Goal: Task Accomplishment & Management: Manage account settings

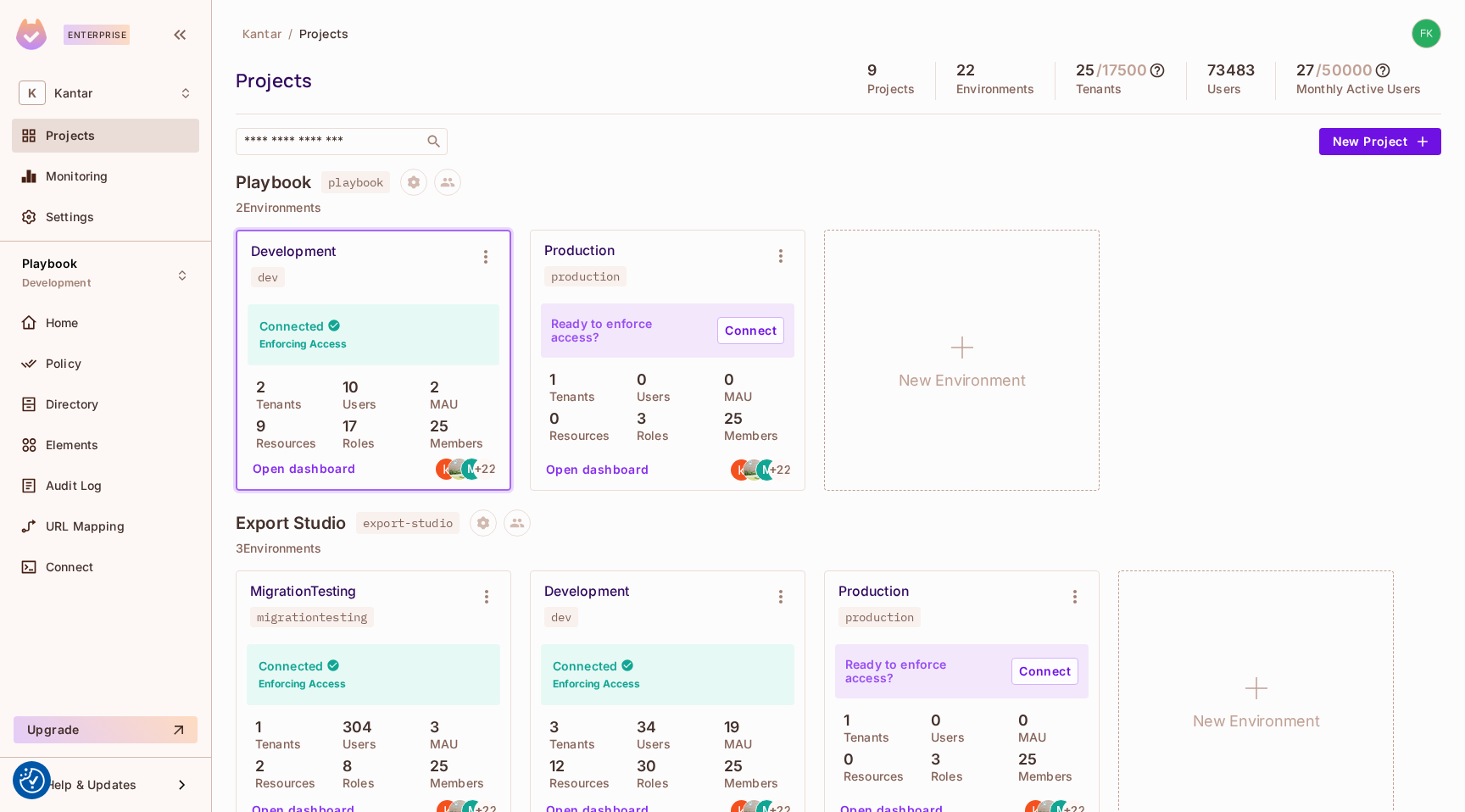
click at [1324, 153] on button "New Project" at bounding box center [1379, 142] width 122 height 27
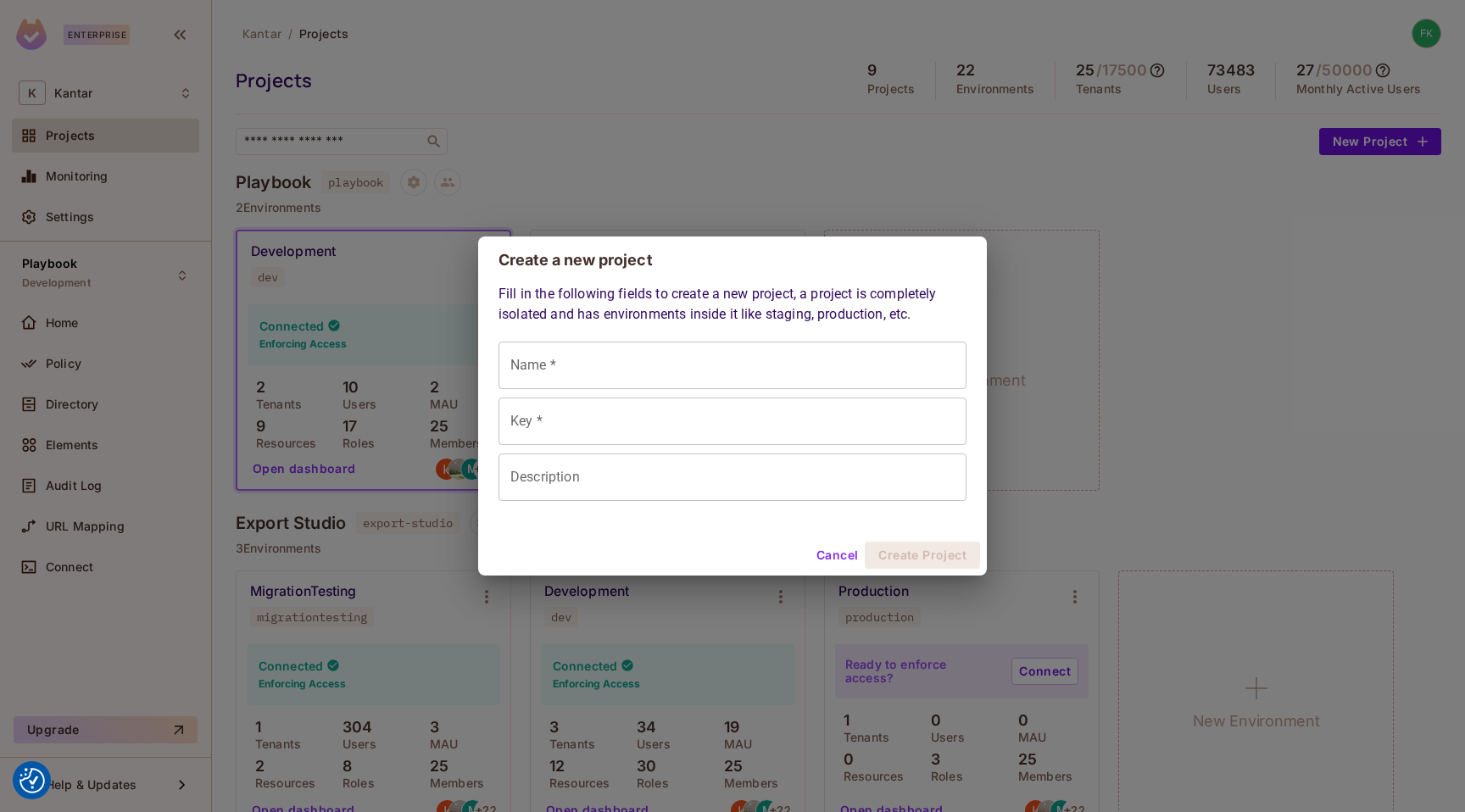
click at [972, 169] on div "Create a new project Fill in the following fields to create a new project, a pr…" at bounding box center [732, 406] width 1465 height 812
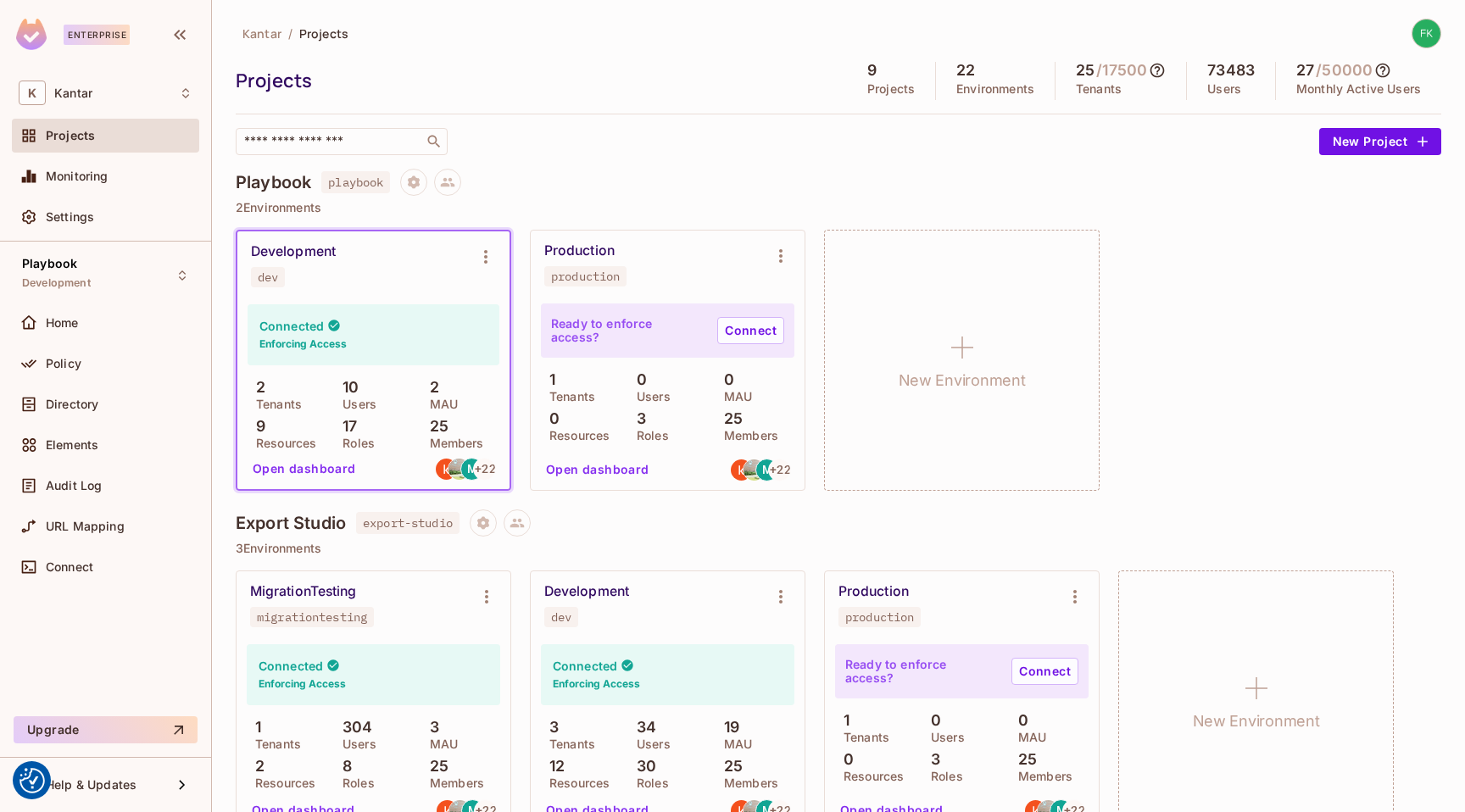
click at [713, 278] on div "Production production" at bounding box center [653, 264] width 219 height 44
click at [585, 257] on div "Production" at bounding box center [579, 250] width 70 height 17
click at [788, 256] on icon "Environment settings" at bounding box center [780, 256] width 21 height 21
click at [762, 201] on div at bounding box center [732, 406] width 1465 height 812
click at [530, 528] on button at bounding box center [517, 523] width 27 height 27
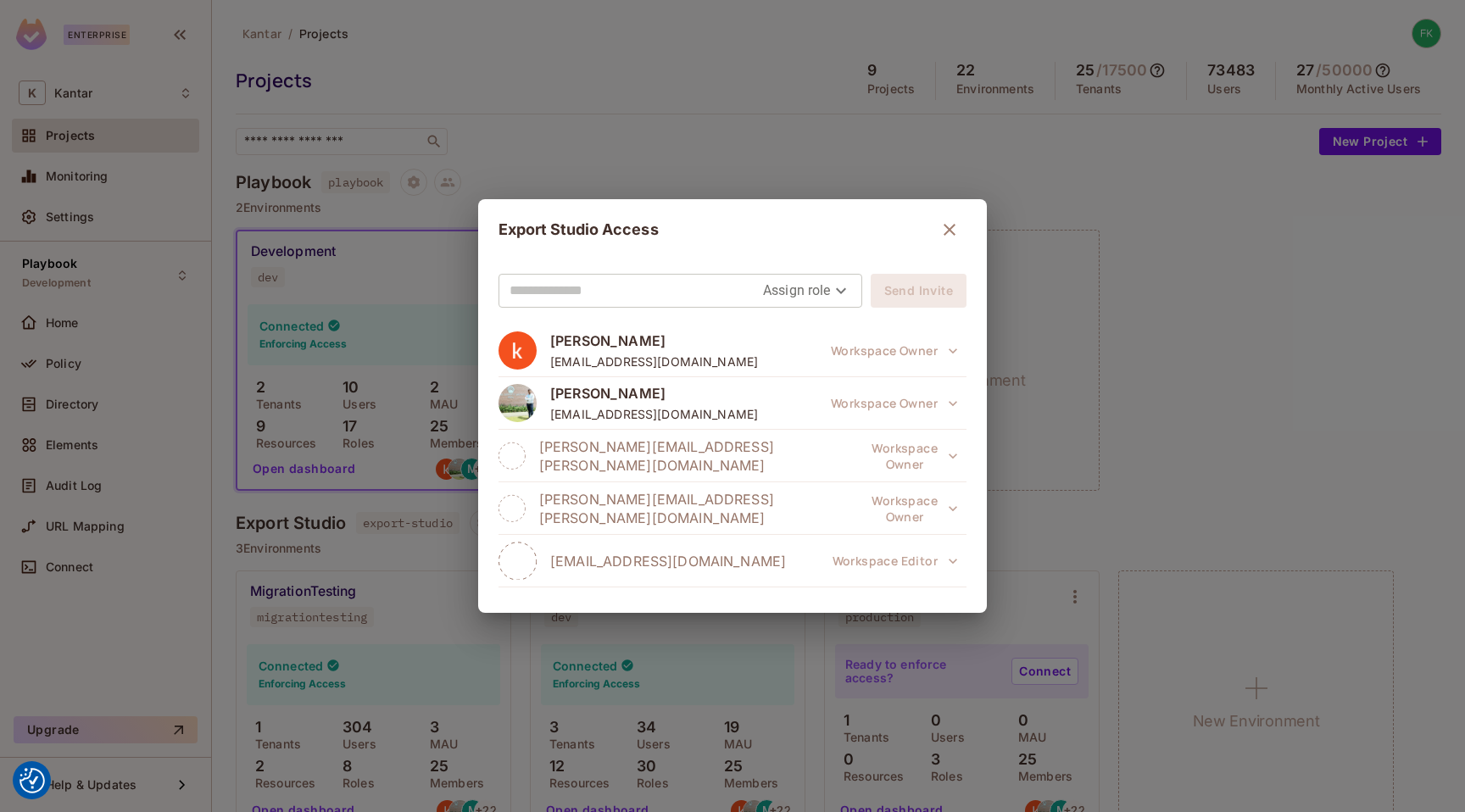
click at [748, 153] on div "Export Studio Access Assign role Send [PERSON_NAME] [EMAIL_ADDRESS][DOMAIN_NAME…" at bounding box center [732, 406] width 1465 height 812
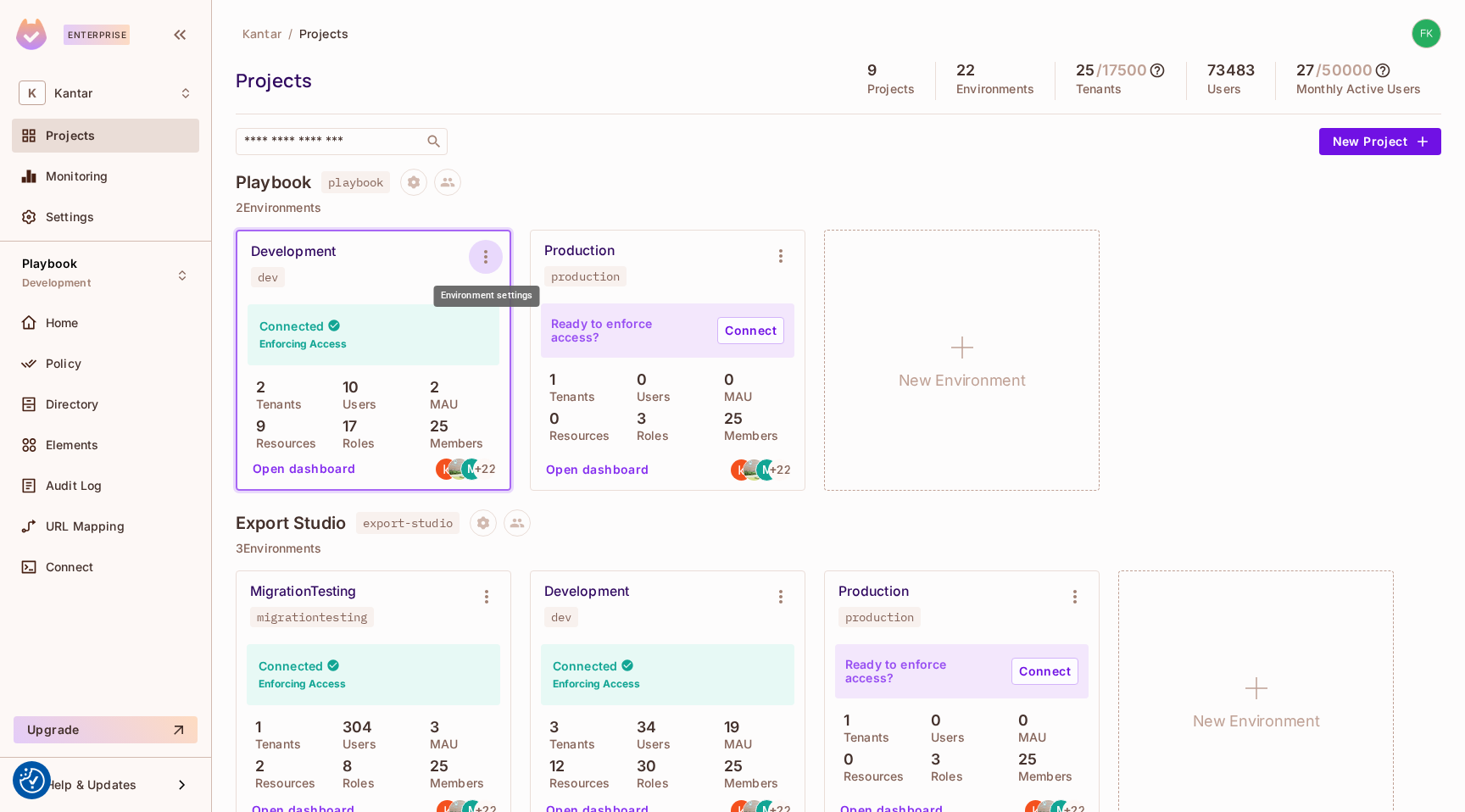
click at [470, 254] on button "Environment settings" at bounding box center [486, 257] width 34 height 34
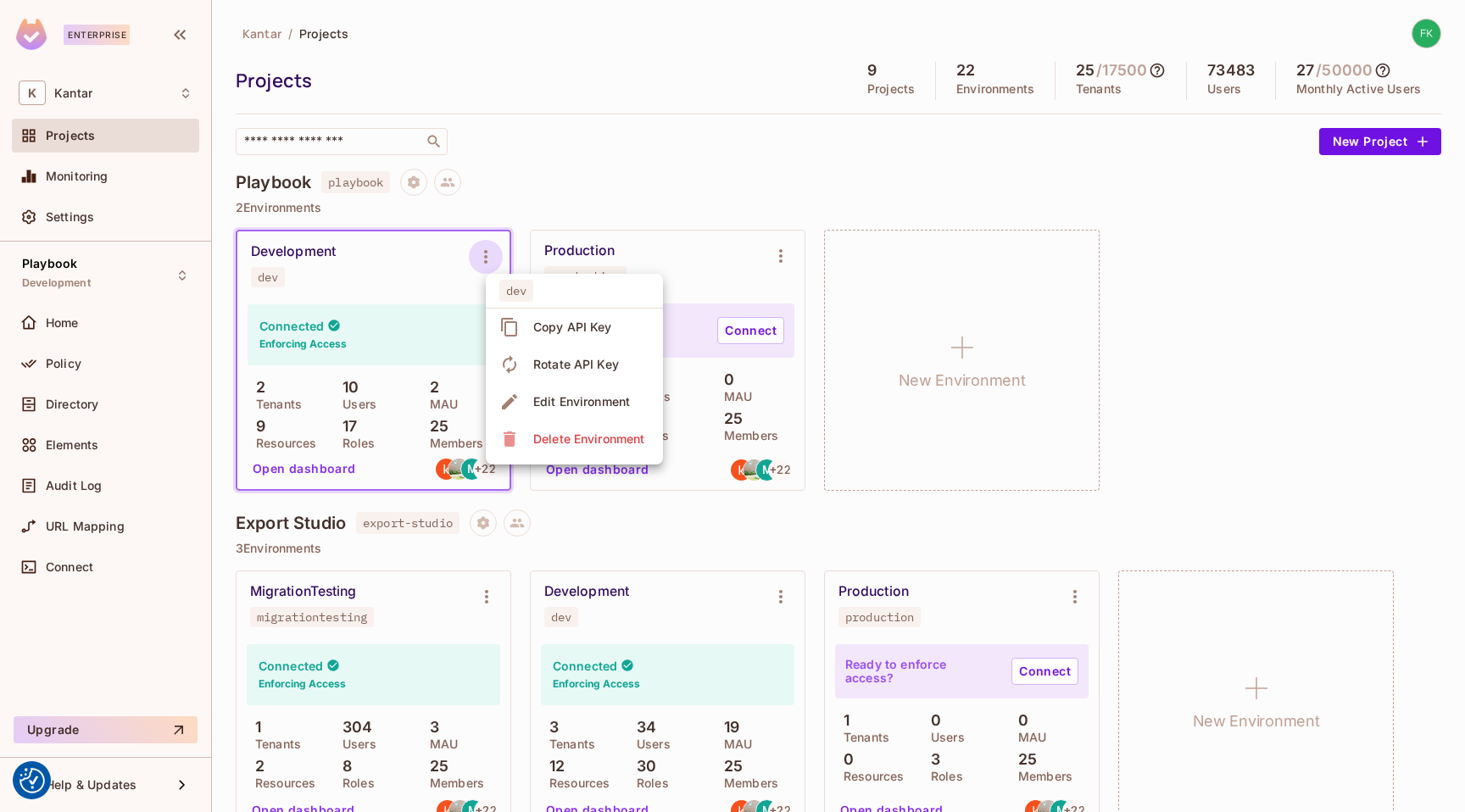
click at [532, 186] on div at bounding box center [732, 406] width 1465 height 812
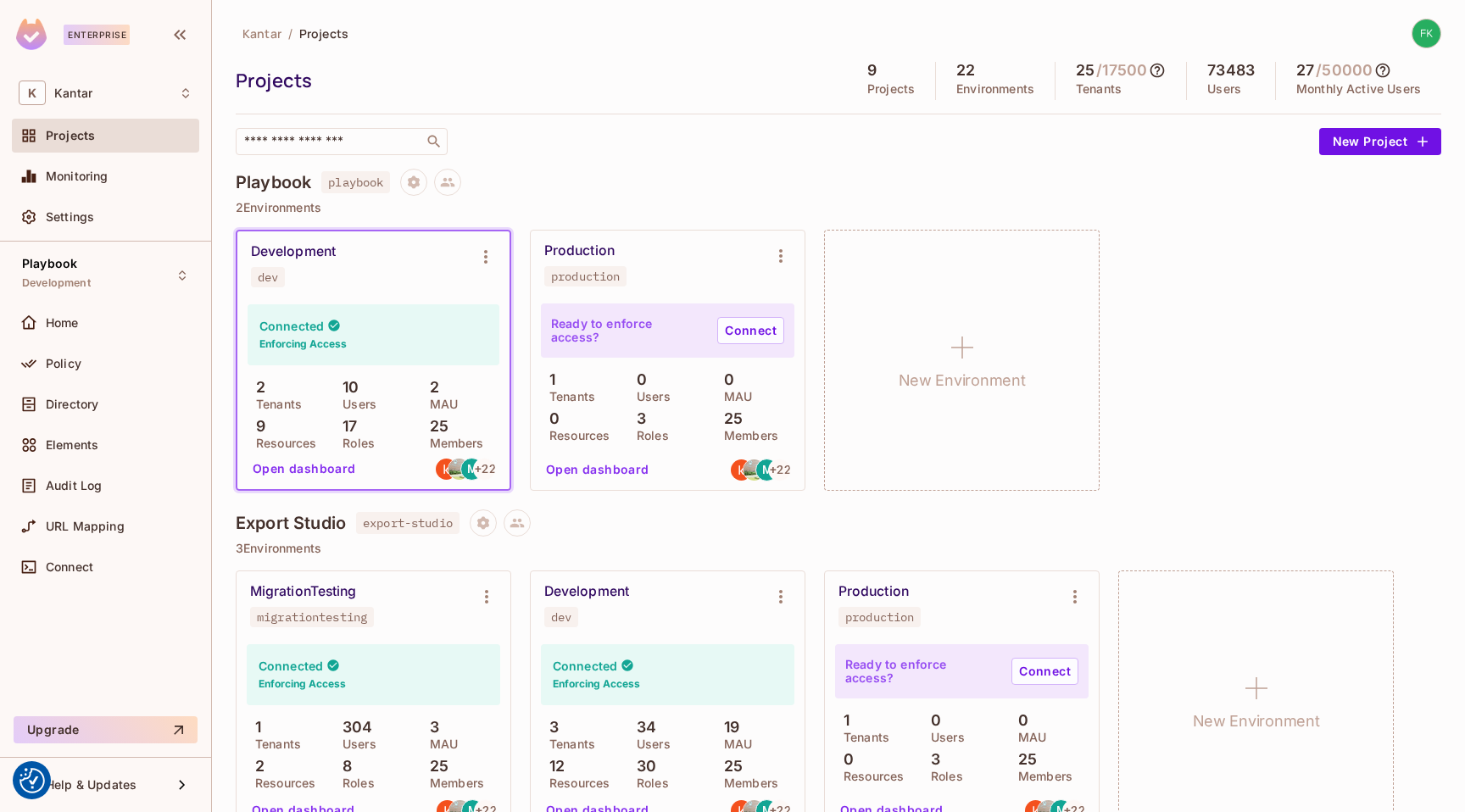
click at [266, 42] on div "Kantar / Projects" at bounding box center [292, 33] width 113 height 30
click at [266, 28] on span "Kantar" at bounding box center [261, 33] width 39 height 16
click at [179, 38] on icon "button" at bounding box center [179, 34] width 12 height 10
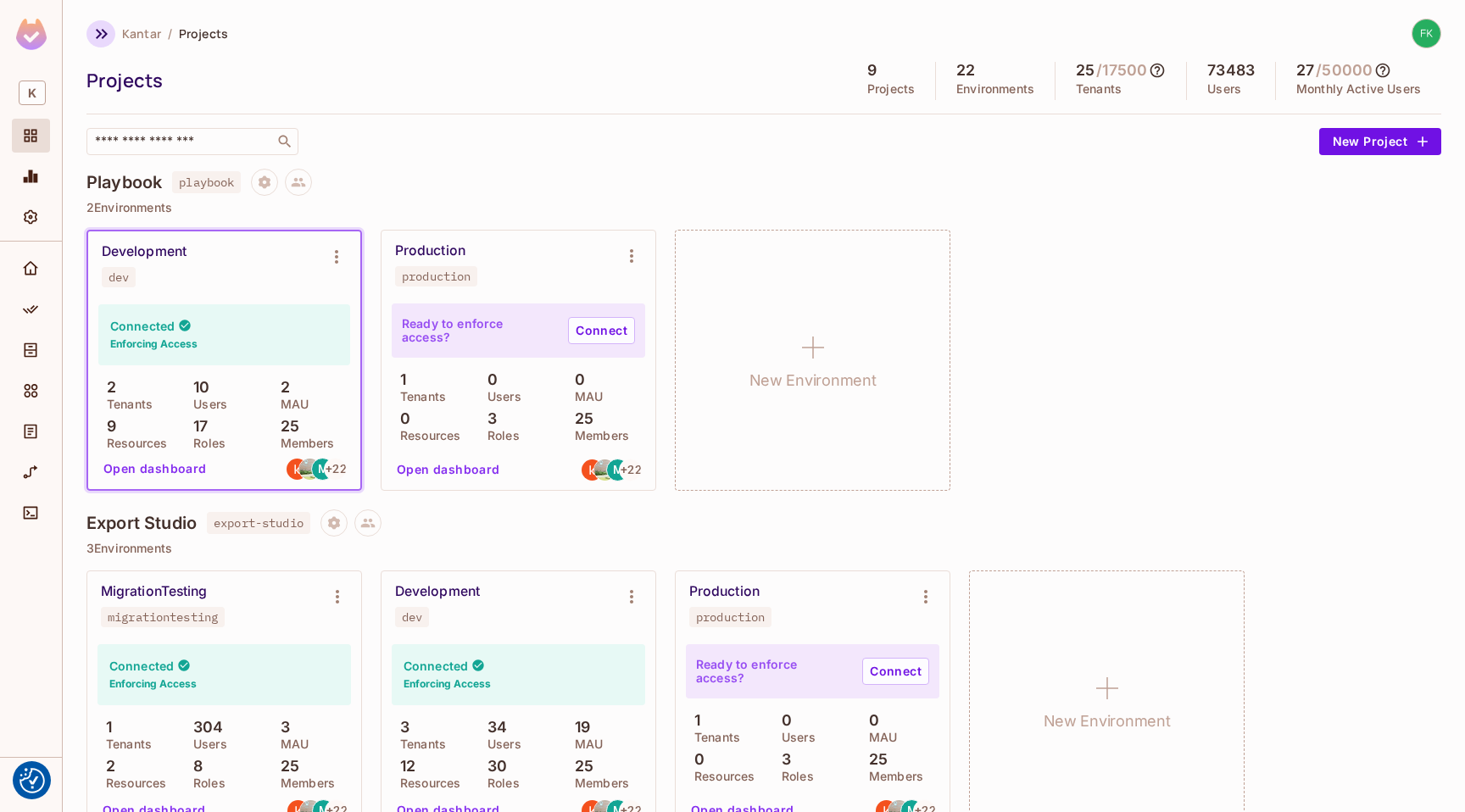
click at [103, 38] on icon "button" at bounding box center [101, 33] width 21 height 21
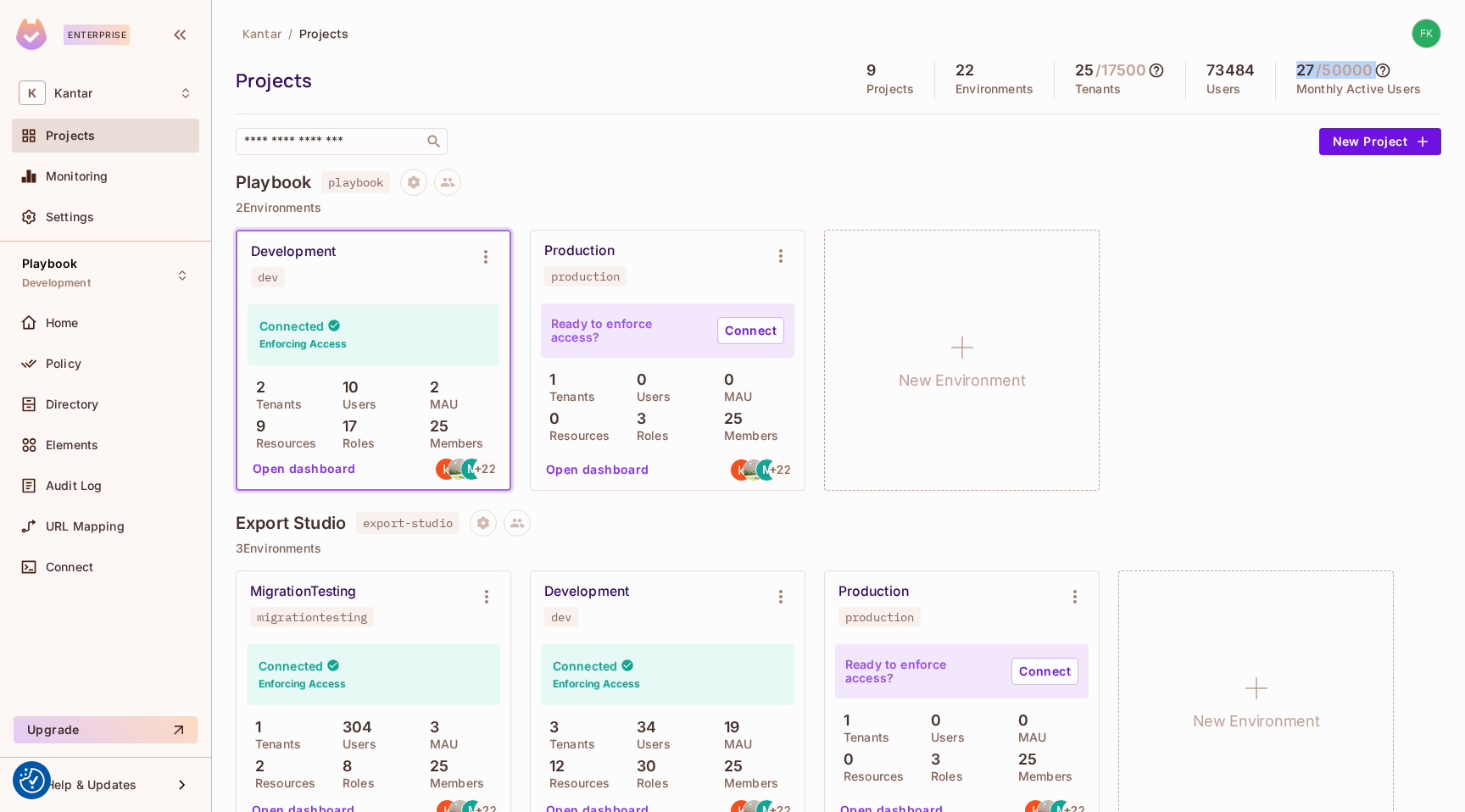
drag, startPoint x: 1274, startPoint y: 76, endPoint x: 1381, endPoint y: 70, distance: 107.2
click at [1381, 70] on div "27 / 50000 Monthly Active Users" at bounding box center [1358, 81] width 165 height 38
click at [1411, 78] on div "27 / 50000 Monthly Active Users" at bounding box center [1358, 81] width 165 height 38
drag, startPoint x: 1353, startPoint y: 92, endPoint x: 803, endPoint y: 70, distance: 550.4
click at [803, 70] on div "Projects 9 Projects 22 Environments 25 / 17500 Tenants 73484 Users 27 / 50000 M…" at bounding box center [838, 81] width 1205 height 38
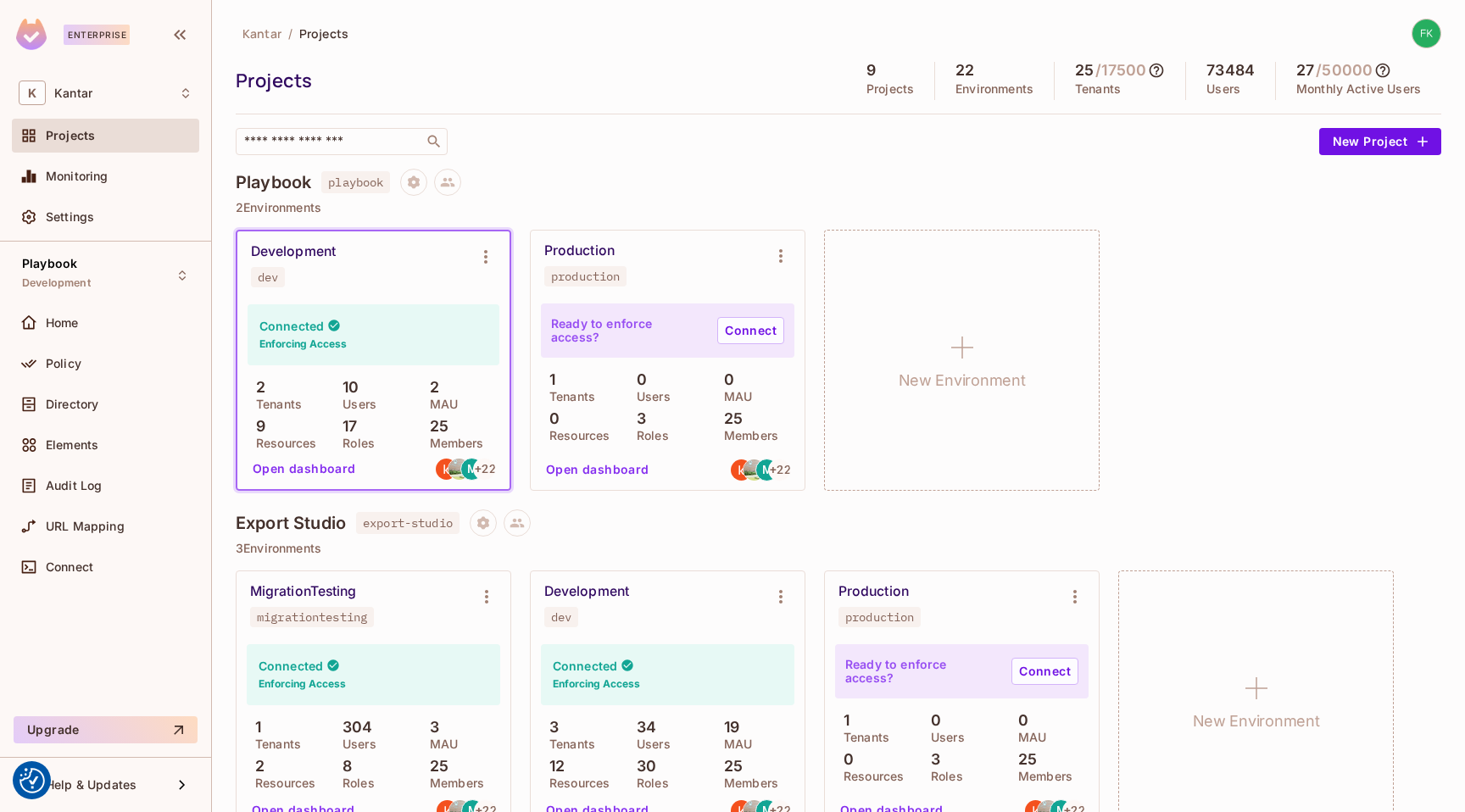
click at [799, 71] on div "Projects" at bounding box center [537, 80] width 602 height 25
click at [1150, 70] on icon at bounding box center [1157, 70] width 14 height 14
click at [1376, 73] on div at bounding box center [732, 406] width 1465 height 812
click at [1376, 72] on icon at bounding box center [1382, 70] width 17 height 17
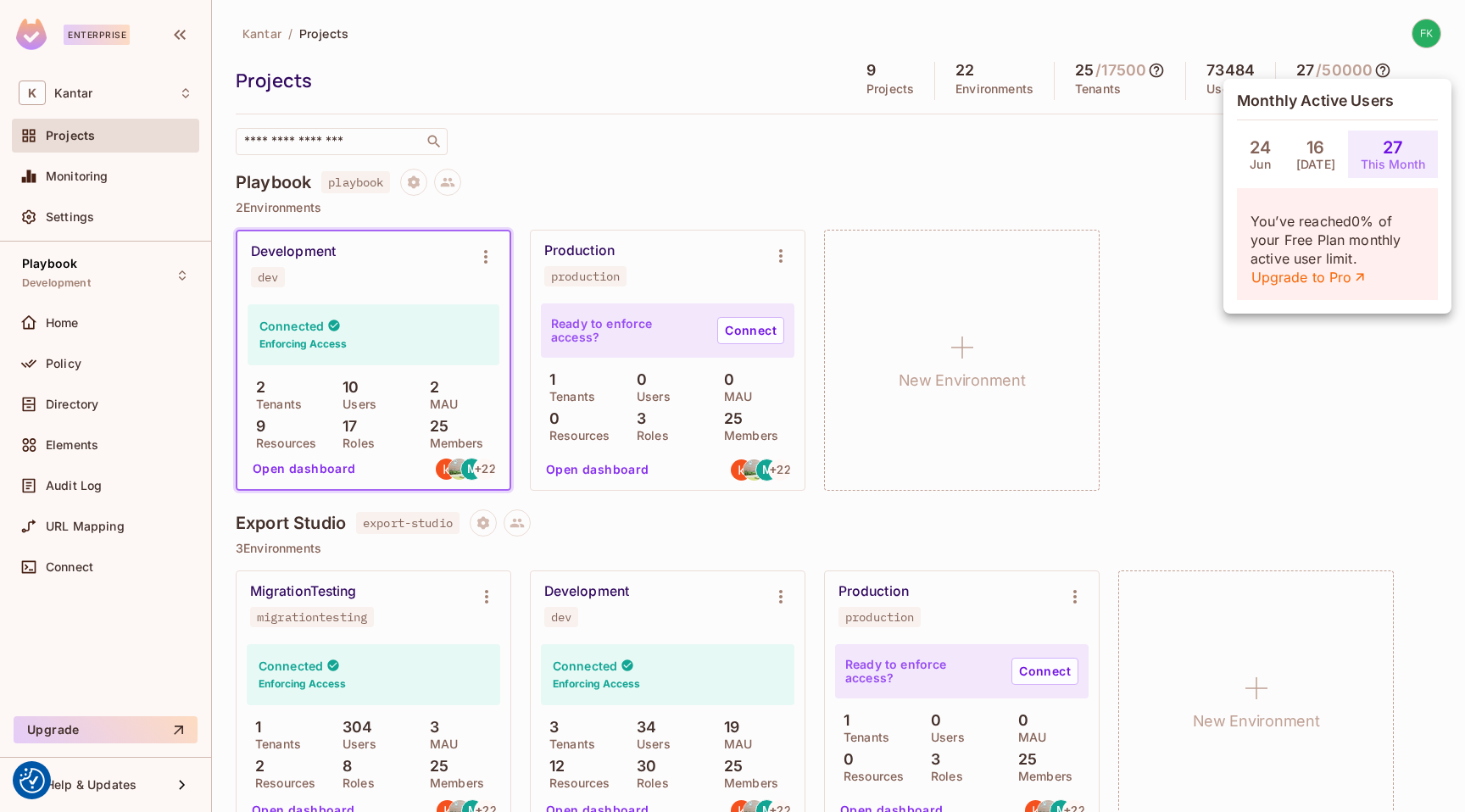
click at [1302, 142] on div "[DATE]" at bounding box center [1315, 154] width 64 height 48
click at [1247, 160] on div "[DATE]" at bounding box center [1260, 154] width 47 height 48
click at [1369, 161] on p "This Month" at bounding box center [1393, 164] width 65 height 14
click at [1377, 79] on div "Monthly Active Users [DATE] [DATE] 27 This Month You’ve reached 0 % of your Fre…" at bounding box center [1337, 196] width 228 height 235
click at [1377, 72] on div at bounding box center [732, 406] width 1465 height 812
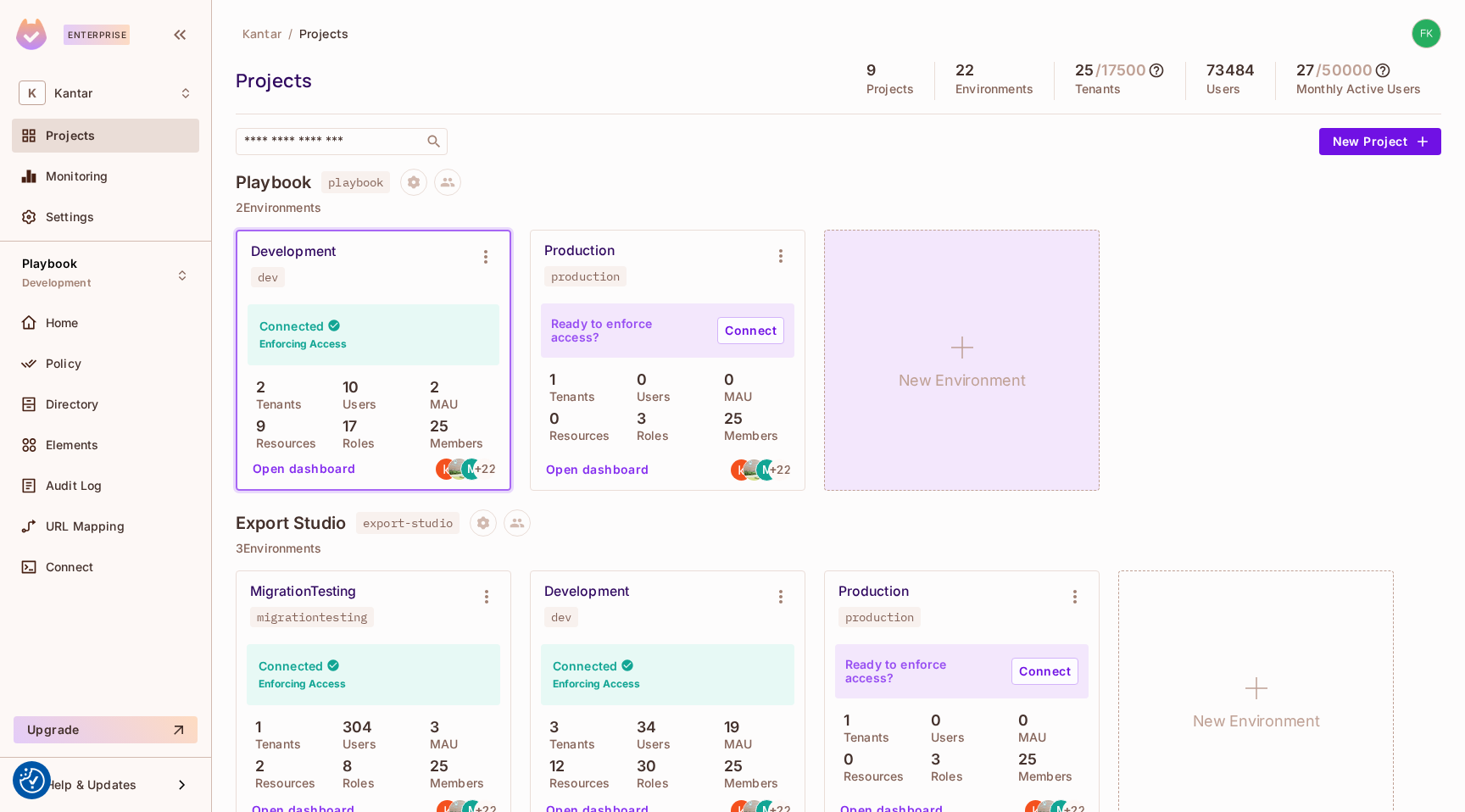
click at [929, 382] on h1 "New Environment" at bounding box center [962, 380] width 127 height 25
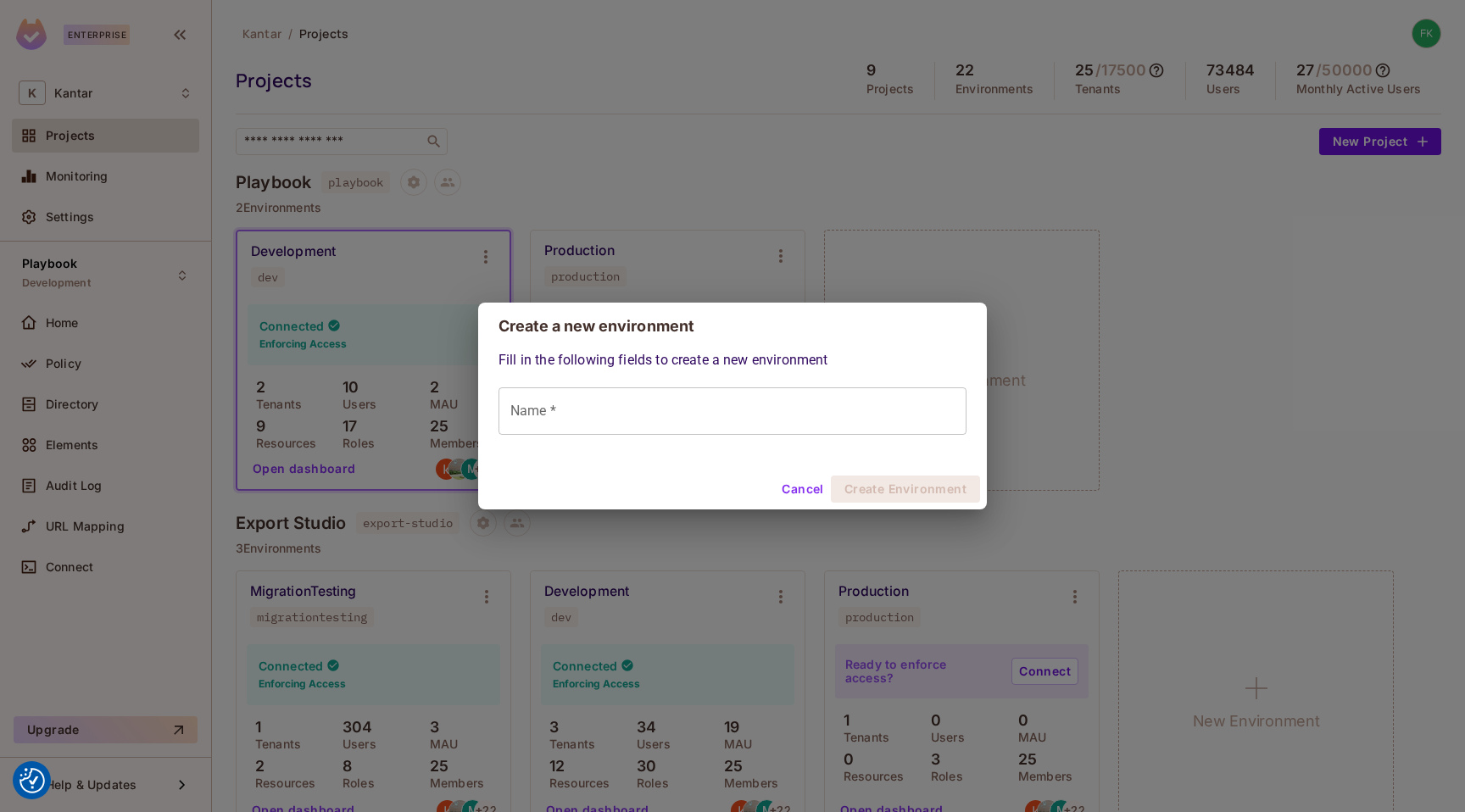
click at [778, 489] on button "Cancel" at bounding box center [802, 489] width 55 height 27
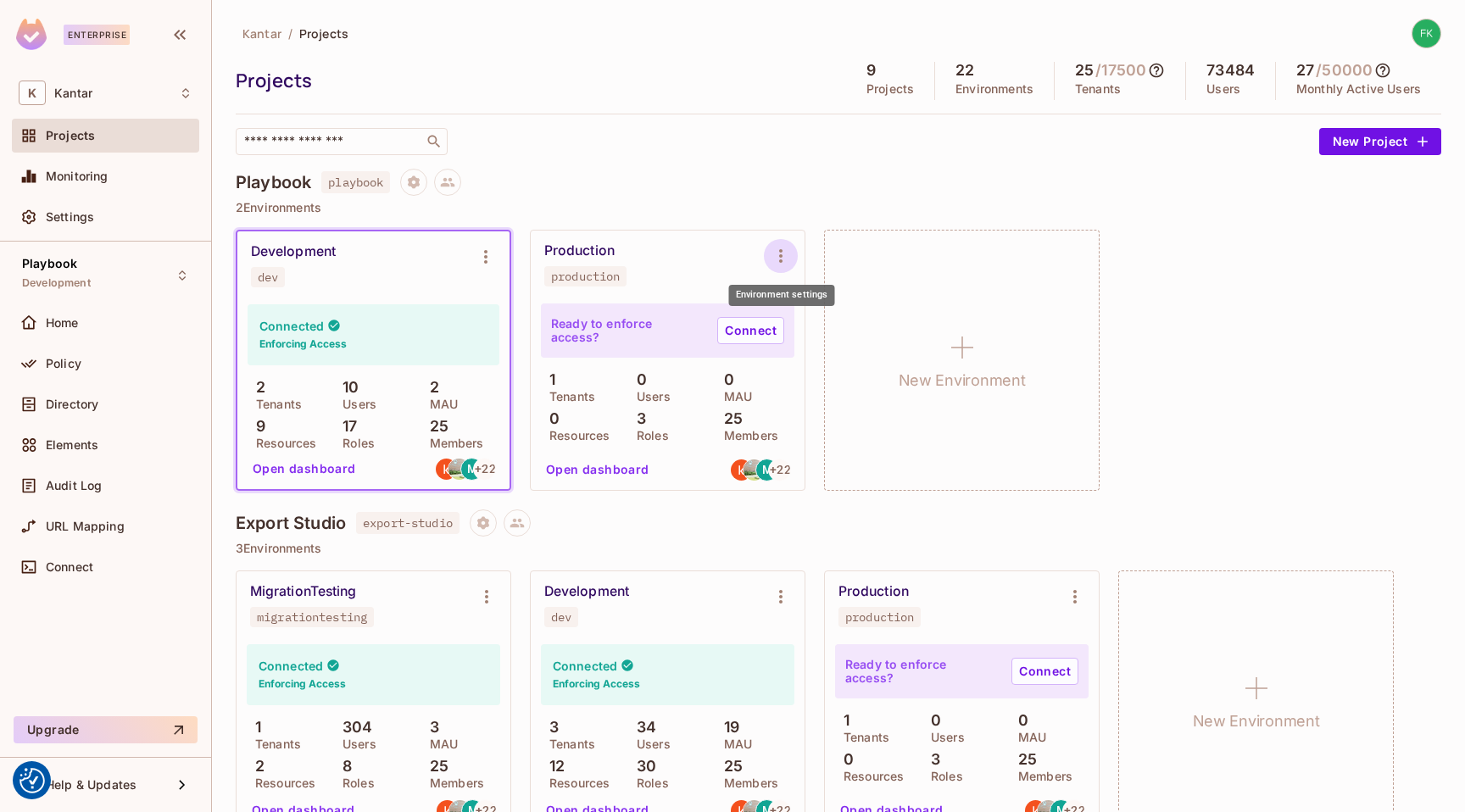
click at [776, 253] on icon "Environment settings" at bounding box center [780, 256] width 21 height 21
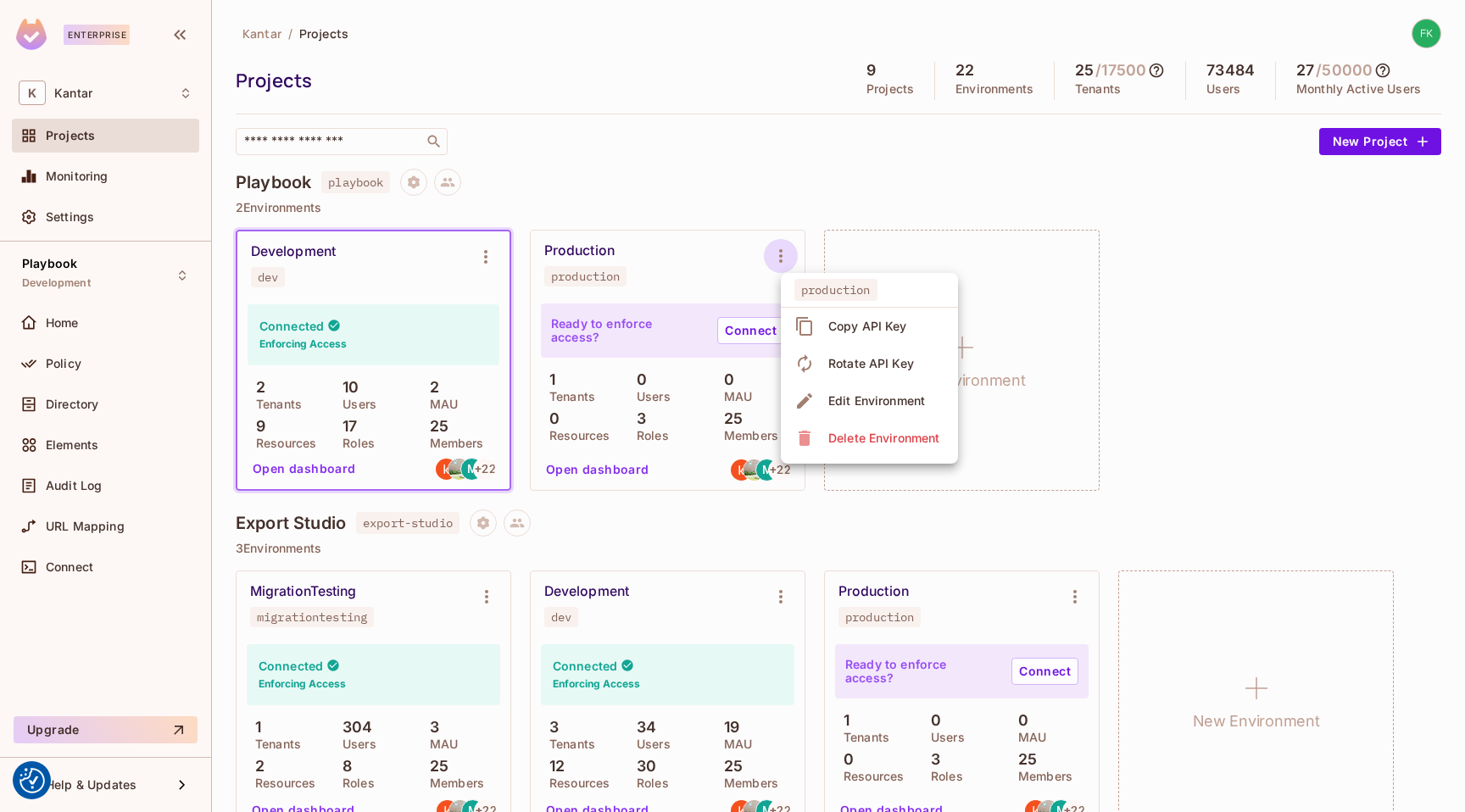
click at [778, 180] on div at bounding box center [732, 406] width 1465 height 812
click at [294, 468] on button "Open dashboard" at bounding box center [304, 469] width 117 height 27
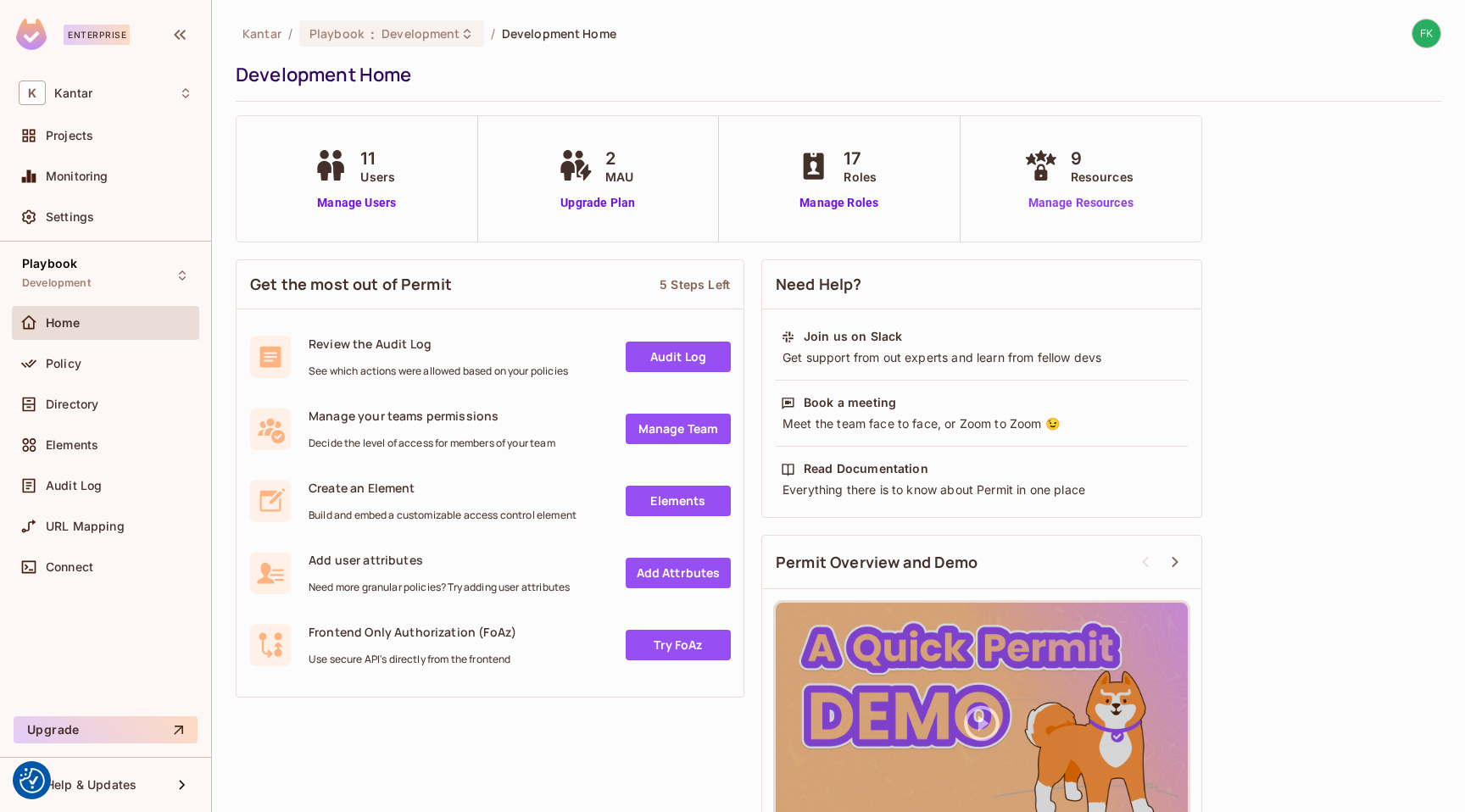
click at [1077, 198] on link "Manage Resources" at bounding box center [1080, 203] width 122 height 18
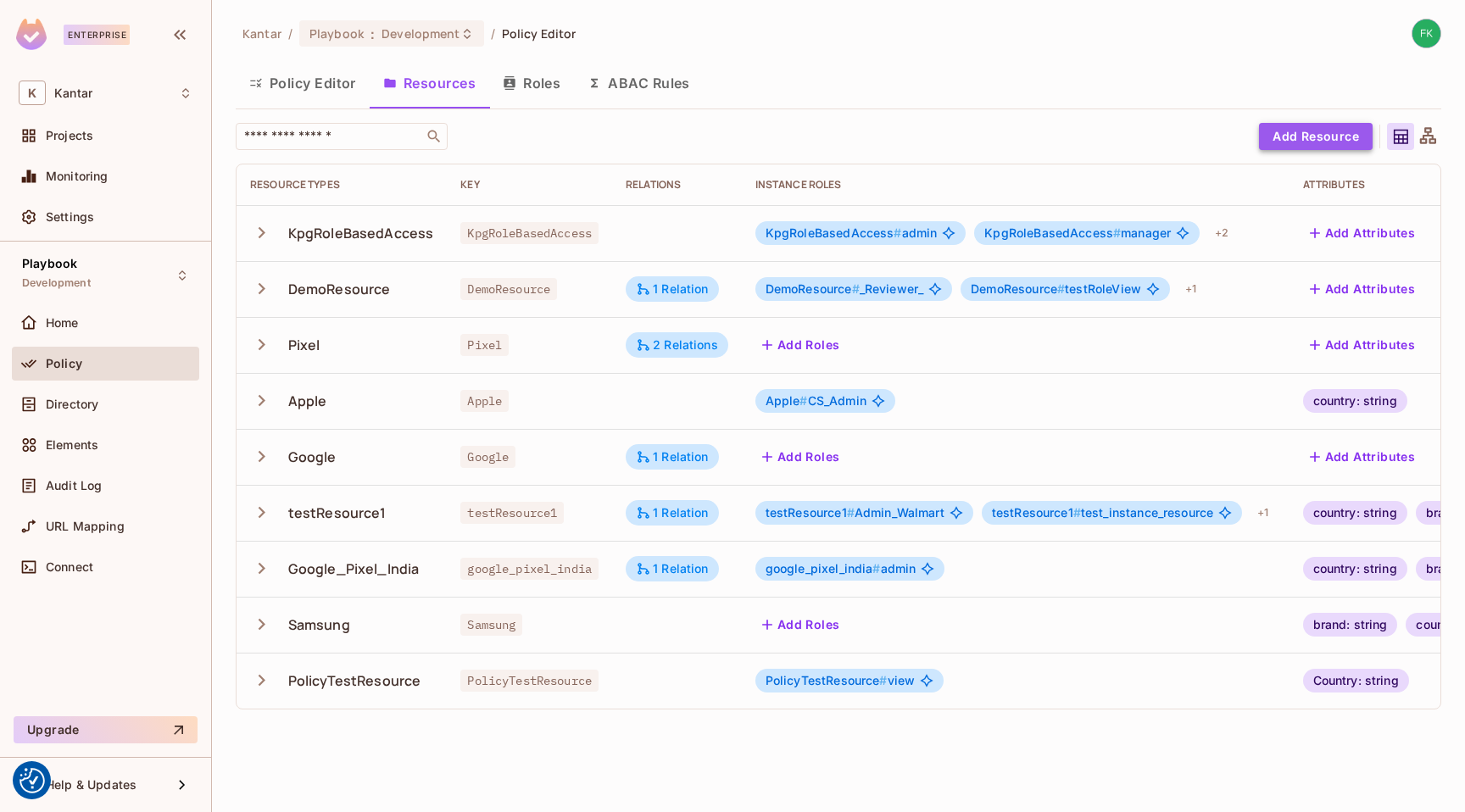
click at [1318, 145] on button "Add Resource" at bounding box center [1316, 136] width 114 height 27
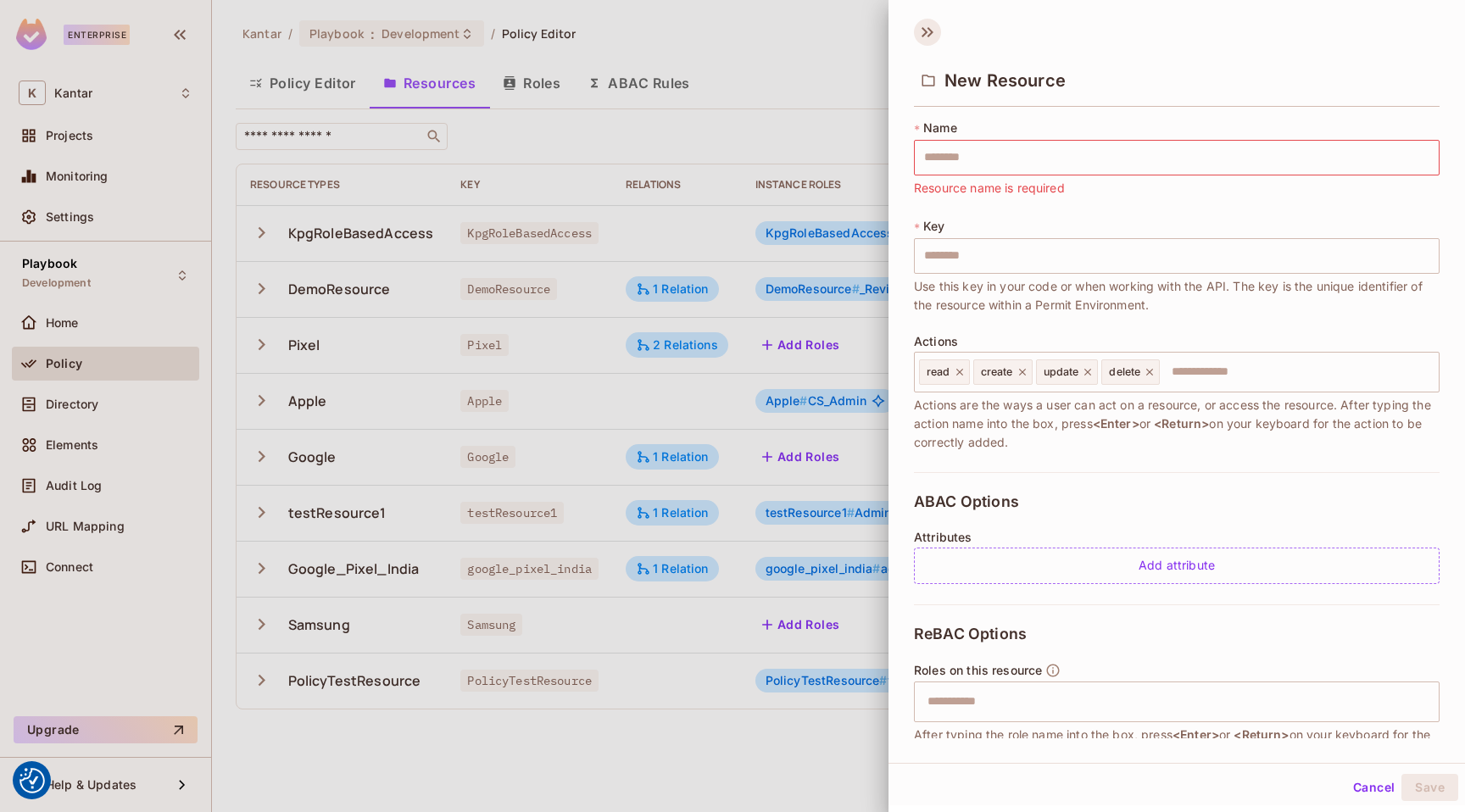
click at [918, 31] on icon at bounding box center [928, 33] width 27 height 27
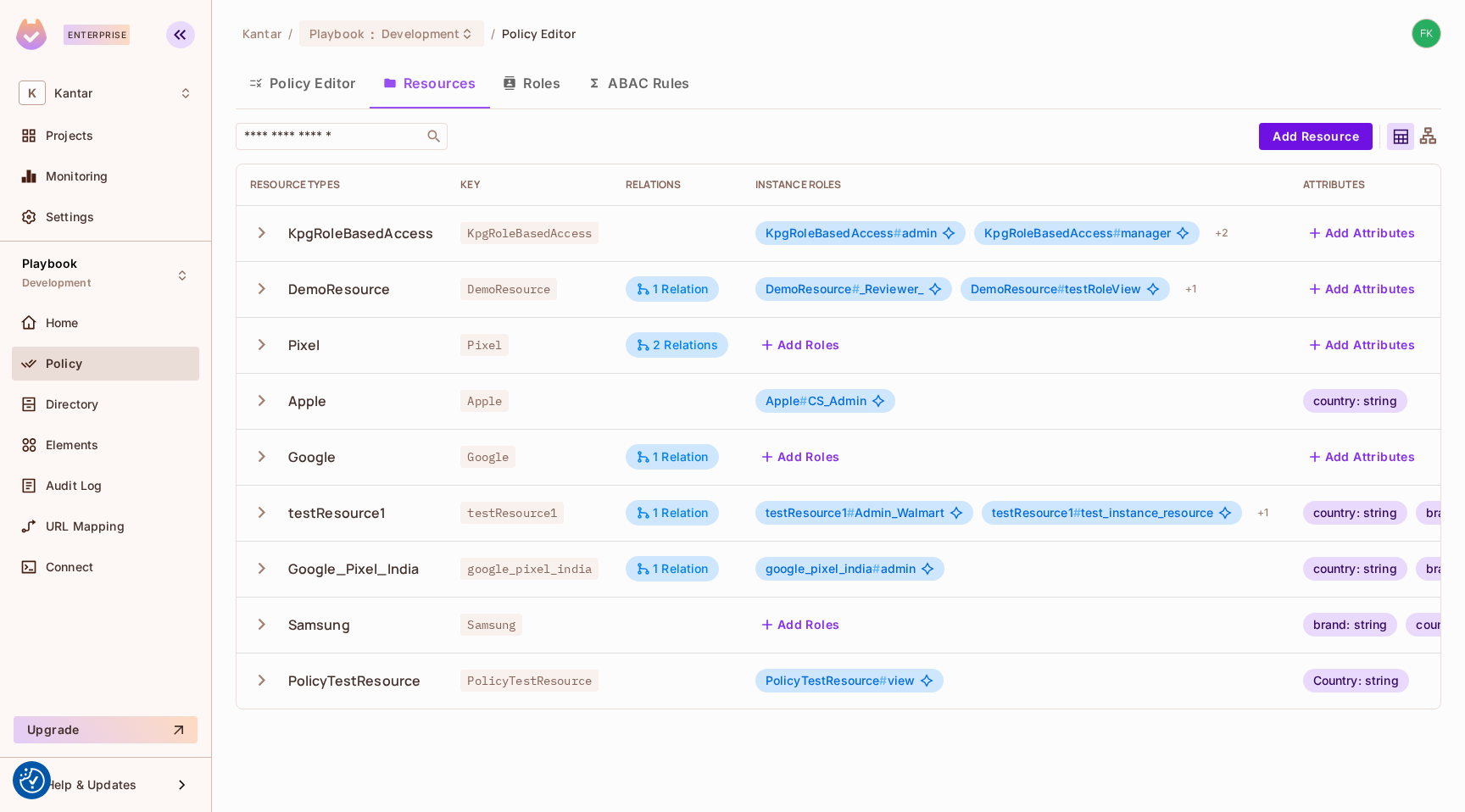
click at [187, 33] on icon "button" at bounding box center [180, 34] width 21 height 21
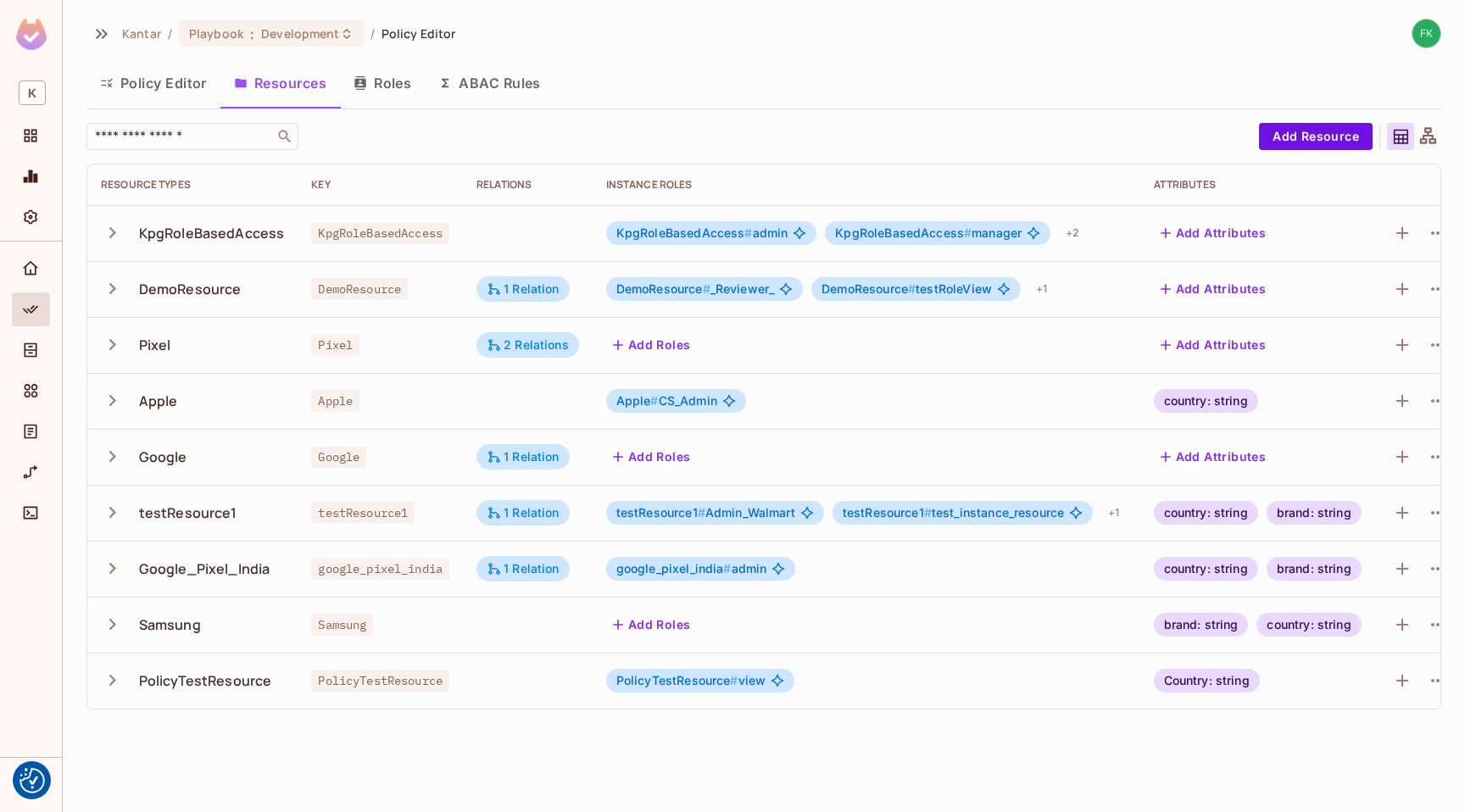
click at [150, 31] on span "Kantar" at bounding box center [141, 33] width 39 height 16
click at [35, 93] on span "K" at bounding box center [33, 92] width 27 height 24
click at [76, 99] on li "Kantar Kantar" at bounding box center [154, 104] width 201 height 46
click at [34, 145] on span "Projects" at bounding box center [31, 135] width 21 height 21
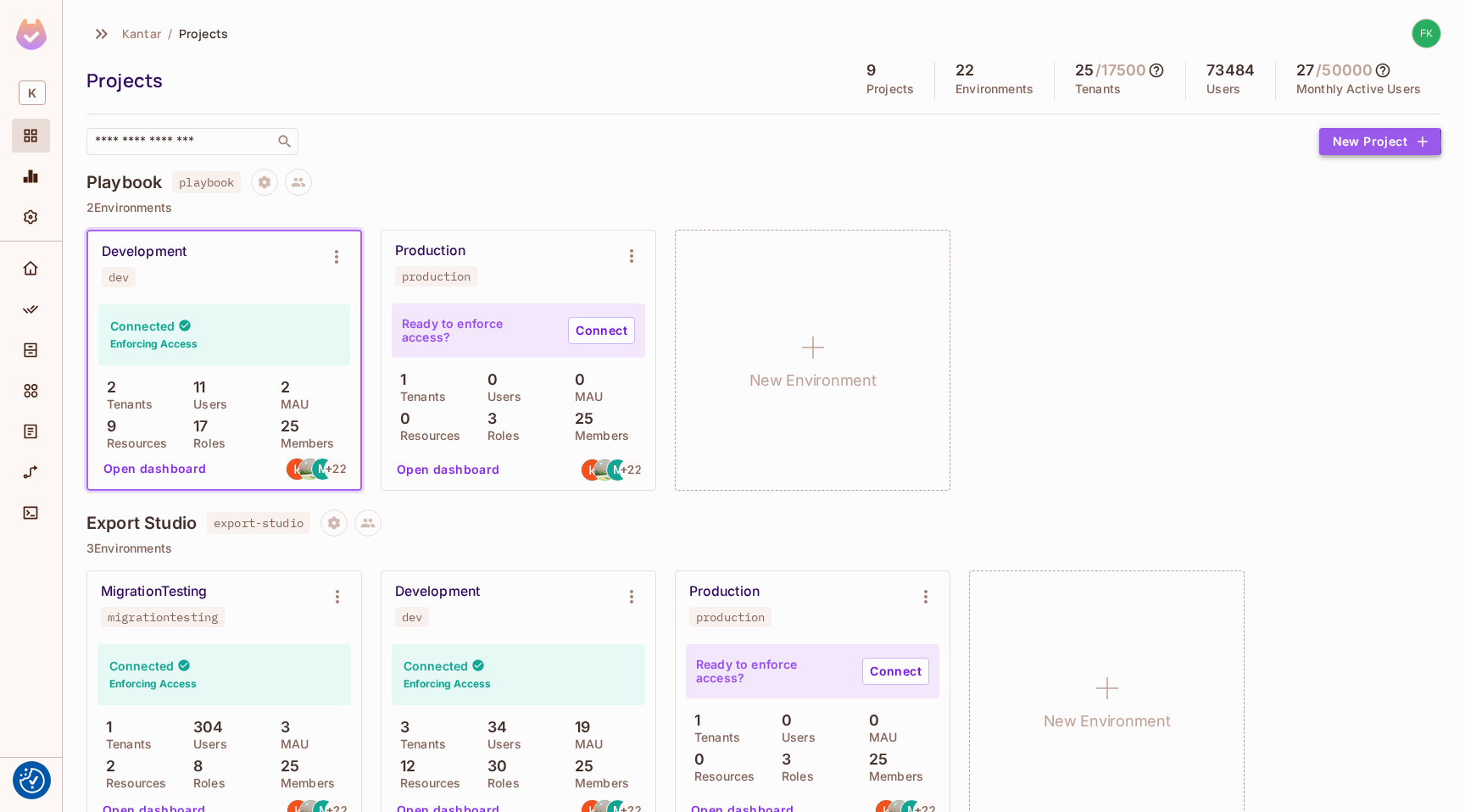
click at [1355, 143] on button "New Project" at bounding box center [1379, 142] width 122 height 27
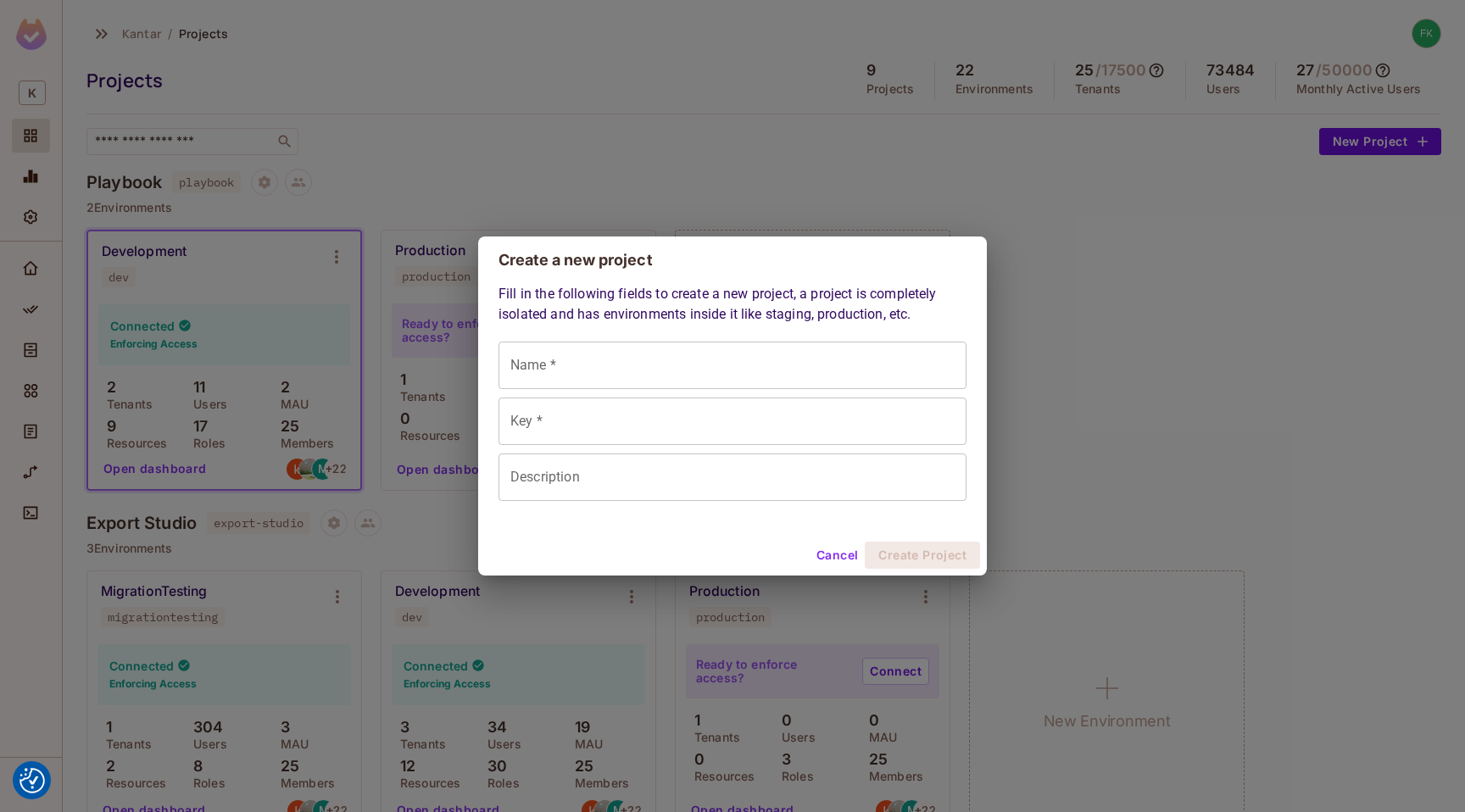
click at [565, 378] on input "Name *" at bounding box center [732, 365] width 468 height 48
type input "*"
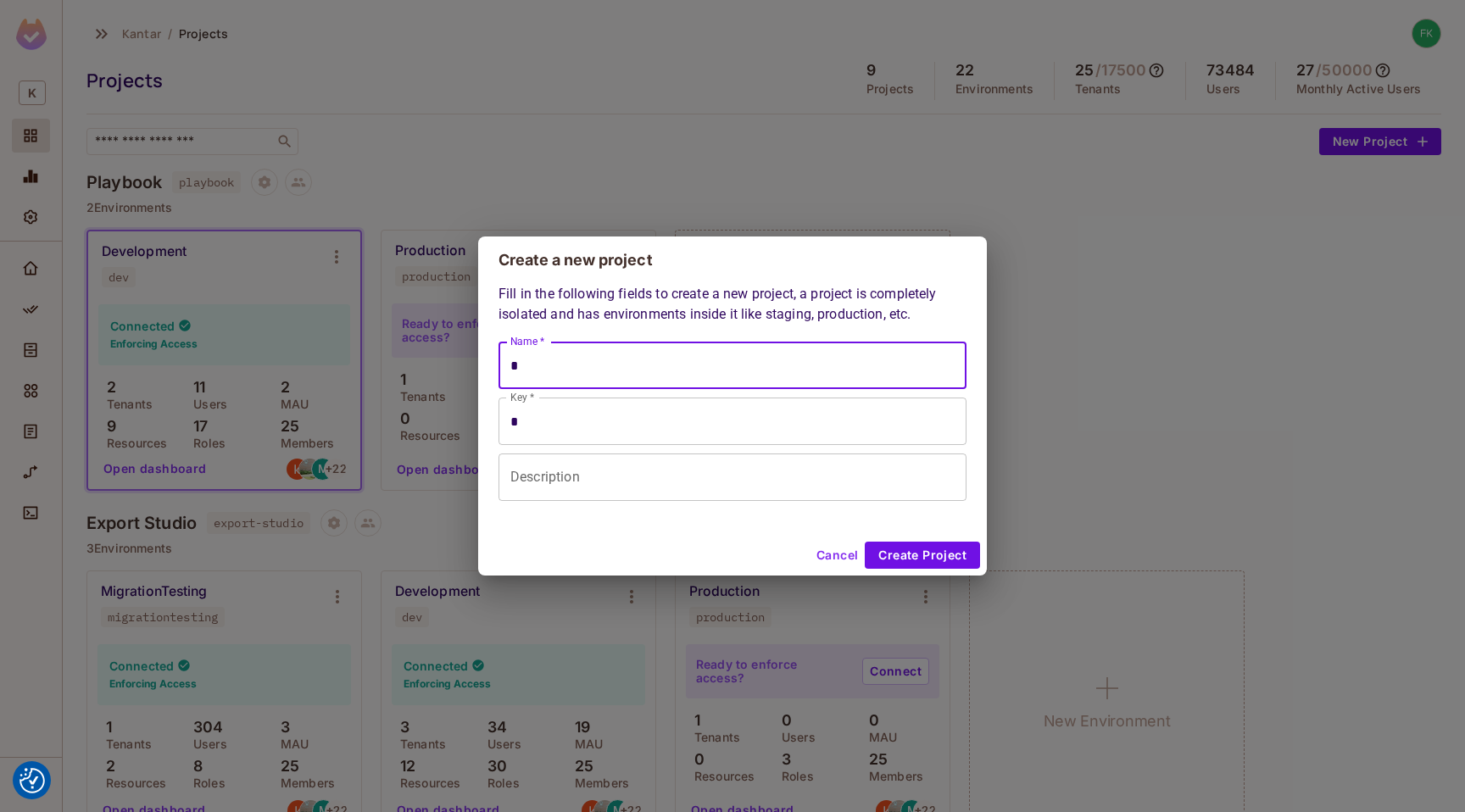
type input "**"
type input "***"
type input "****"
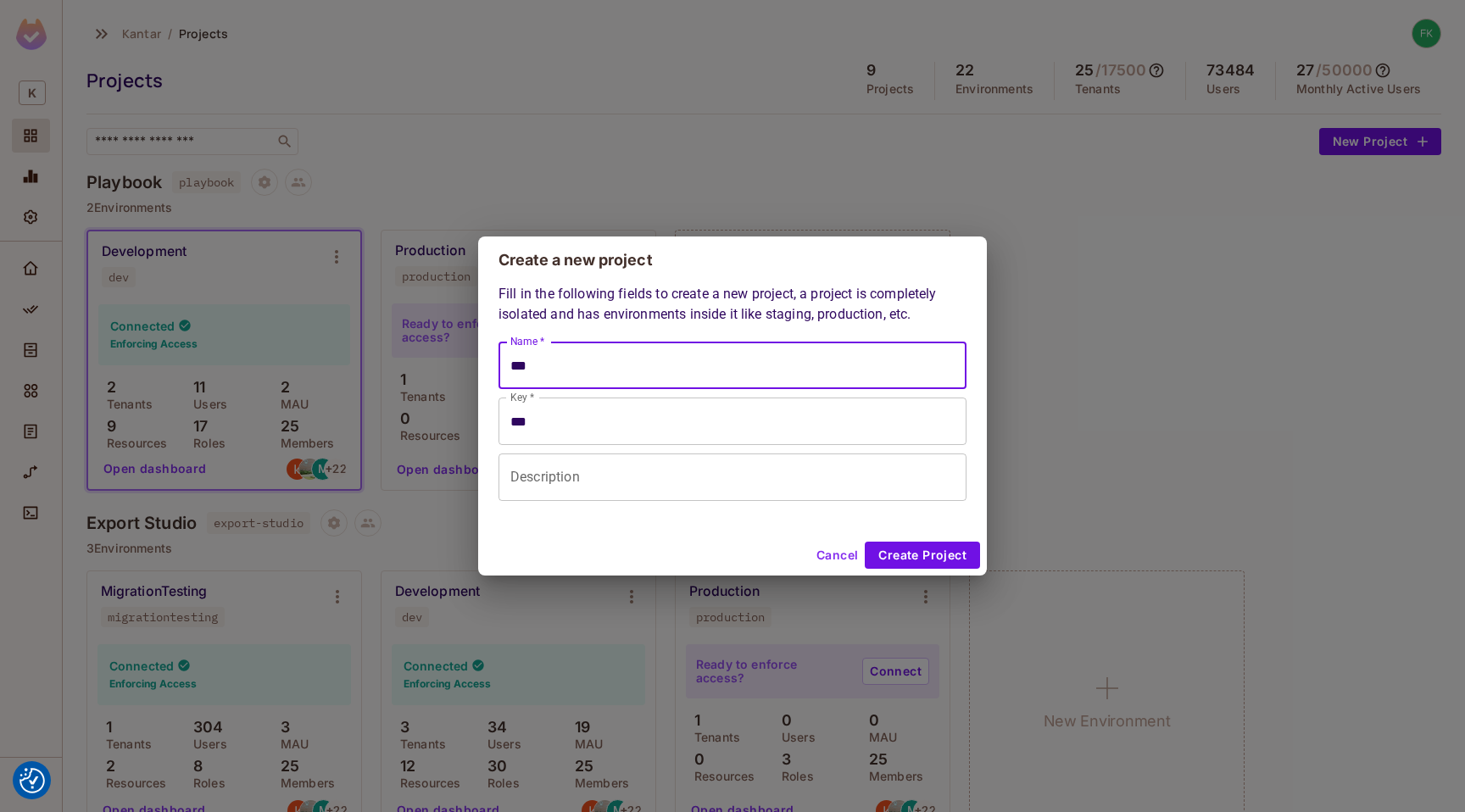
type input "****"
type input "*****"
type input "*******"
type input "******"
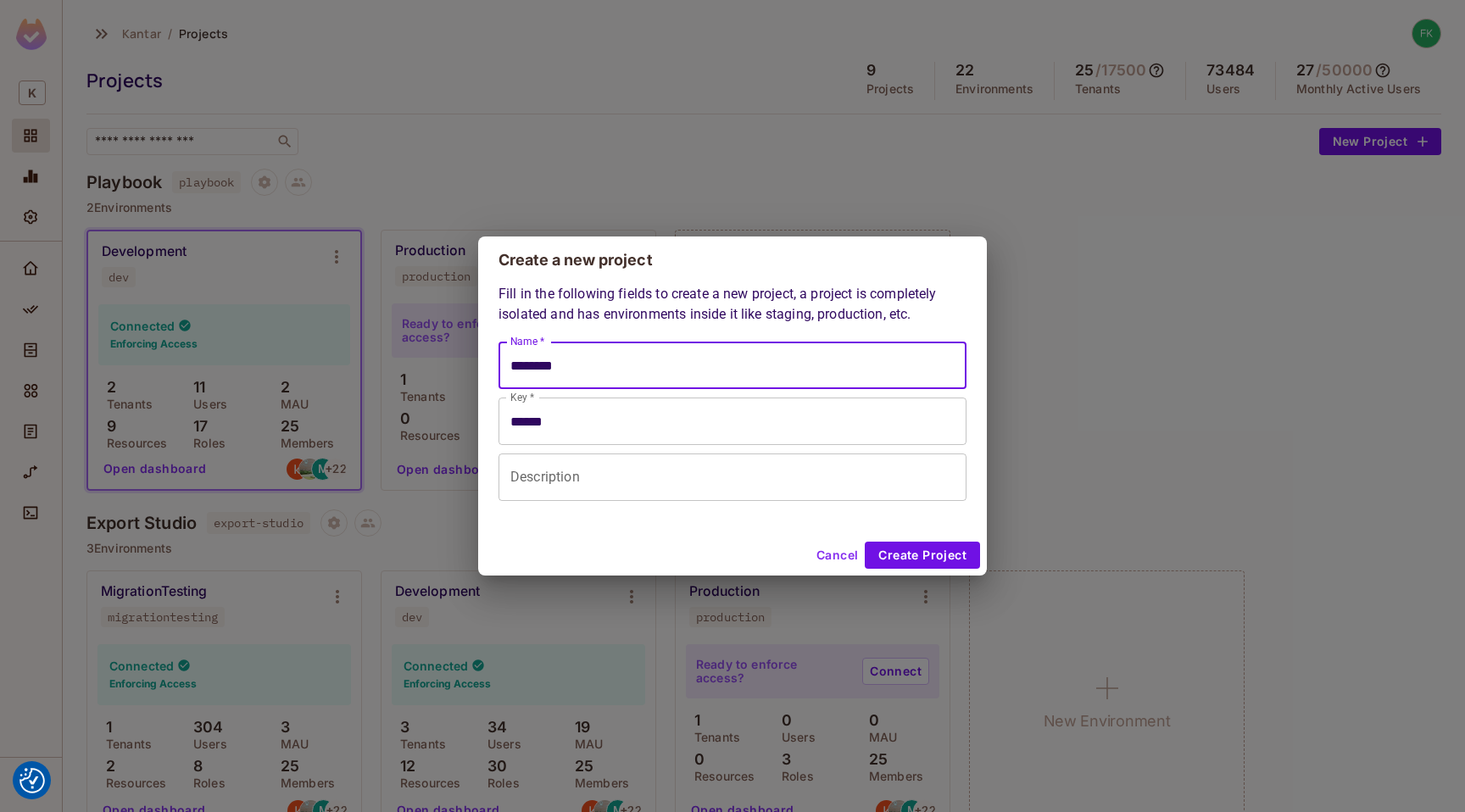
type input "*********"
type input "********"
type input "**********"
type input "*********"
type input "**********"
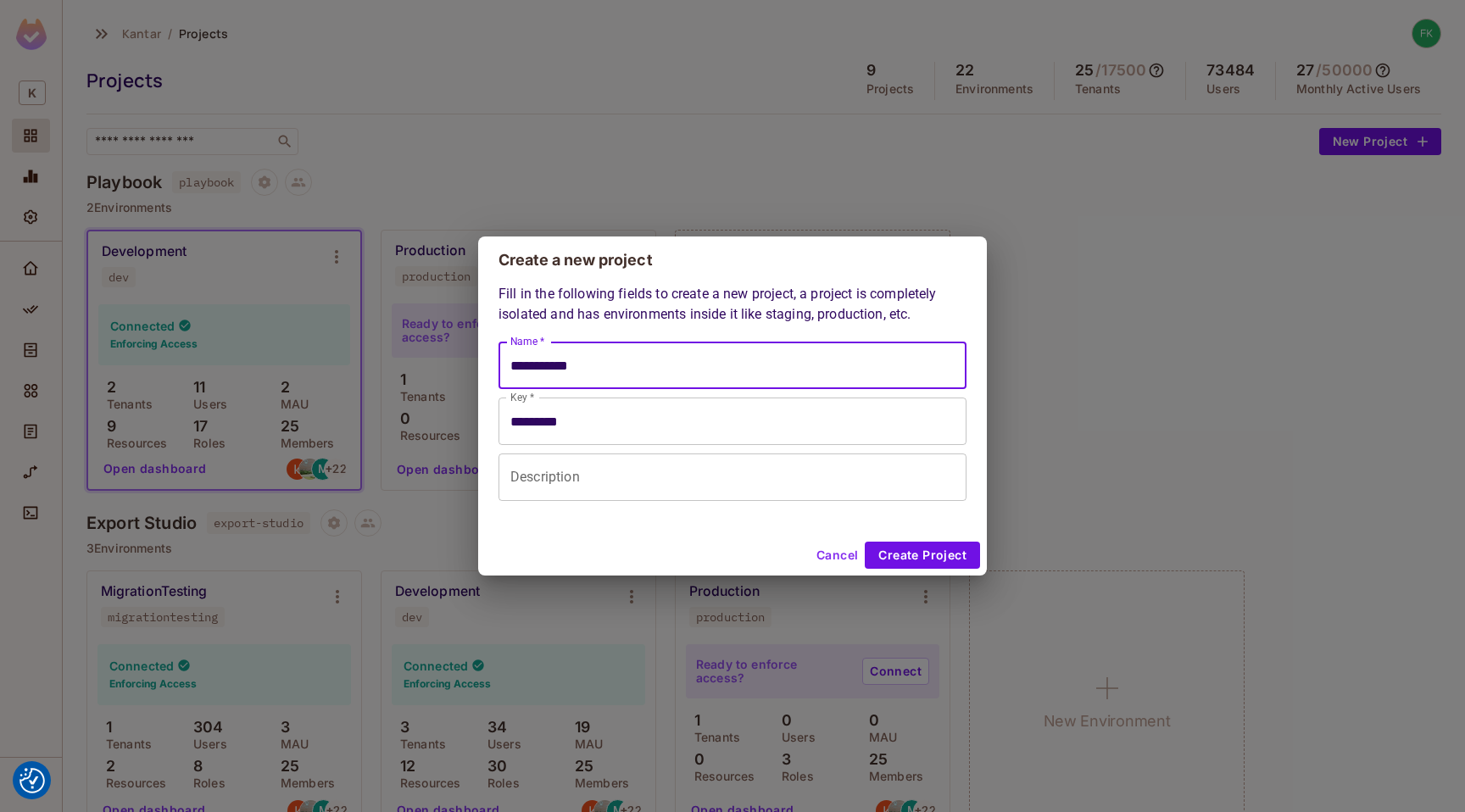
type input "**********"
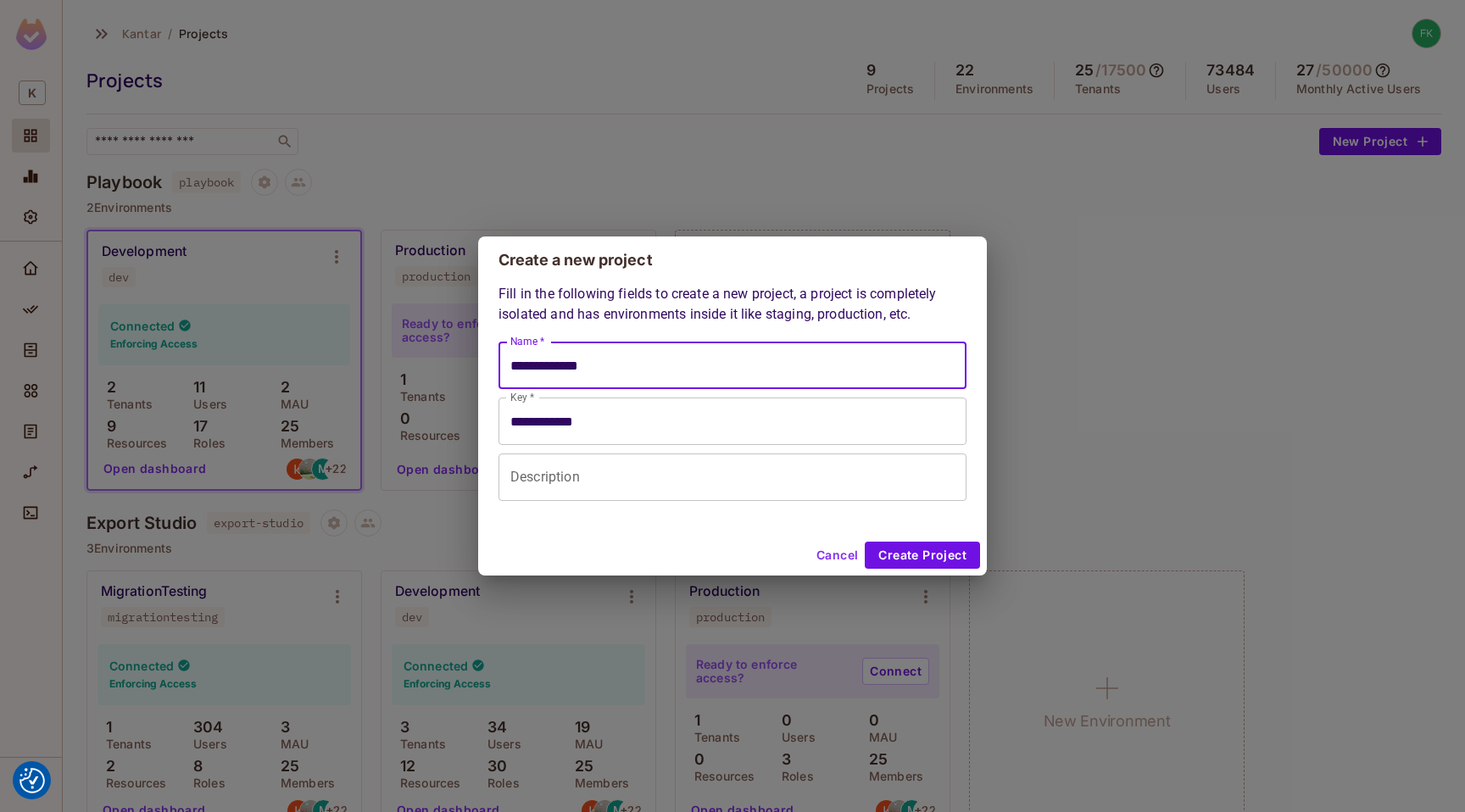
type input "**********"
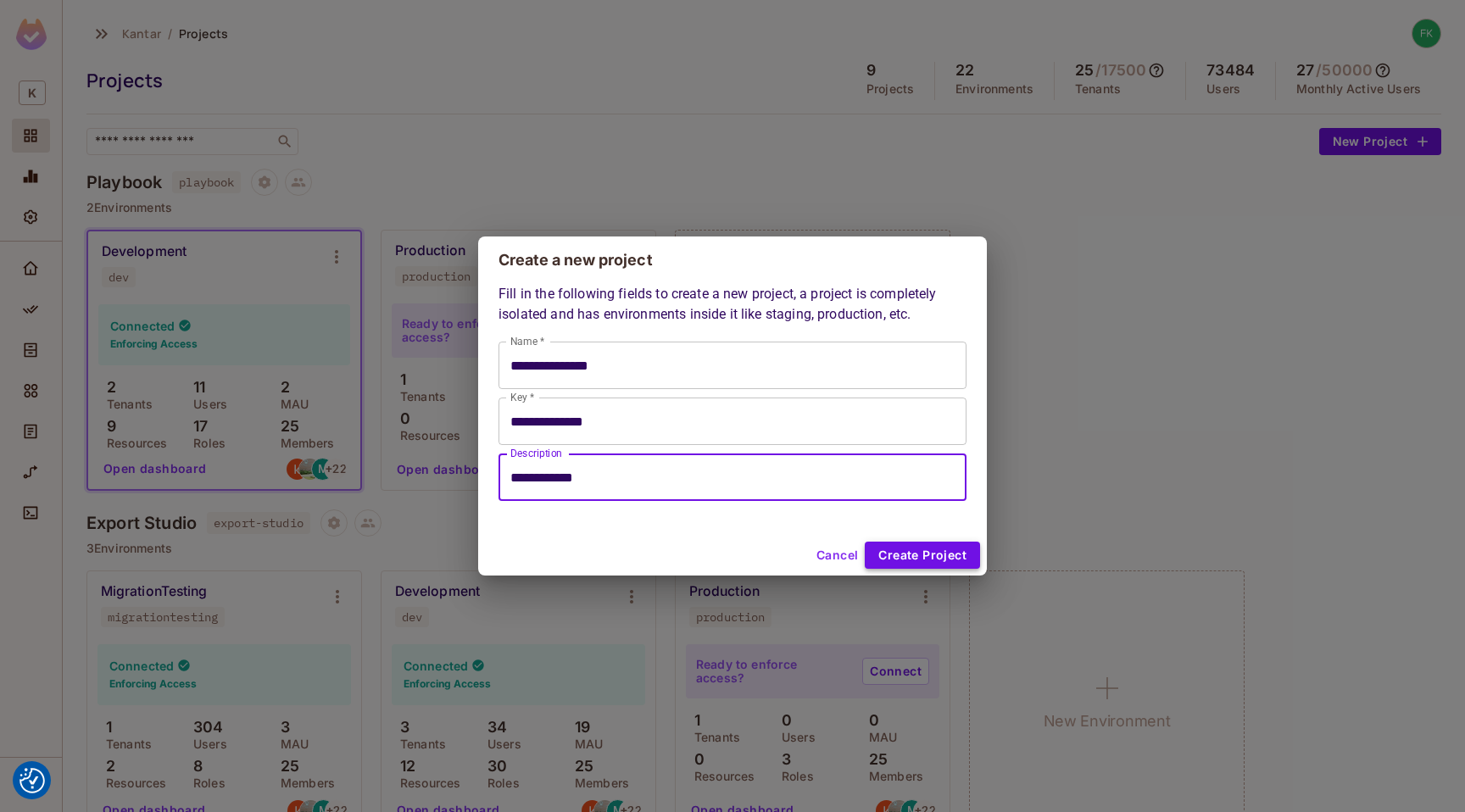
type input "**********"
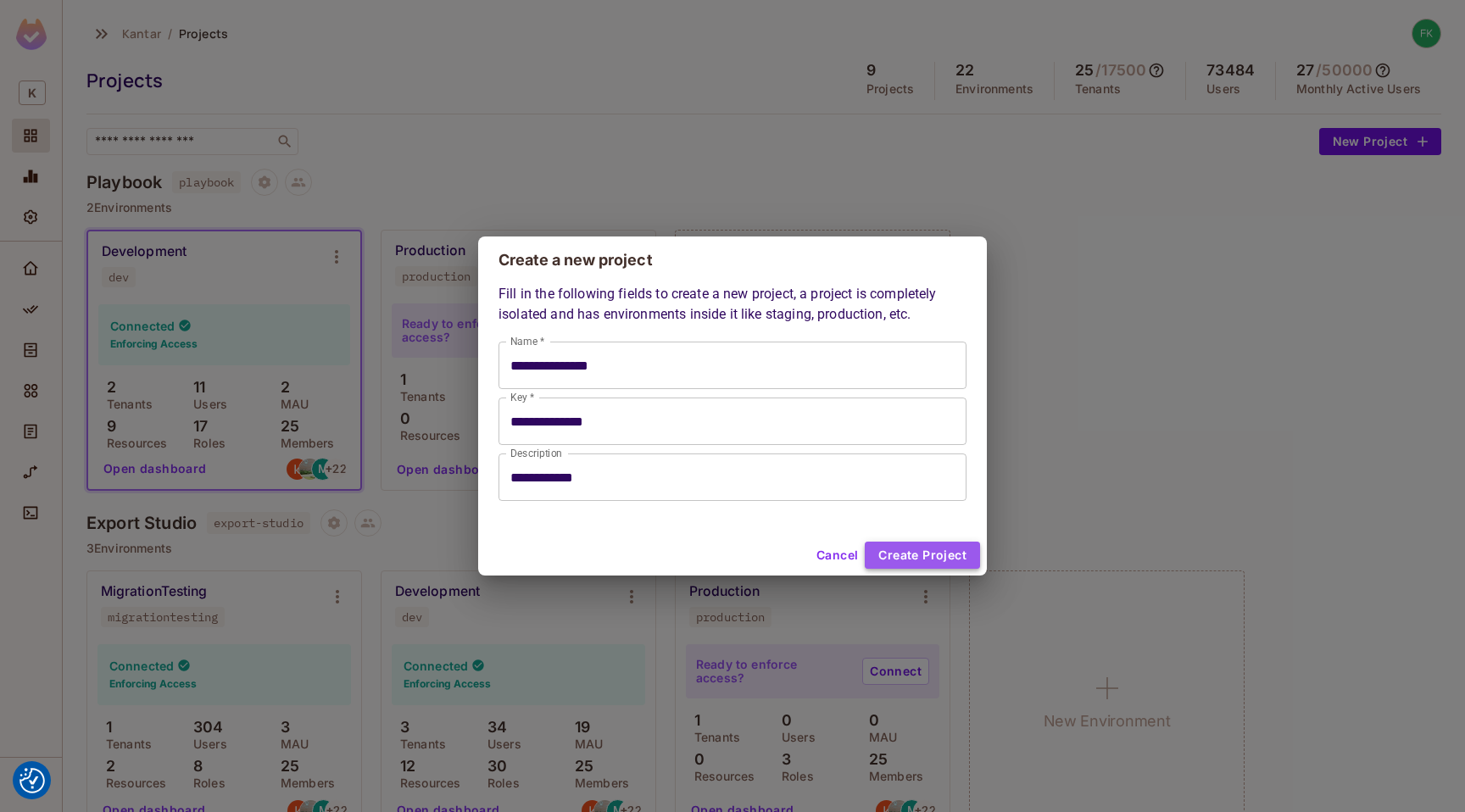
click at [921, 553] on button "Create Project" at bounding box center [922, 555] width 116 height 27
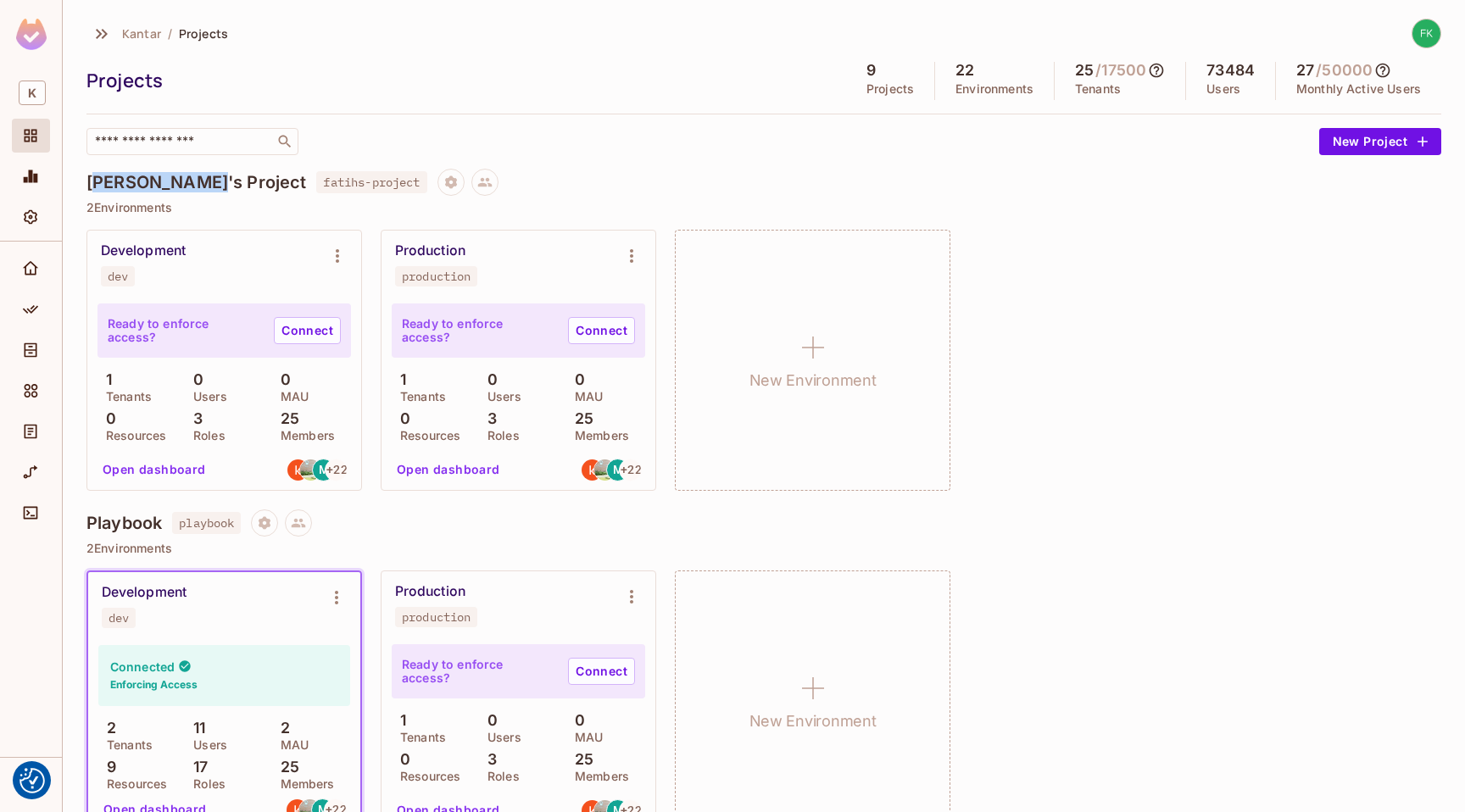
drag, startPoint x: 99, startPoint y: 179, endPoint x: 186, endPoint y: 179, distance: 87.0
click at [185, 178] on h4 "Fatih's Project" at bounding box center [196, 182] width 219 height 21
click at [186, 179] on h4 "Fatih's Project" at bounding box center [196, 182] width 219 height 21
click at [1370, 140] on button "New Project" at bounding box center [1379, 142] width 122 height 27
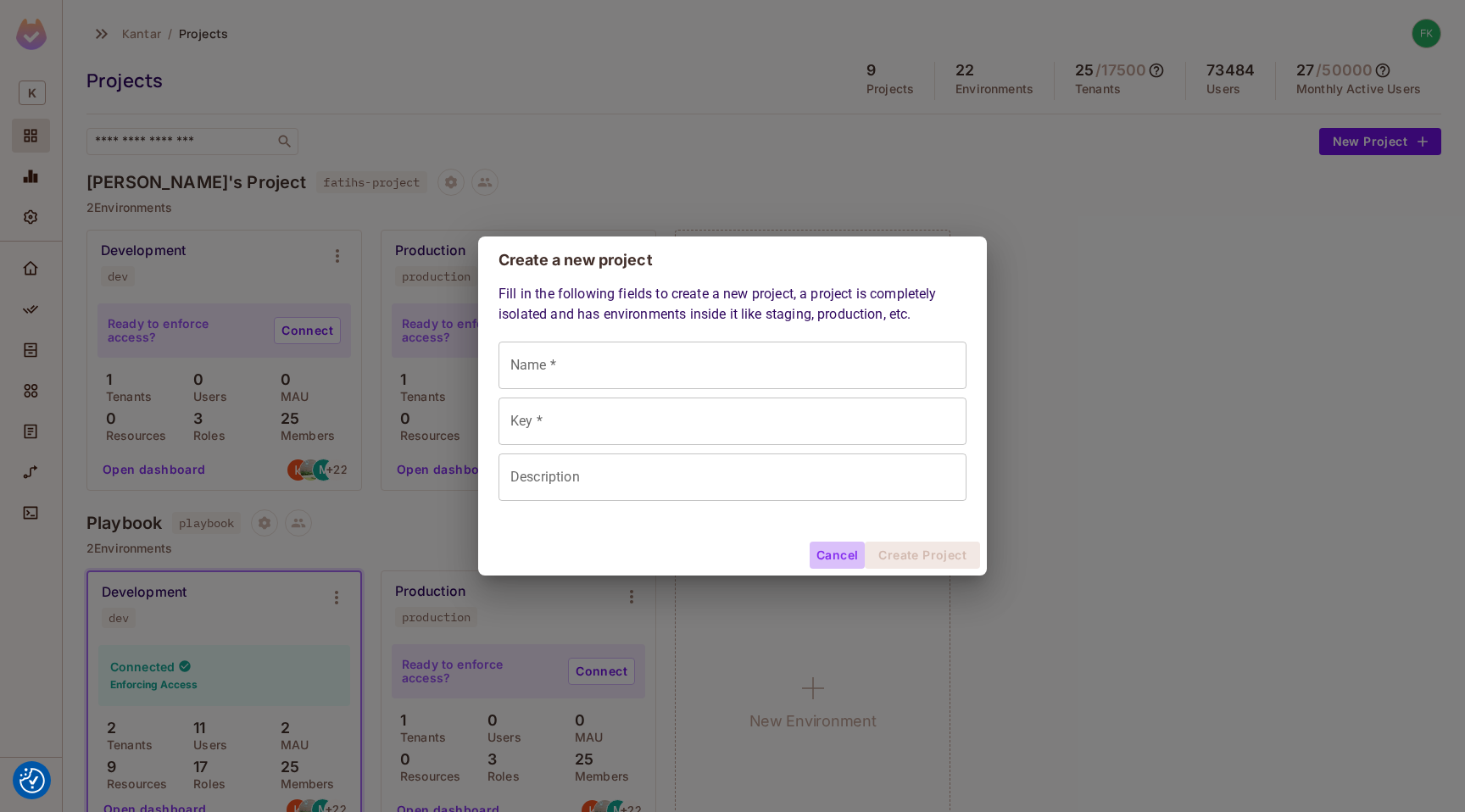
click at [846, 550] on button "Cancel" at bounding box center [836, 555] width 55 height 27
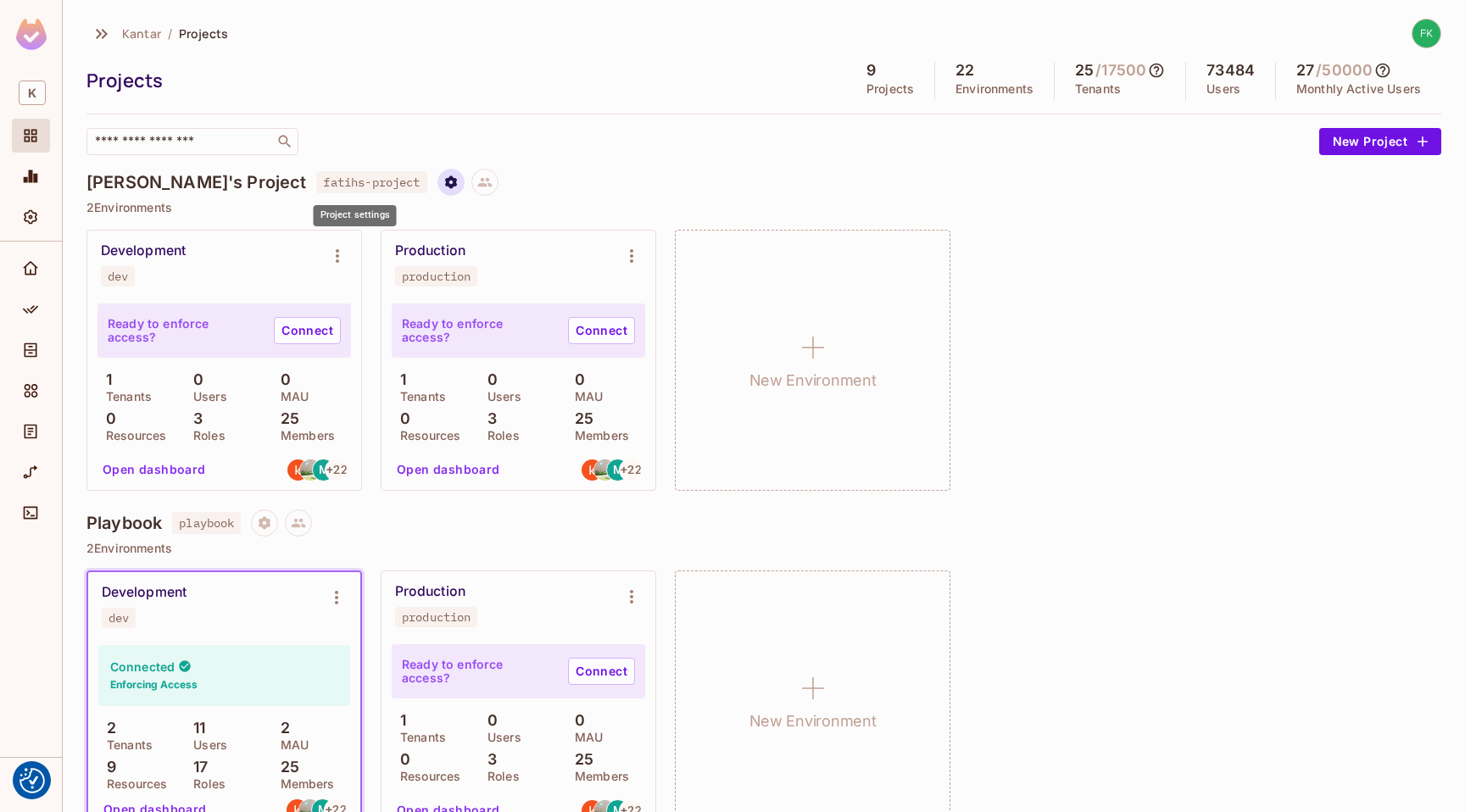
click at [443, 181] on icon "Project settings" at bounding box center [451, 182] width 15 height 15
click at [361, 134] on div at bounding box center [732, 406] width 1465 height 812
click at [443, 189] on icon "Project settings" at bounding box center [451, 182] width 15 height 15
click at [363, 135] on div at bounding box center [732, 406] width 1465 height 812
click at [803, 191] on div "Fatih's Project fatihs-project" at bounding box center [764, 182] width 1355 height 27
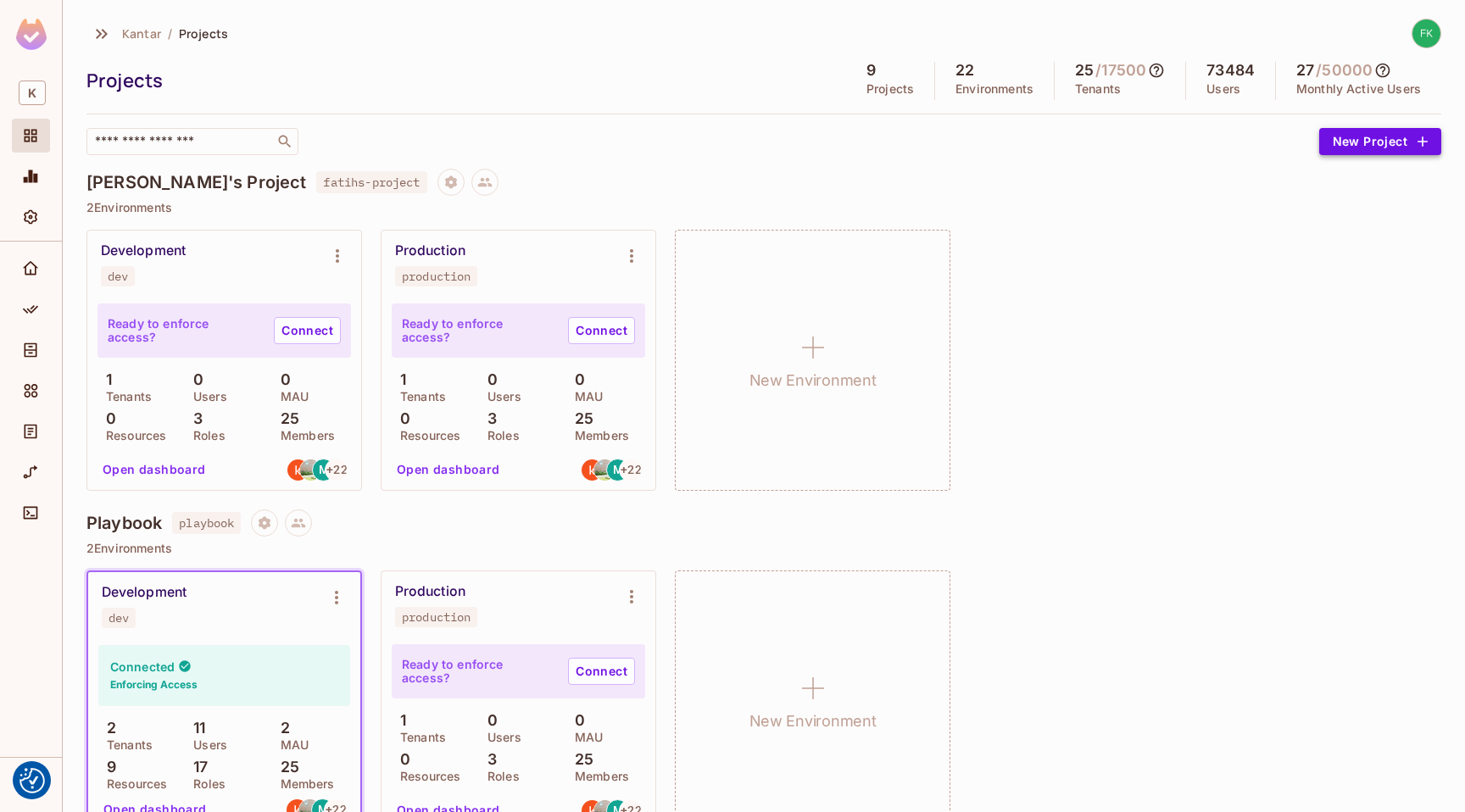
click at [1347, 145] on button "New Project" at bounding box center [1379, 142] width 122 height 27
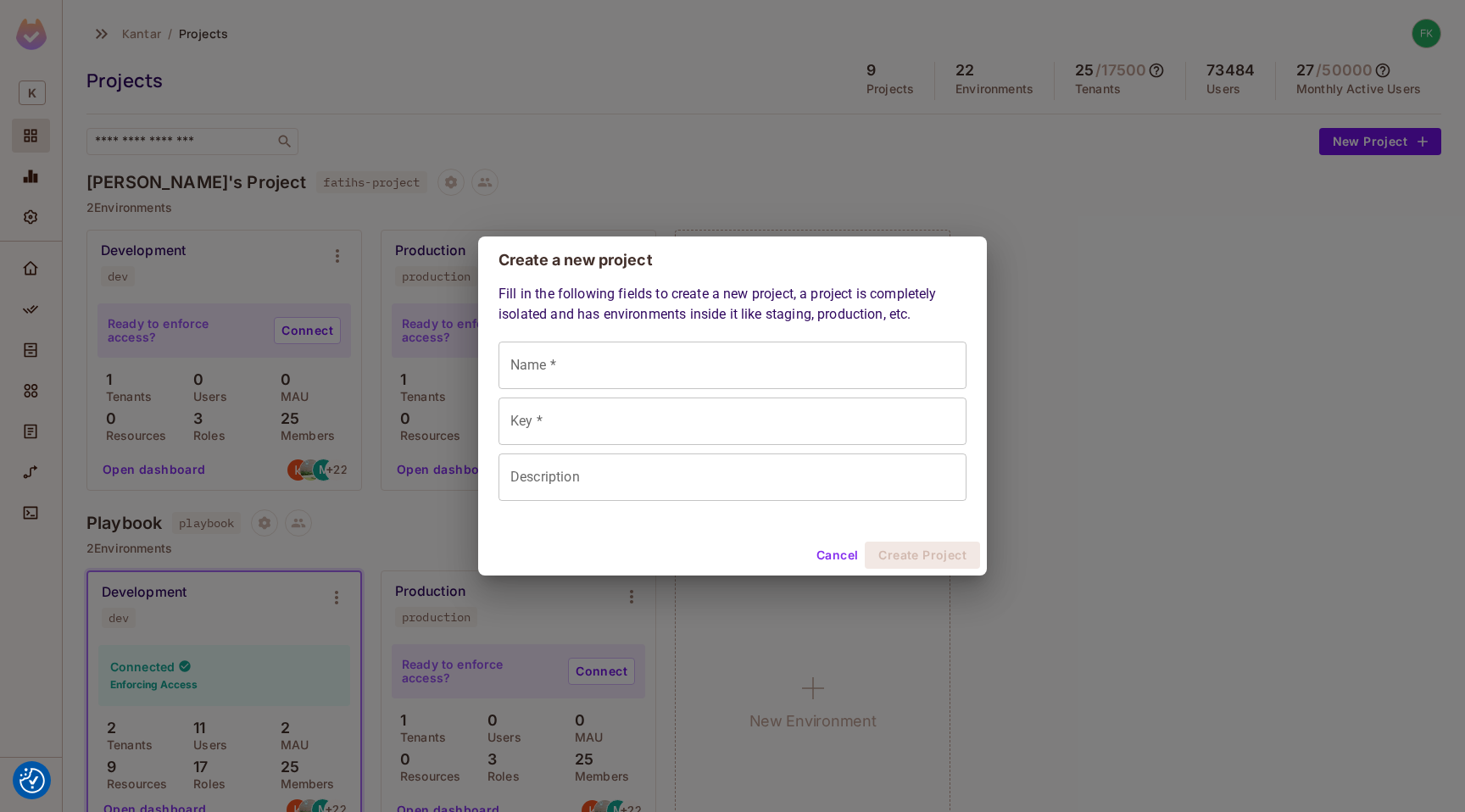
click at [530, 167] on div "Create a new project Fill in the following fields to create a new project, a pr…" at bounding box center [732, 406] width 1465 height 812
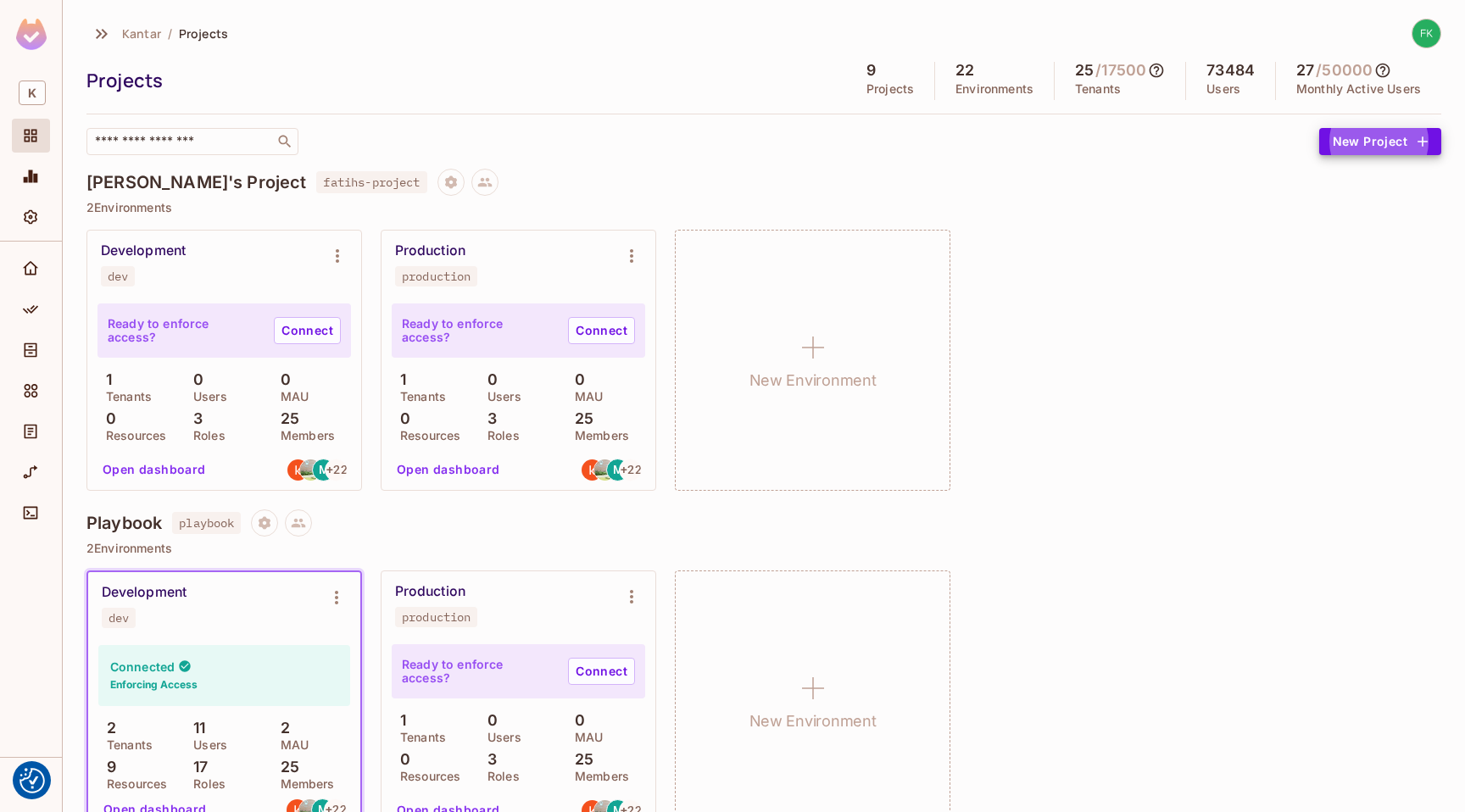
click at [1355, 140] on button "New Project" at bounding box center [1379, 142] width 122 height 27
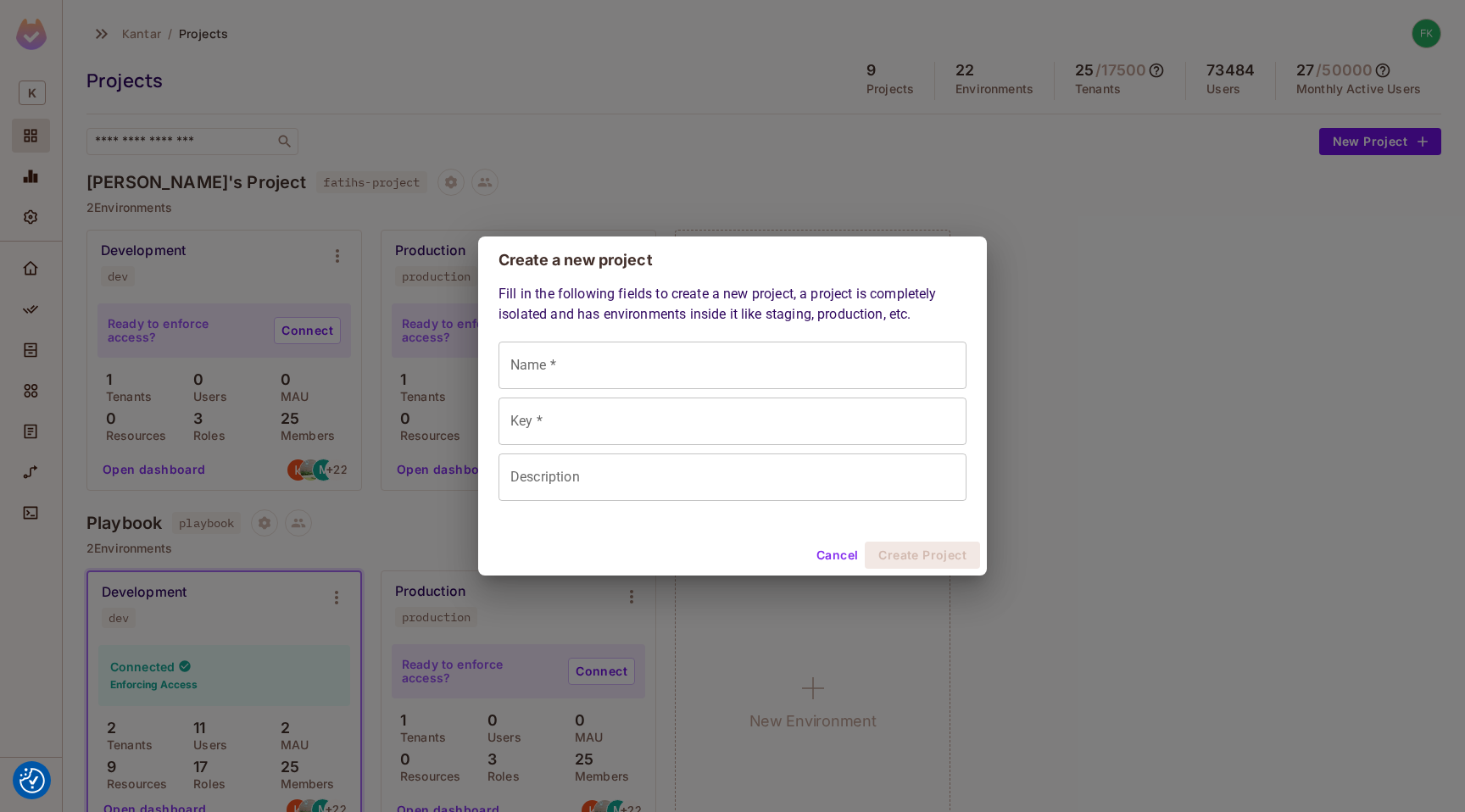
click at [842, 556] on button "Cancel" at bounding box center [836, 555] width 55 height 27
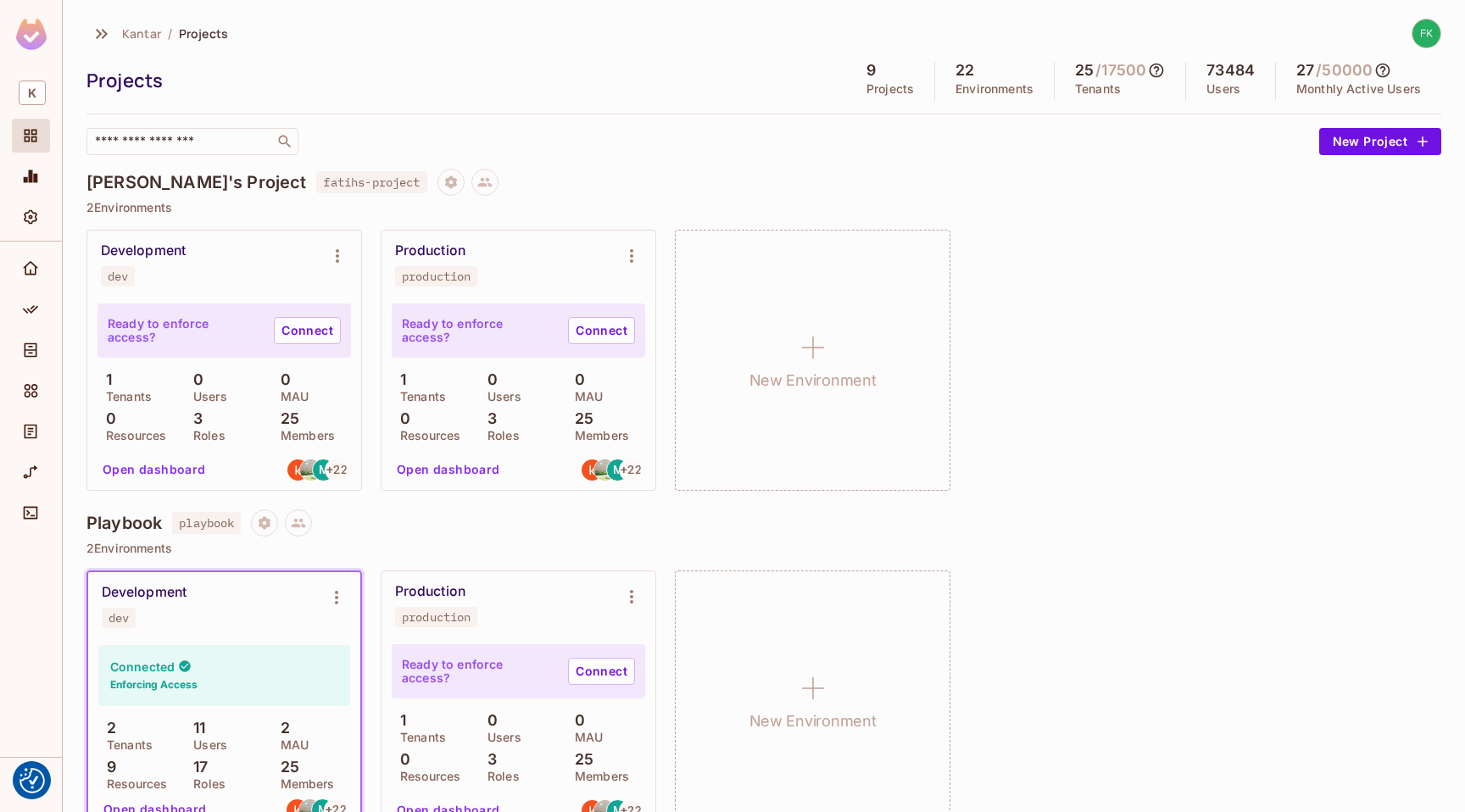
click at [412, 173] on div "Fatih's Project fatihs-project" at bounding box center [764, 182] width 1355 height 27
click at [477, 181] on icon at bounding box center [484, 182] width 15 height 15
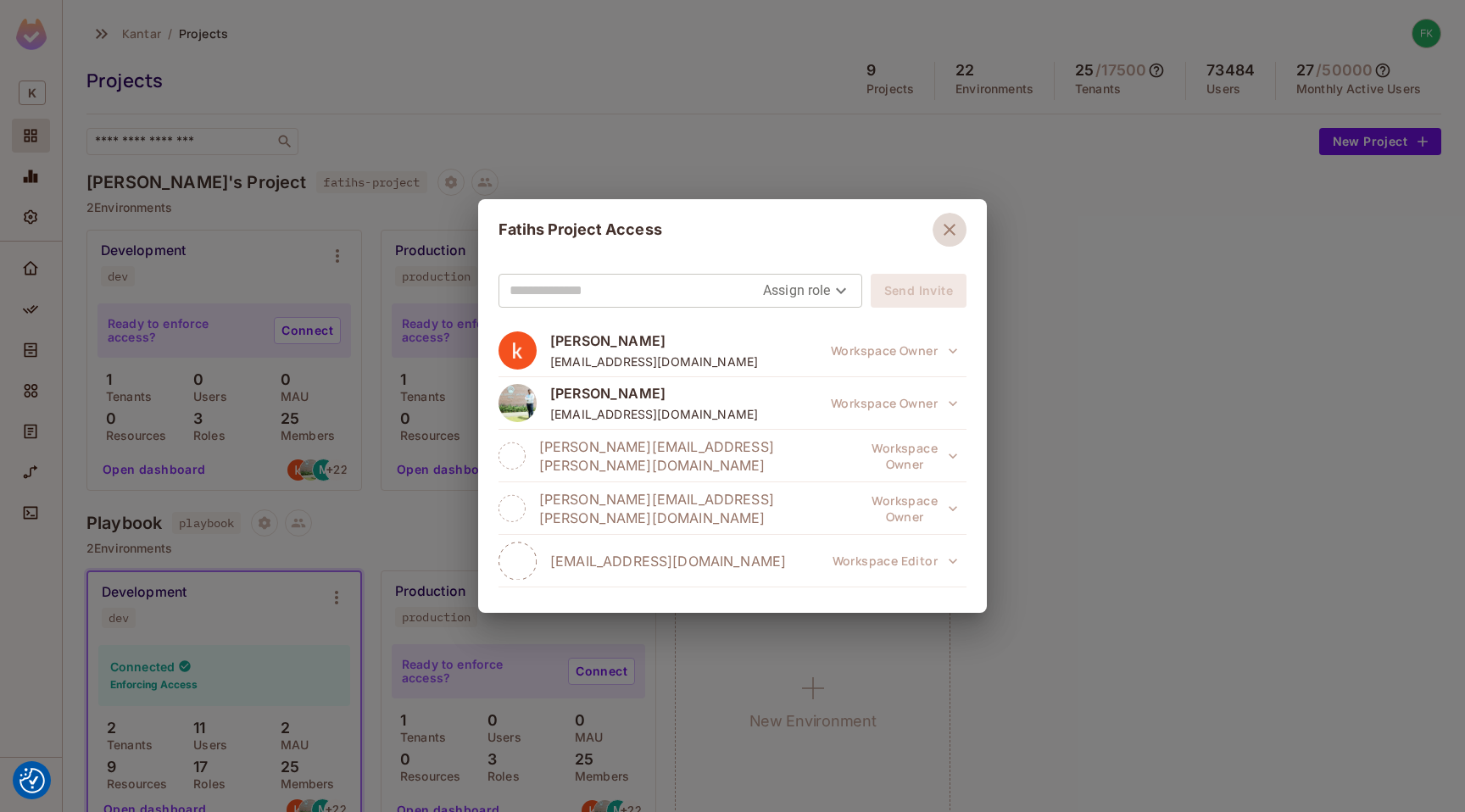
click at [943, 232] on icon "button" at bounding box center [948, 229] width 12 height 12
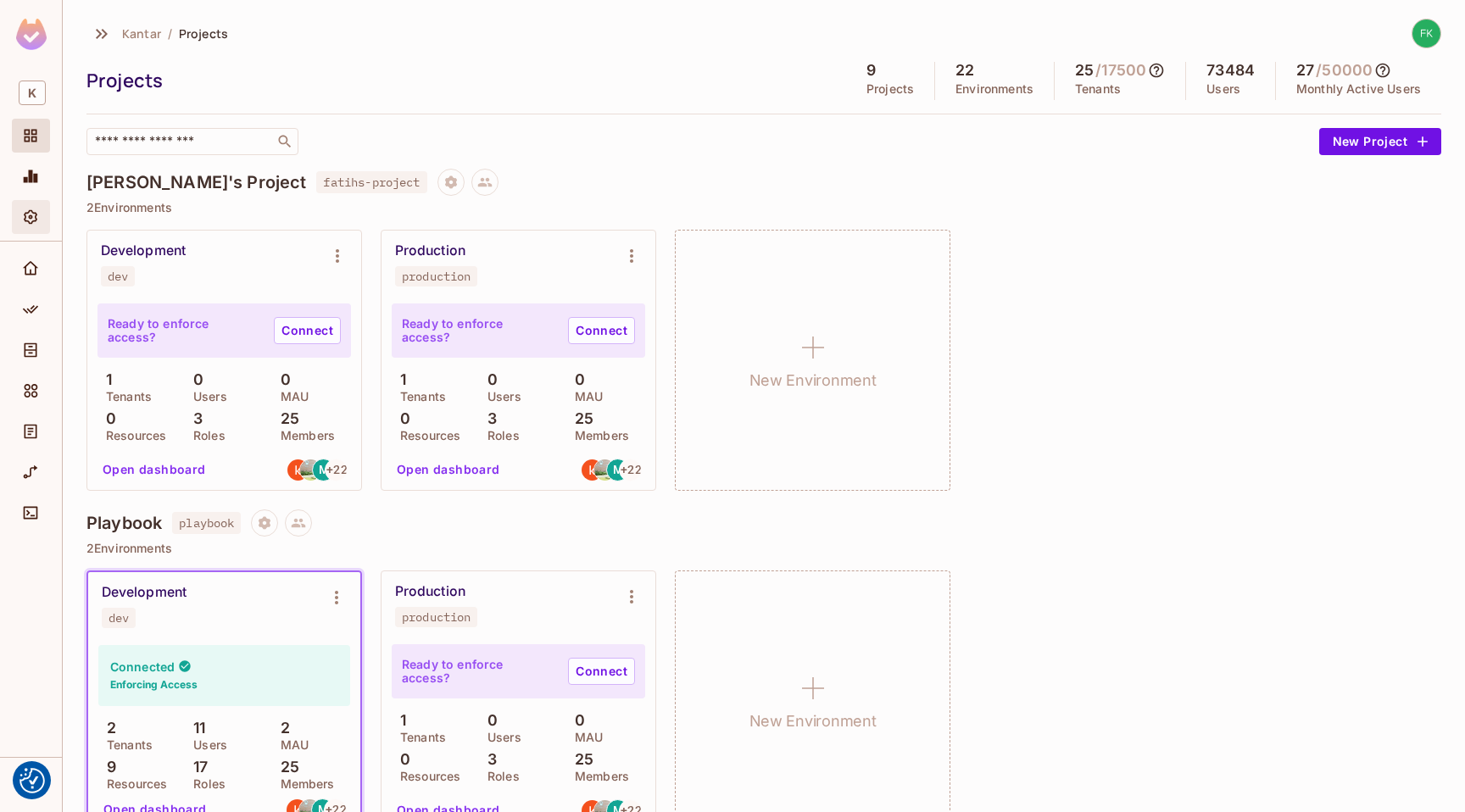
click at [36, 219] on icon "Settings" at bounding box center [30, 218] width 14 height 14
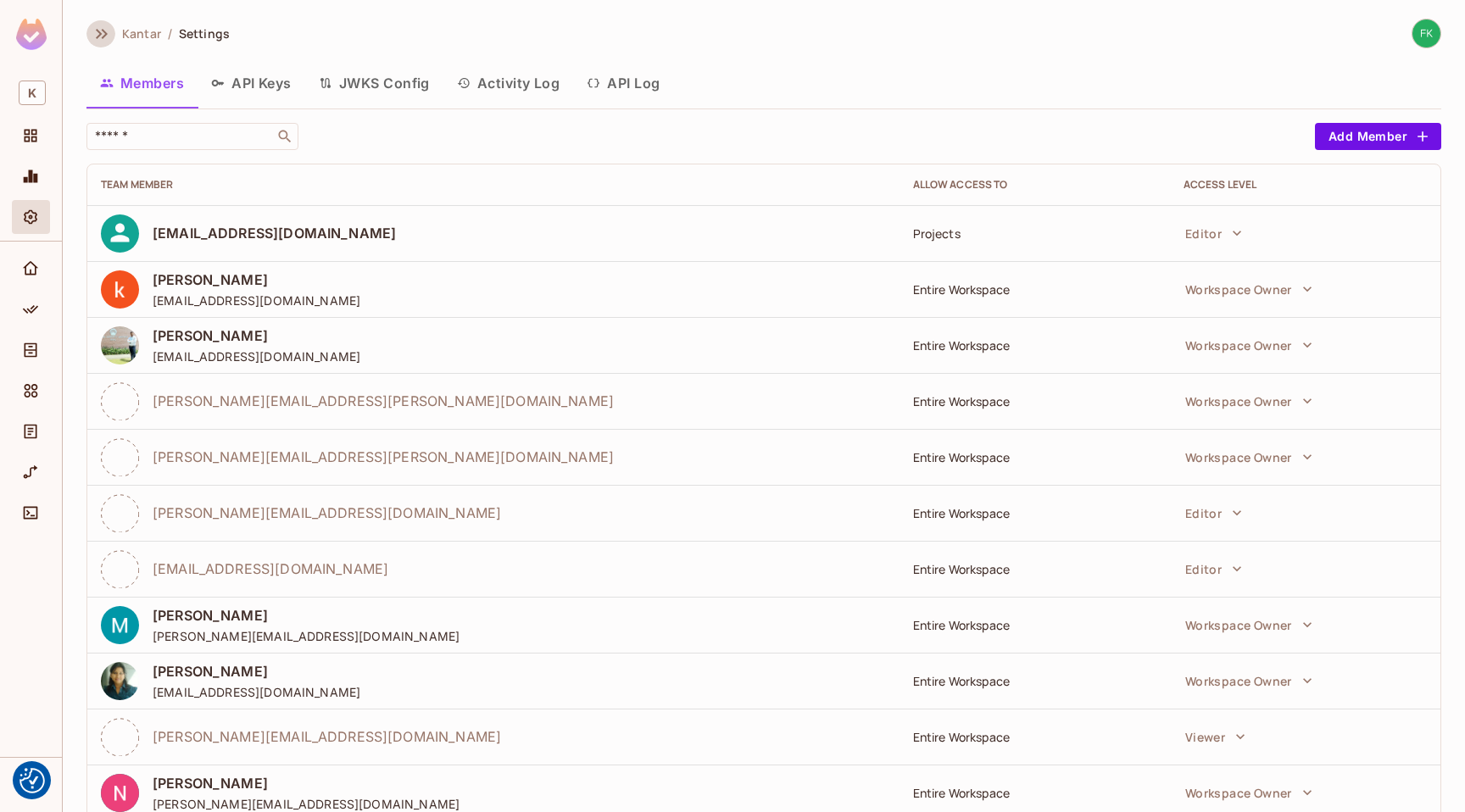
click at [93, 34] on icon "button" at bounding box center [101, 33] width 21 height 21
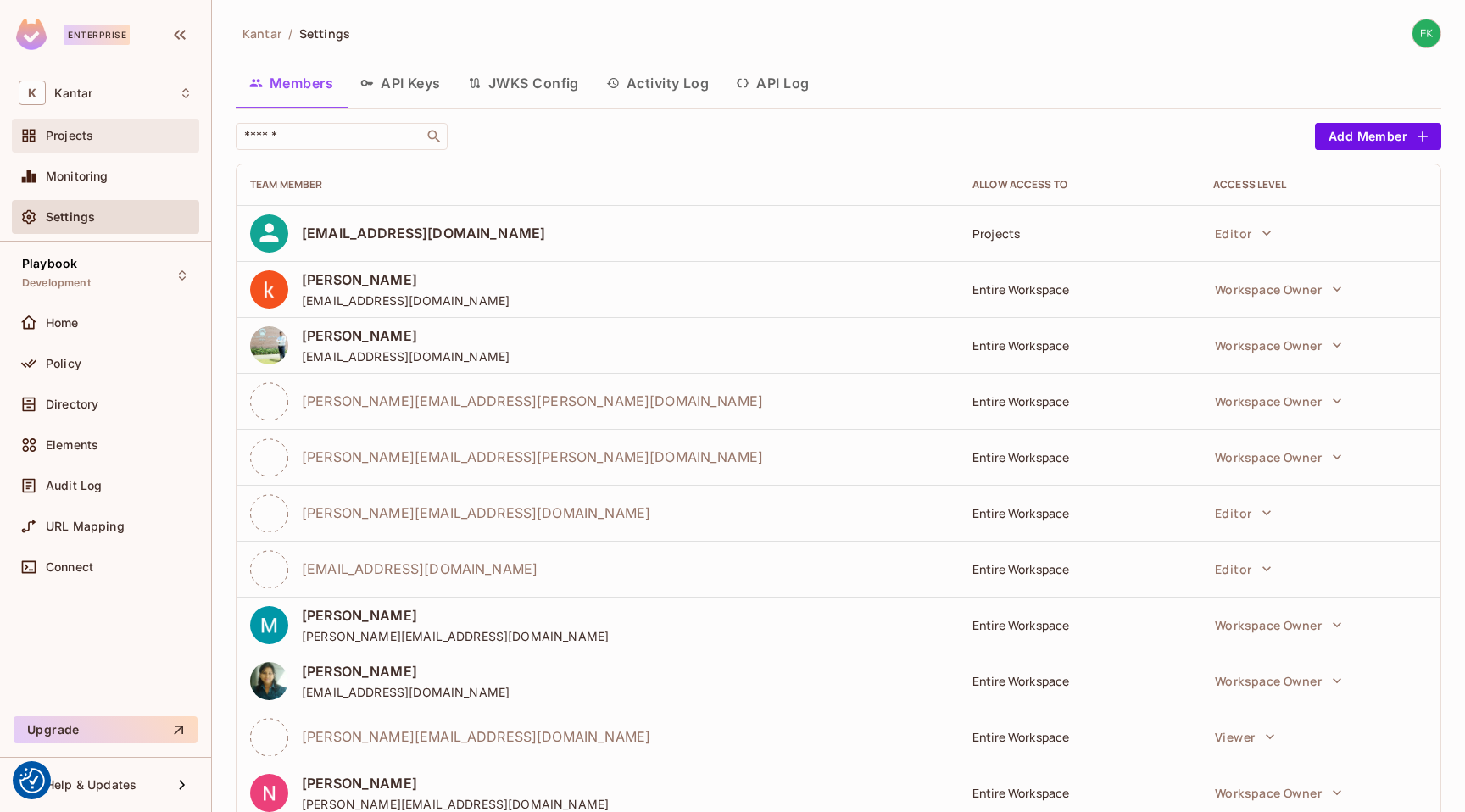
click at [76, 149] on div "Projects" at bounding box center [105, 135] width 187 height 34
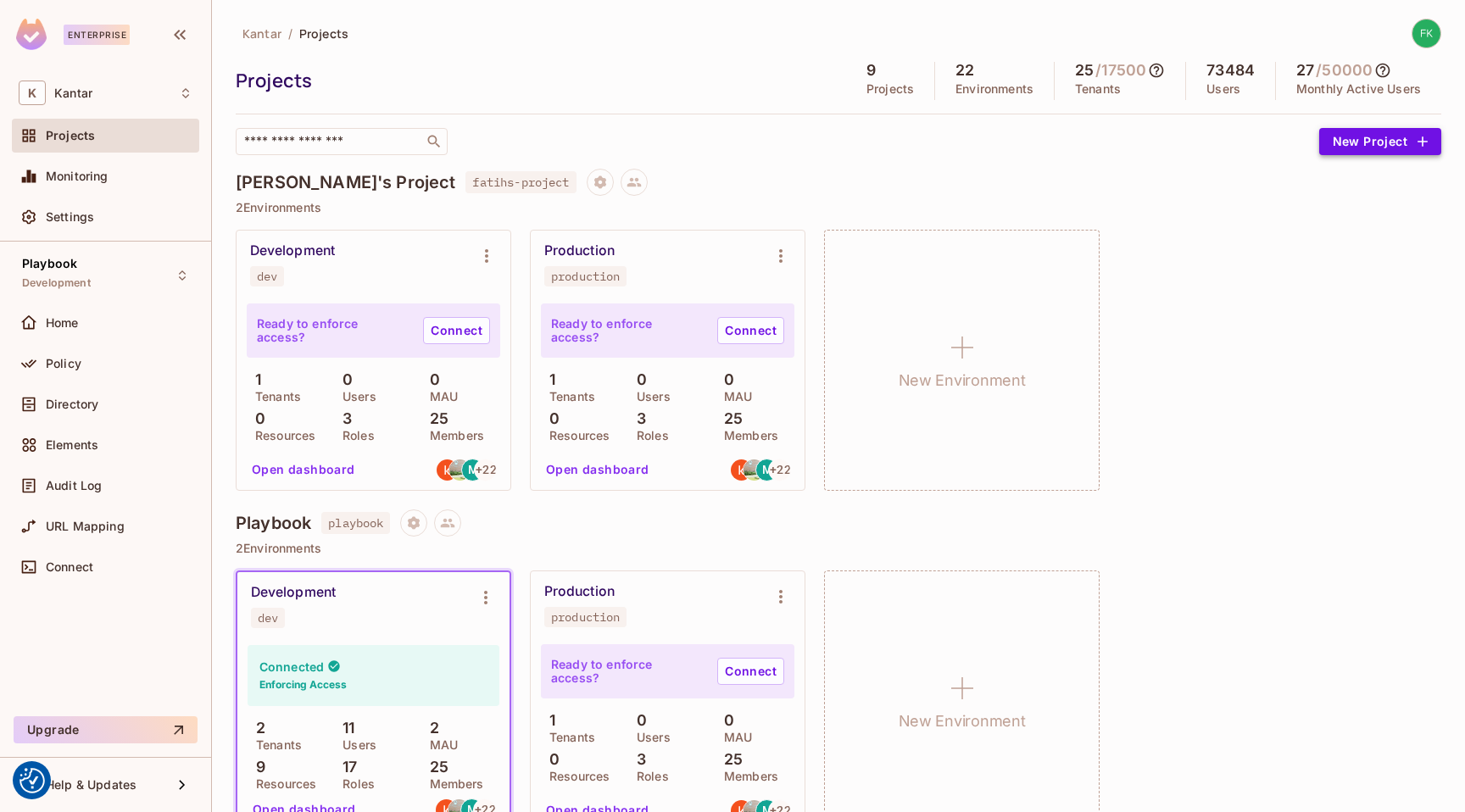
click at [1358, 138] on button "New Project" at bounding box center [1379, 142] width 122 height 27
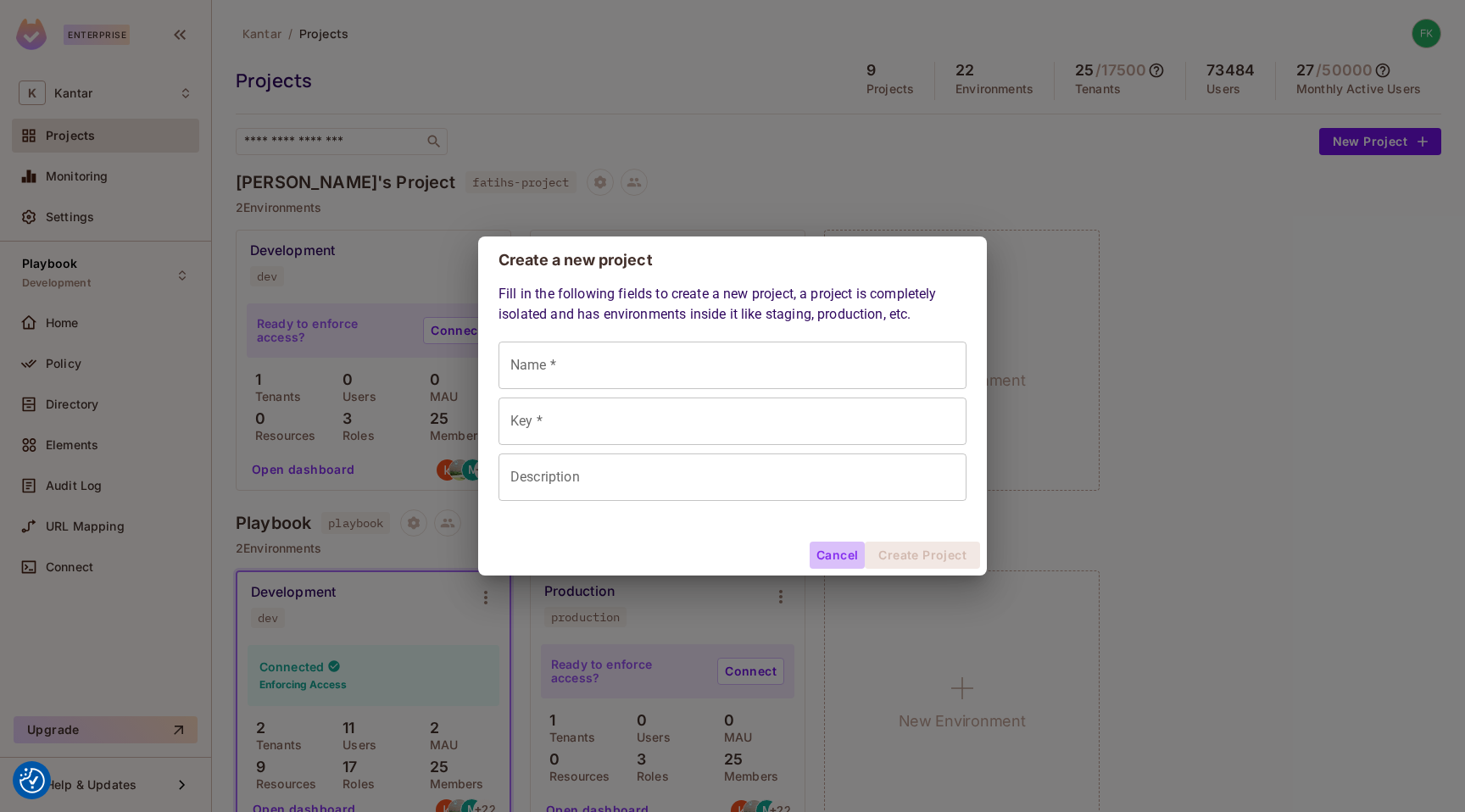
click at [847, 555] on button "Cancel" at bounding box center [836, 555] width 55 height 27
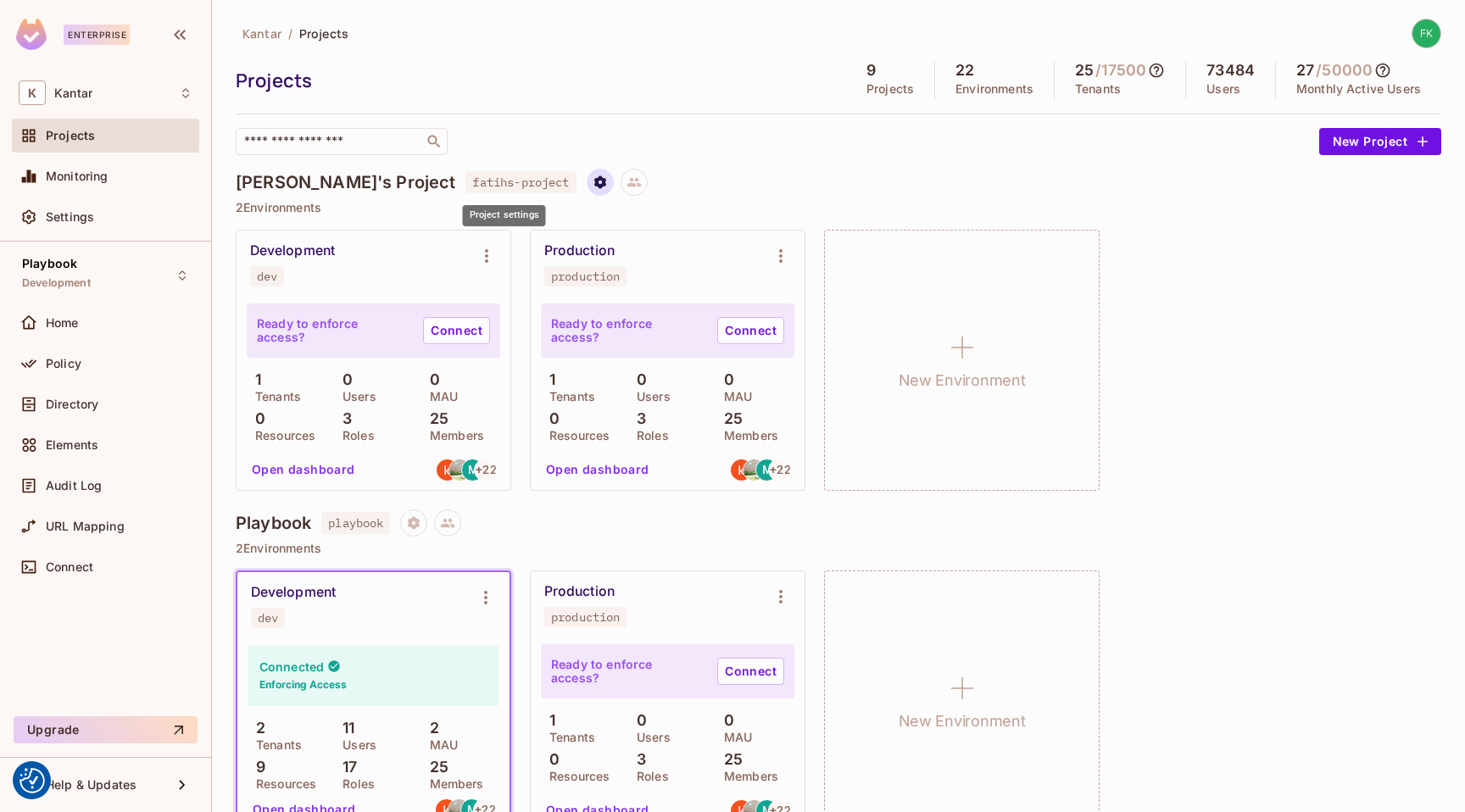
click at [593, 176] on icon "Project settings" at bounding box center [600, 182] width 15 height 15
click at [702, 173] on div at bounding box center [732, 406] width 1465 height 812
click at [621, 186] on button at bounding box center [634, 182] width 27 height 27
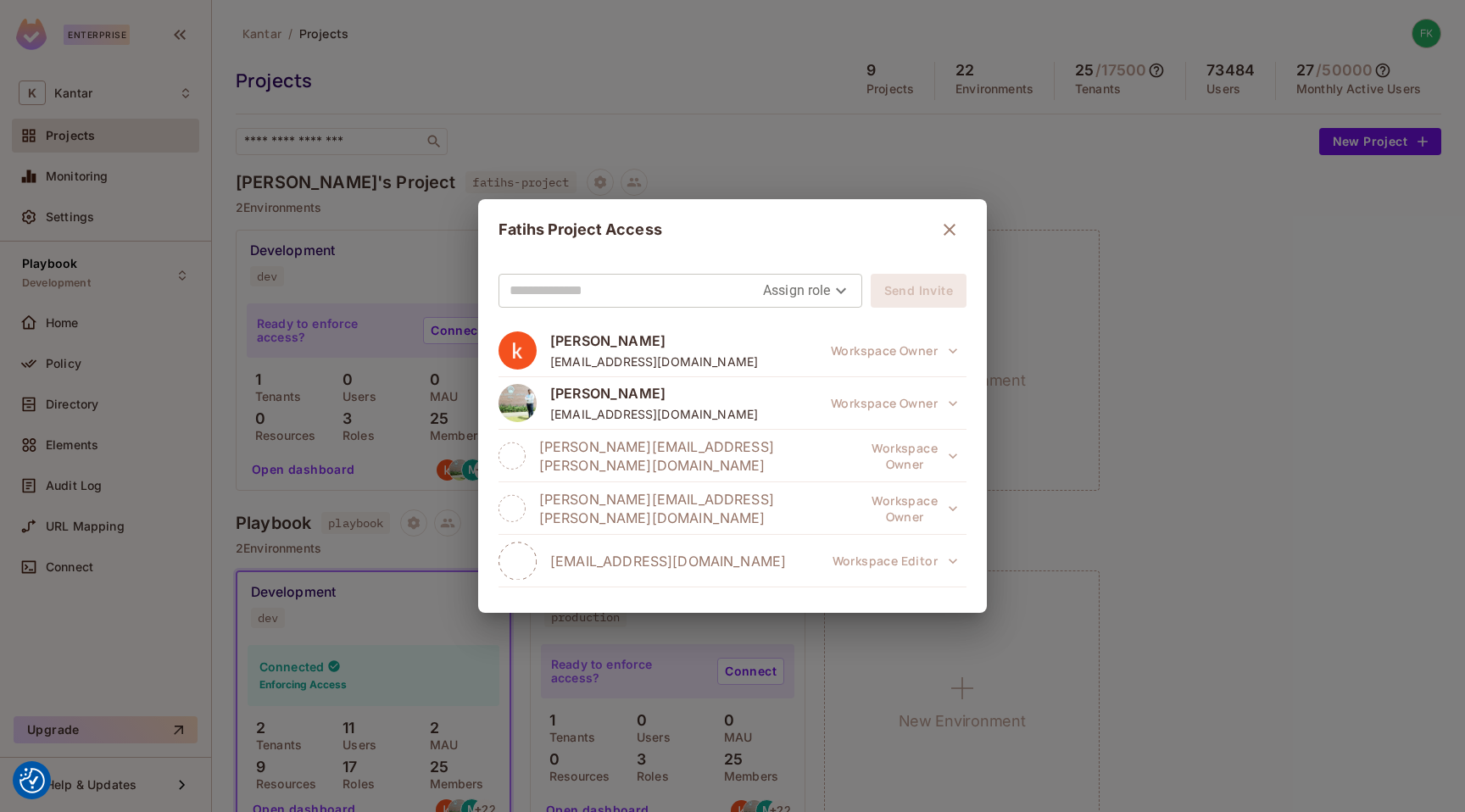
click at [572, 405] on div "Manish Kumar mk4mbgp@gmail.com" at bounding box center [654, 403] width 208 height 38
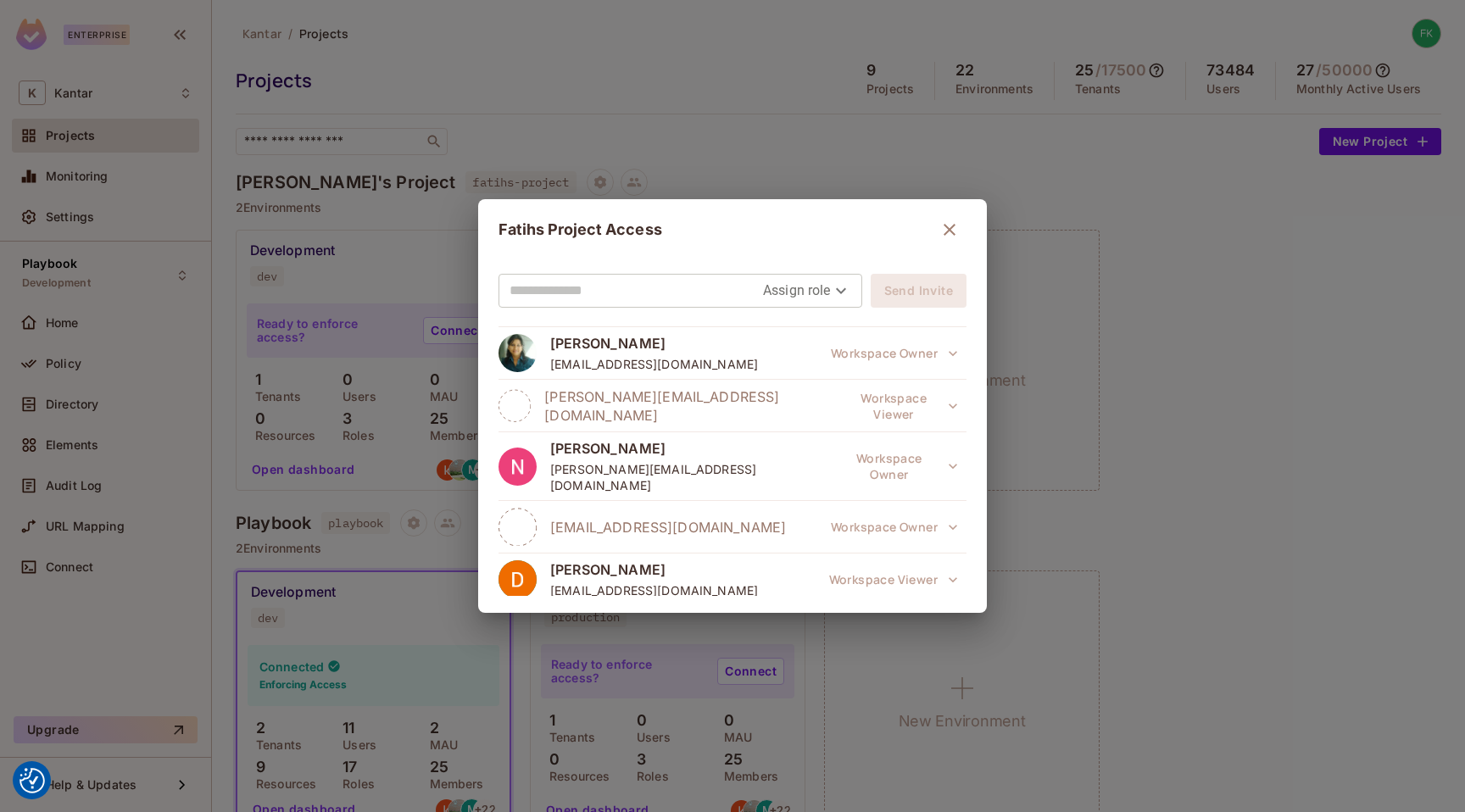
scroll to position [402, 0]
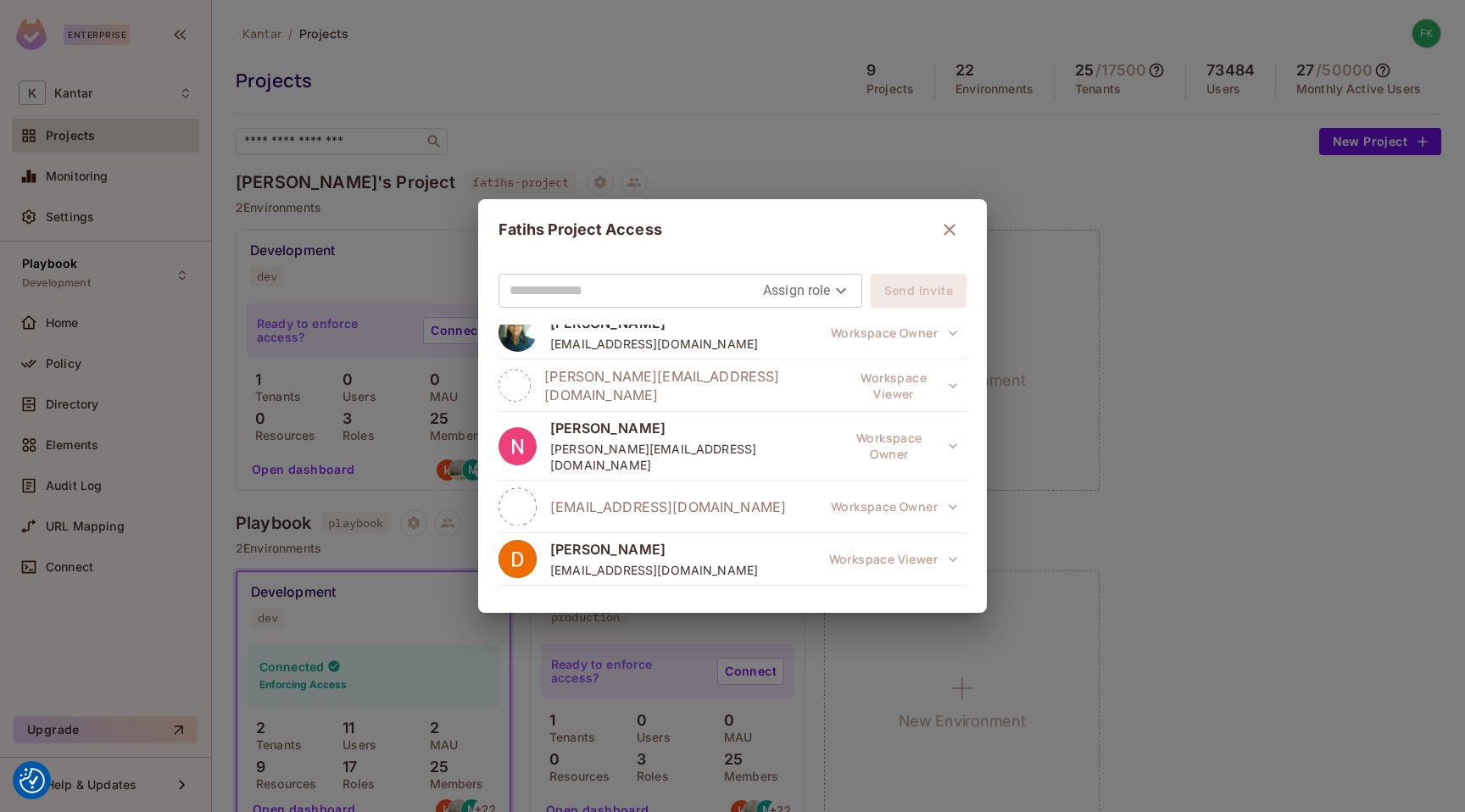
click at [530, 369] on icon at bounding box center [515, 385] width 33 height 38
click at [536, 427] on img at bounding box center [518, 446] width 38 height 38
click at [566, 293] on input "text" at bounding box center [636, 291] width 254 height 27
type input "**********"
click at [939, 239] on icon "button" at bounding box center [949, 229] width 21 height 21
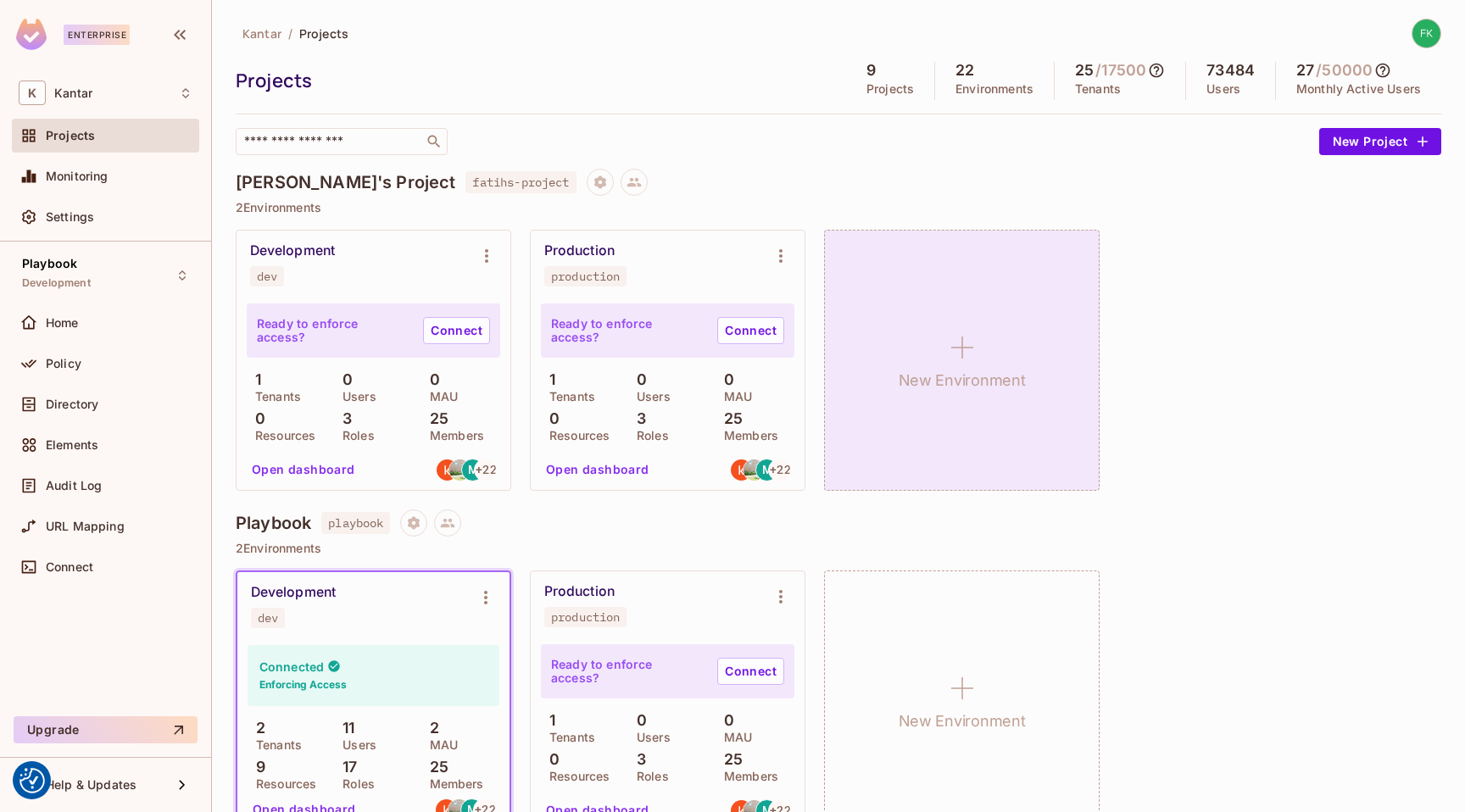
click at [964, 341] on icon at bounding box center [962, 347] width 41 height 41
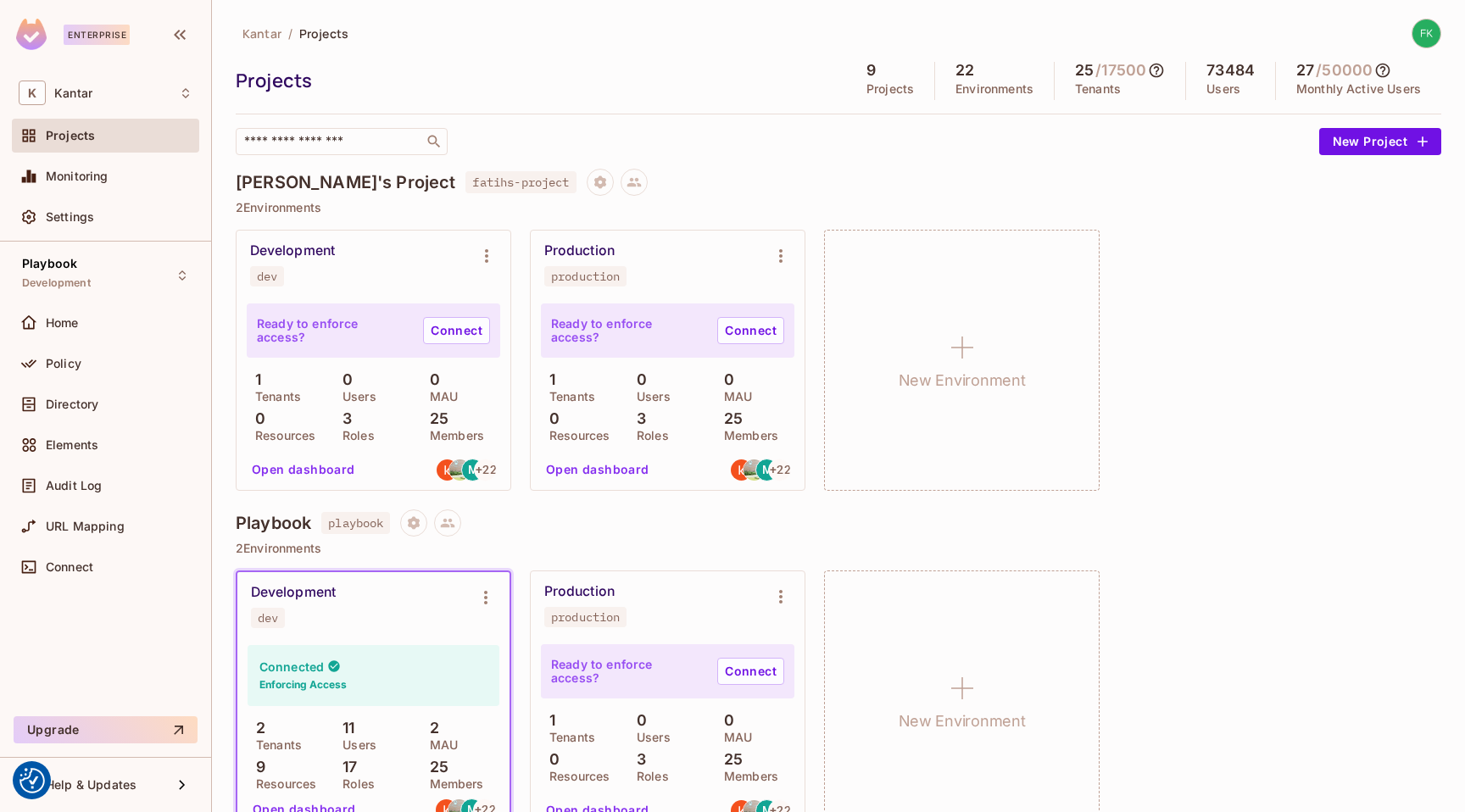
click at [493, 266] on button "Environment settings" at bounding box center [487, 257] width 34 height 34
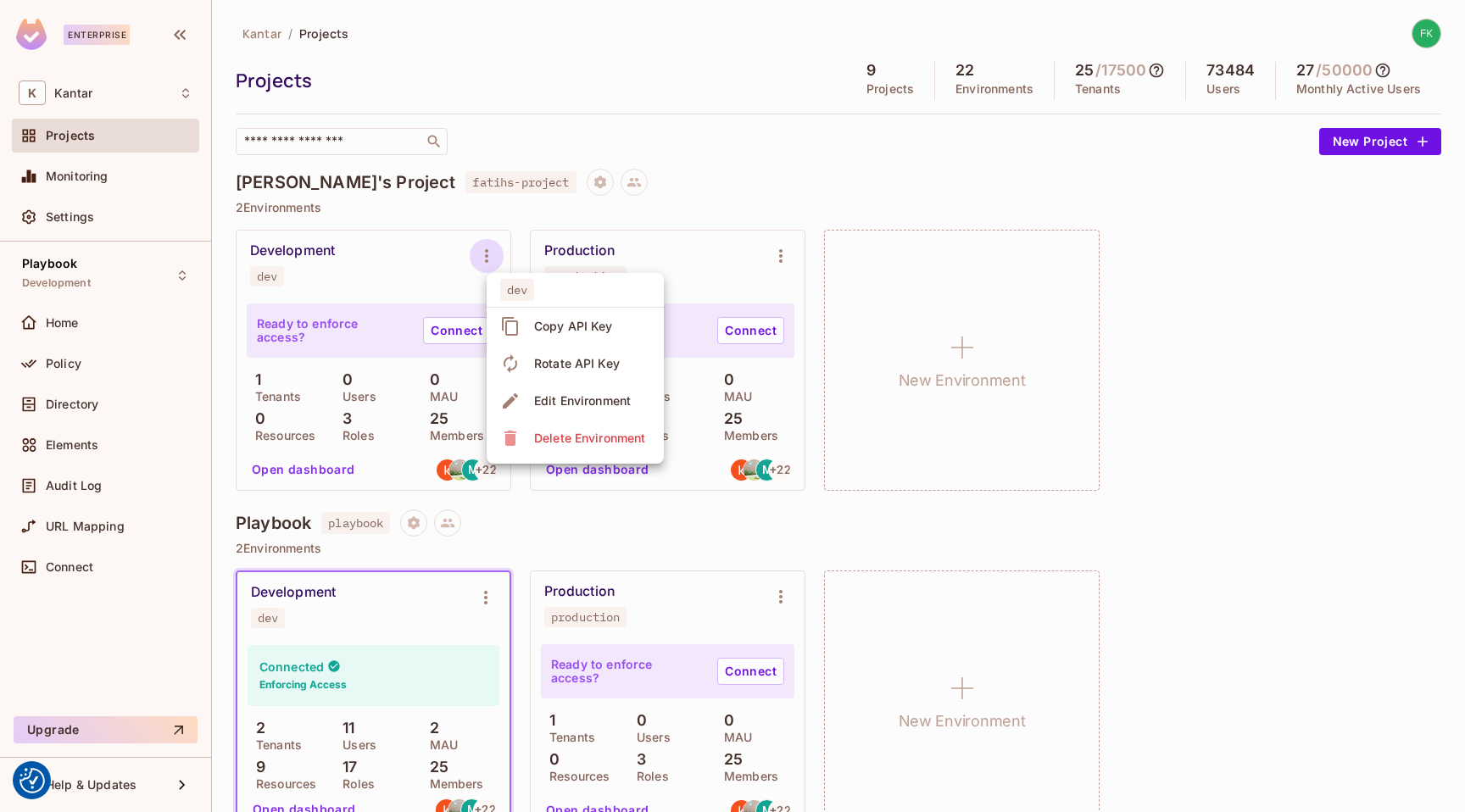
click at [639, 210] on div at bounding box center [732, 406] width 1465 height 812
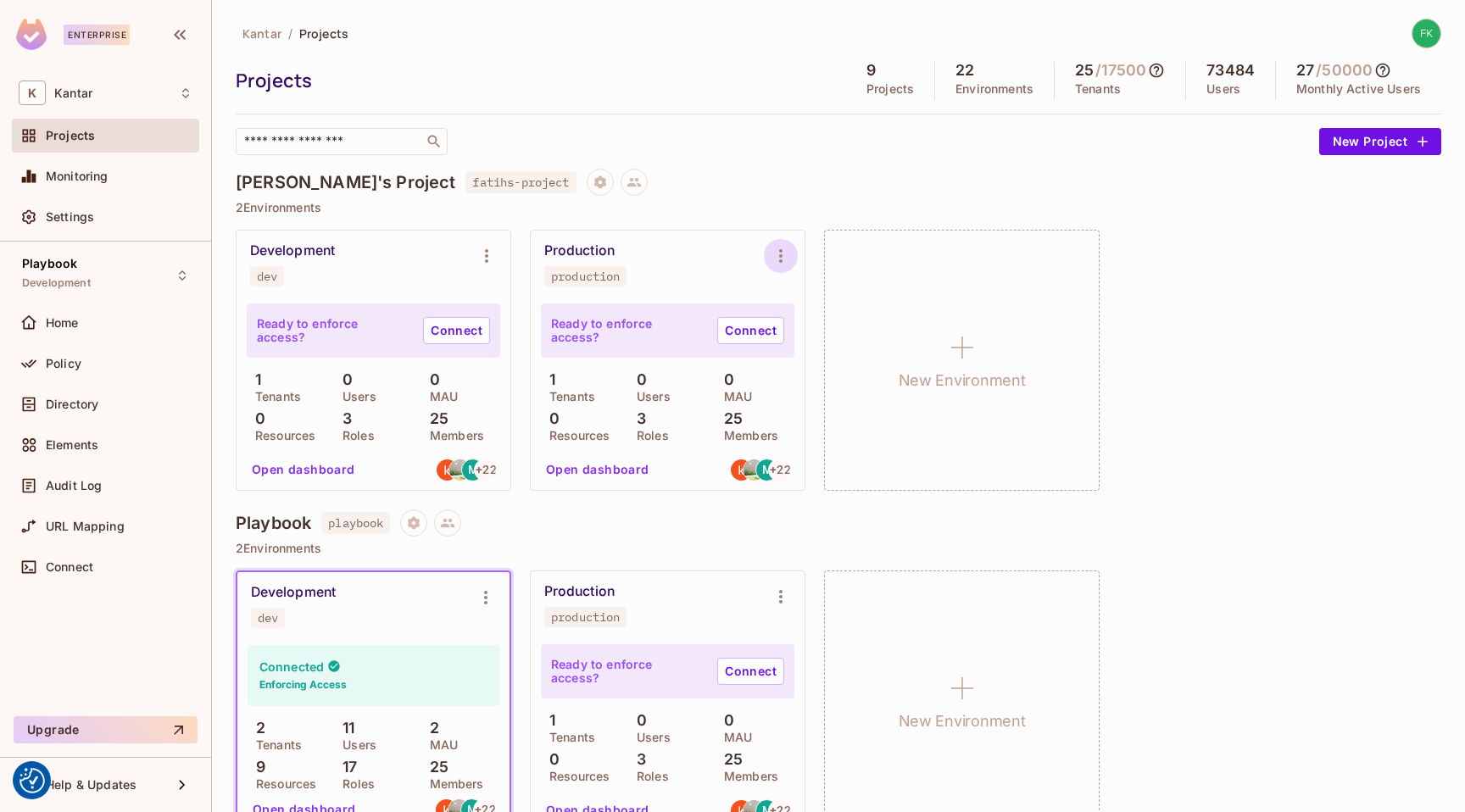
click at [789, 249] on icon "Environment settings" at bounding box center [780, 256] width 21 height 21
click at [791, 192] on div at bounding box center [732, 406] width 1465 height 812
click at [490, 256] on icon "Environment settings" at bounding box center [486, 256] width 21 height 21
click at [489, 251] on icon "Environment settings" at bounding box center [486, 256] width 21 height 21
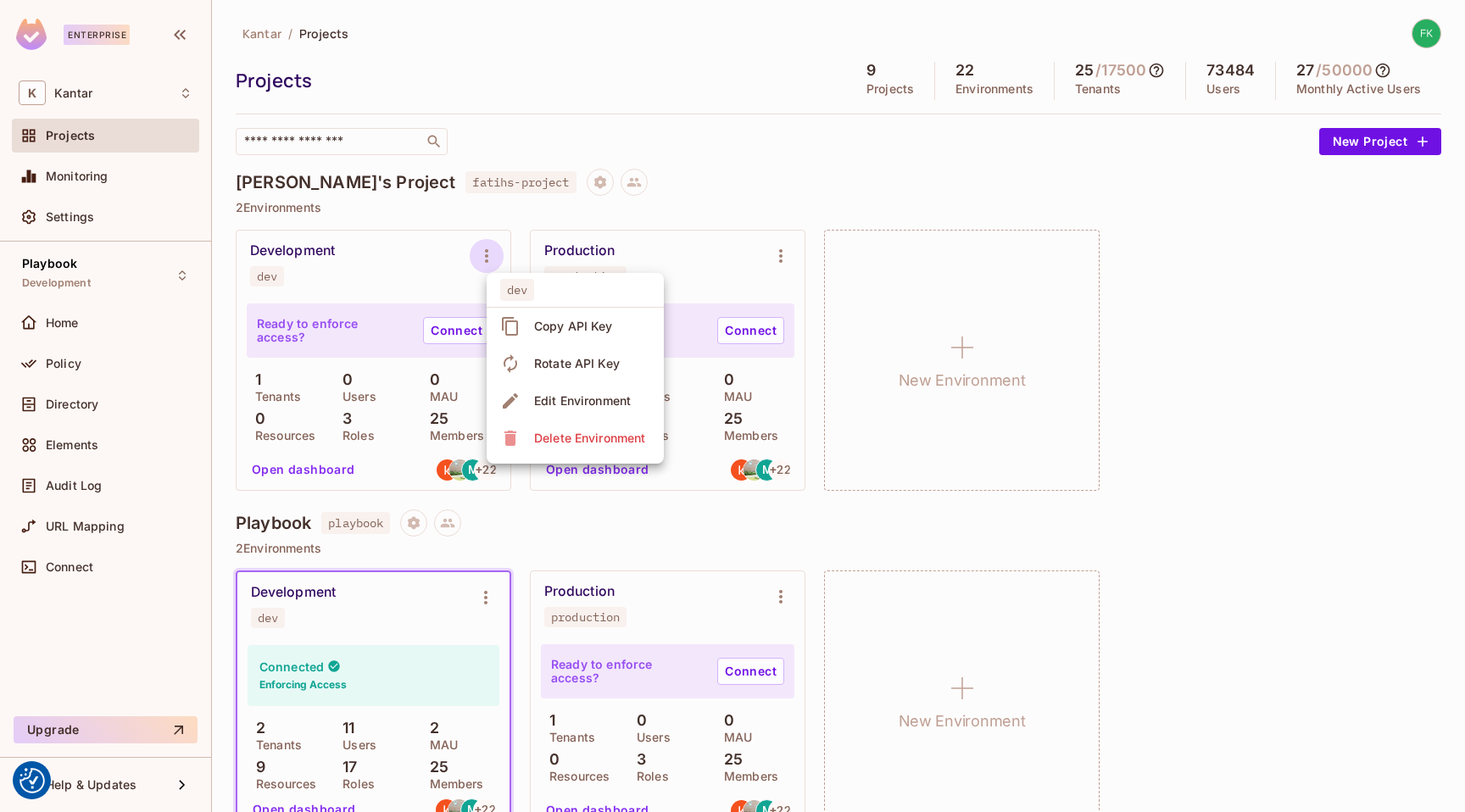
click at [723, 152] on div at bounding box center [732, 406] width 1465 height 812
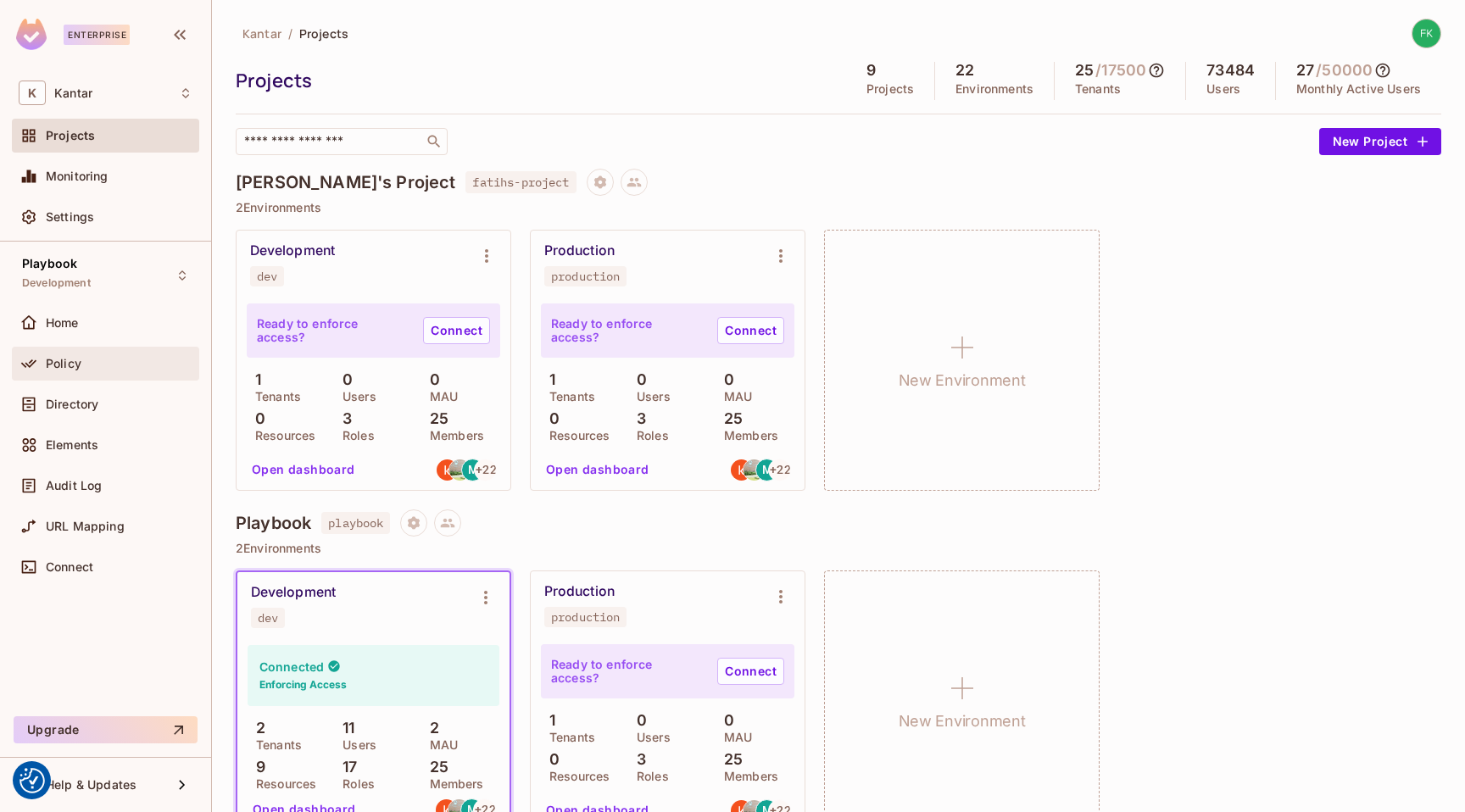
click at [96, 367] on div "Policy" at bounding box center [119, 363] width 146 height 14
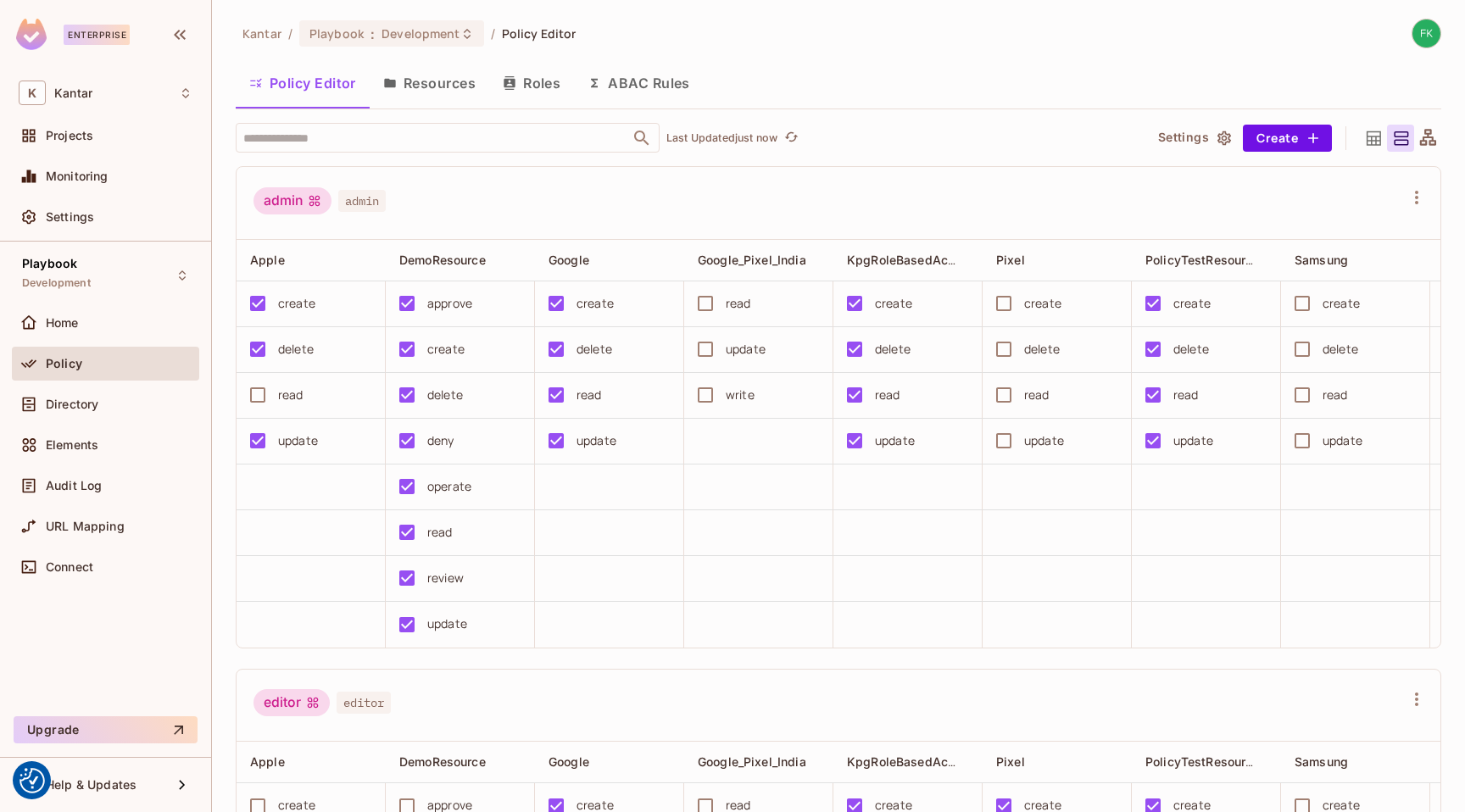
click at [397, 76] on button "Resources" at bounding box center [429, 83] width 119 height 42
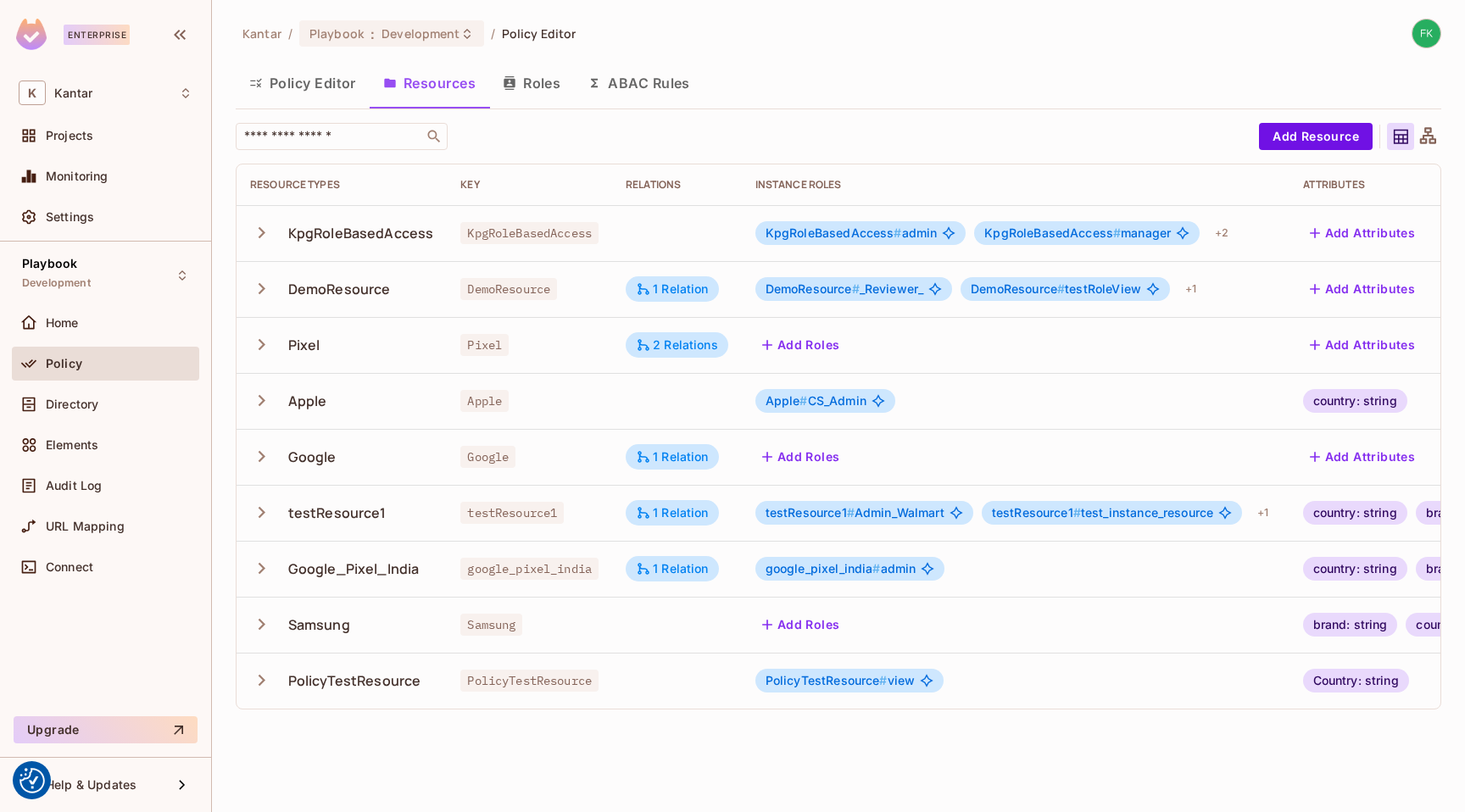
click at [265, 224] on icon "button" at bounding box center [261, 232] width 23 height 23
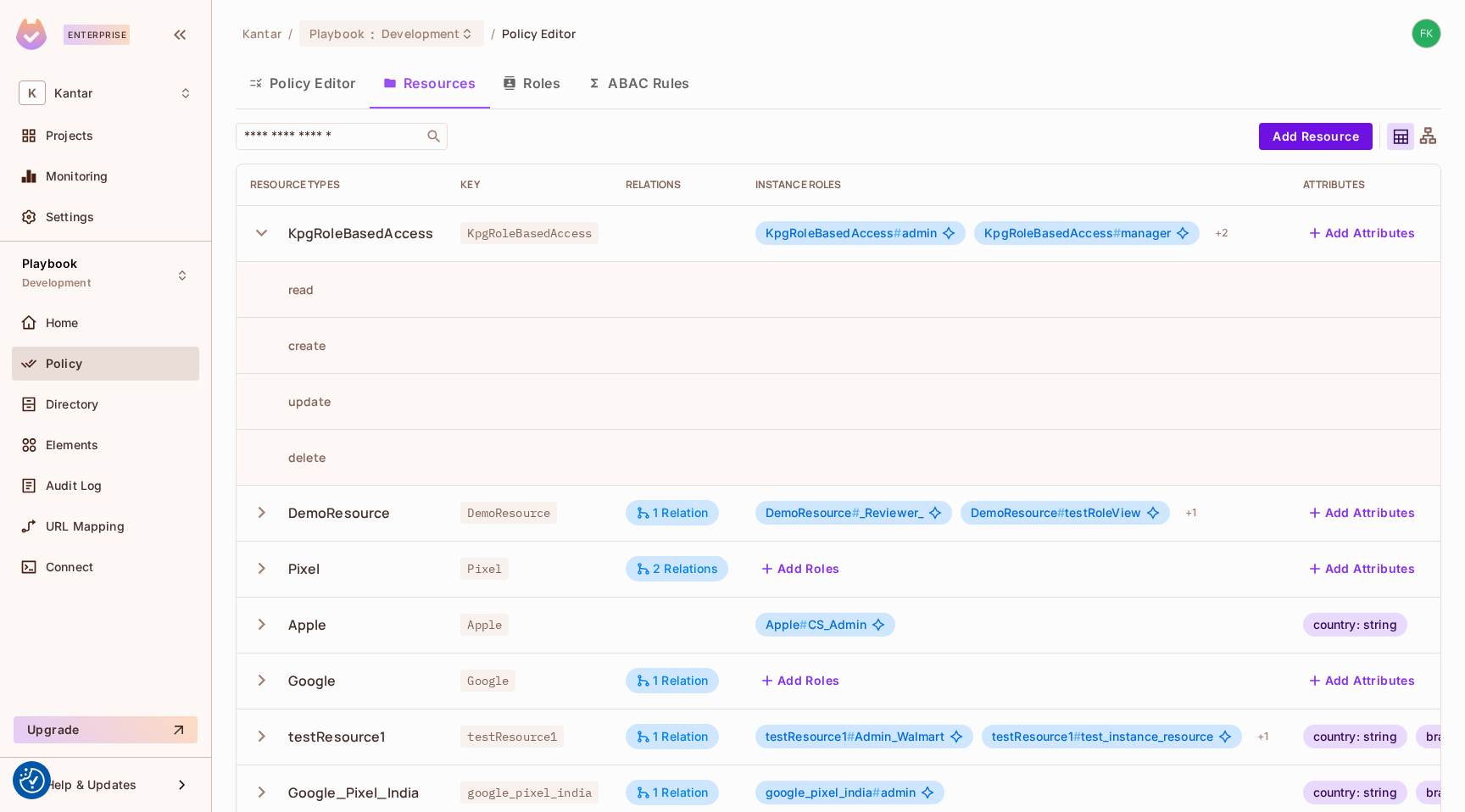
click at [261, 224] on icon "button" at bounding box center [261, 232] width 23 height 23
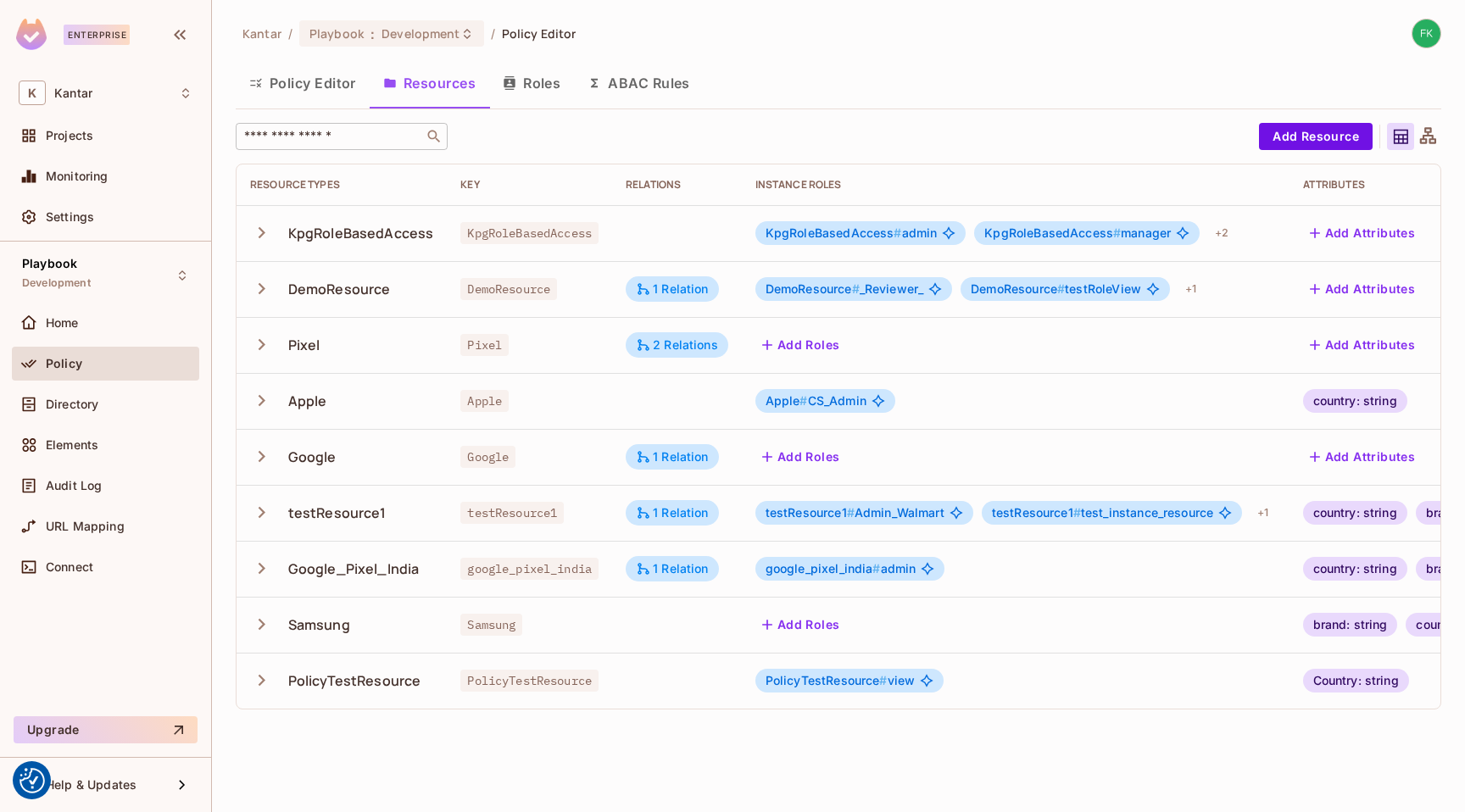
click at [326, 145] on div "​" at bounding box center [341, 136] width 212 height 27
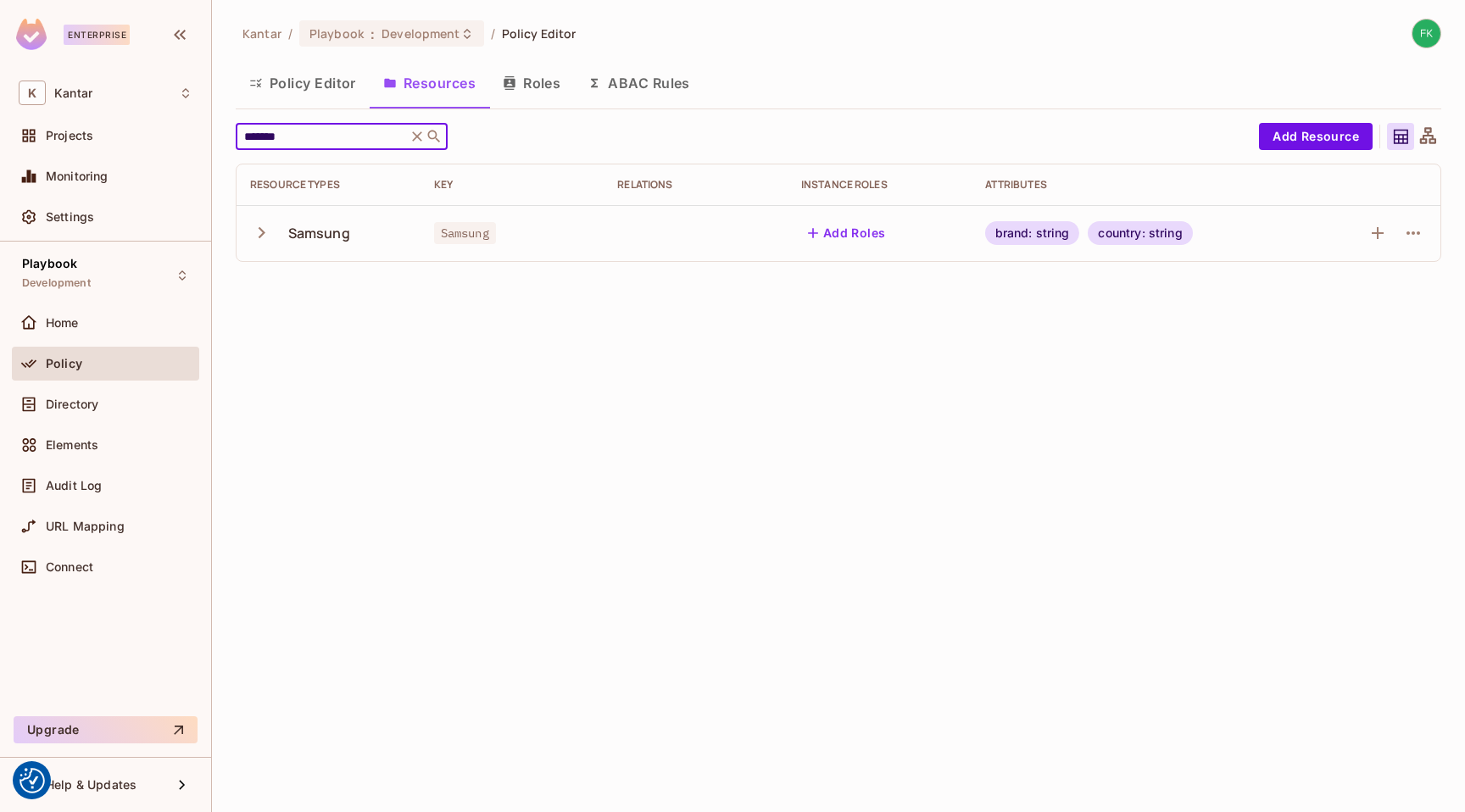
type input "*******"
click at [257, 238] on icon "button" at bounding box center [261, 232] width 23 height 23
click at [257, 238] on icon "button" at bounding box center [261, 232] width 23 height 23
click at [1409, 233] on icon "button" at bounding box center [1413, 233] width 14 height 4
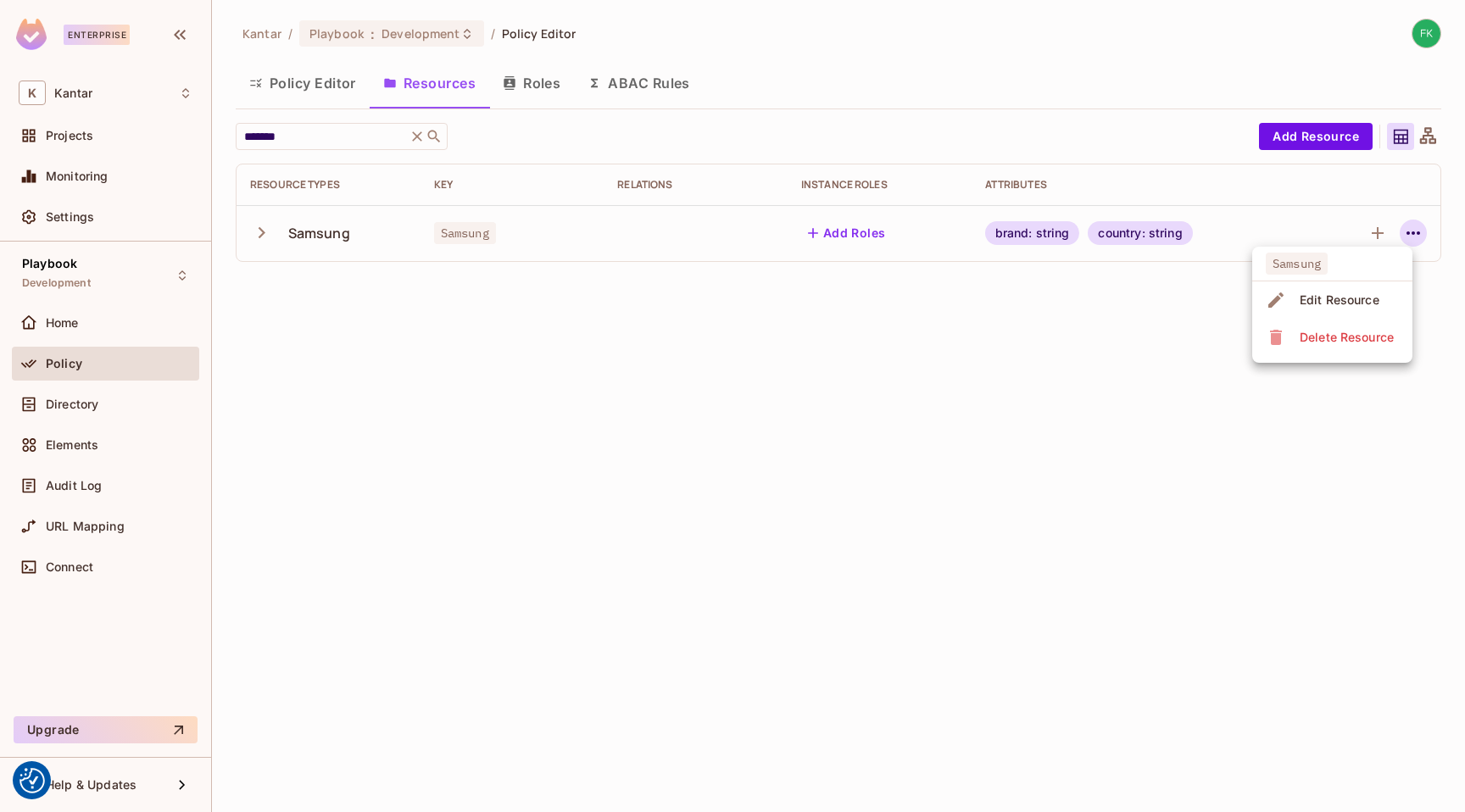
click at [714, 369] on div at bounding box center [732, 406] width 1465 height 812
click at [249, 226] on td "Samsung" at bounding box center [329, 233] width 184 height 56
click at [259, 232] on icon "button" at bounding box center [261, 232] width 23 height 23
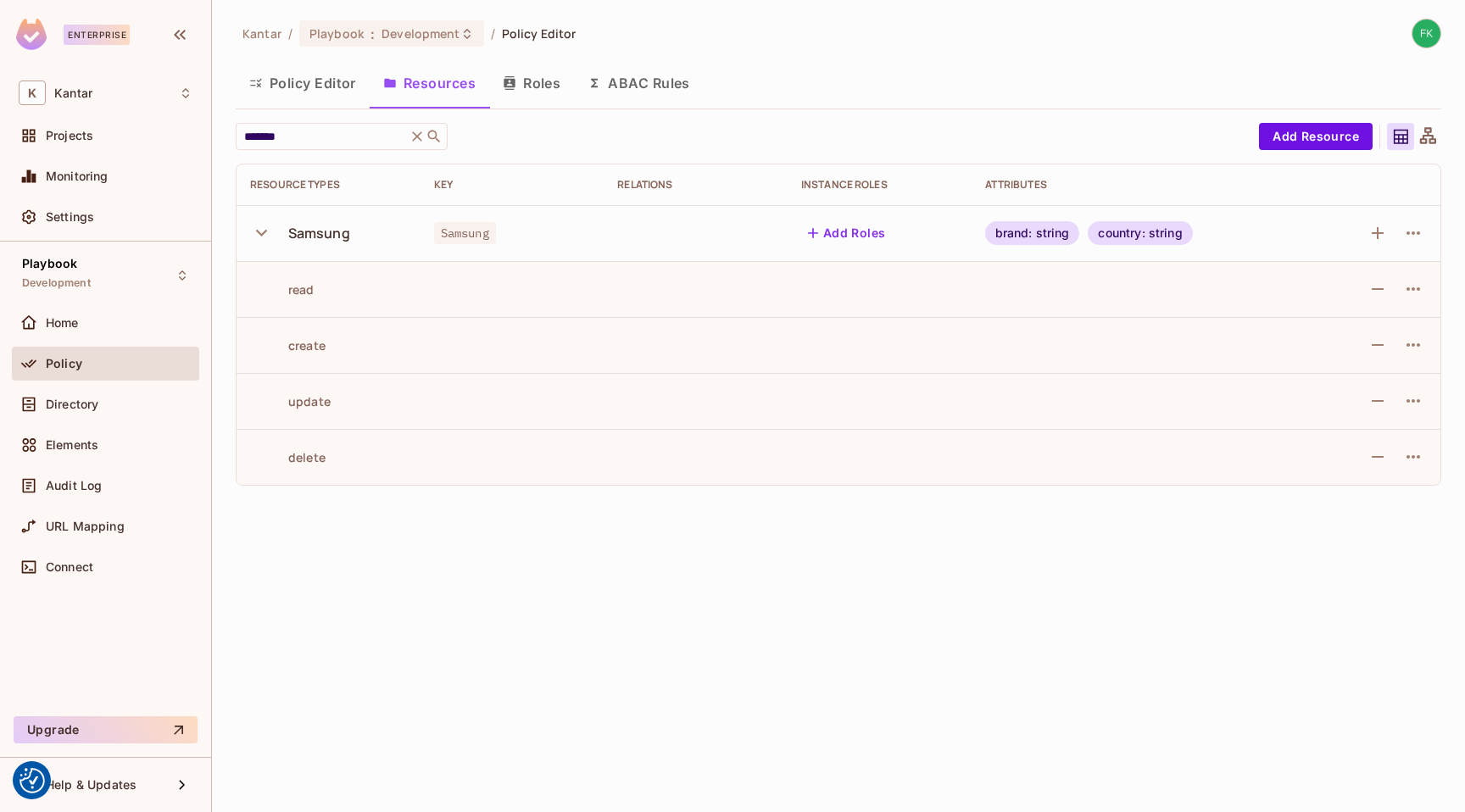
click at [249, 237] on td "Samsung" at bounding box center [329, 233] width 184 height 56
click at [256, 234] on icon "button" at bounding box center [261, 232] width 23 height 23
click at [1344, 143] on button "Add Resource" at bounding box center [1316, 136] width 114 height 27
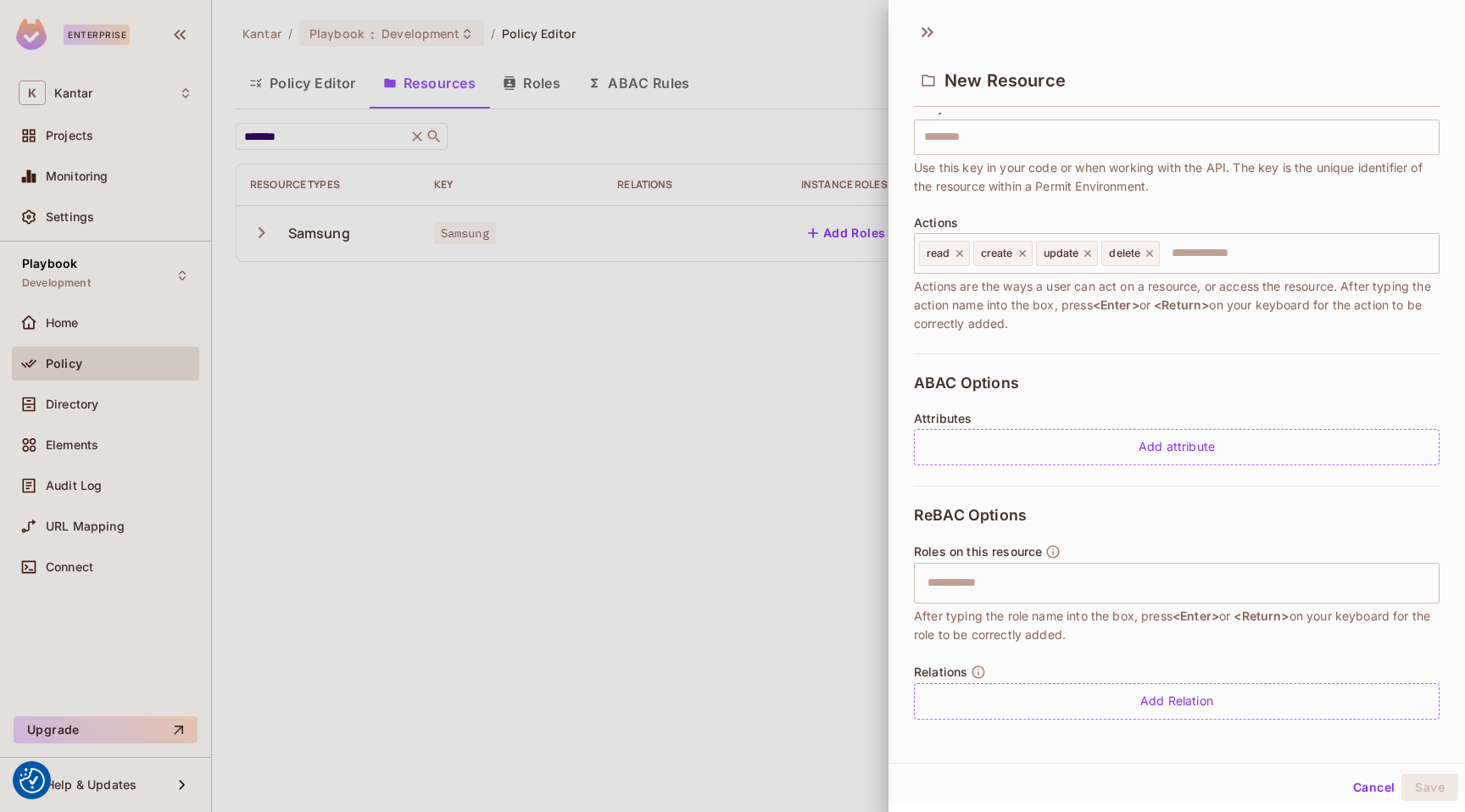
scroll to position [120, 0]
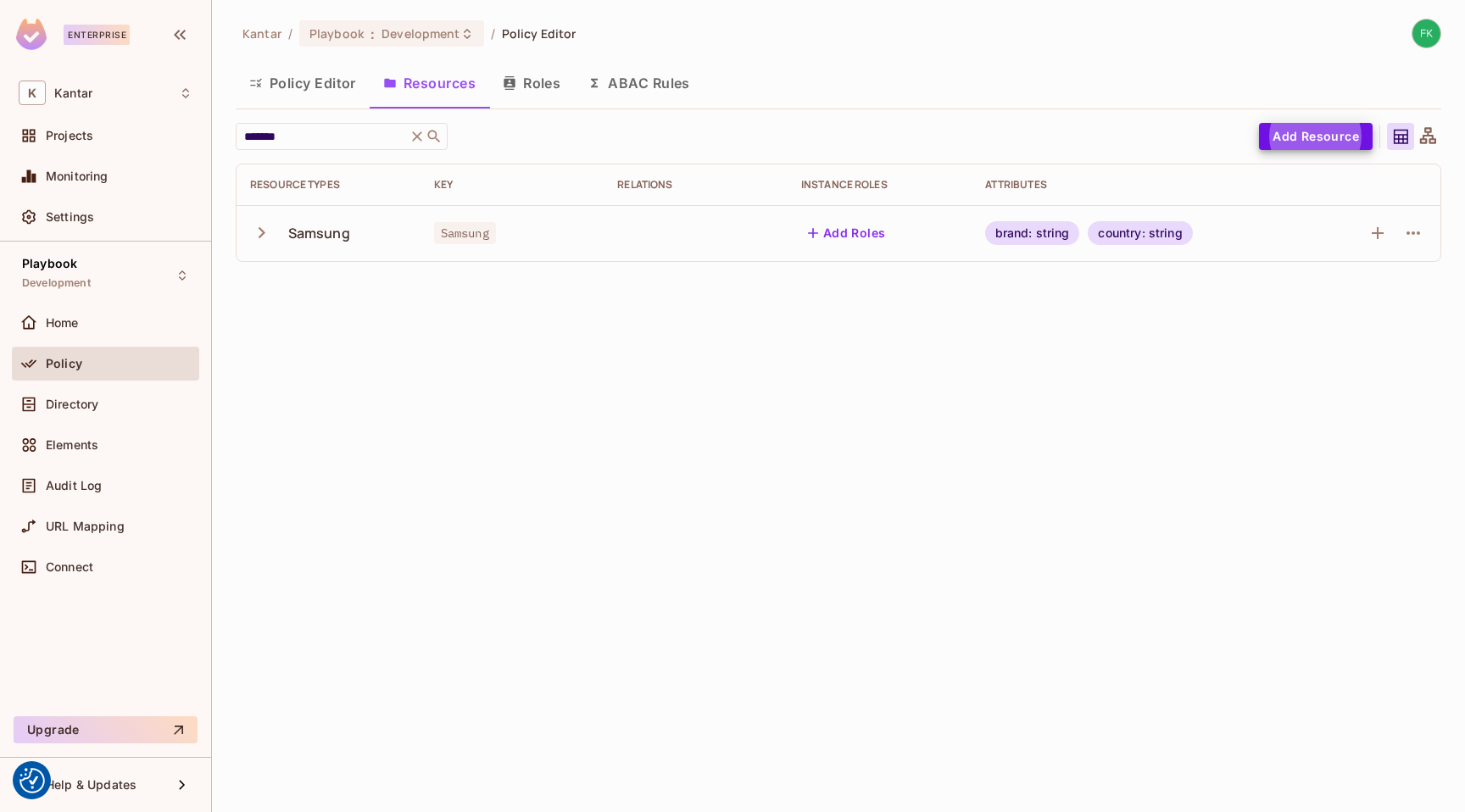
click at [666, 354] on div "Kantar / Playbook : Development / Policy Editor Policy Editor Resources Roles A…" at bounding box center [838, 406] width 1253 height 812
click at [1416, 234] on icon "button" at bounding box center [1413, 233] width 21 height 21
click at [1329, 296] on div "Edit Resource" at bounding box center [1339, 300] width 79 height 17
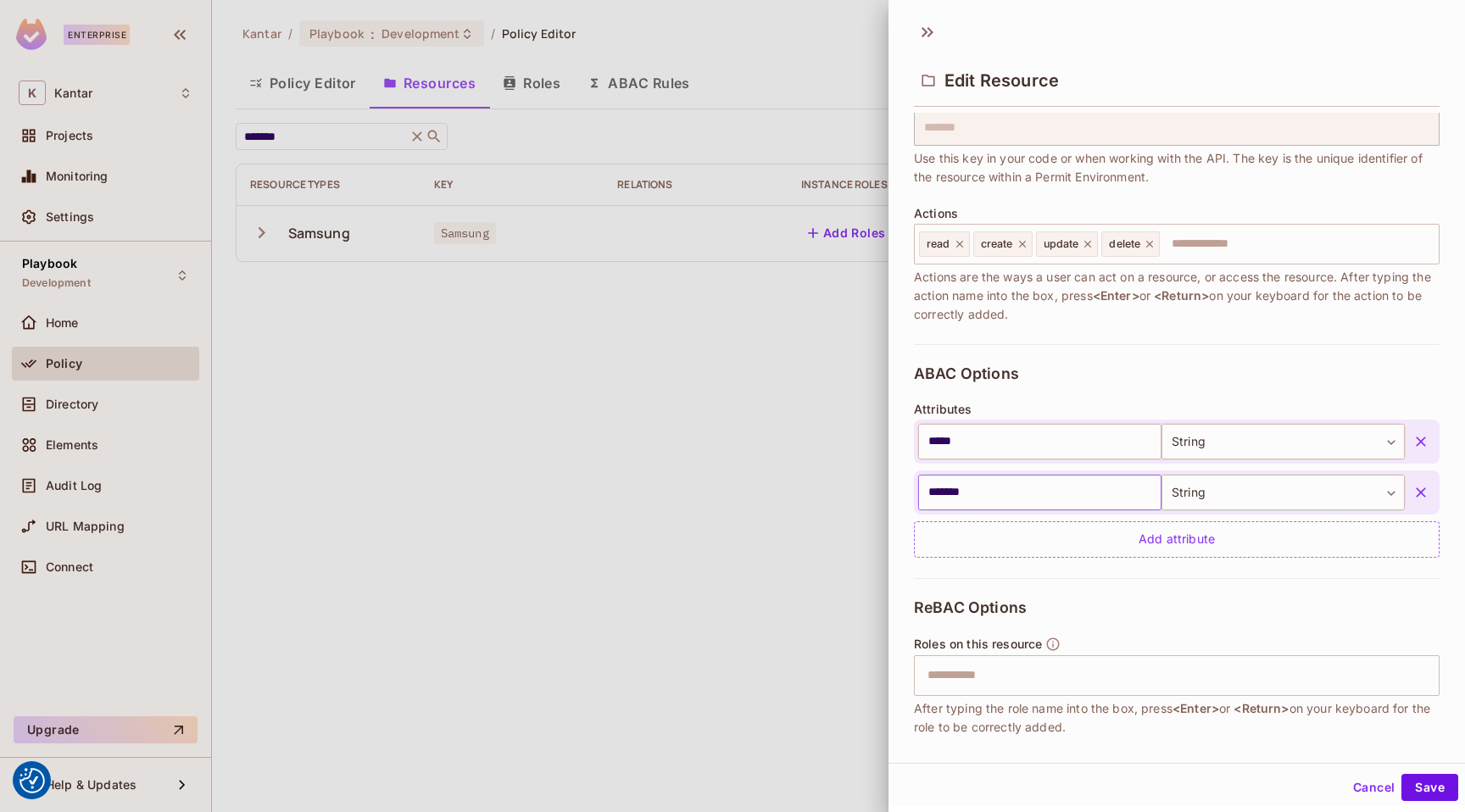
scroll to position [222, 0]
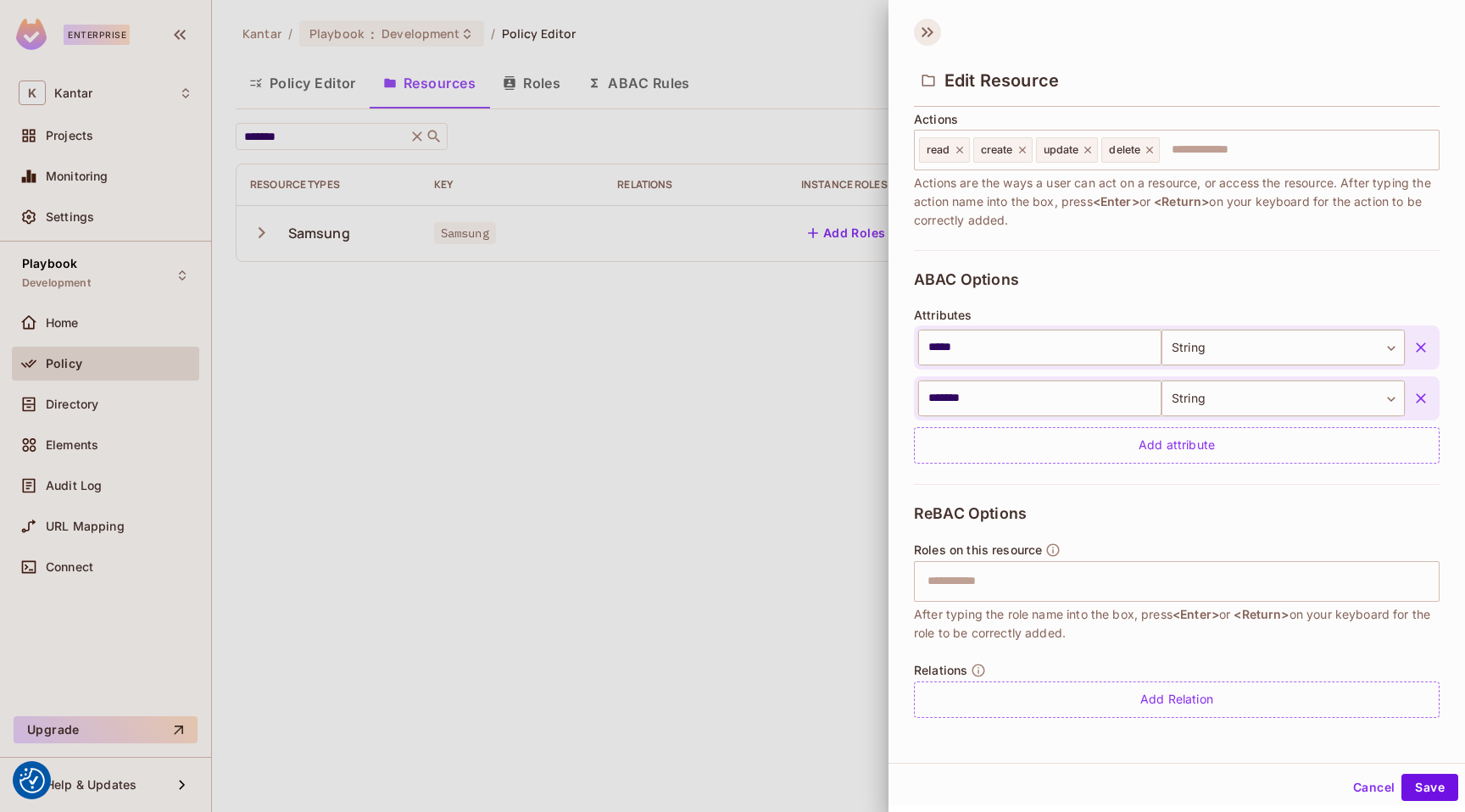
click at [929, 28] on icon at bounding box center [928, 33] width 27 height 27
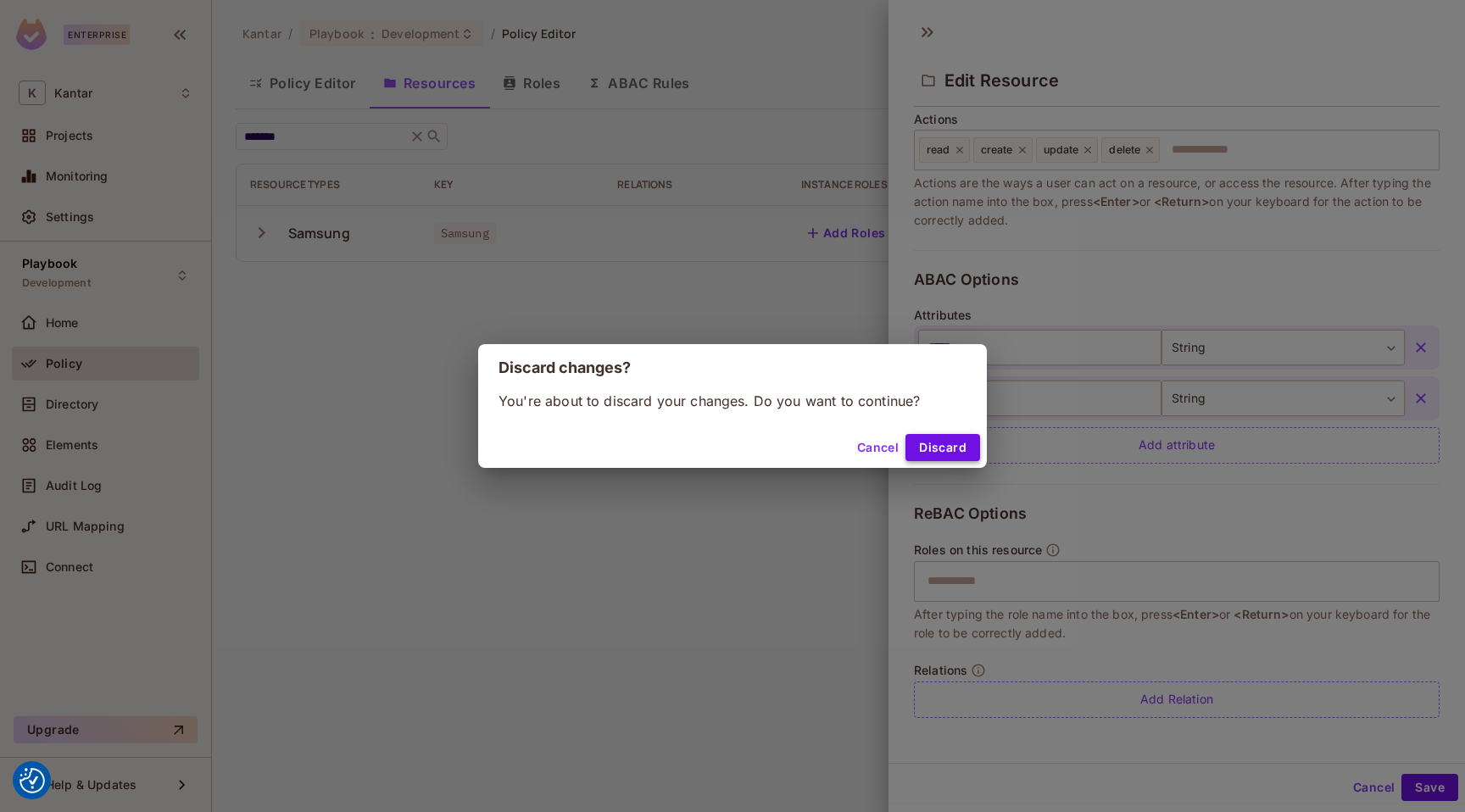
click at [927, 442] on button "Discard" at bounding box center [942, 447] width 75 height 27
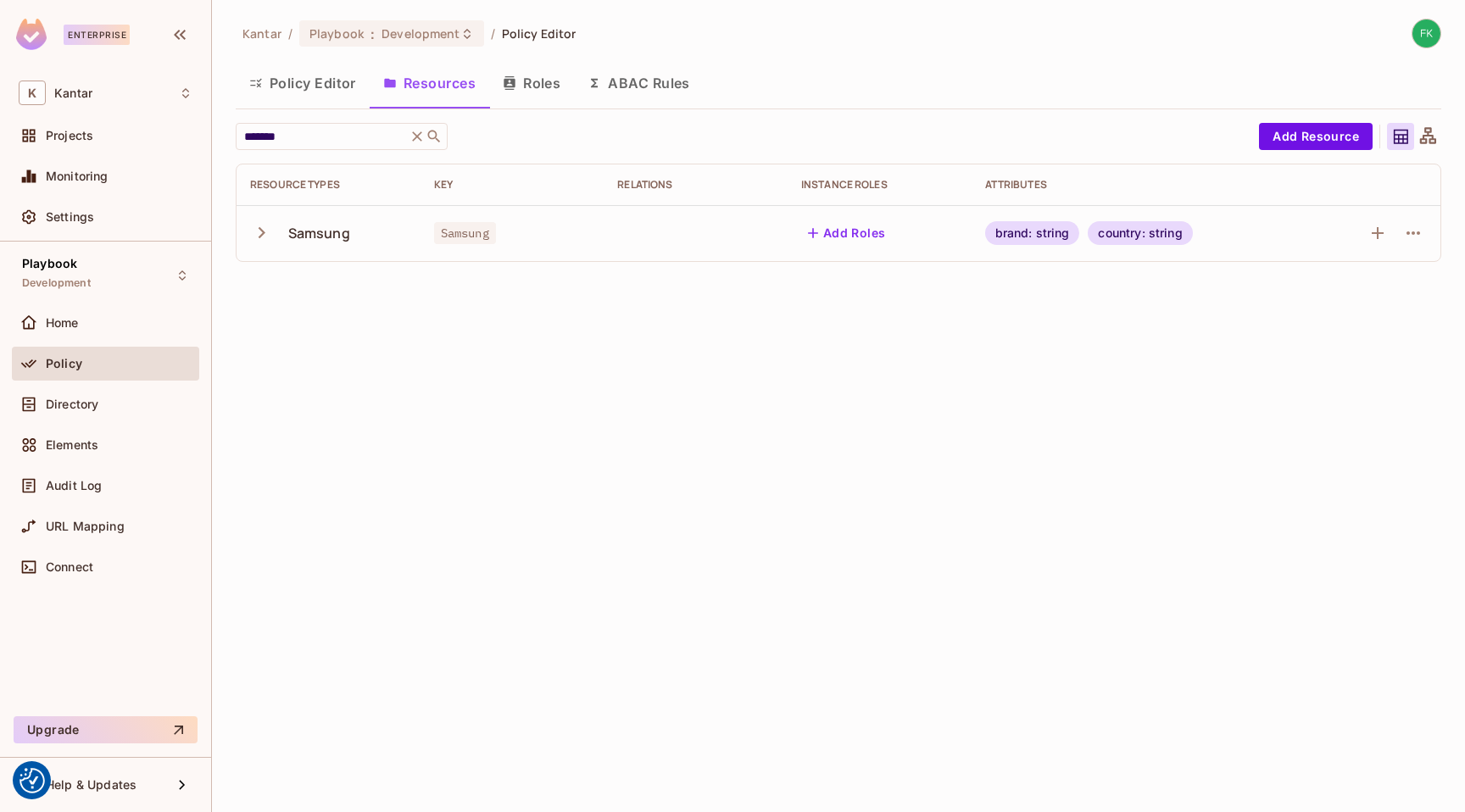
click at [255, 236] on icon "button" at bounding box center [261, 232] width 23 height 23
click at [295, 92] on button "Policy Editor" at bounding box center [303, 83] width 134 height 42
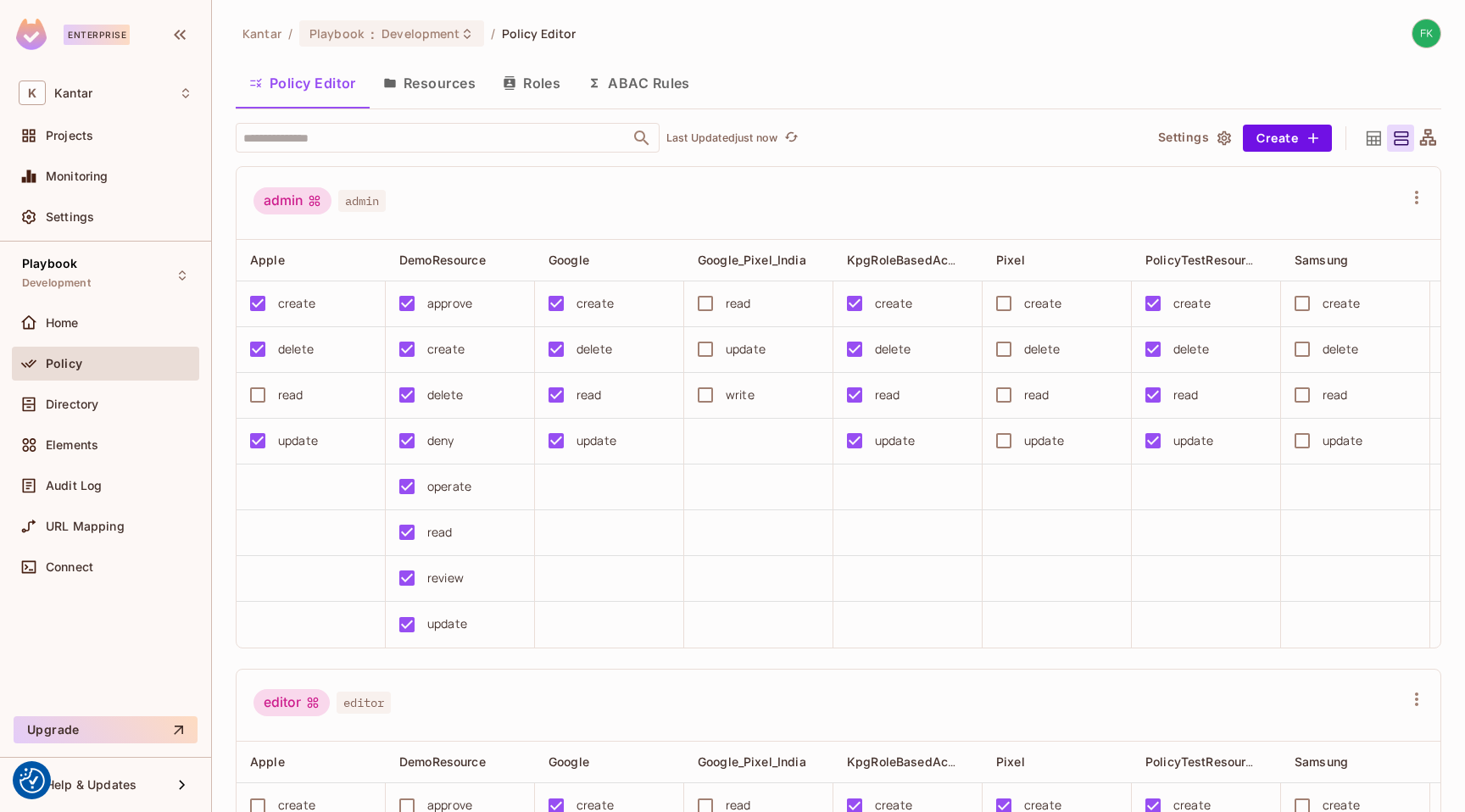
click at [1363, 142] on icon at bounding box center [1373, 138] width 21 height 21
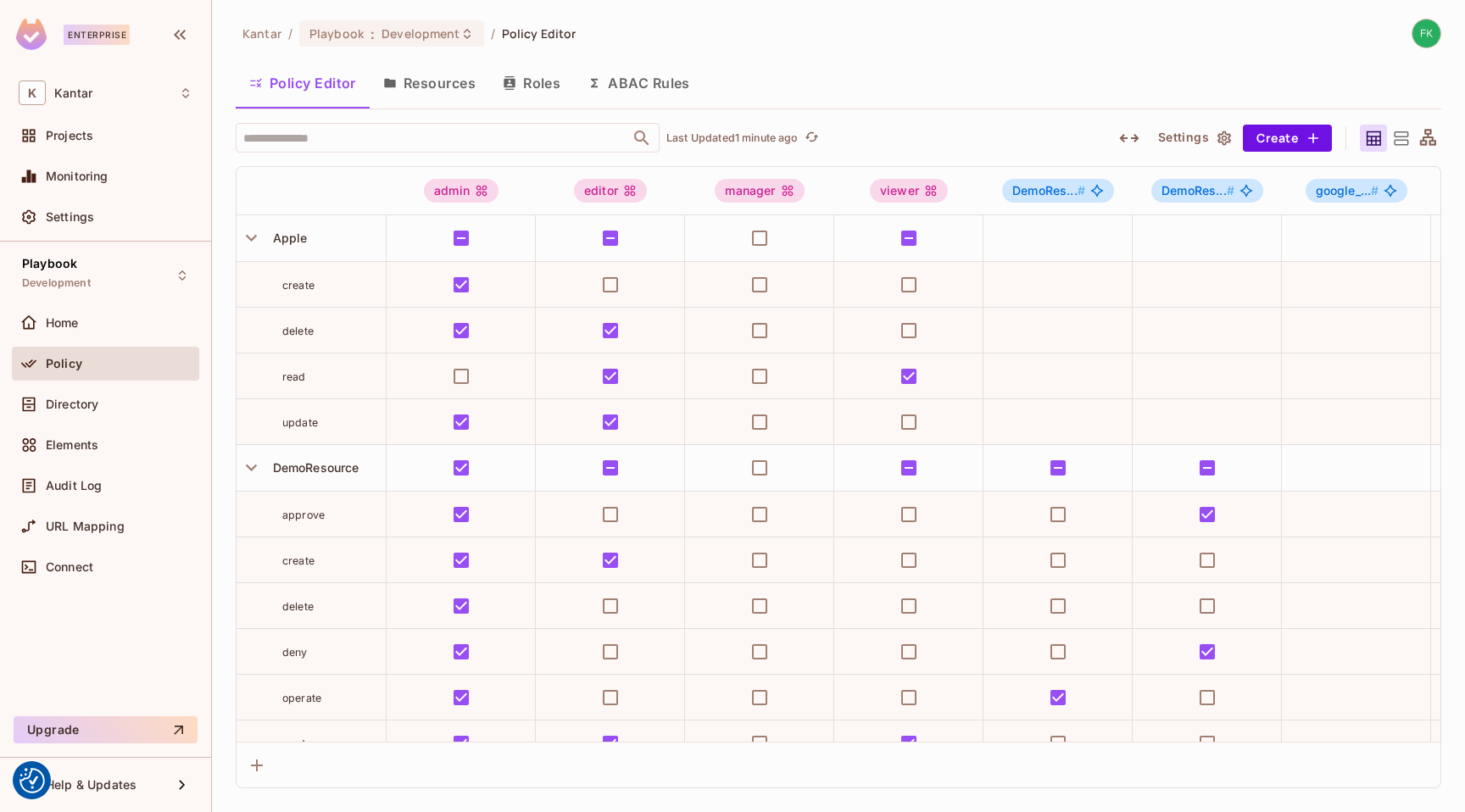
click at [1398, 136] on icon at bounding box center [1400, 138] width 21 height 21
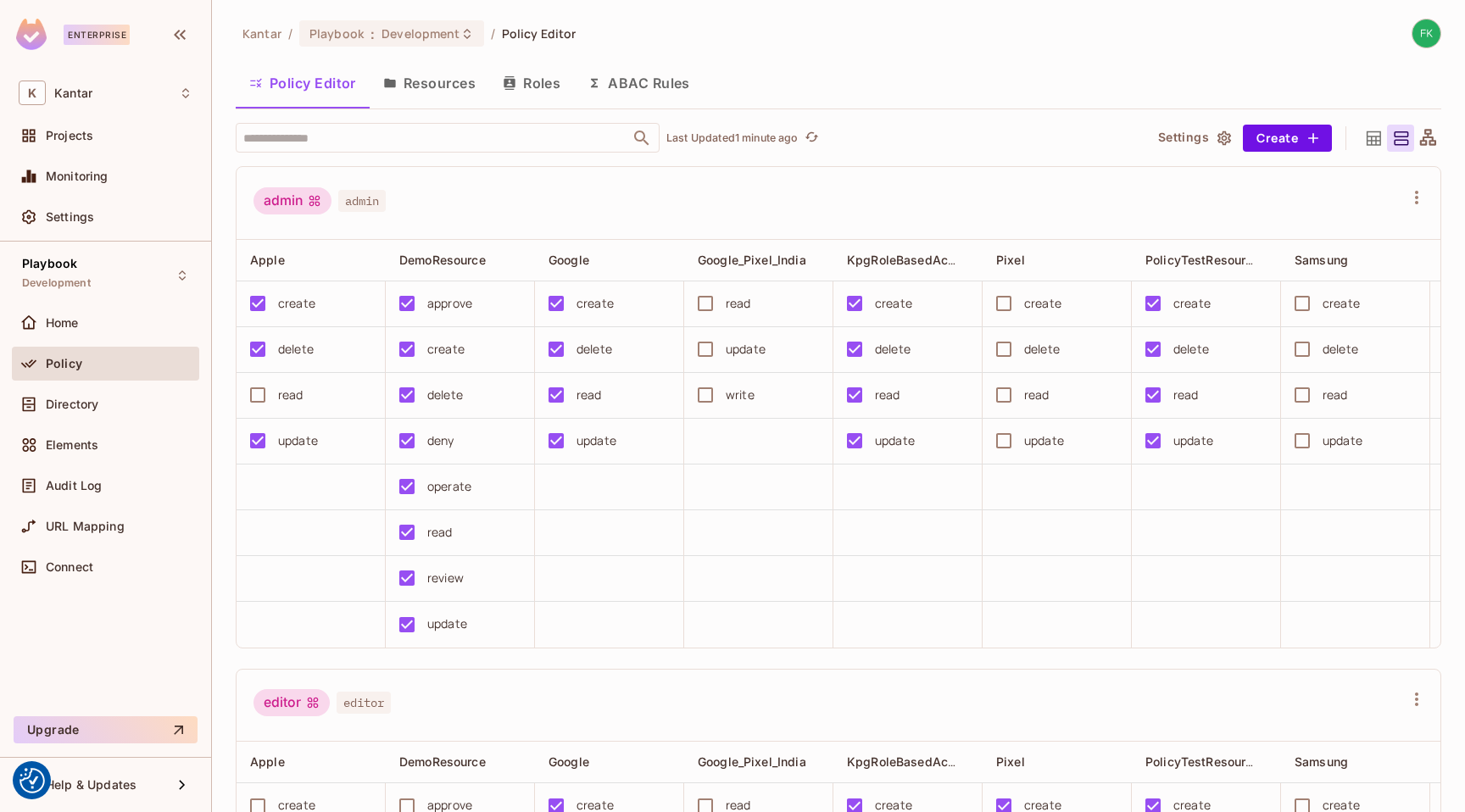
click at [1366, 137] on icon at bounding box center [1373, 138] width 21 height 21
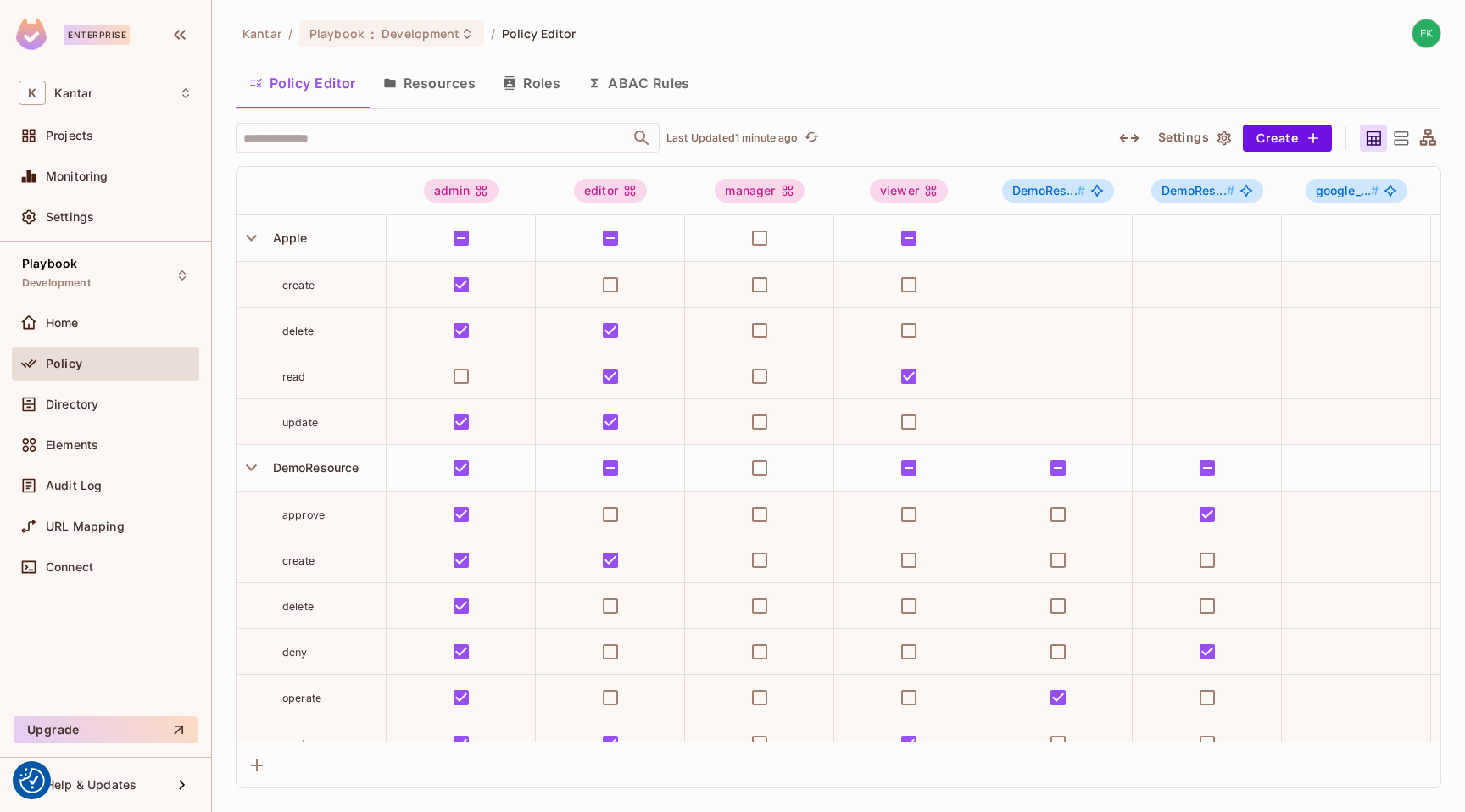
click at [1406, 137] on icon at bounding box center [1400, 138] width 21 height 21
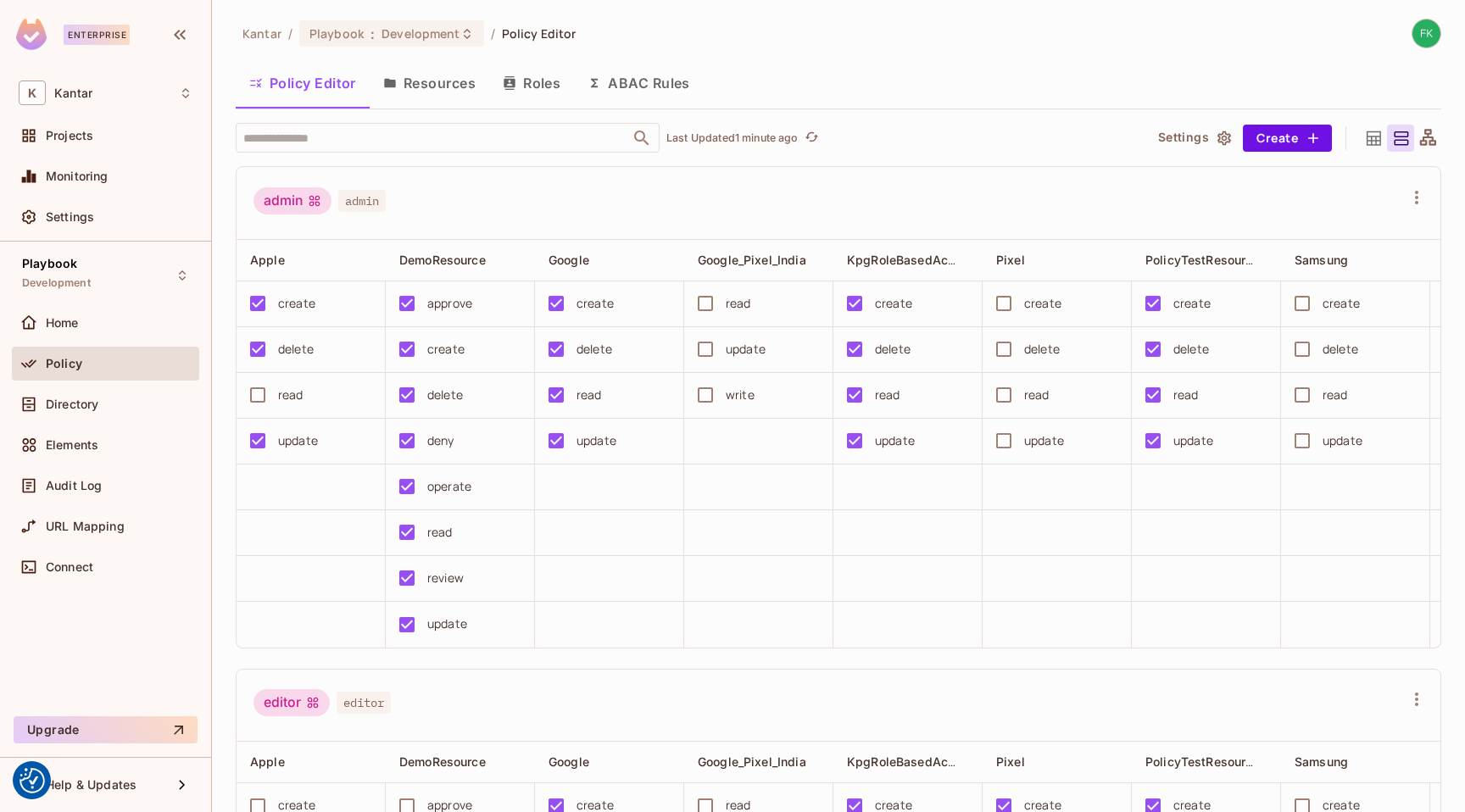
click at [1424, 138] on icon at bounding box center [1427, 138] width 21 height 21
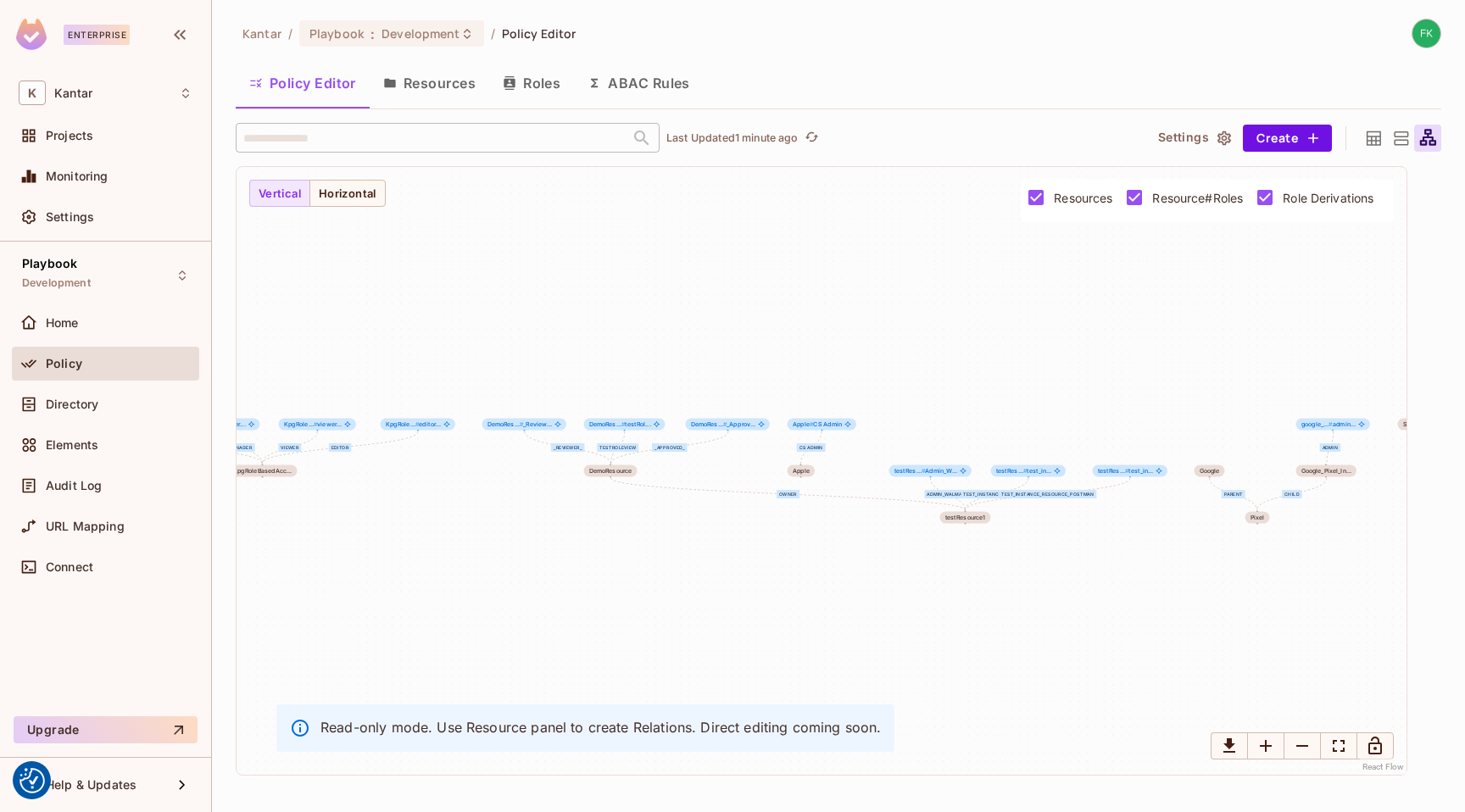
click at [1401, 141] on icon at bounding box center [1400, 138] width 21 height 21
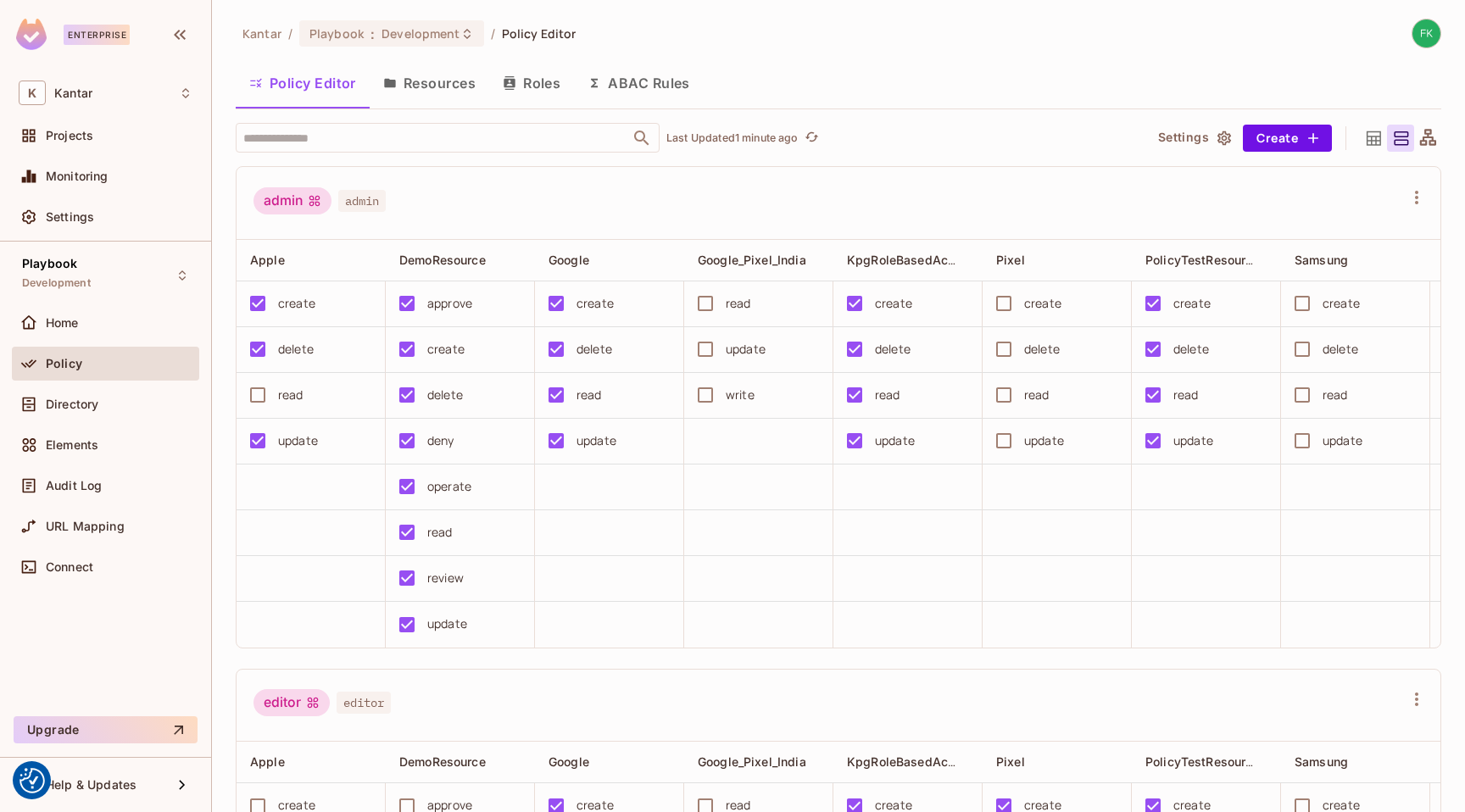
click at [1367, 141] on icon at bounding box center [1374, 138] width 14 height 14
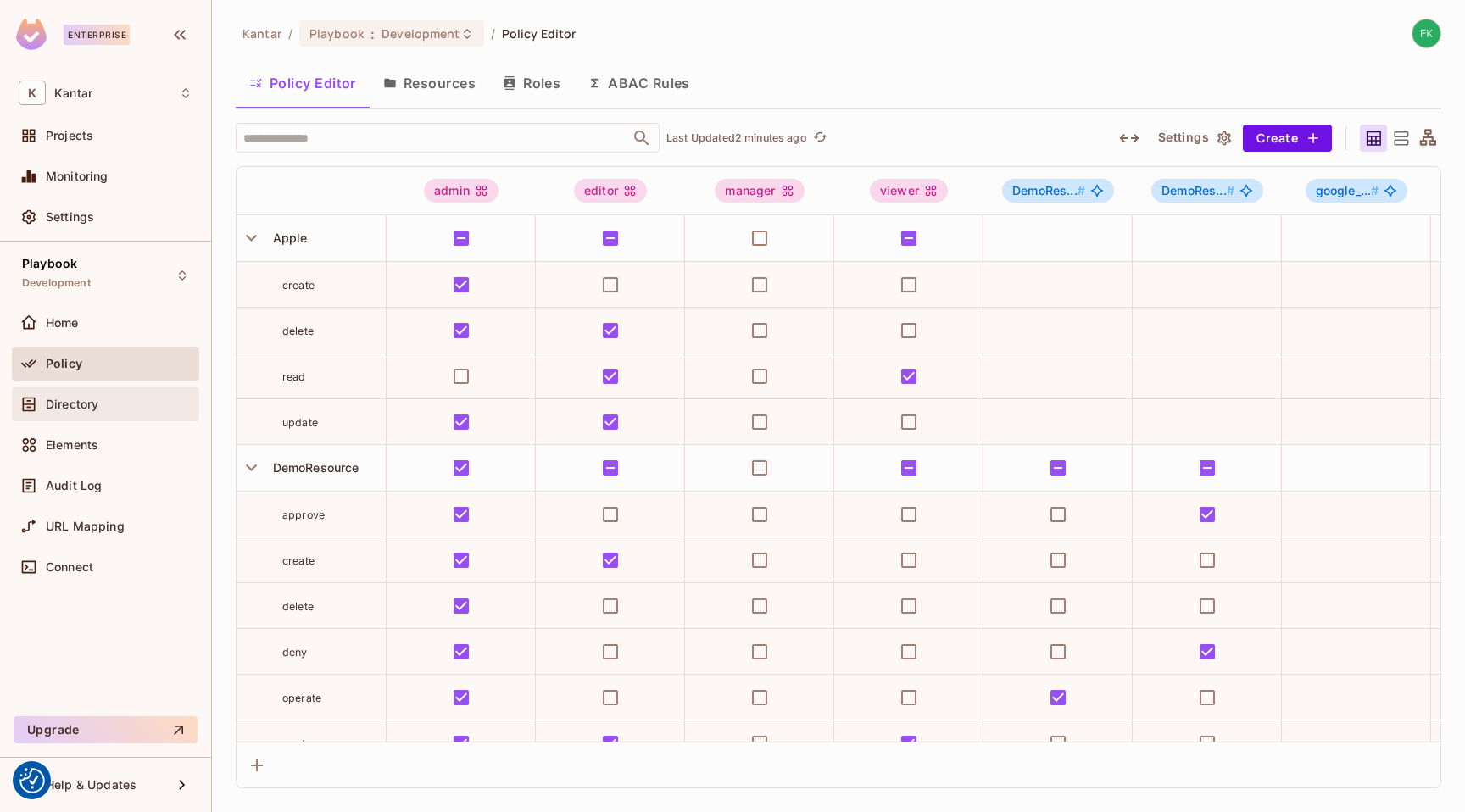
click at [93, 414] on div "Directory" at bounding box center [106, 404] width 173 height 21
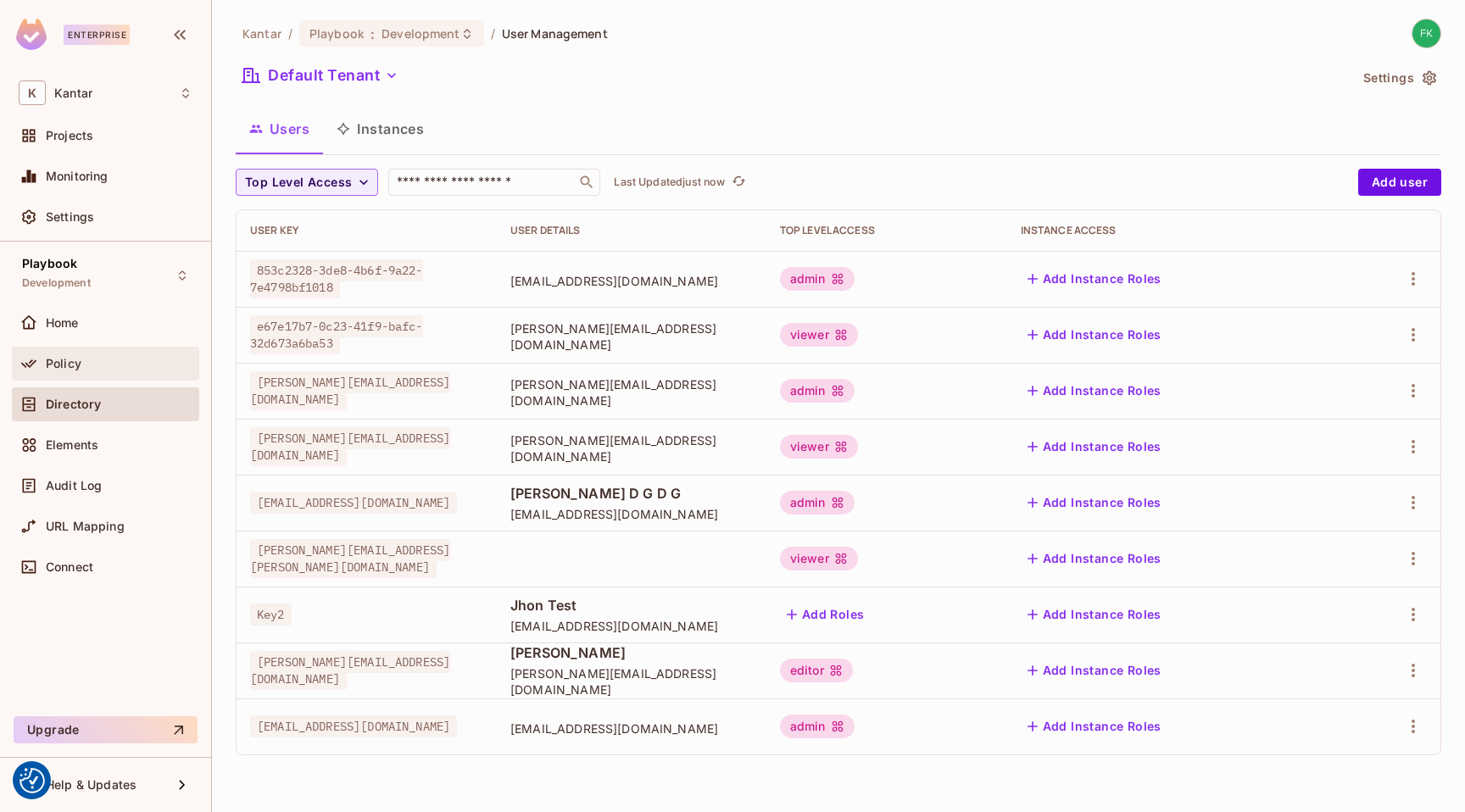
click at [93, 370] on div "Policy" at bounding box center [106, 363] width 173 height 21
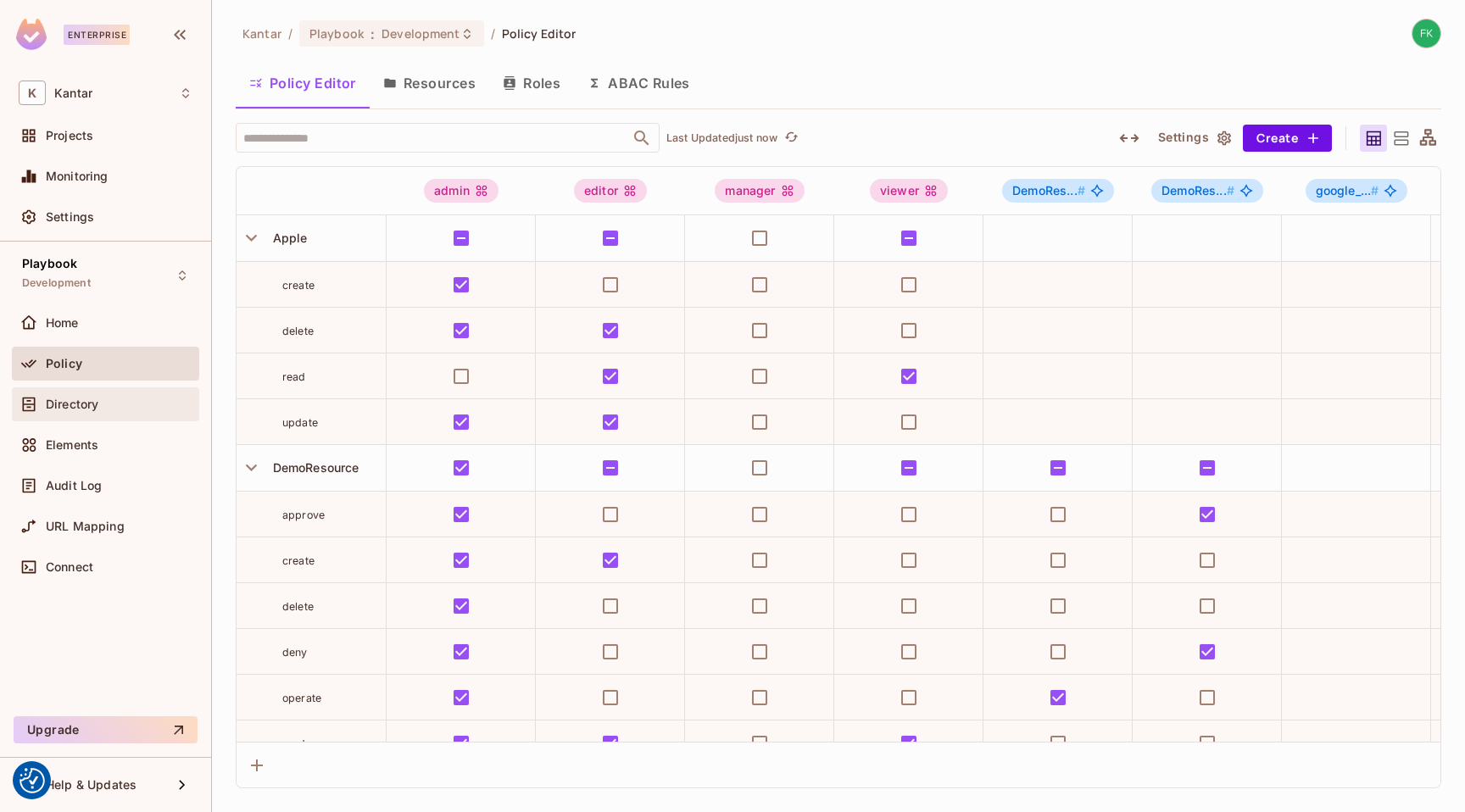
click at [46, 406] on span "Directory" at bounding box center [72, 404] width 52 height 14
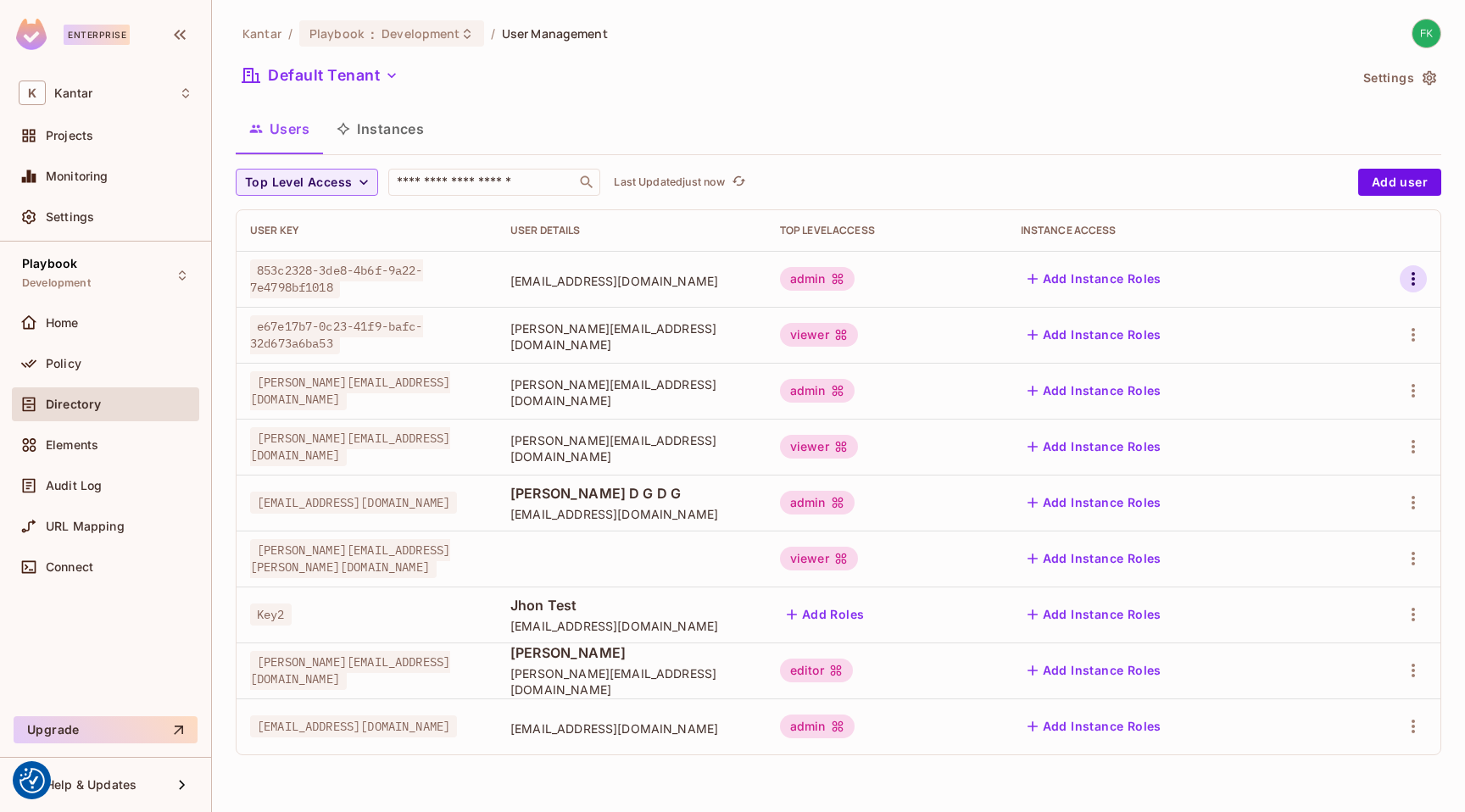
click at [1406, 287] on icon "button" at bounding box center [1413, 278] width 21 height 21
click at [1168, 728] on button "Add Instance Roles" at bounding box center [1094, 726] width 147 height 27
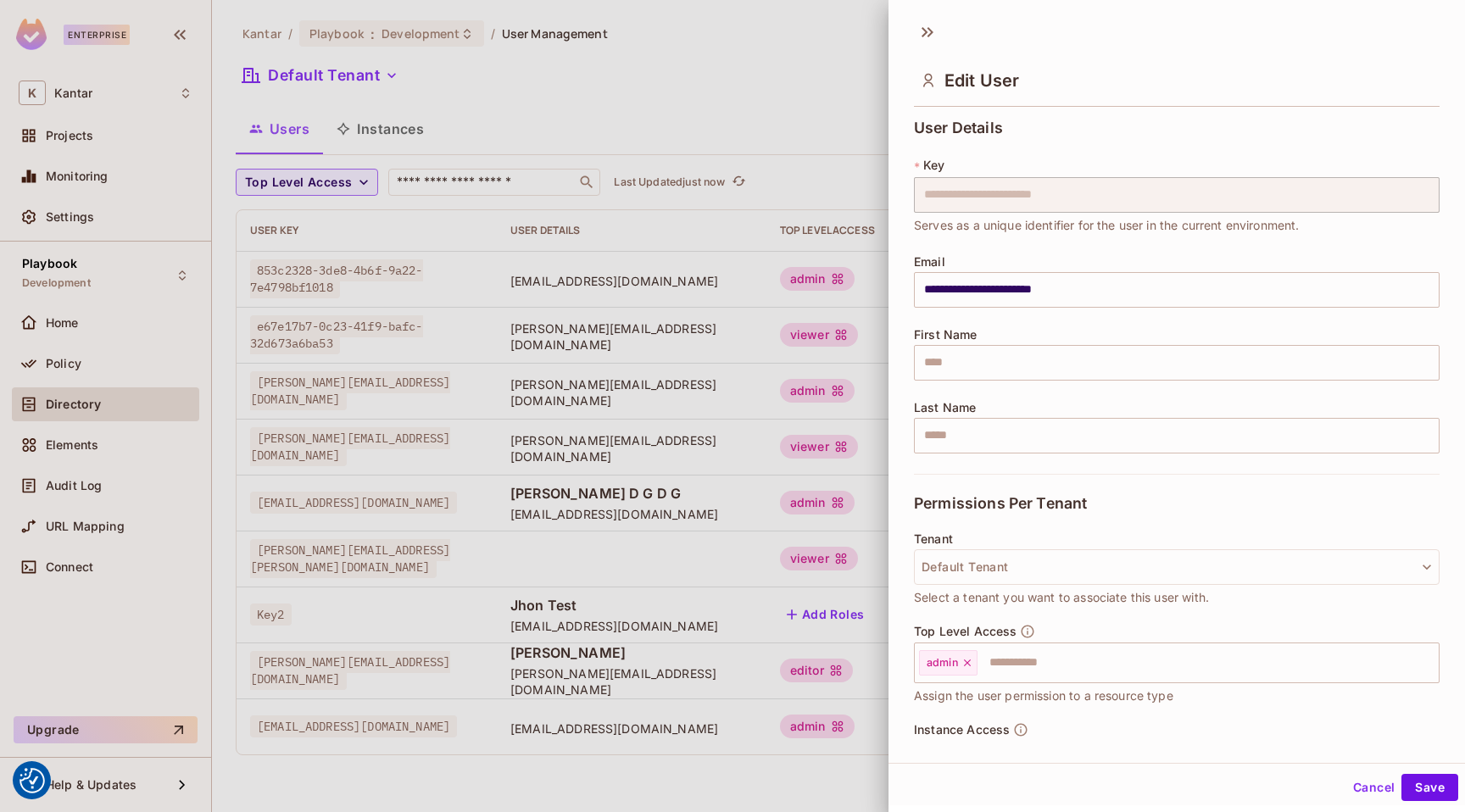
click at [715, 579] on div at bounding box center [732, 406] width 1465 height 812
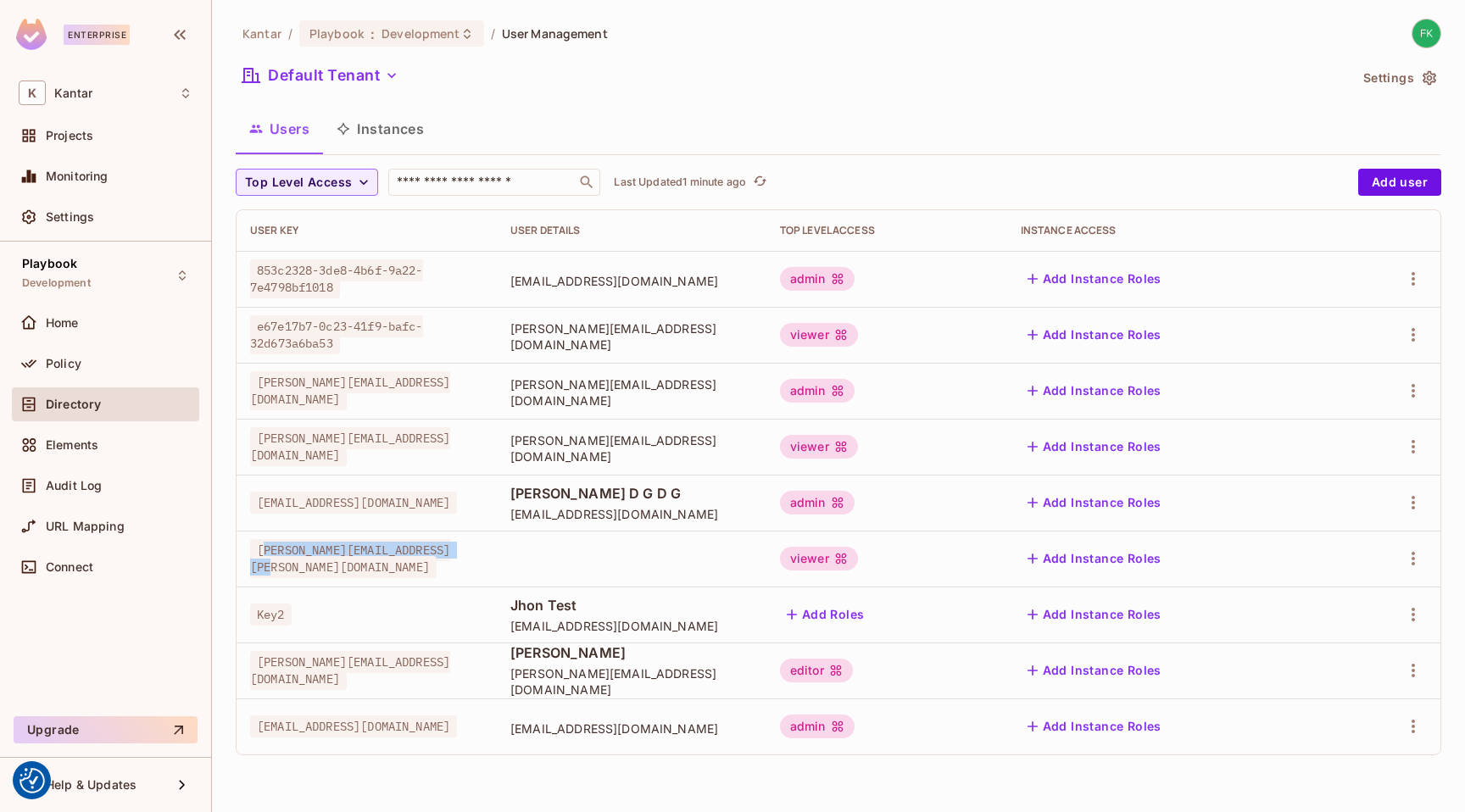
drag, startPoint x: 331, startPoint y: 544, endPoint x: 489, endPoint y: 550, distance: 158.1
click at [483, 550] on div "Kumareshan.Natarajan@kantar.com" at bounding box center [367, 559] width 233 height 34
click at [483, 566] on div "Kumareshan.Natarajan@kantar.com" at bounding box center [367, 559] width 233 height 34
click at [1415, 558] on icon "button" at bounding box center [1413, 558] width 21 height 21
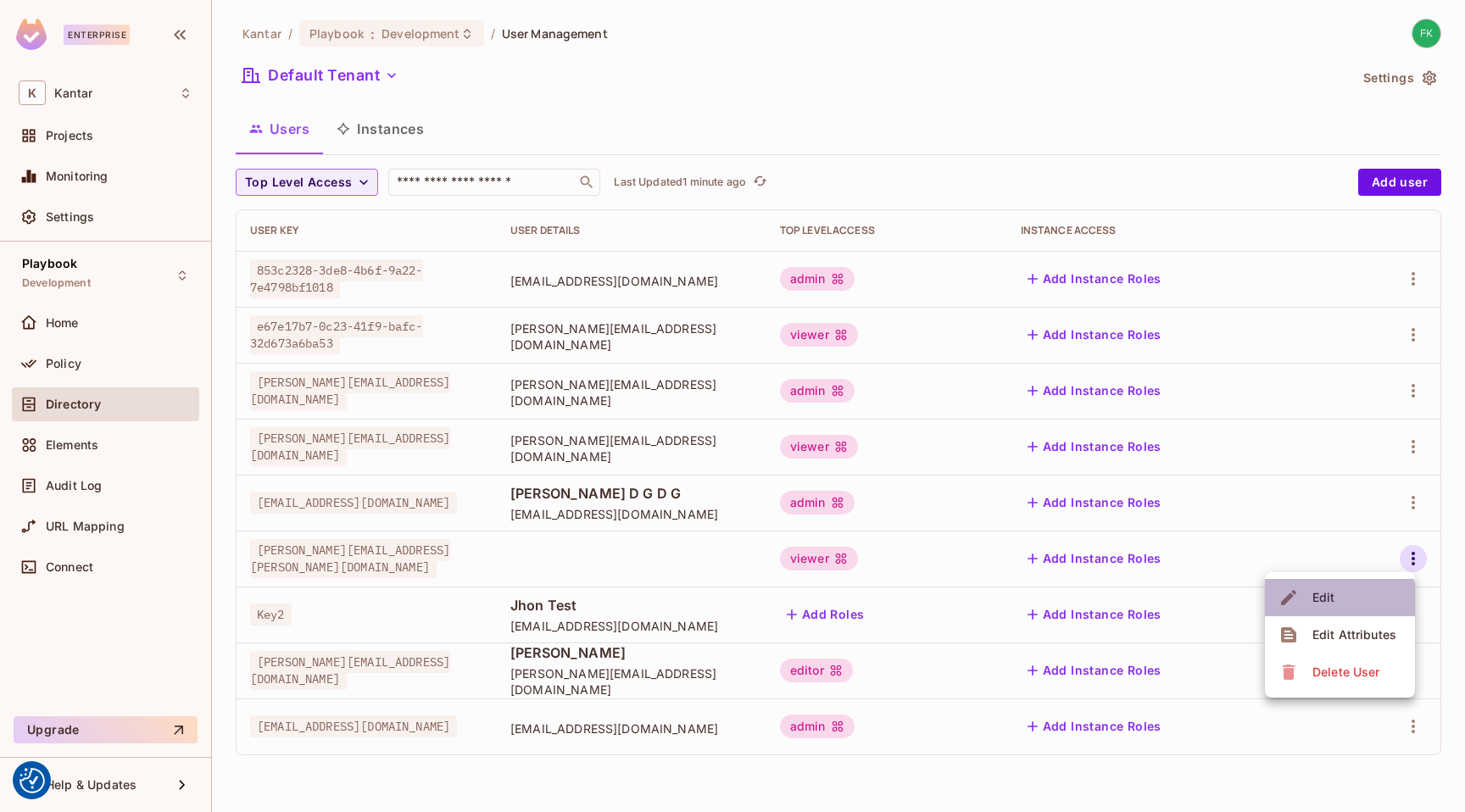
click at [1338, 599] on span "Edit" at bounding box center [1323, 598] width 33 height 27
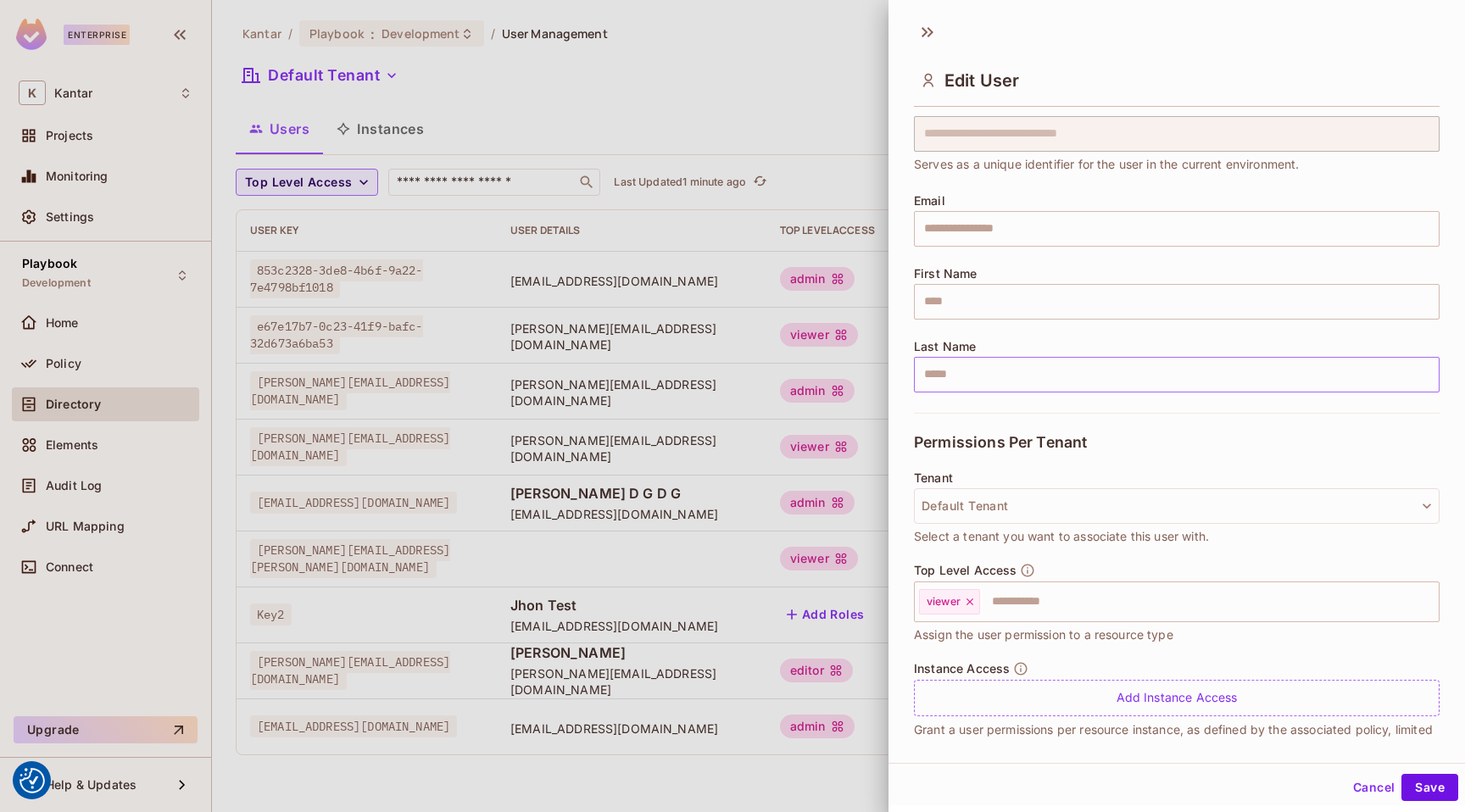
scroll to position [89, 0]
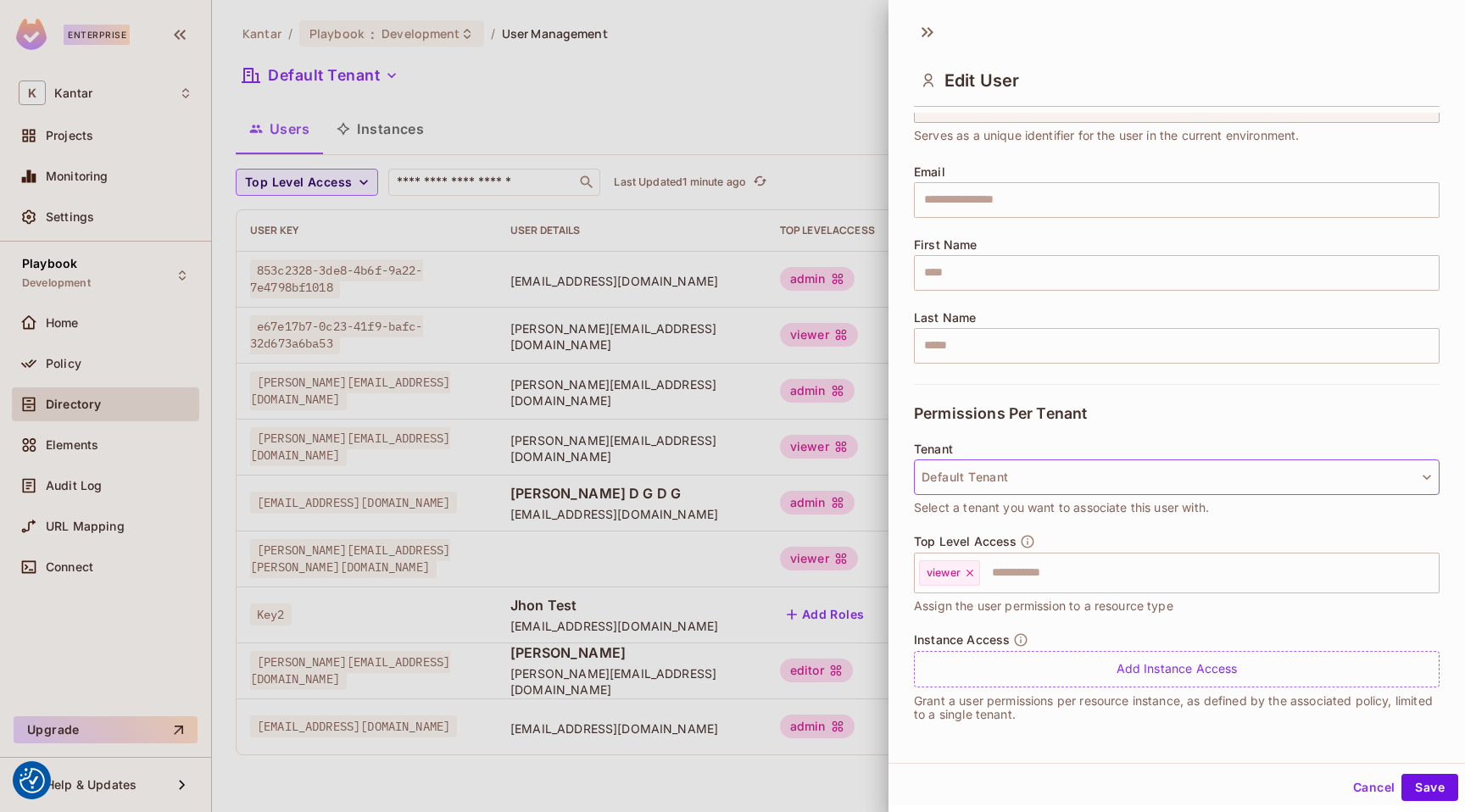
click at [1011, 492] on button "Default Tenant" at bounding box center [1177, 477] width 526 height 35
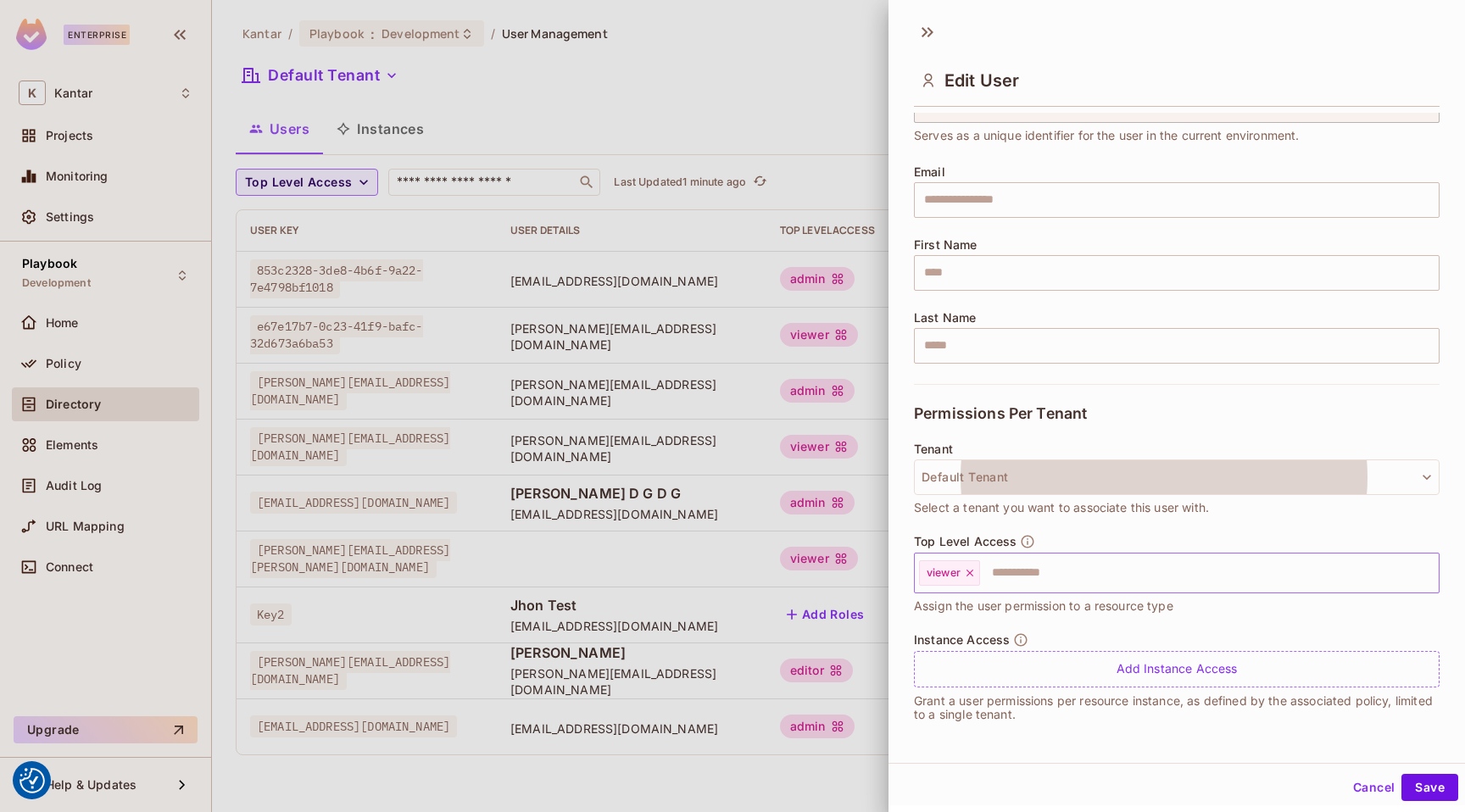
click at [1109, 572] on input "text" at bounding box center [1194, 574] width 425 height 34
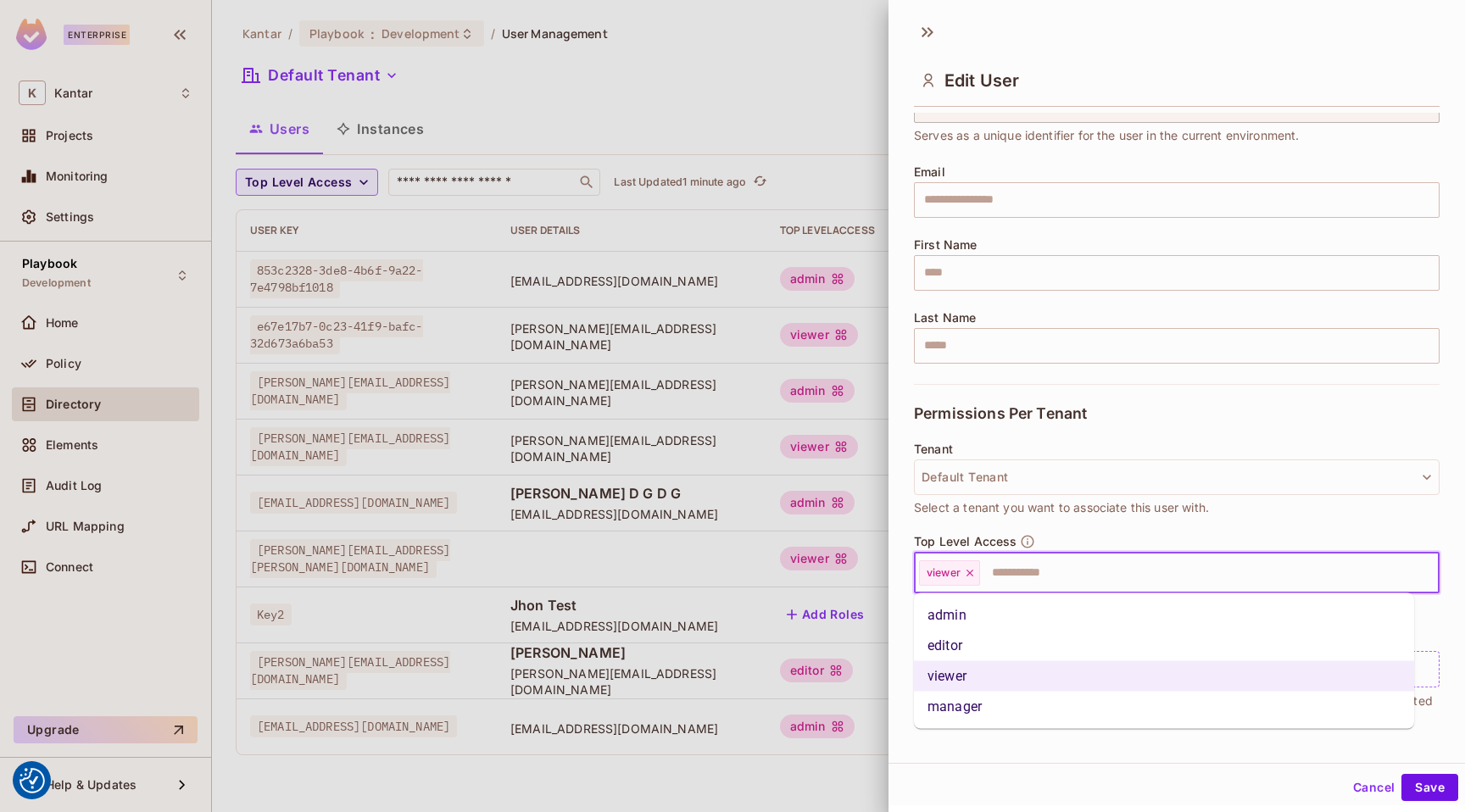
click at [1080, 628] on li "admin" at bounding box center [1164, 615] width 500 height 31
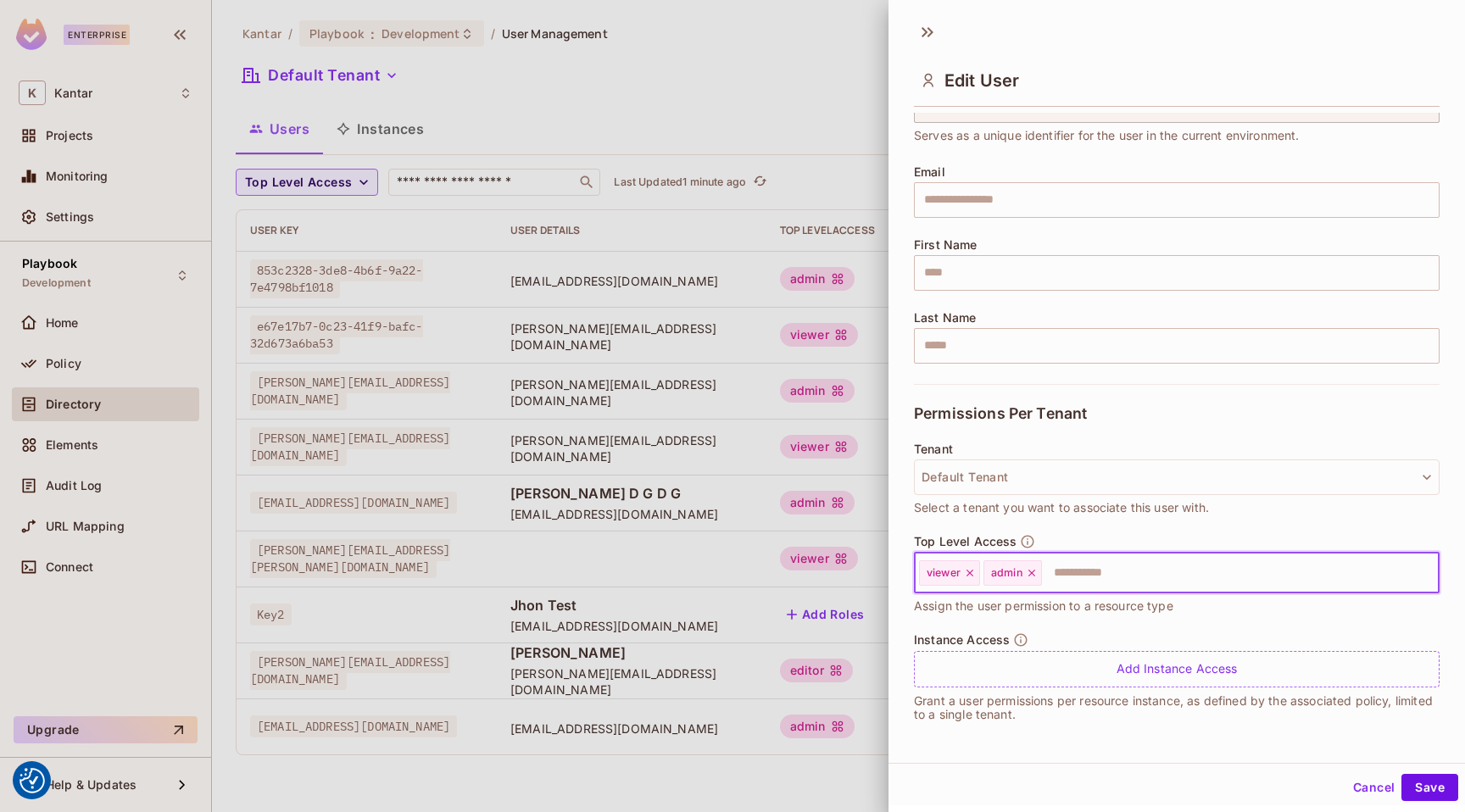
click at [1174, 585] on input "text" at bounding box center [1225, 574] width 363 height 34
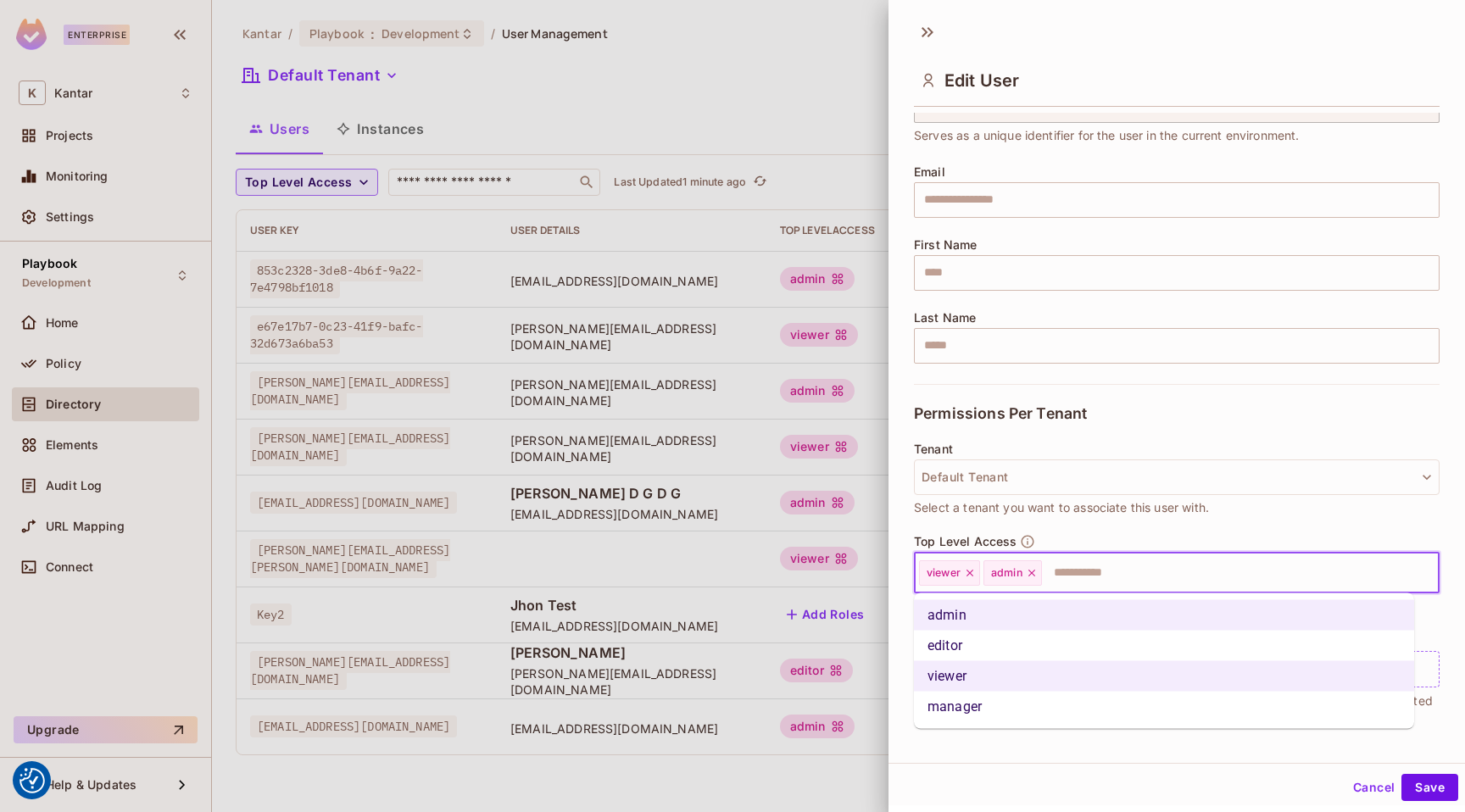
click at [1157, 641] on li "editor" at bounding box center [1164, 646] width 500 height 31
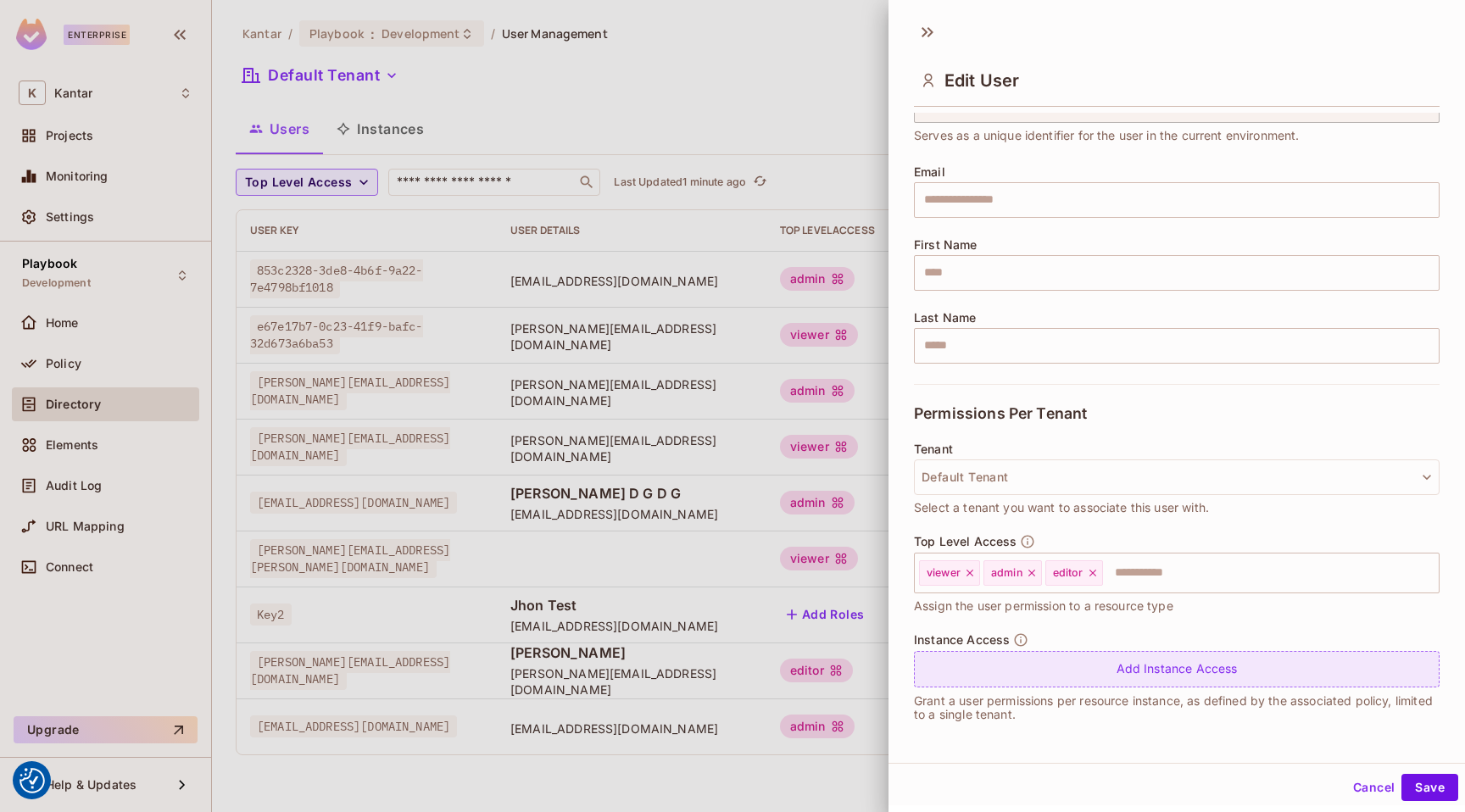
click at [1202, 673] on div "Add Instance Access" at bounding box center [1177, 669] width 526 height 36
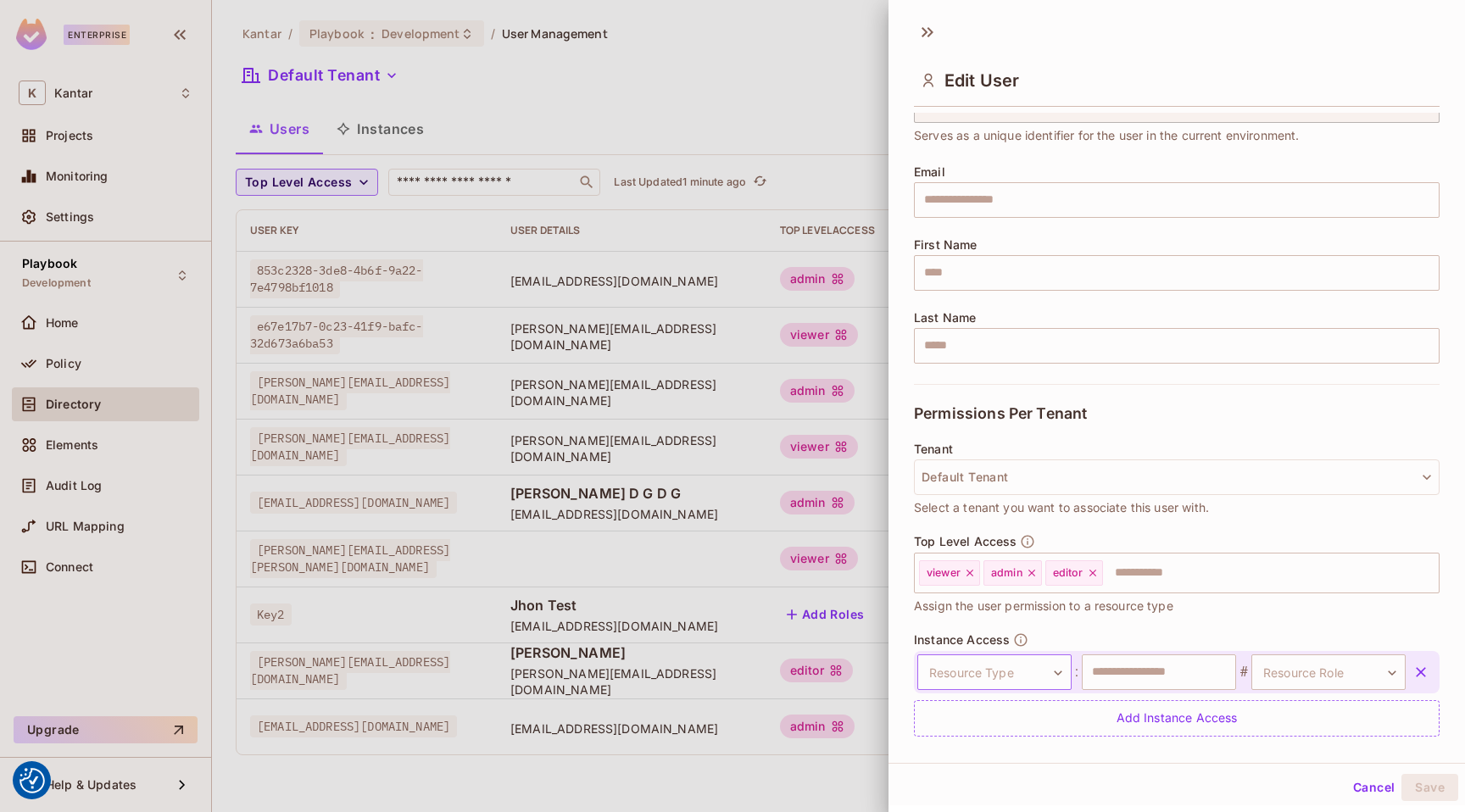
click at [1028, 675] on body "We use cookies to enhance your browsing experience, serve personalized ads or c…" at bounding box center [732, 406] width 1465 height 812
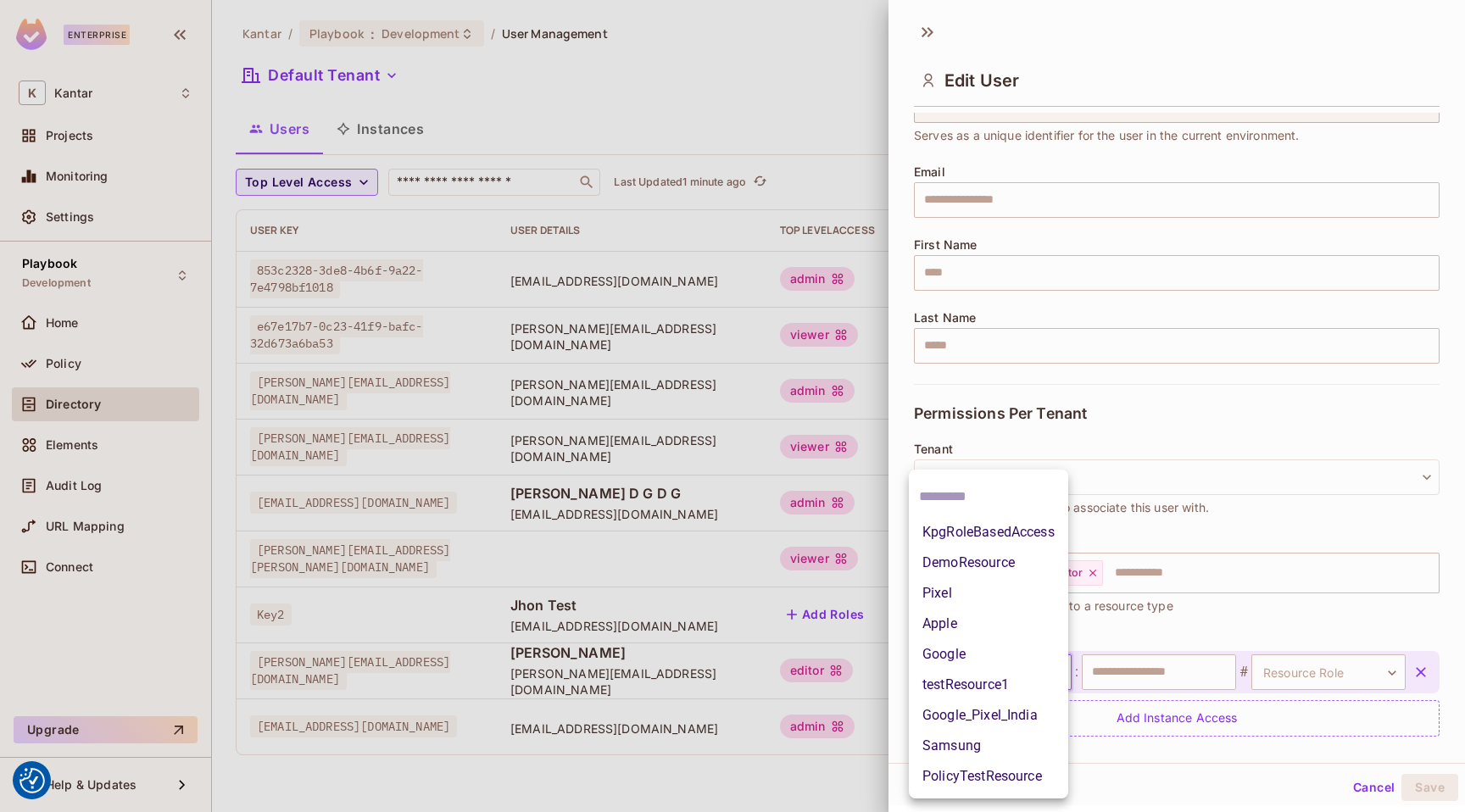
click at [1079, 678] on div at bounding box center [732, 406] width 1465 height 812
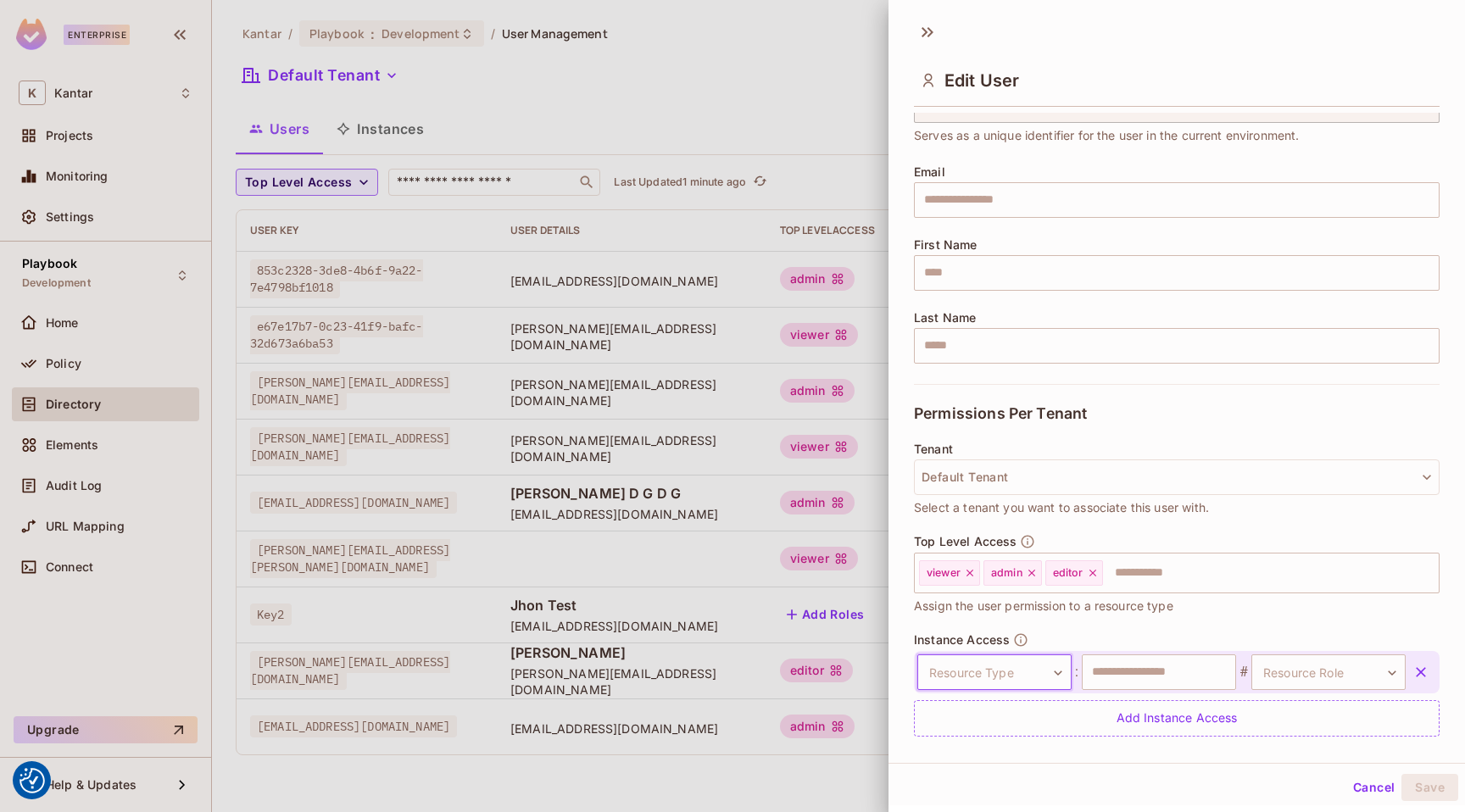
click at [1093, 672] on div "KpgRoleBasedAccess DemoResource Pixel Apple Google testResource1 Google_Pixel_I…" at bounding box center [732, 406] width 1465 height 812
click at [1029, 670] on body "We use cookies to enhance your browsing experience, serve personalized ads or c…" at bounding box center [732, 406] width 1465 height 812
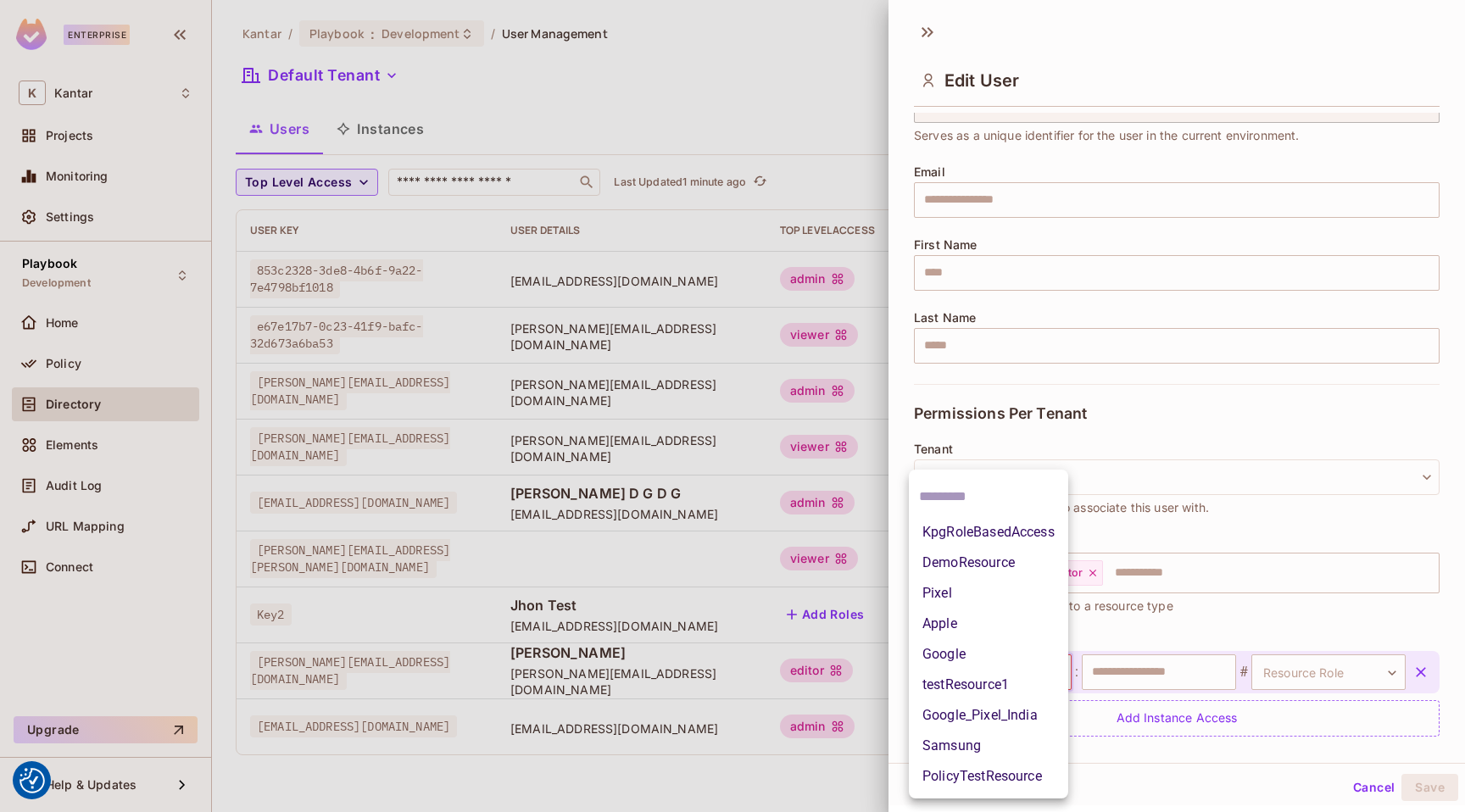
click at [1013, 738] on li "Samsung" at bounding box center [988, 746] width 159 height 31
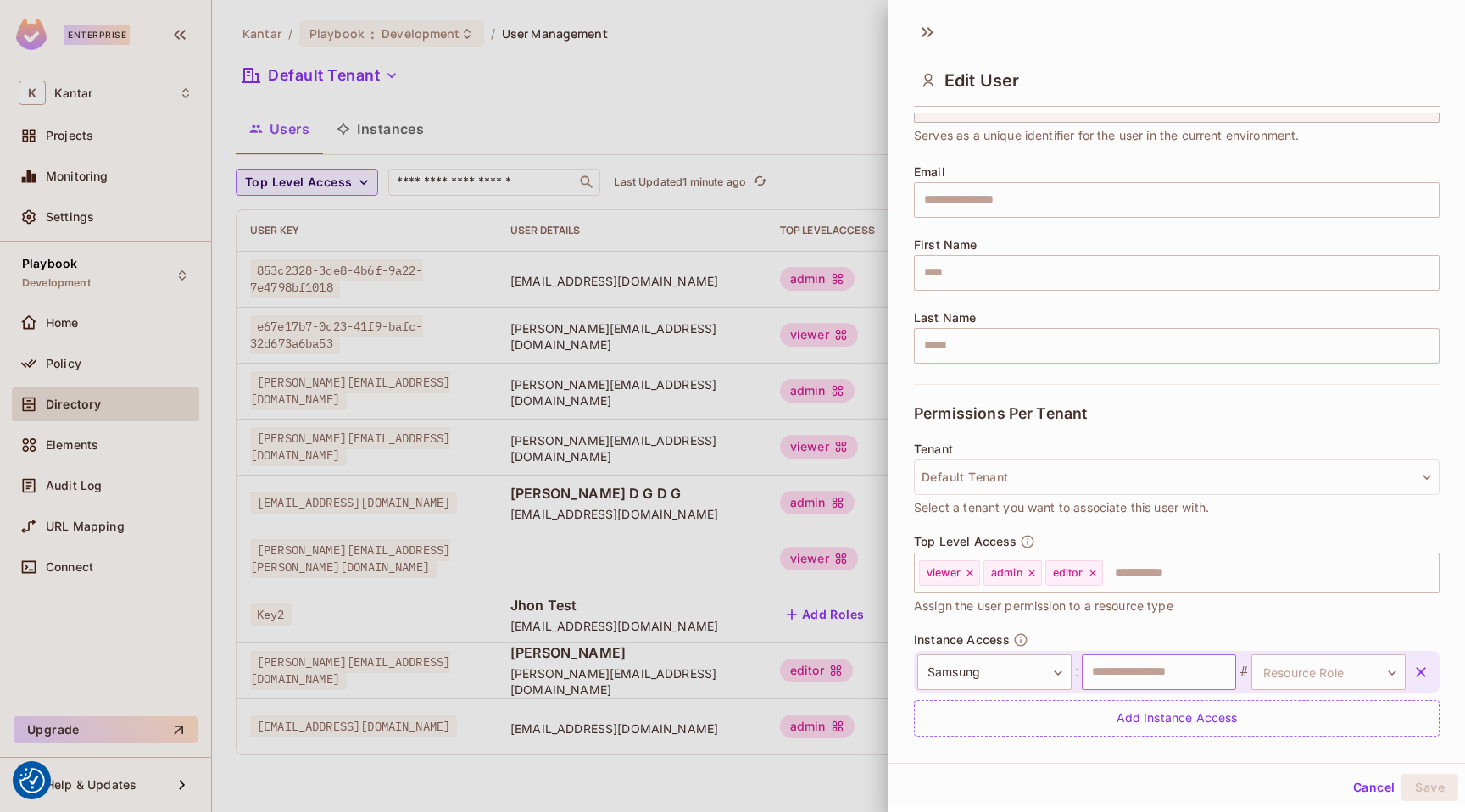
click at [1112, 674] on input "text" at bounding box center [1158, 671] width 154 height 35
click at [1243, 677] on body "We use cookies to enhance your browsing experience, serve personalized ads or c…" at bounding box center [732, 406] width 1465 height 812
click at [1012, 673] on div at bounding box center [732, 406] width 1465 height 812
click at [986, 670] on body "We use cookies to enhance your browsing experience, serve personalized ads or c…" at bounding box center [732, 406] width 1465 height 812
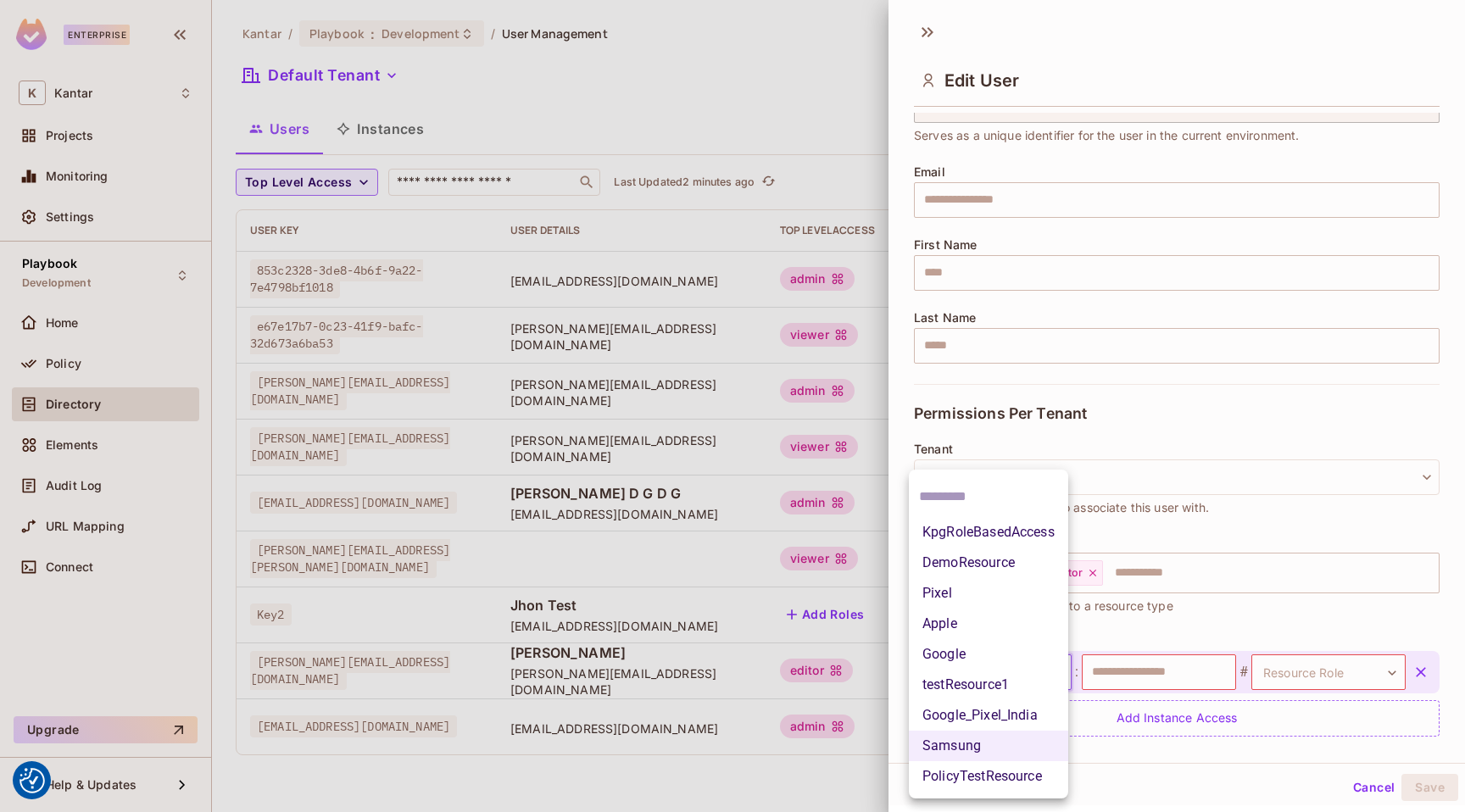
click at [1124, 642] on div at bounding box center [732, 406] width 1465 height 812
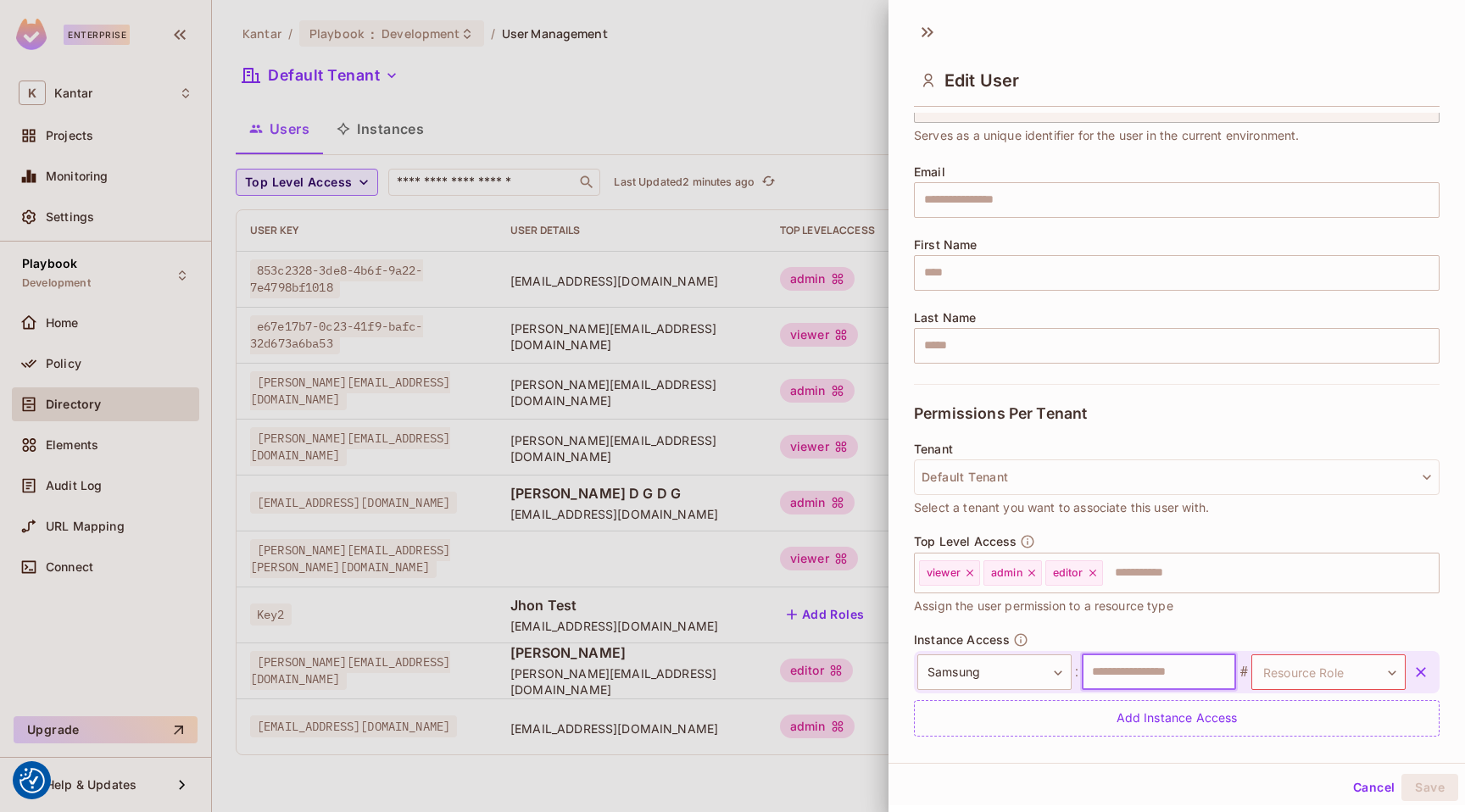
click at [1106, 668] on input "text" at bounding box center [1158, 671] width 154 height 35
click at [1255, 667] on body "We use cookies to enhance your browsing experience, serve personalized ads or c…" at bounding box center [732, 406] width 1465 height 812
click at [1255, 667] on div at bounding box center [732, 406] width 1465 height 812
click at [1182, 682] on input "text" at bounding box center [1158, 671] width 154 height 35
click at [1023, 667] on body "We use cookies to enhance your browsing experience, serve personalized ads or c…" at bounding box center [732, 406] width 1465 height 812
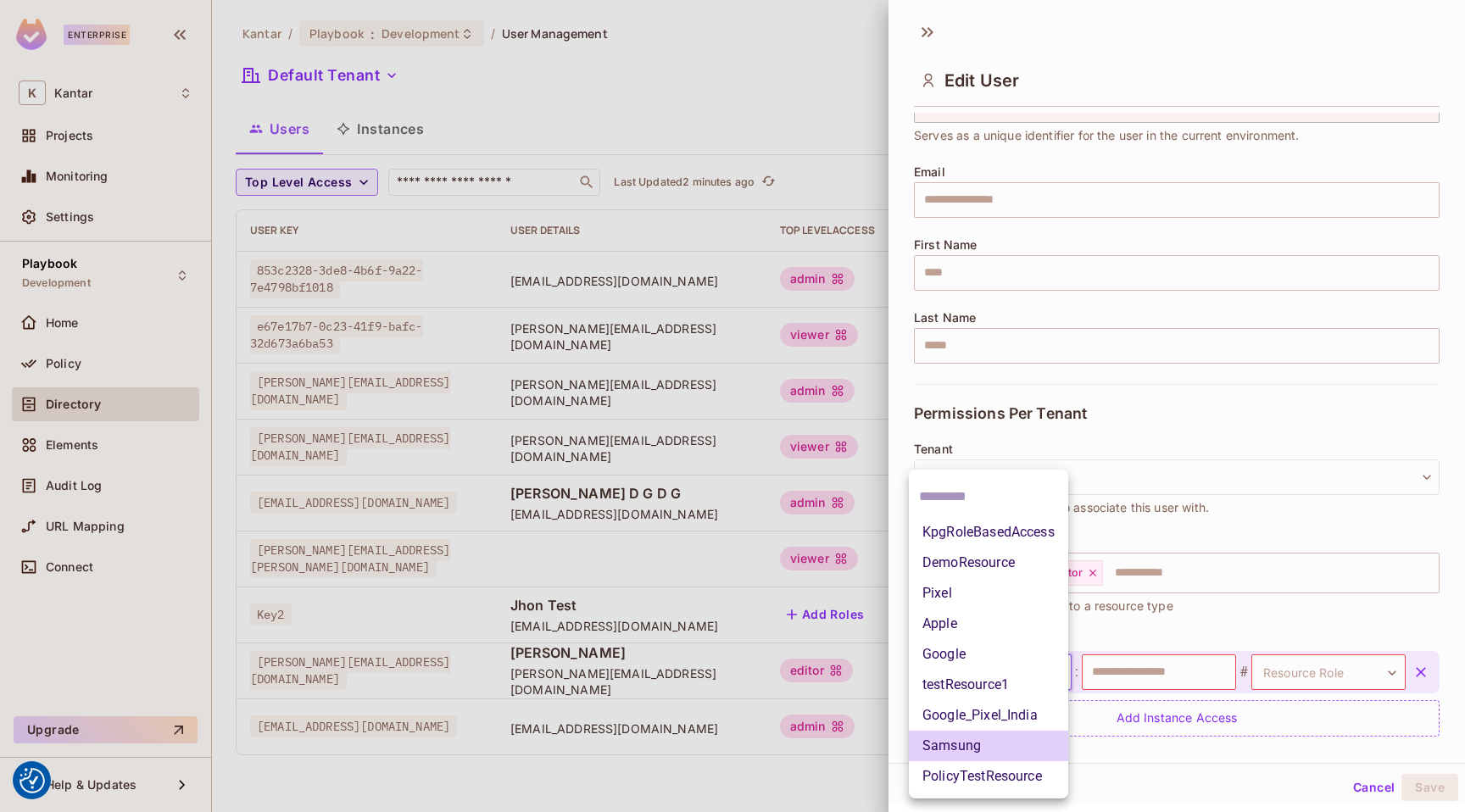
click at [1126, 673] on div at bounding box center [732, 406] width 1465 height 812
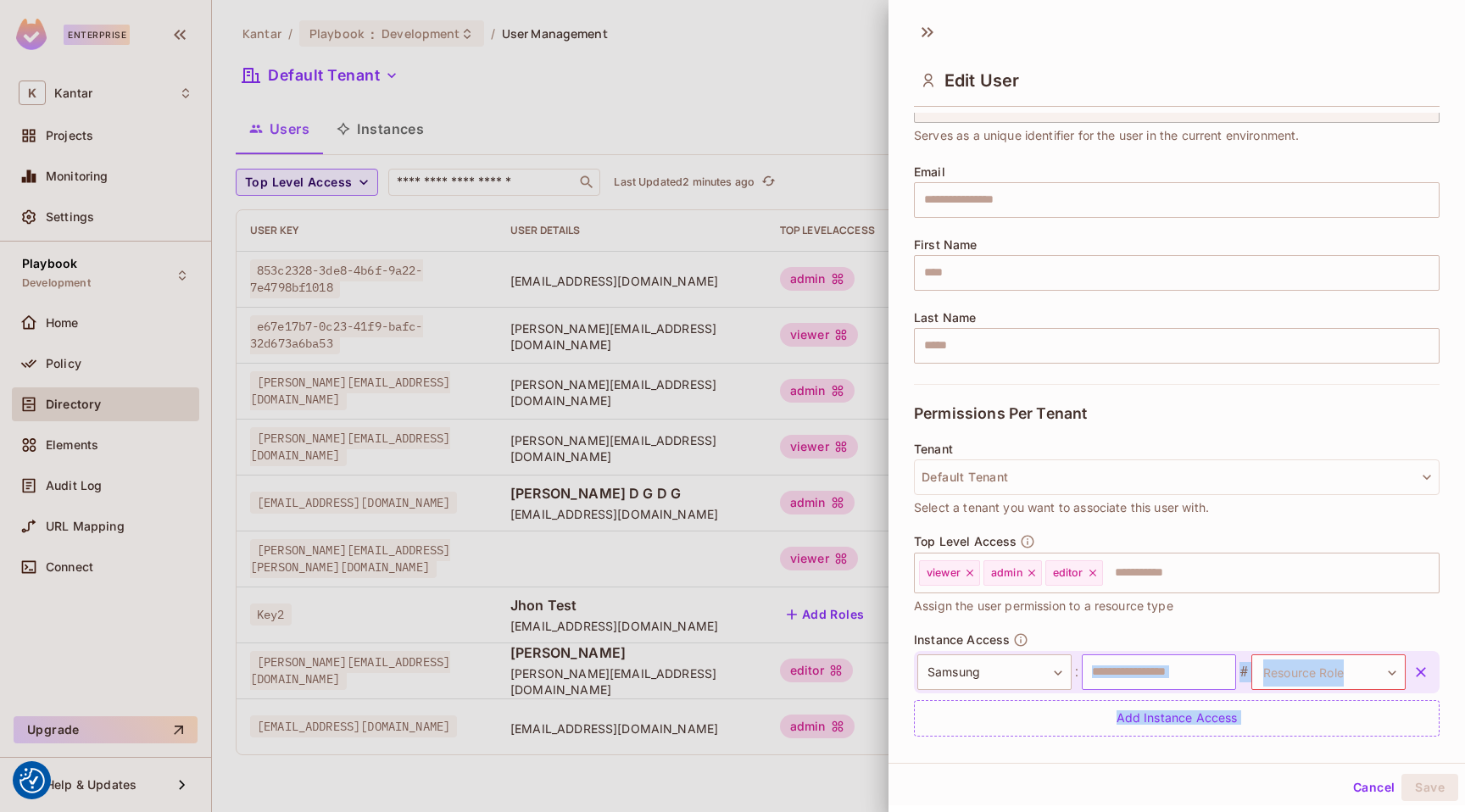
click at [1116, 679] on input "text" at bounding box center [1158, 671] width 154 height 35
click at [1156, 667] on input "text" at bounding box center [1158, 671] width 154 height 35
click at [1102, 679] on input "text" at bounding box center [1158, 671] width 154 height 35
click at [1031, 677] on body "We use cookies to enhance your browsing experience, serve personalized ads or c…" at bounding box center [732, 406] width 1465 height 812
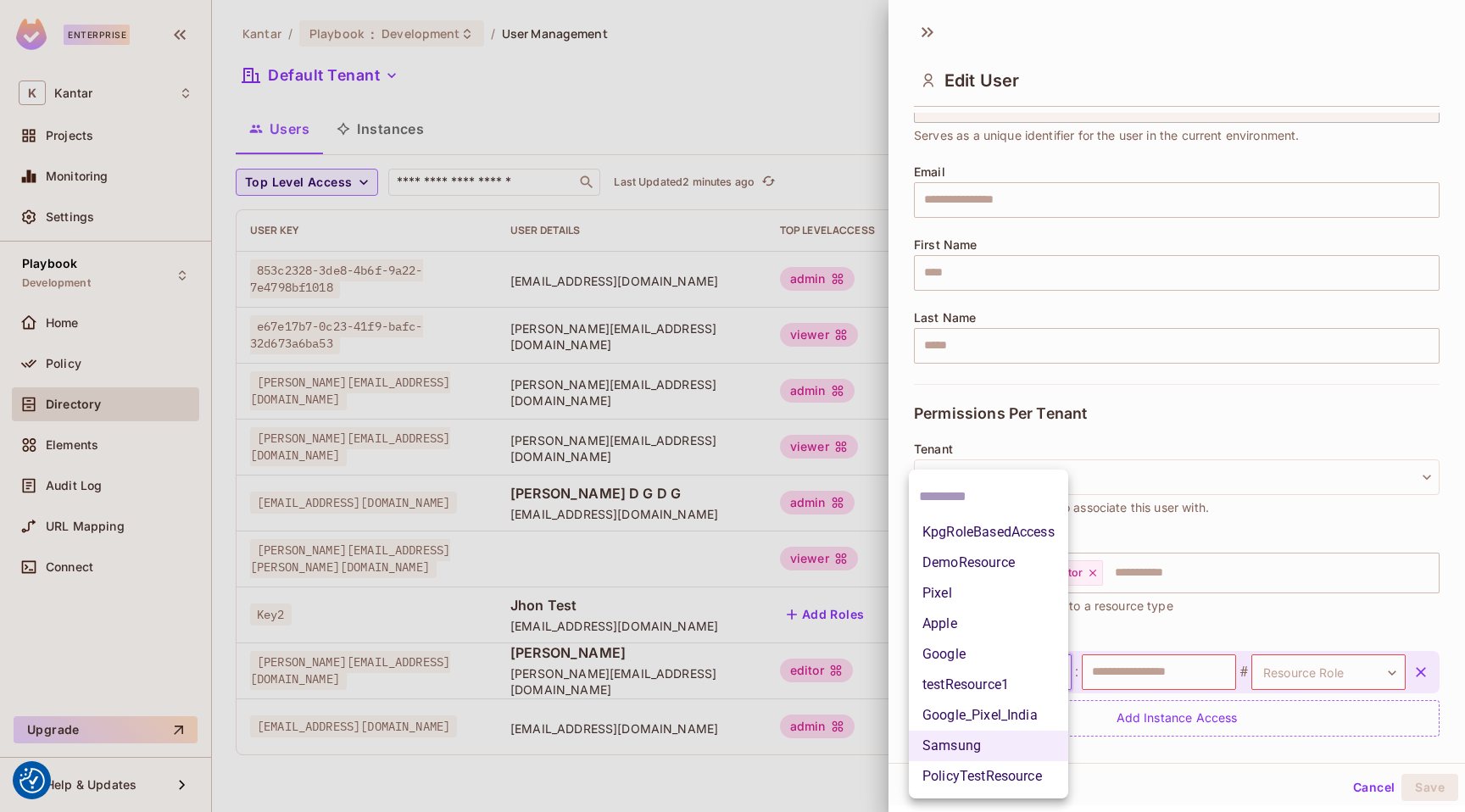
click at [1002, 735] on li "Samsung" at bounding box center [988, 746] width 159 height 31
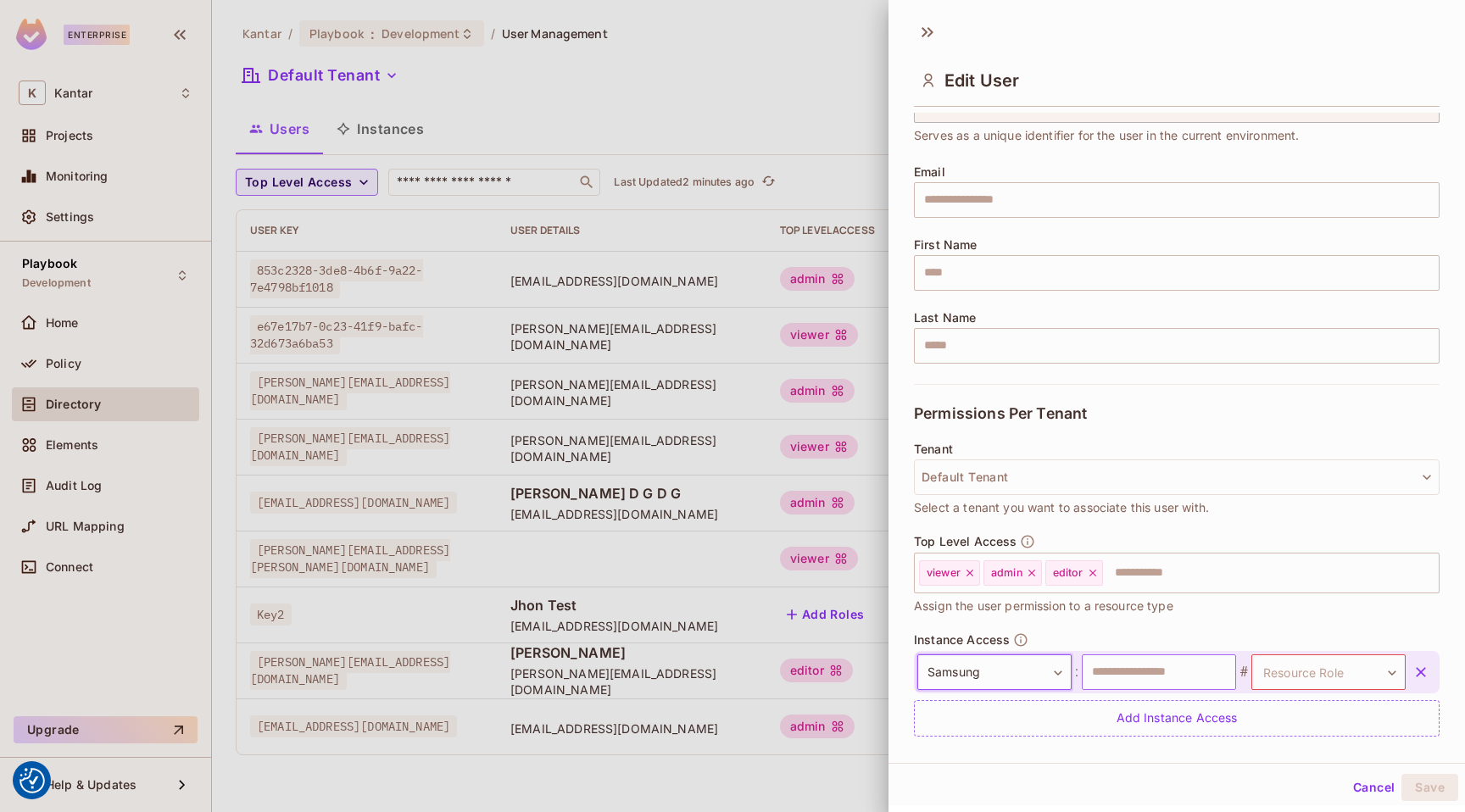
click at [1146, 668] on input "text" at bounding box center [1158, 671] width 154 height 35
click at [1293, 679] on body "We use cookies to enhance your browsing experience, serve personalized ads or c…" at bounding box center [732, 406] width 1465 height 812
click at [1170, 672] on div at bounding box center [732, 406] width 1465 height 812
click at [1171, 672] on input "text" at bounding box center [1158, 671] width 154 height 35
type input "*"
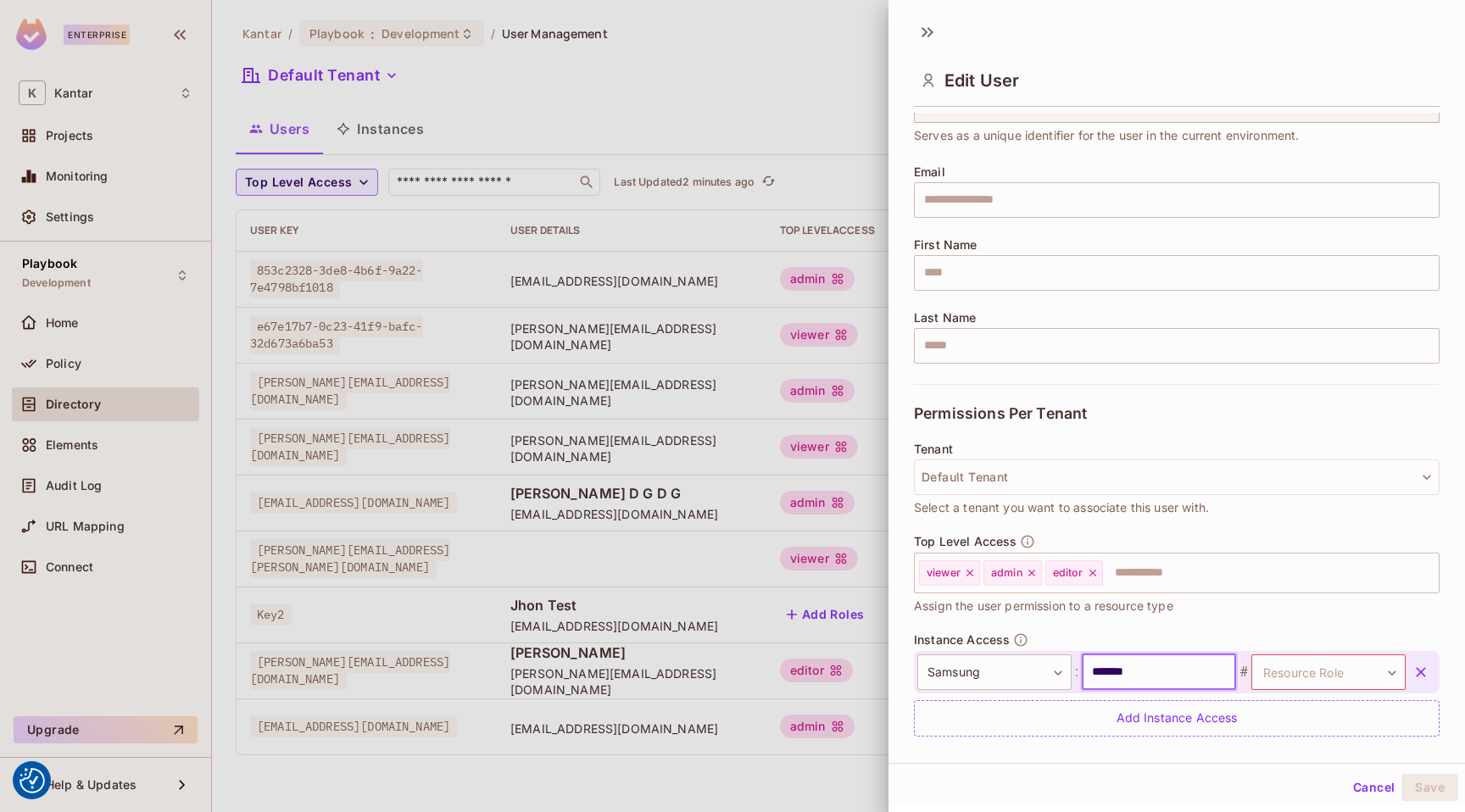
type input "*******"
click at [1315, 665] on body "We use cookies to enhance your browsing experience, serve personalized ads or c…" at bounding box center [732, 406] width 1465 height 812
click at [1302, 717] on input "text" at bounding box center [1304, 716] width 135 height 27
click at [1292, 682] on body "We use cookies to enhance your browsing experience, serve personalized ads or c…" at bounding box center [732, 406] width 1465 height 812
click at [1141, 678] on div at bounding box center [732, 406] width 1465 height 812
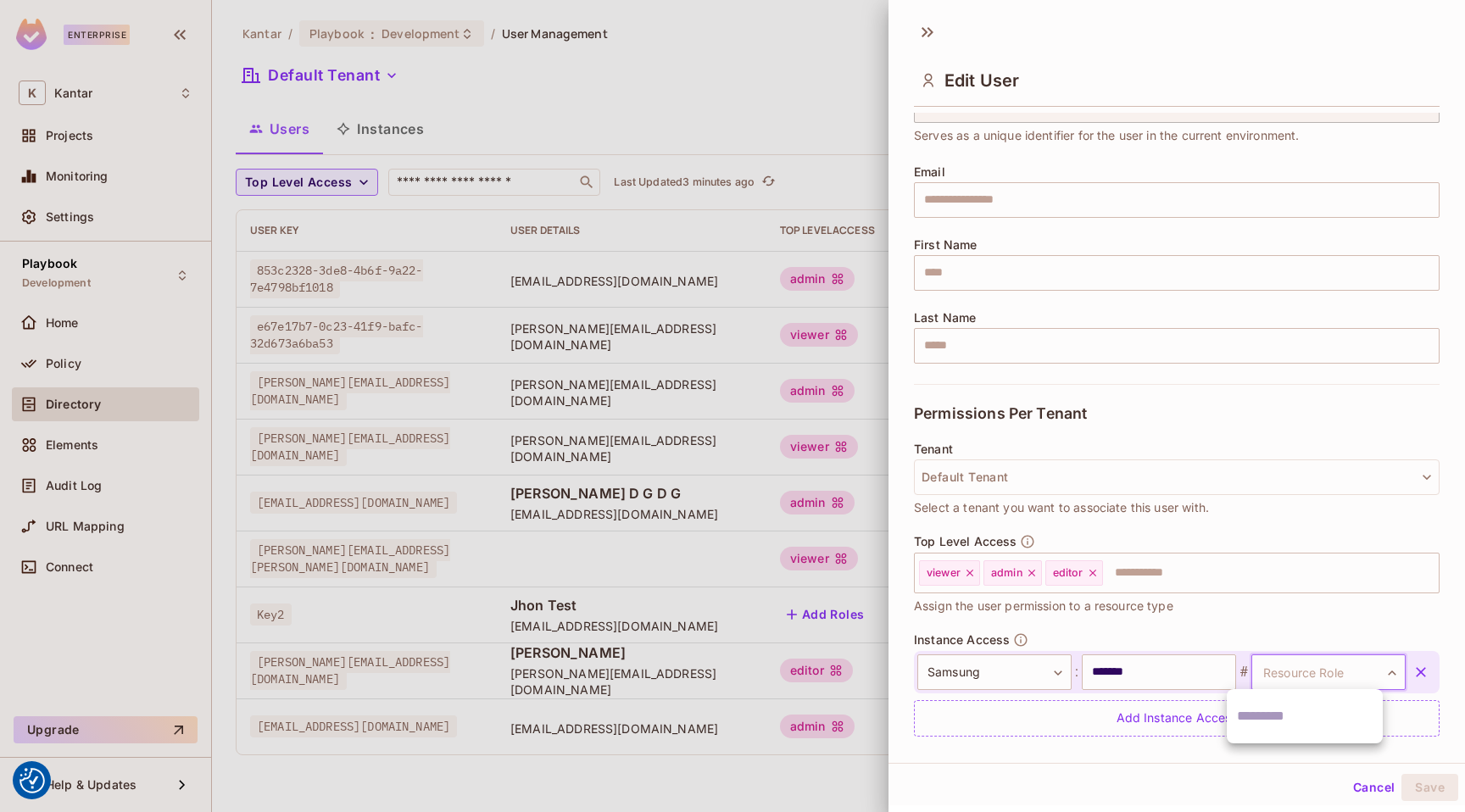
click at [1236, 674] on body "We use cookies to enhance your browsing experience, serve personalized ads or c…" at bounding box center [732, 406] width 1465 height 812
click at [1302, 723] on input "text" at bounding box center [1304, 716] width 135 height 27
click at [1168, 657] on input "*******" at bounding box center [1158, 671] width 154 height 35
click at [1296, 674] on body "We use cookies to enhance your browsing experience, serve personalized ads or c…" at bounding box center [732, 406] width 1465 height 812
click at [1278, 670] on div at bounding box center [732, 406] width 1465 height 812
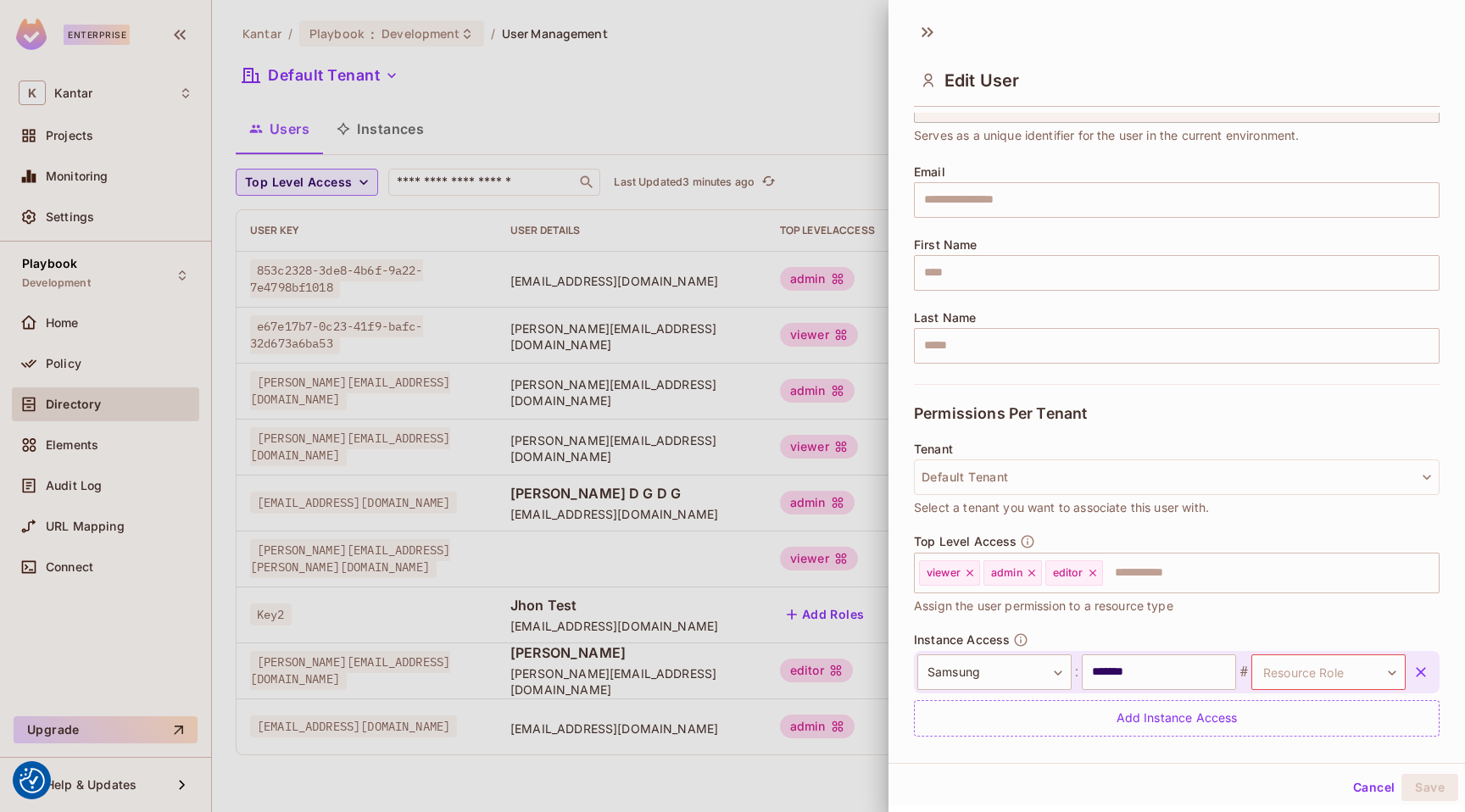
click at [1300, 615] on div "Top Level Access viewer admin editor ​ Assign the user permission to a resource…" at bounding box center [1177, 583] width 526 height 98
click at [1172, 686] on input "*******" at bounding box center [1158, 671] width 154 height 35
click at [1285, 677] on body "We use cookies to enhance your browsing experience, serve personalized ads or c…" at bounding box center [732, 406] width 1465 height 812
type input "***"
click at [1160, 667] on div at bounding box center [732, 406] width 1465 height 812
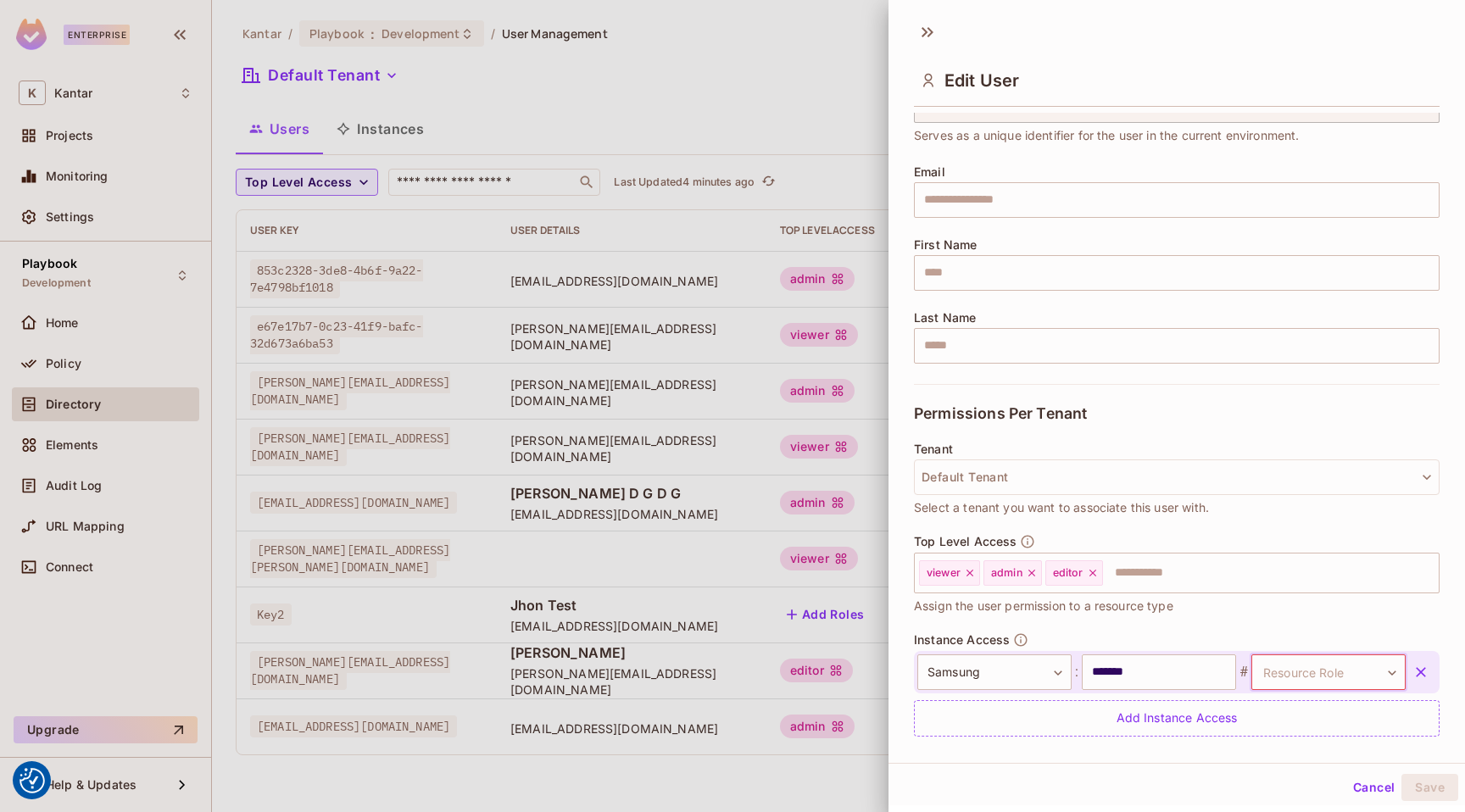
click at [1160, 667] on input "*******" at bounding box center [1158, 671] width 154 height 35
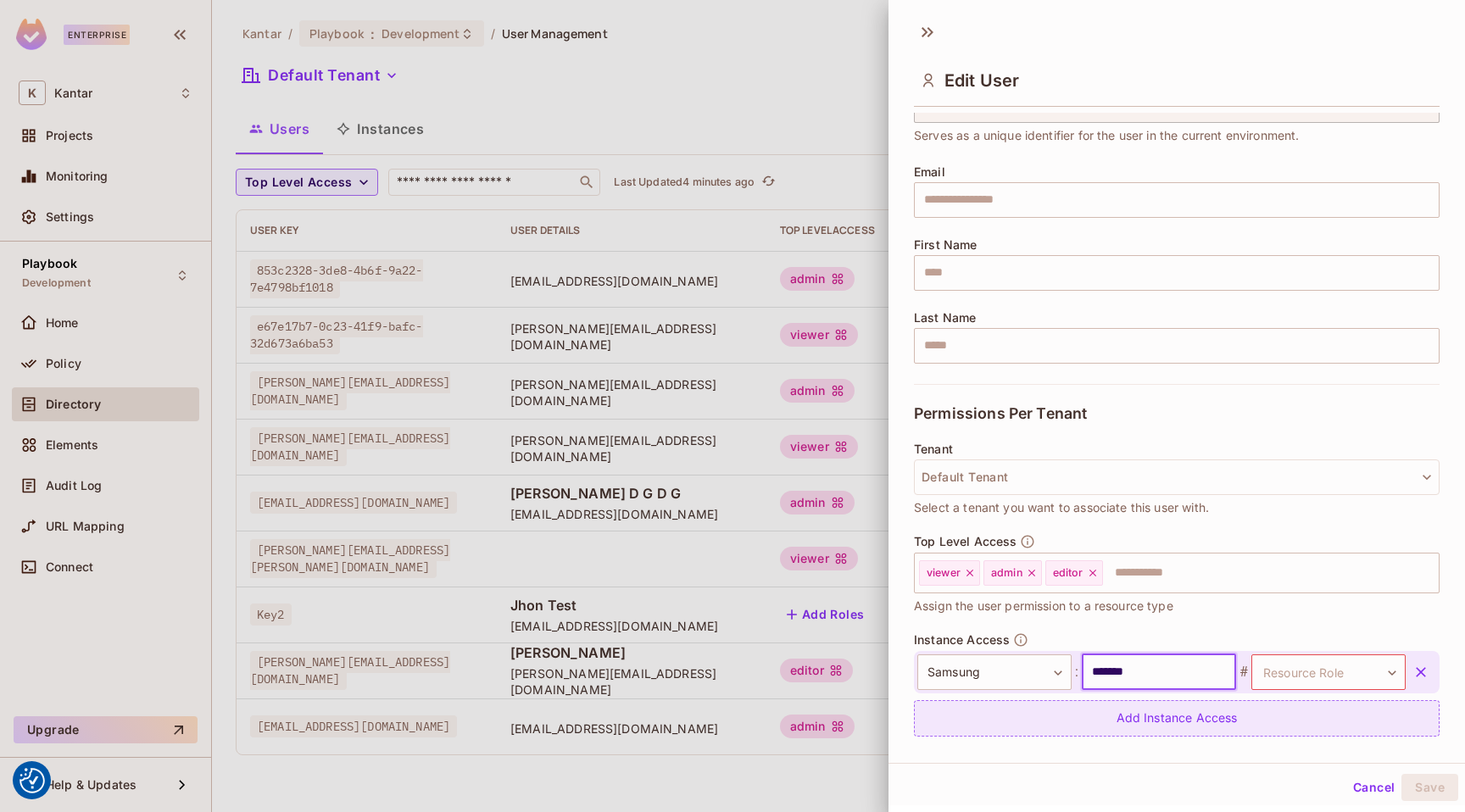
click at [1412, 668] on icon "button" at bounding box center [1420, 672] width 17 height 17
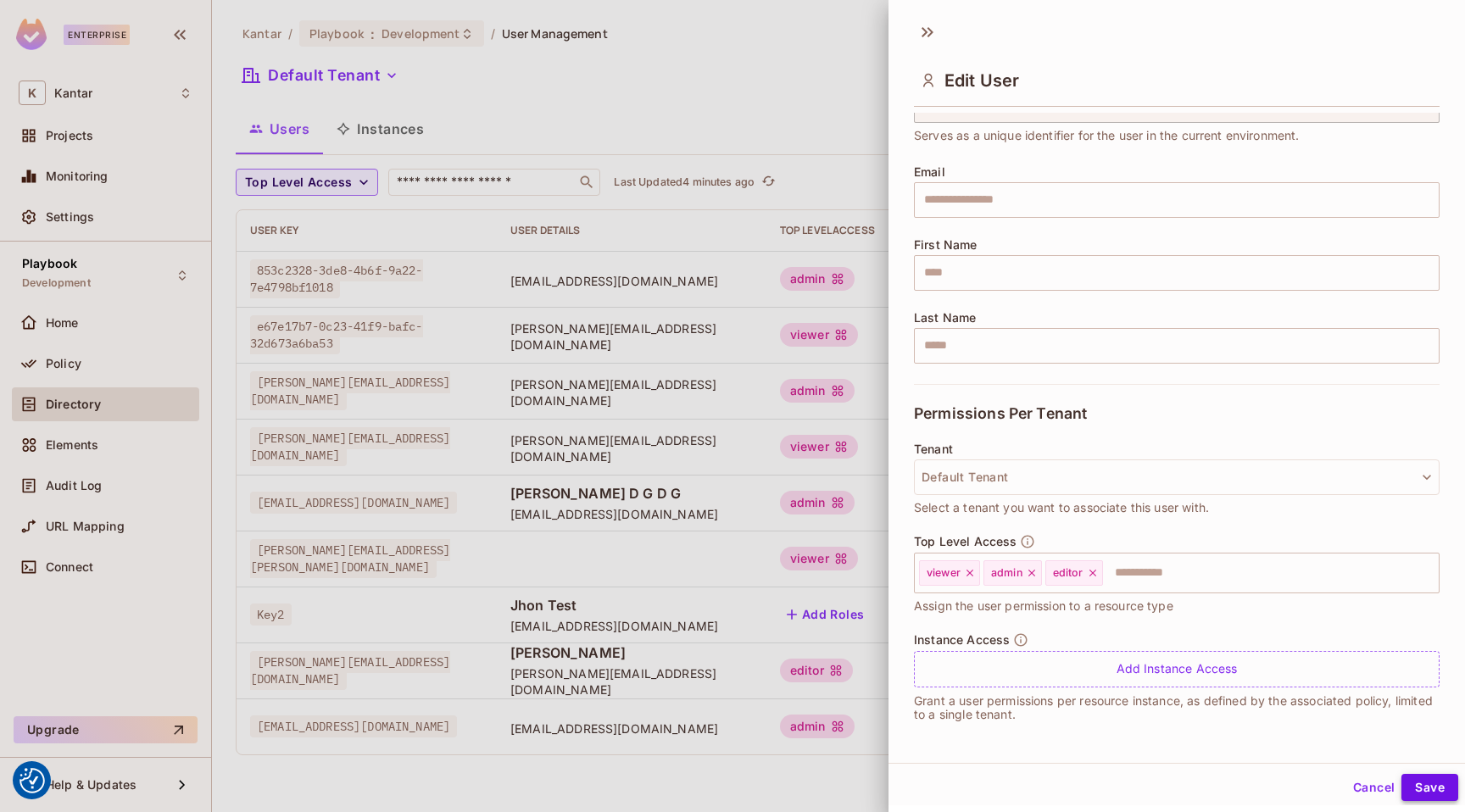
click at [1418, 788] on button "Save" at bounding box center [1429, 788] width 57 height 27
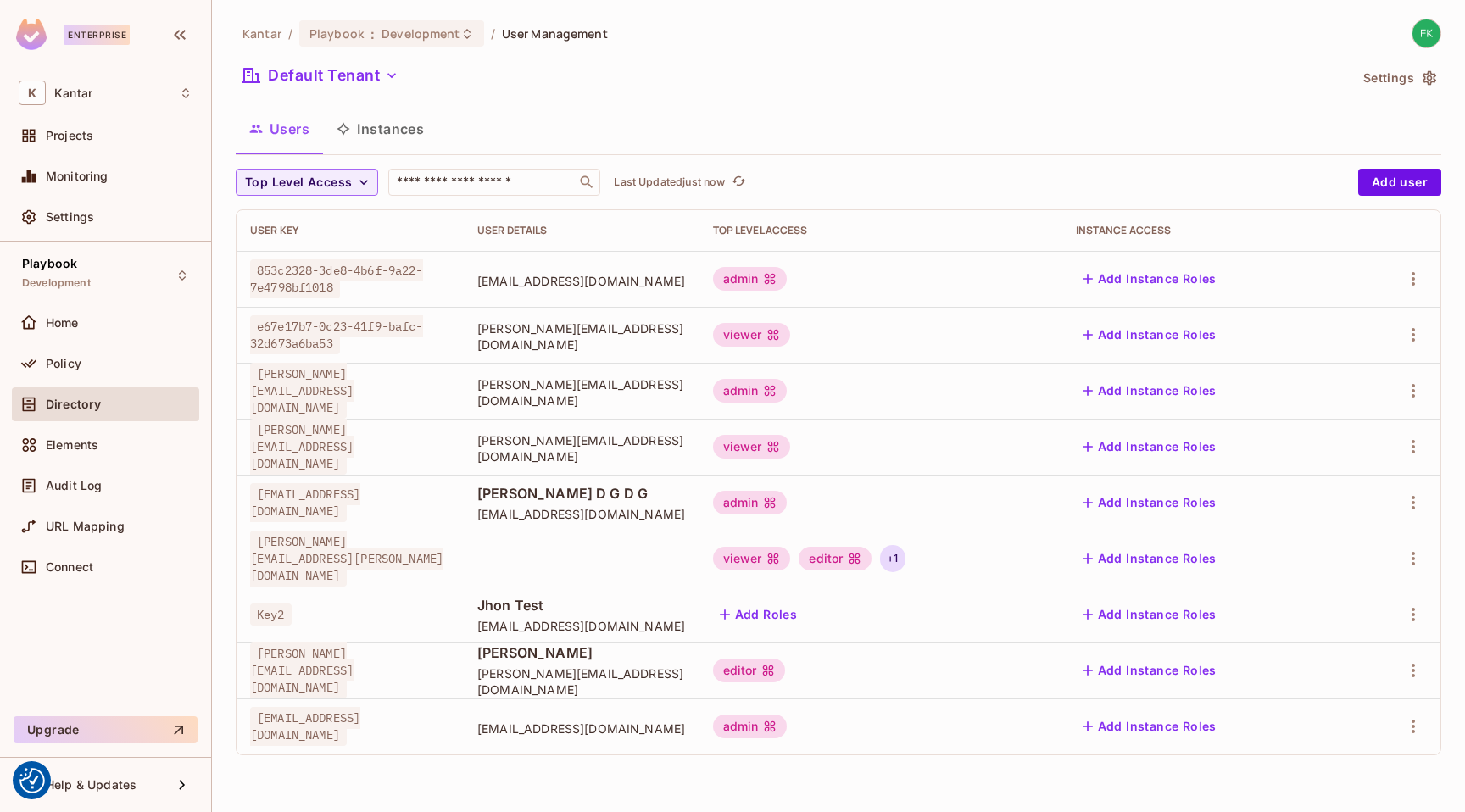
click at [904, 558] on div "+ 1" at bounding box center [891, 558] width 24 height 27
click at [1082, 552] on div at bounding box center [732, 406] width 1465 height 812
drag, startPoint x: 925, startPoint y: 560, endPoint x: 938, endPoint y: 560, distance: 13.0
click at [791, 560] on div "viewer" at bounding box center [751, 558] width 78 height 23
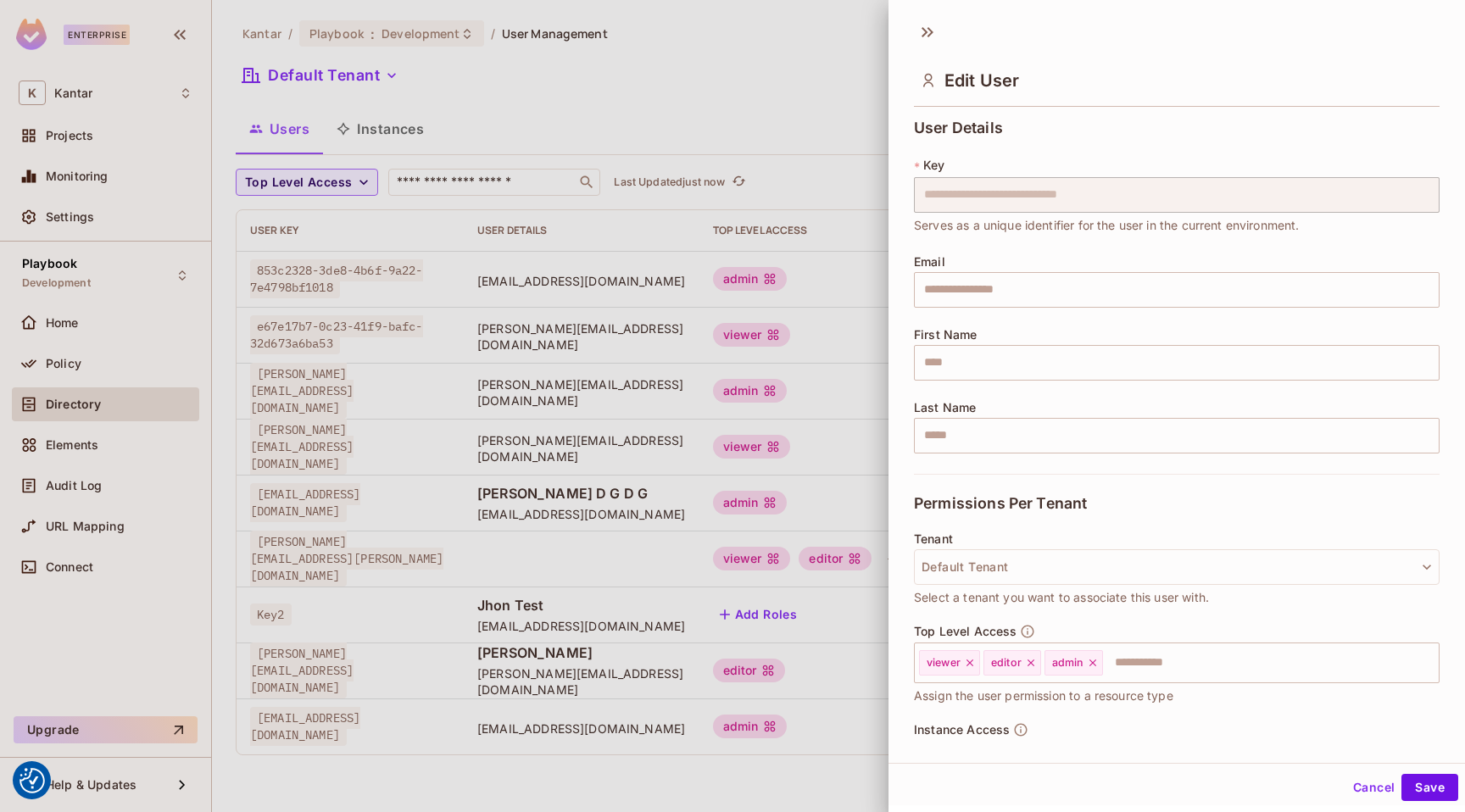
click at [795, 552] on div at bounding box center [732, 406] width 1465 height 812
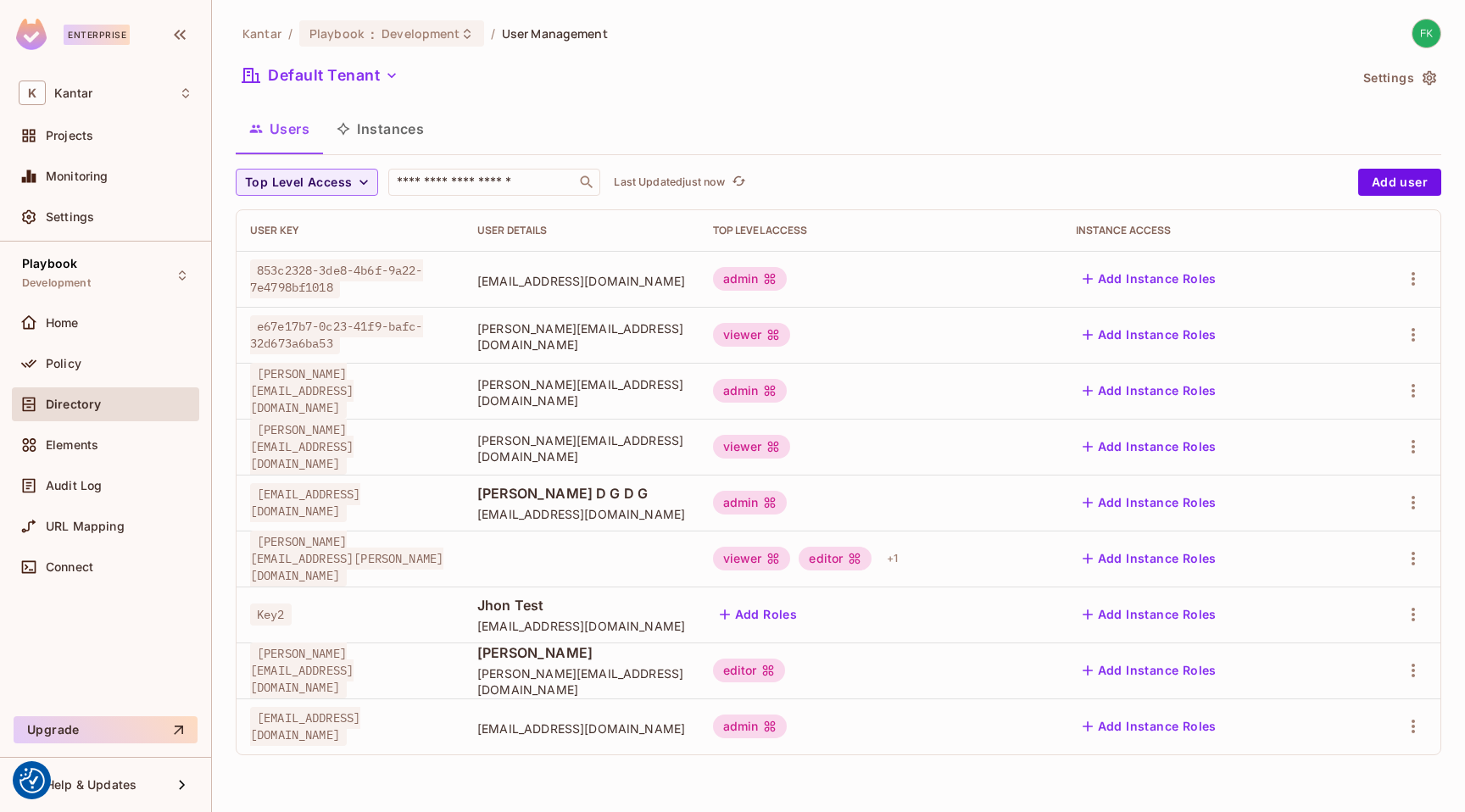
click at [933, 102] on div "Kantar / Playbook : Development / User Management Default Tenant Settings Users…" at bounding box center [838, 394] width 1205 height 751
click at [1179, 565] on button "Add Instance Roles" at bounding box center [1149, 558] width 147 height 27
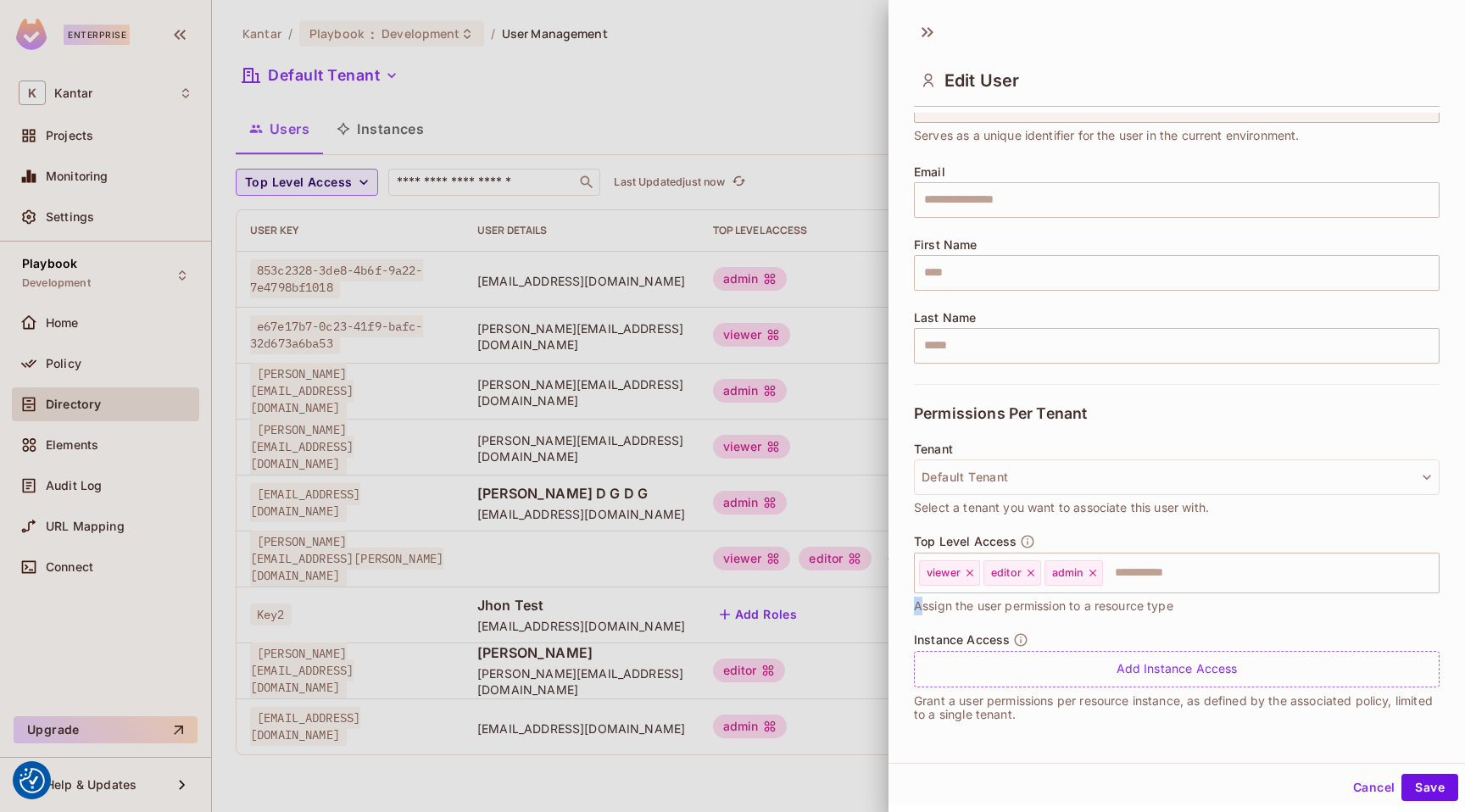
drag, startPoint x: 920, startPoint y: 607, endPoint x: 1194, endPoint y: 598, distance: 274.1
click at [1194, 598] on div "Top Level Access viewer editor admin ​ Assign the user permission to a resource…" at bounding box center [1177, 574] width 526 height 81
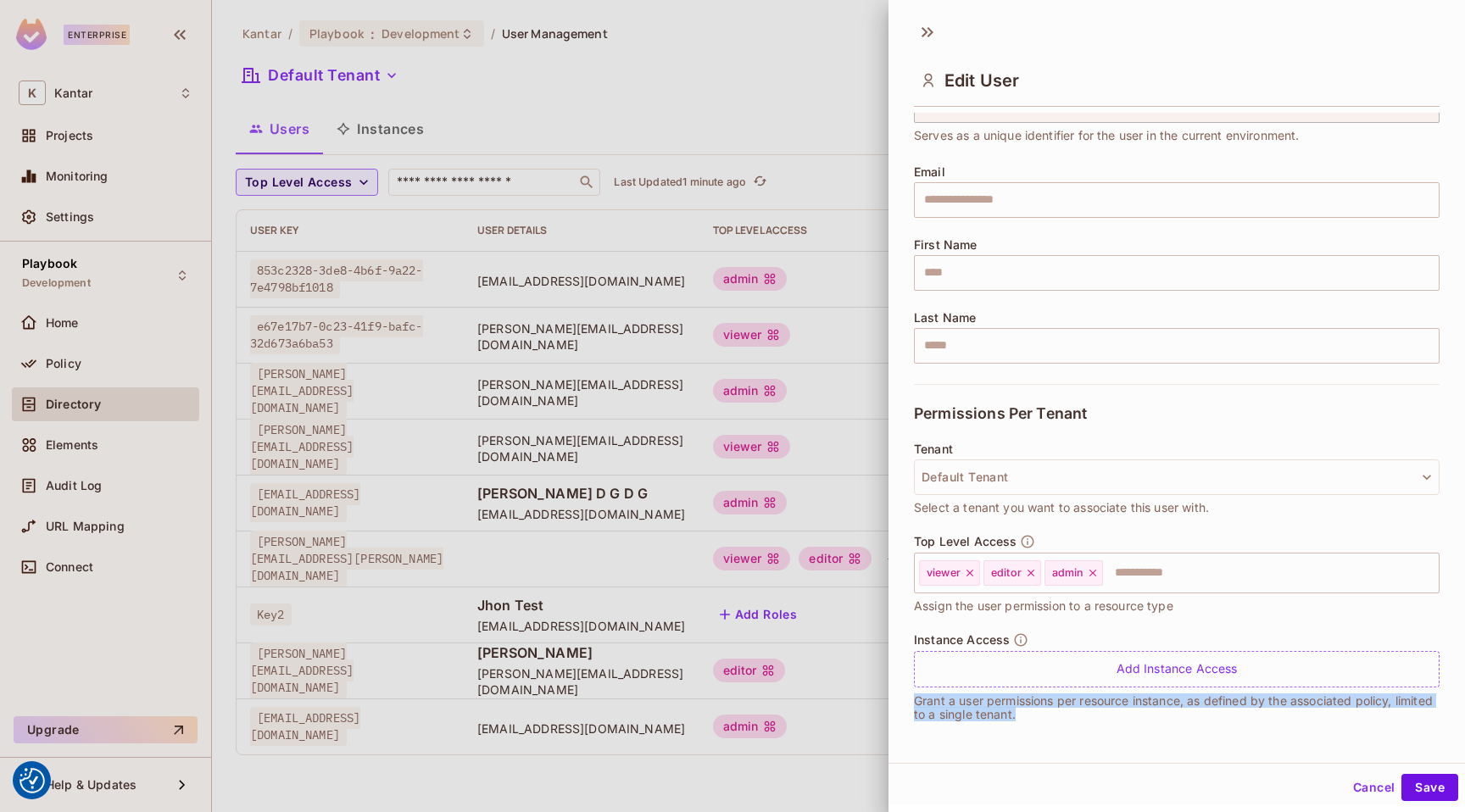
drag, startPoint x: 913, startPoint y: 704, endPoint x: 1079, endPoint y: 714, distance: 166.3
click at [1079, 714] on p "Grant a user permissions per resource instance, as defined by the associated po…" at bounding box center [1177, 708] width 526 height 27
click at [918, 700] on p "Grant a user permissions per resource instance, as defined by the associated po…" at bounding box center [1177, 708] width 526 height 27
drag, startPoint x: 904, startPoint y: 702, endPoint x: 1068, endPoint y: 719, distance: 164.9
click at [1068, 719] on div "**********" at bounding box center [1176, 425] width 576 height 626
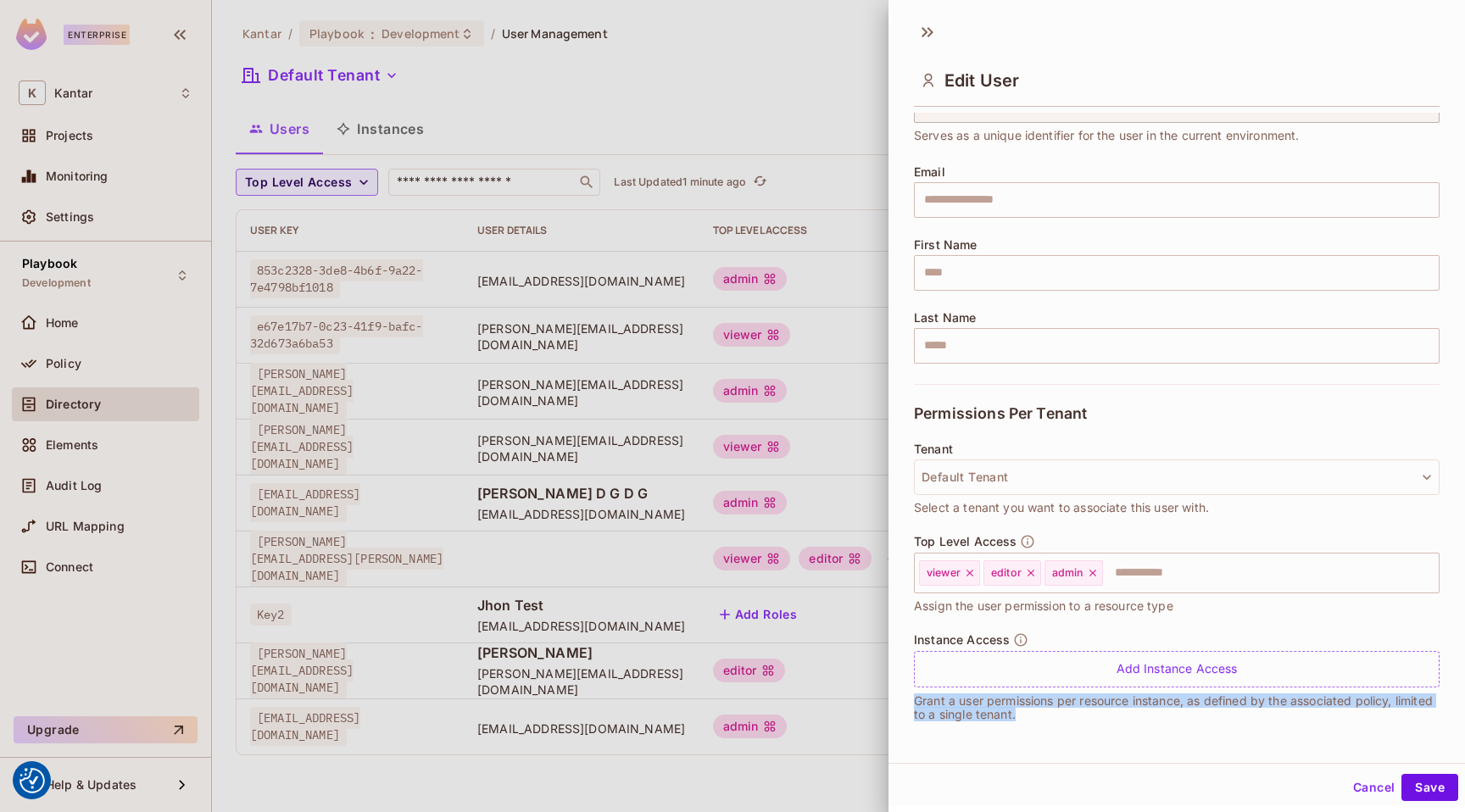
click at [1062, 716] on p "Grant a user permissions per resource instance, as defined by the associated po…" at bounding box center [1177, 708] width 526 height 27
drag, startPoint x: 906, startPoint y: 703, endPoint x: 1064, endPoint y: 714, distance: 158.4
click at [1064, 714] on div "**********" at bounding box center [1176, 425] width 576 height 626
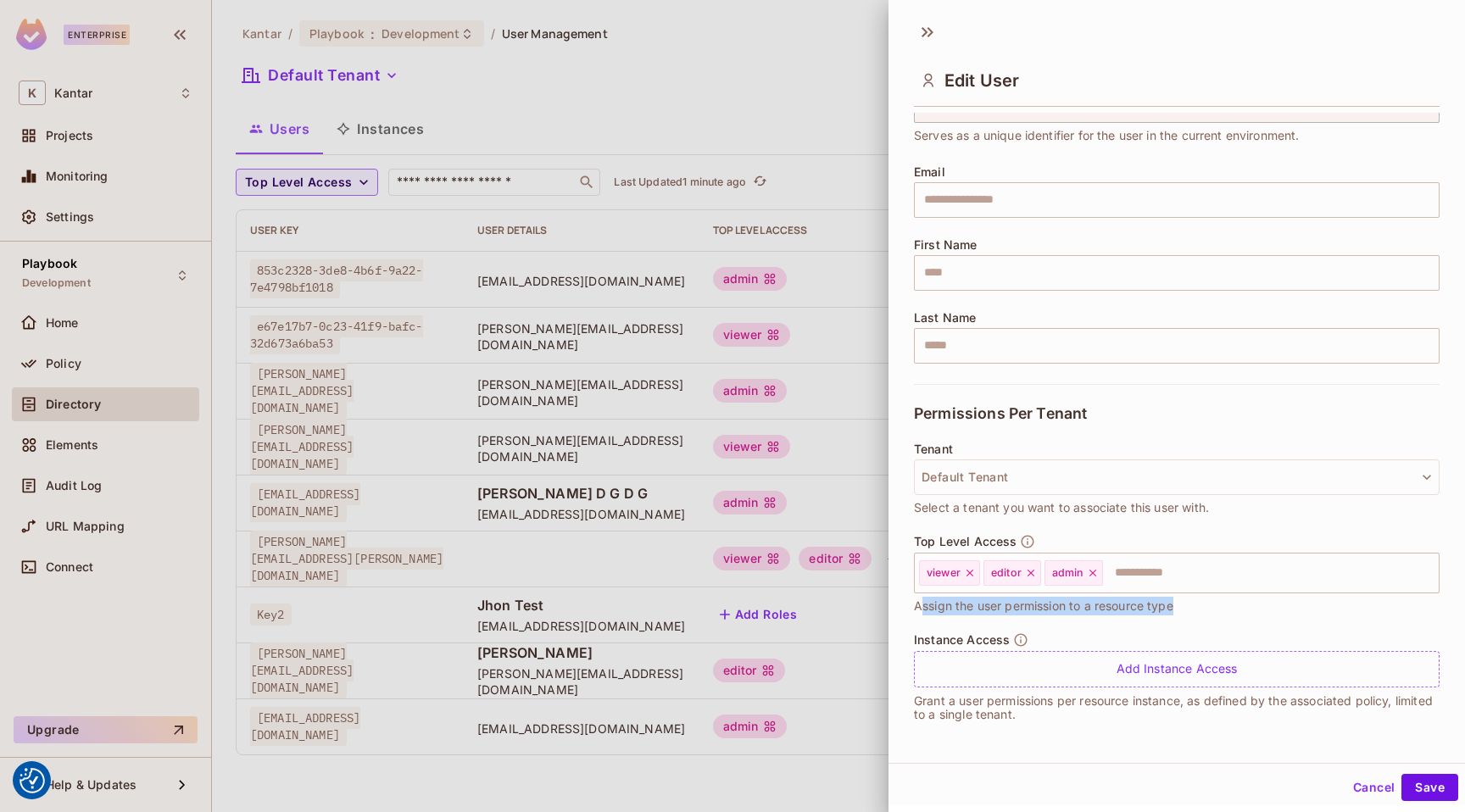
drag, startPoint x: 918, startPoint y: 610, endPoint x: 1174, endPoint y: 601, distance: 256.2
click at [1173, 601] on span "Assign the user permission to a resource type" at bounding box center [1043, 606] width 259 height 19
click at [929, 45] on div "Edit User" at bounding box center [1176, 66] width 576 height 94
click at [928, 34] on icon at bounding box center [928, 33] width 27 height 27
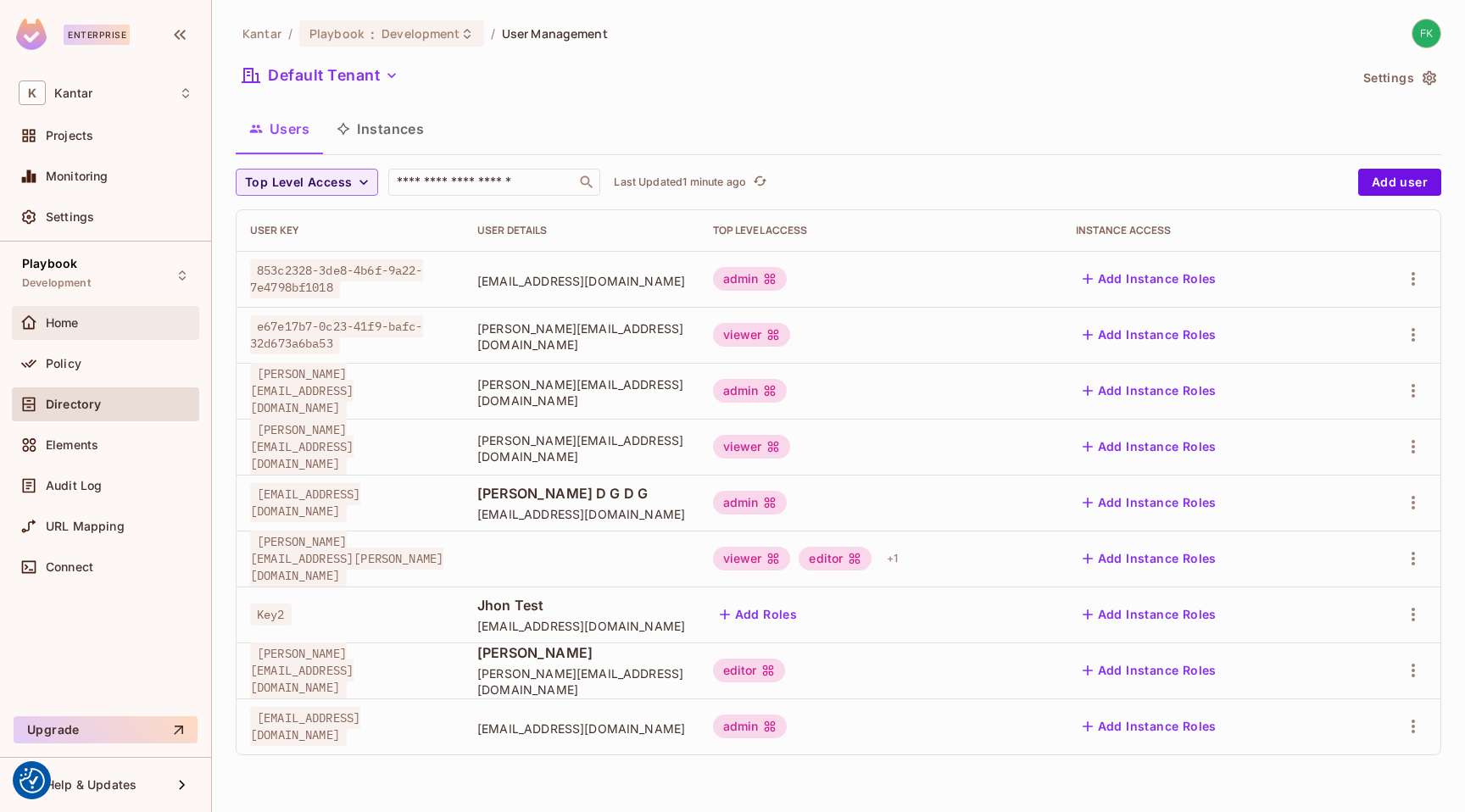
click at [107, 329] on div "Home" at bounding box center [119, 322] width 146 height 14
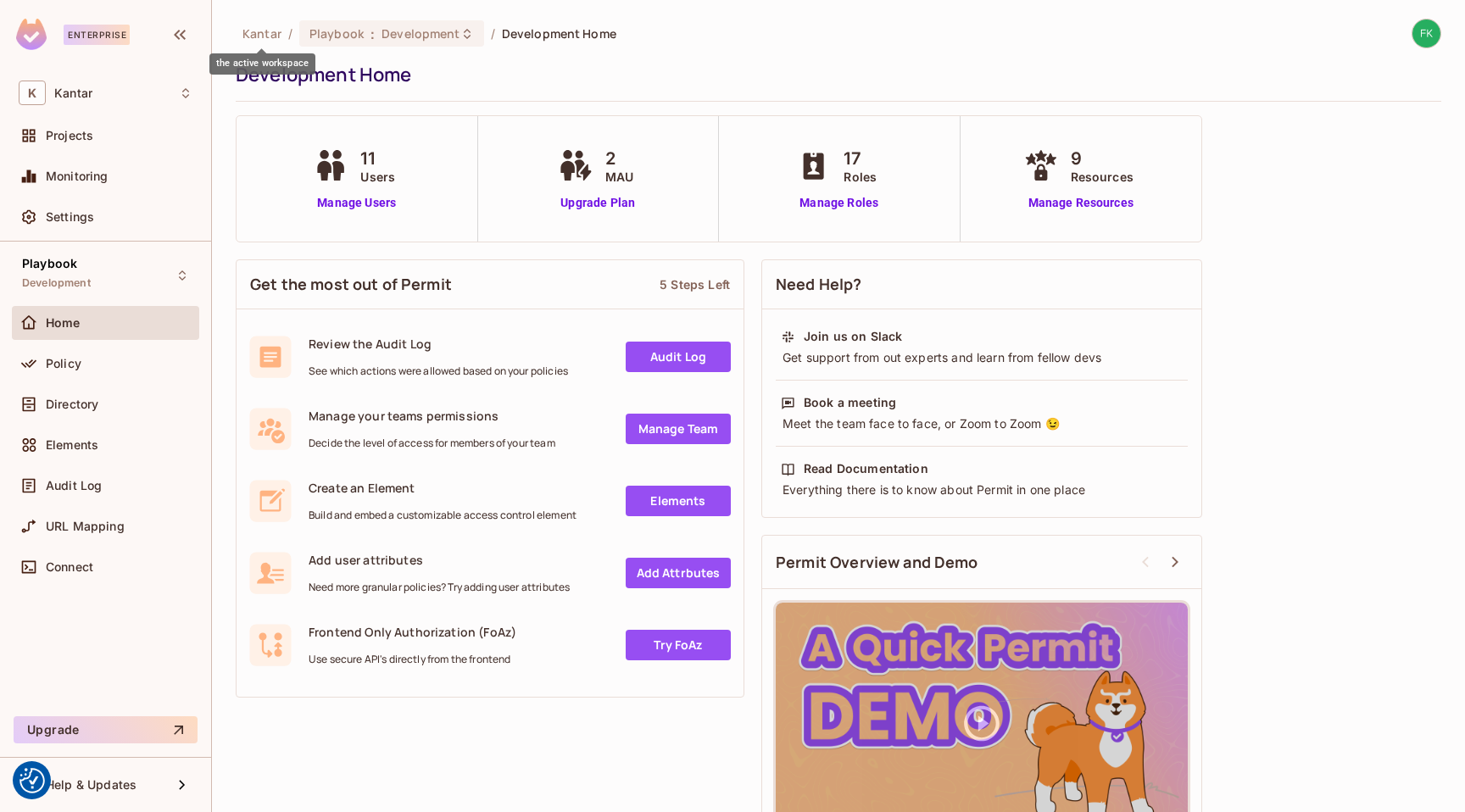
click at [268, 34] on span "Kantar" at bounding box center [261, 33] width 39 height 16
click at [105, 154] on div "Projects" at bounding box center [105, 138] width 187 height 41
click at [105, 147] on div "Projects" at bounding box center [105, 135] width 187 height 34
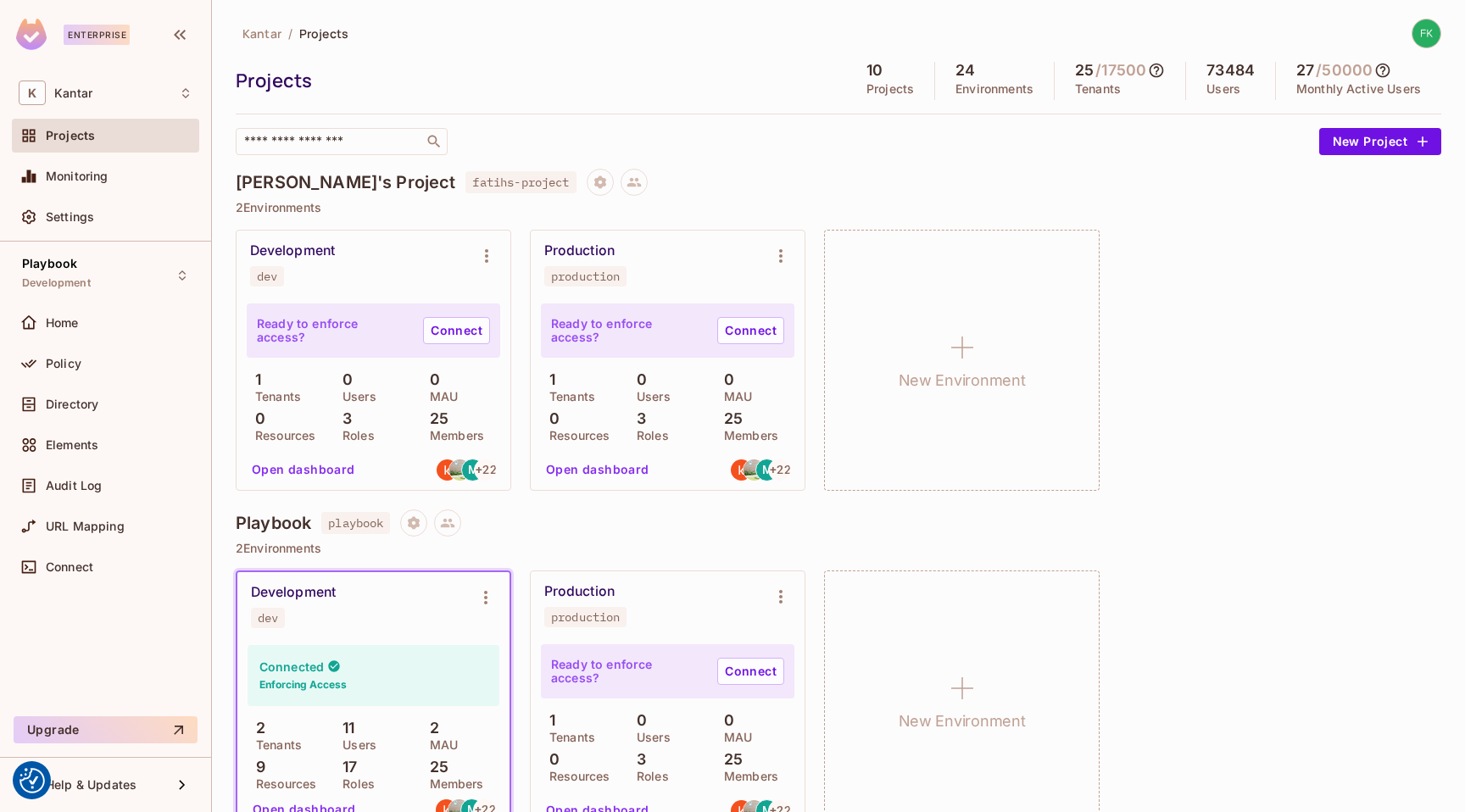
click at [291, 471] on button "Open dashboard" at bounding box center [303, 470] width 117 height 27
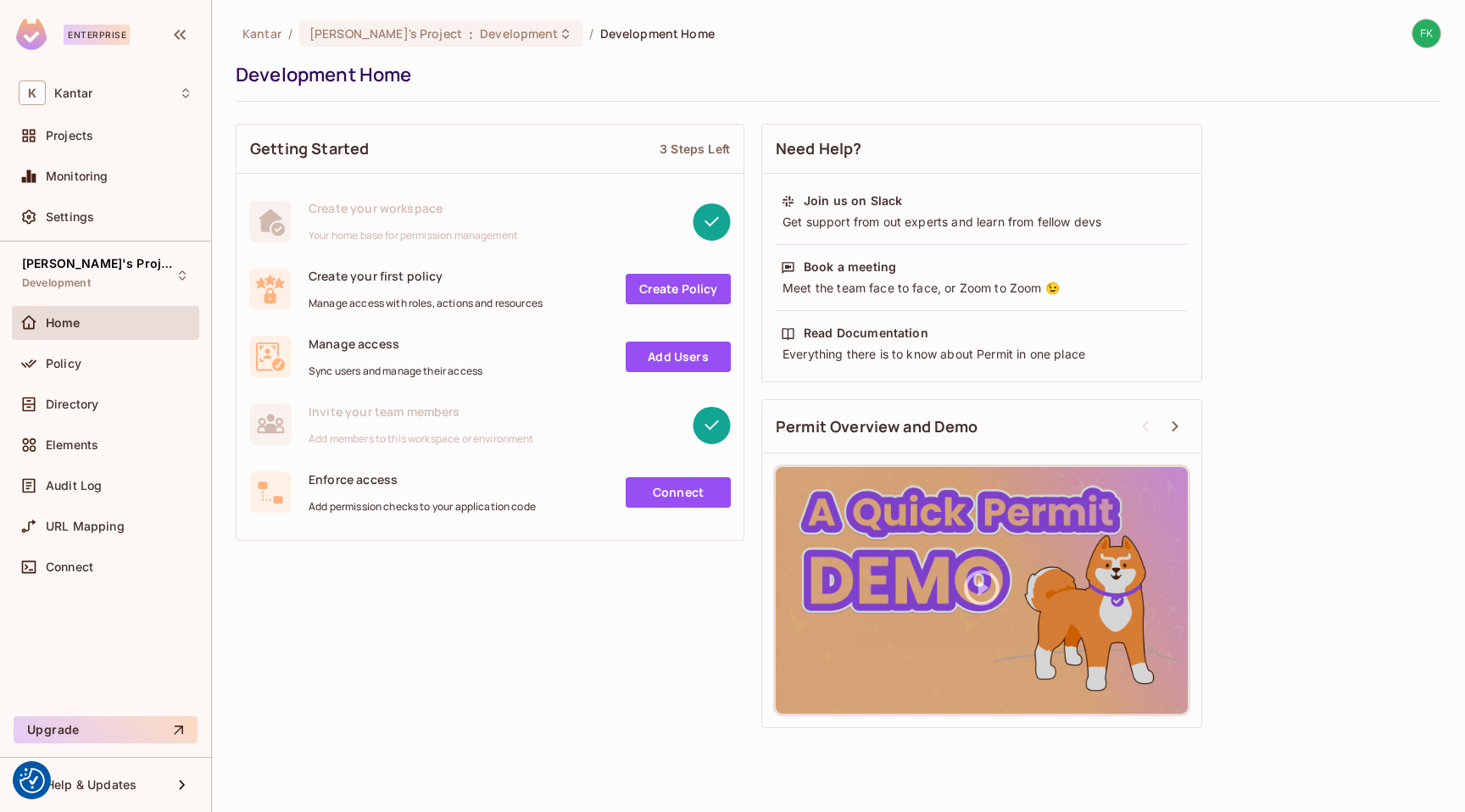
click at [648, 354] on link "Add Users" at bounding box center [678, 357] width 105 height 31
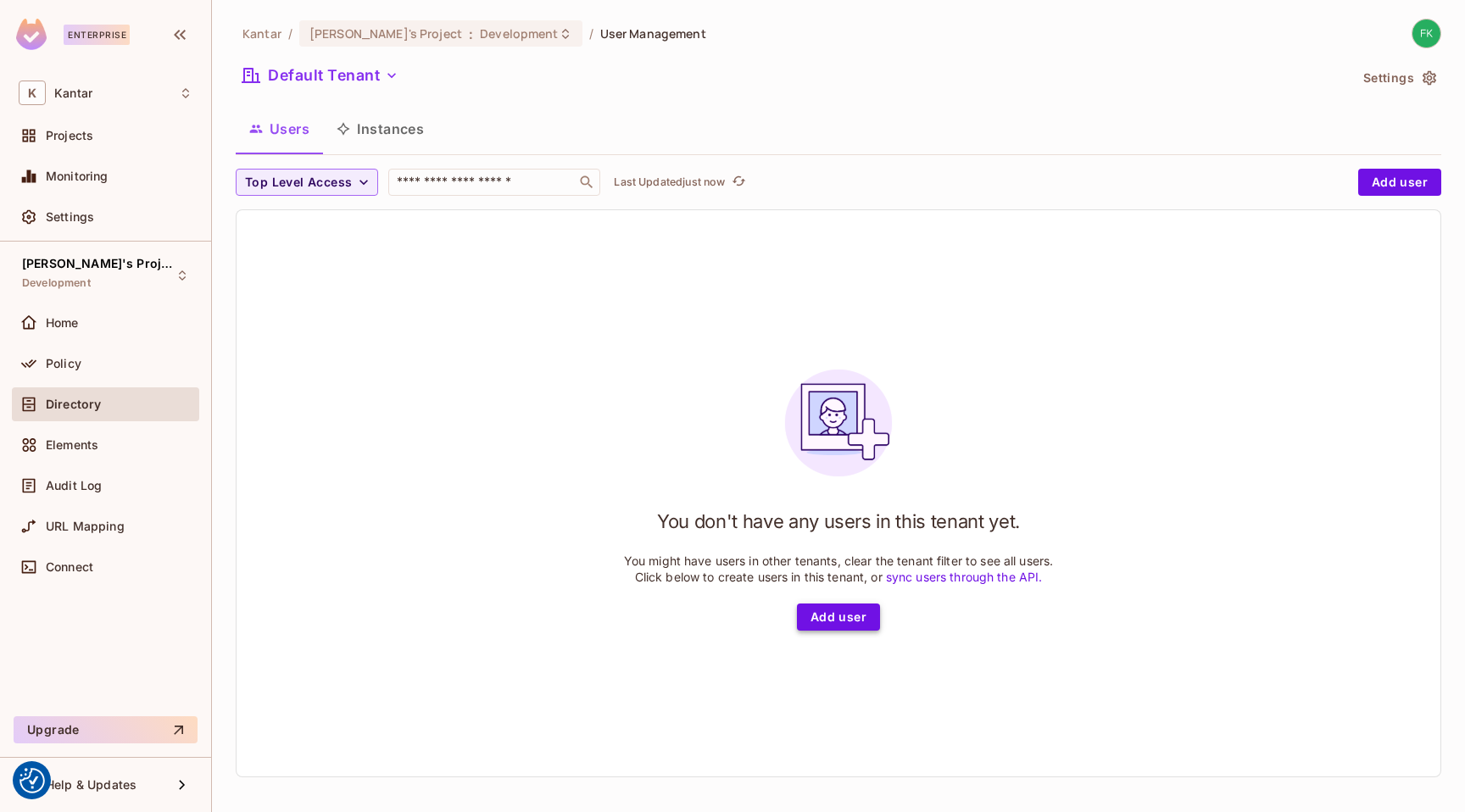
click at [845, 628] on button "Add user" at bounding box center [838, 617] width 83 height 27
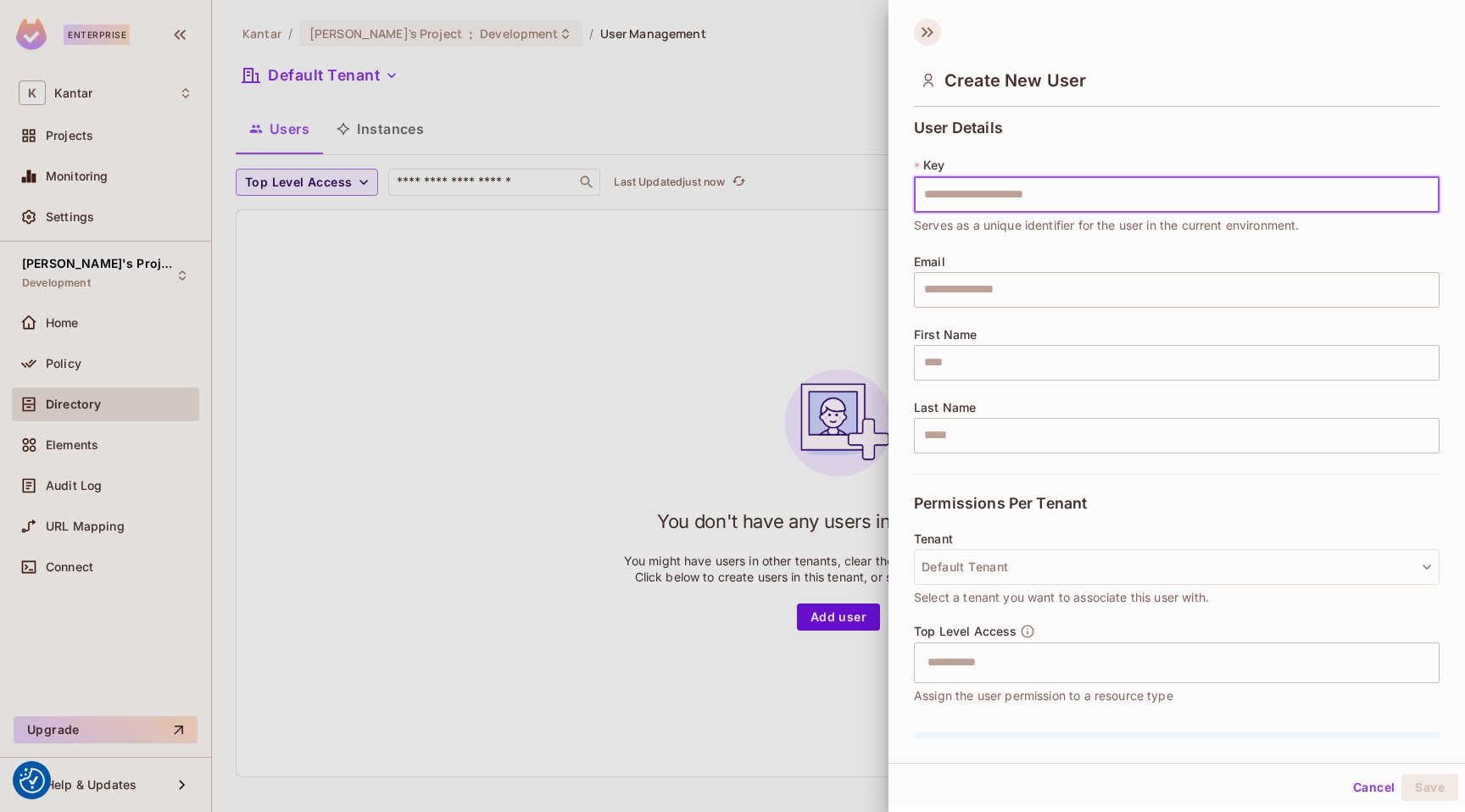
click at [934, 38] on icon at bounding box center [928, 33] width 27 height 27
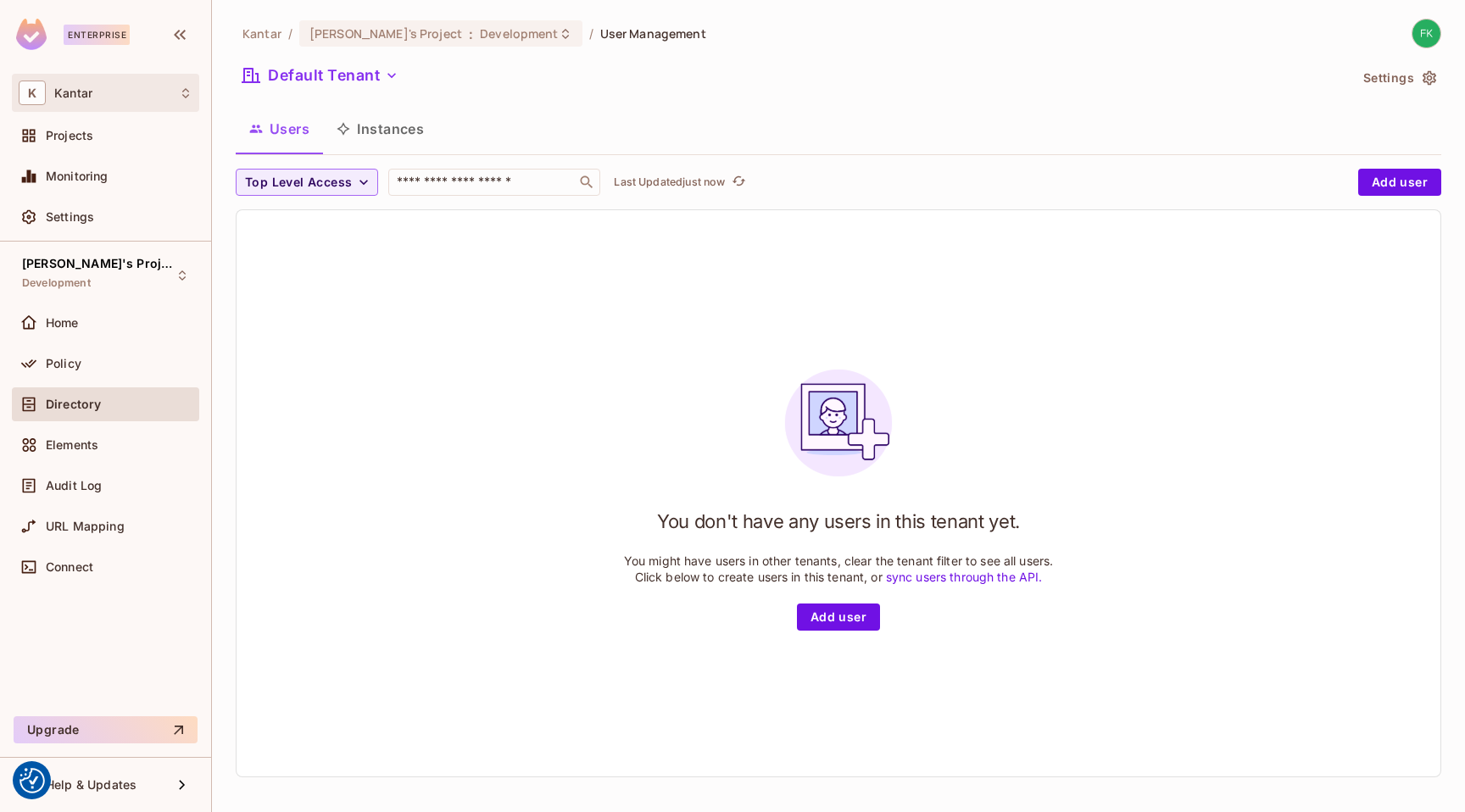
click at [98, 108] on div "K Kantar" at bounding box center [105, 93] width 187 height 38
click at [250, 51] on div at bounding box center [732, 406] width 1465 height 812
click at [263, 29] on span "Kantar" at bounding box center [261, 33] width 39 height 16
click at [480, 32] on span "Development" at bounding box center [518, 33] width 78 height 16
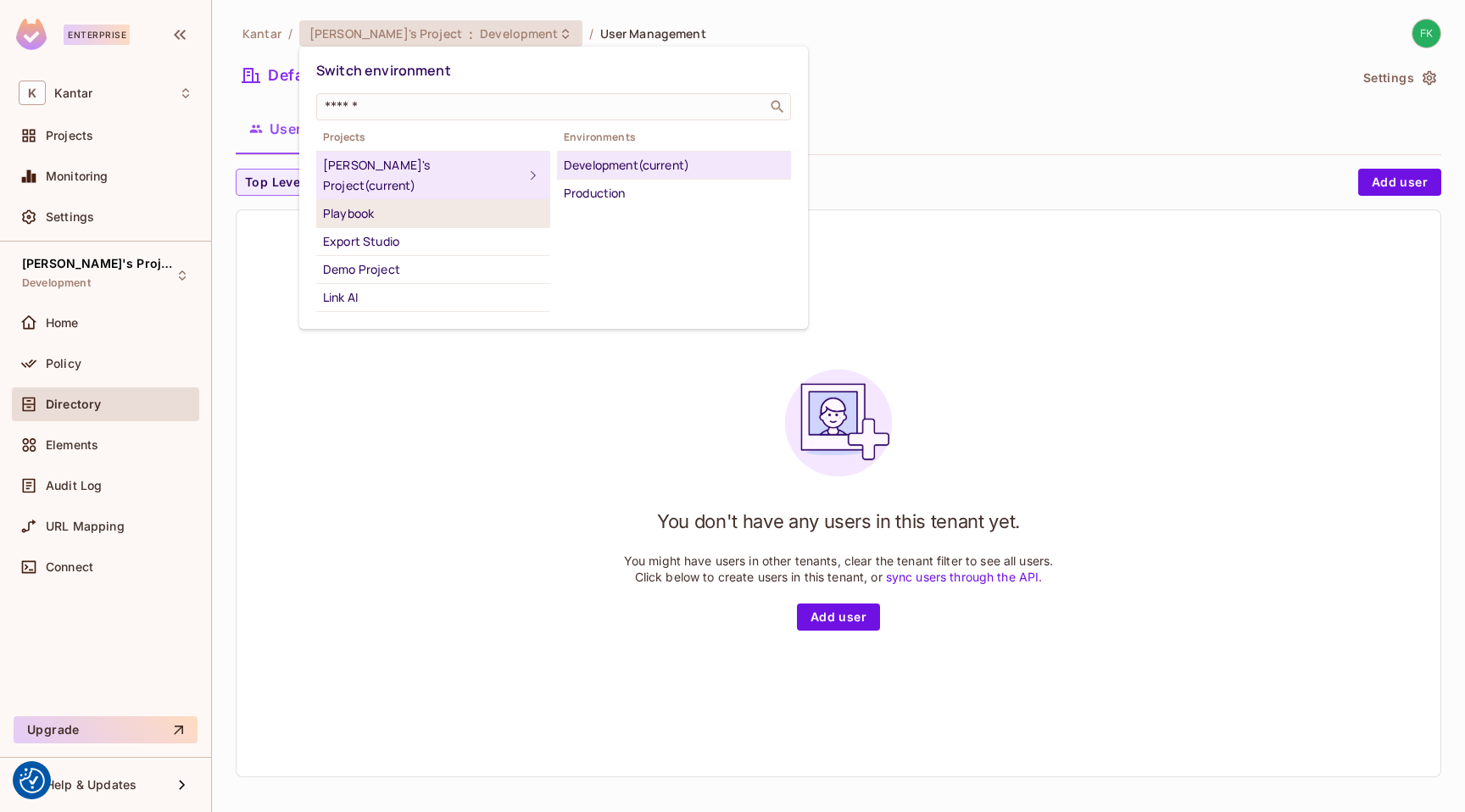
click at [404, 203] on div "Playbook" at bounding box center [434, 213] width 220 height 21
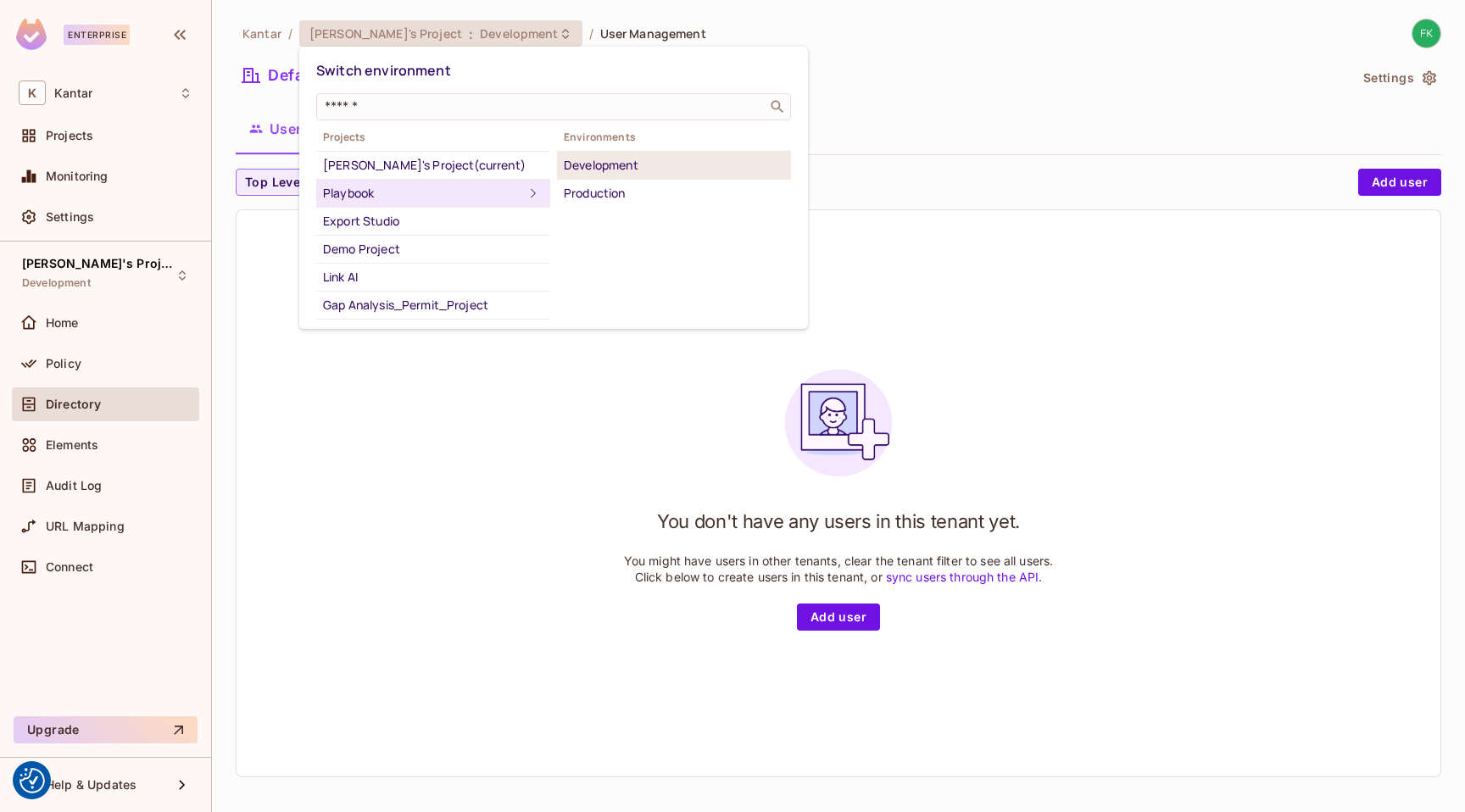
click at [638, 170] on div "Development" at bounding box center [674, 165] width 220 height 21
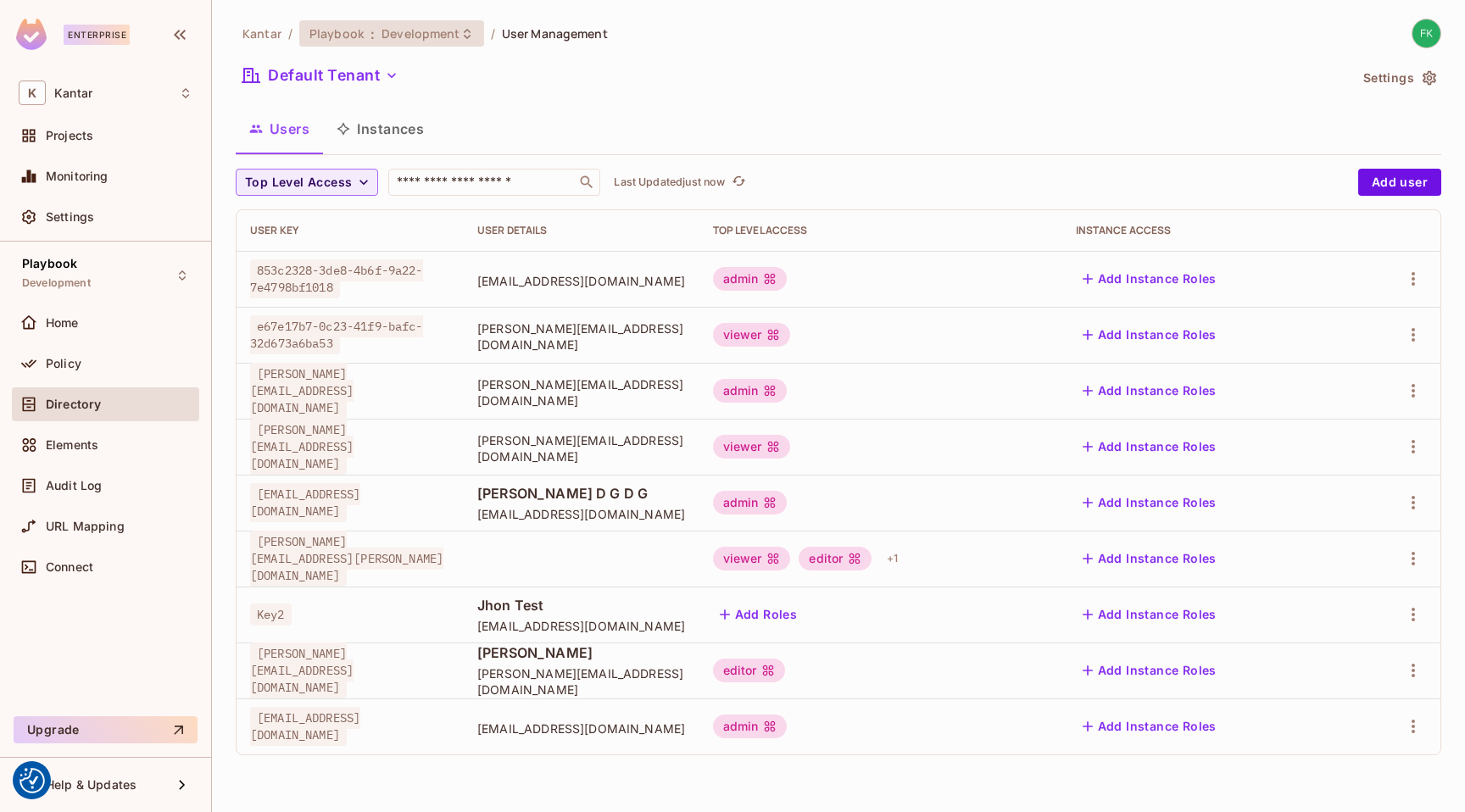
click at [436, 34] on span "Development" at bounding box center [420, 33] width 78 height 16
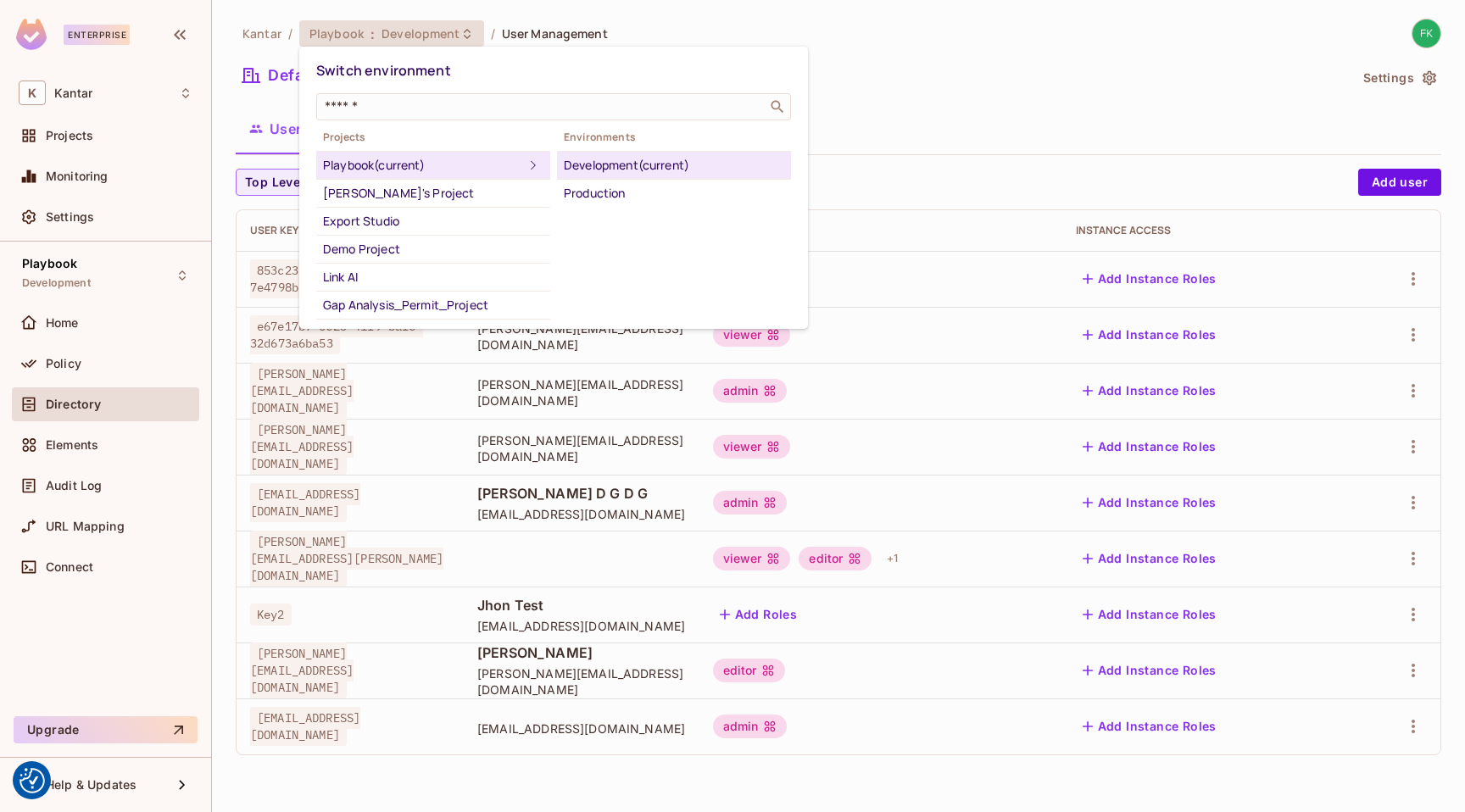
click at [945, 56] on div at bounding box center [732, 406] width 1465 height 812
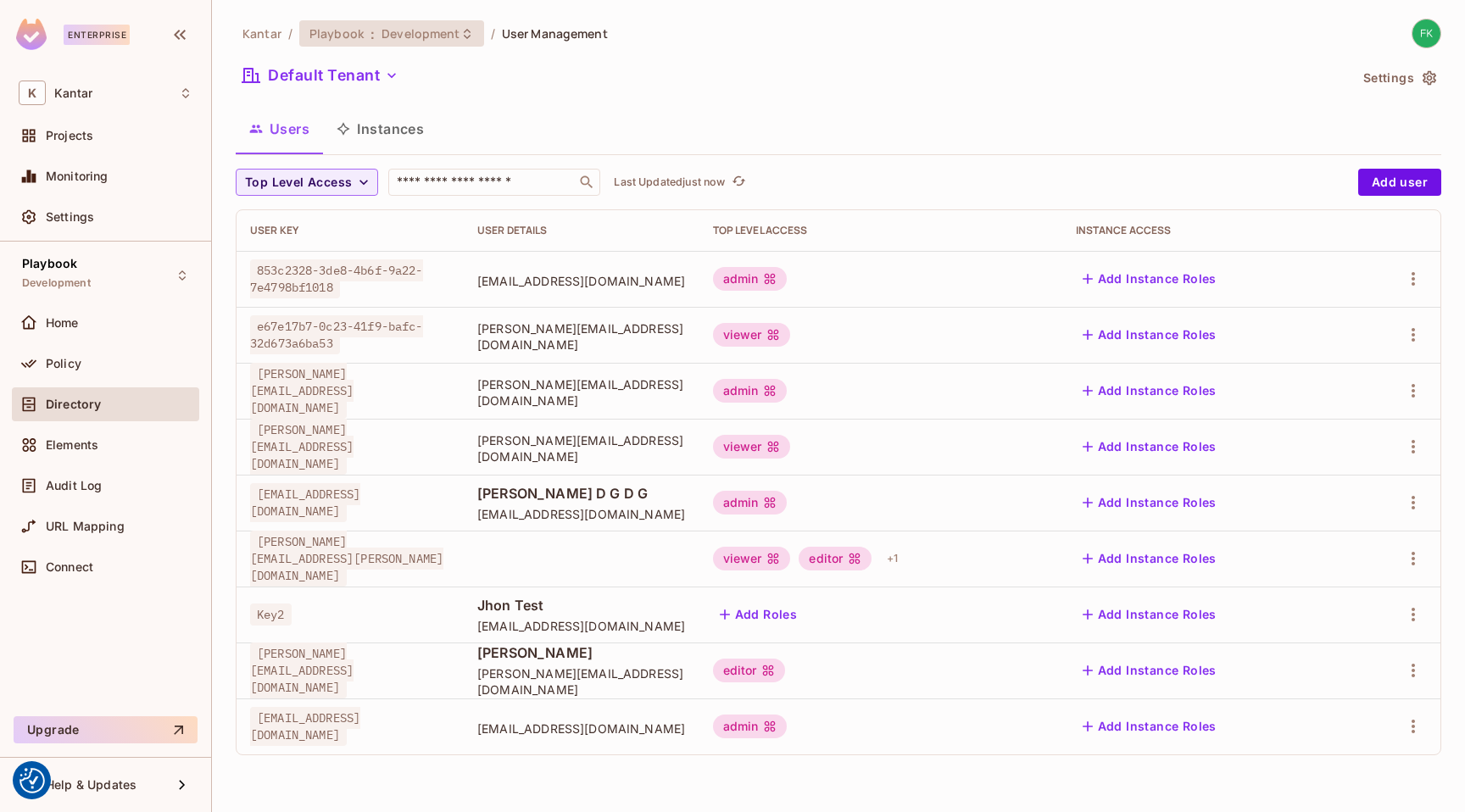
click at [438, 30] on span "Development" at bounding box center [420, 33] width 78 height 16
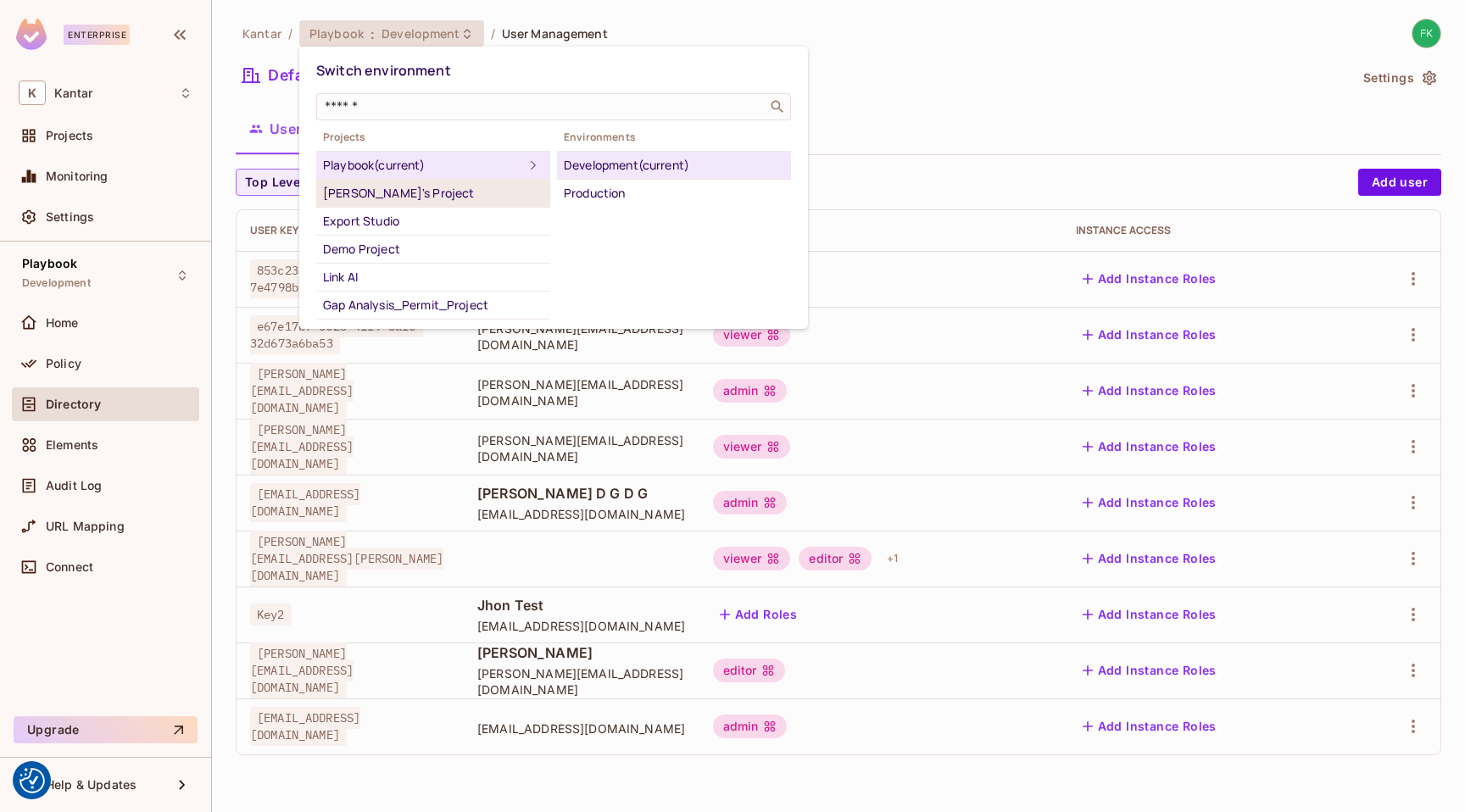
click at [389, 183] on div "Fatih's Project" at bounding box center [434, 193] width 220 height 21
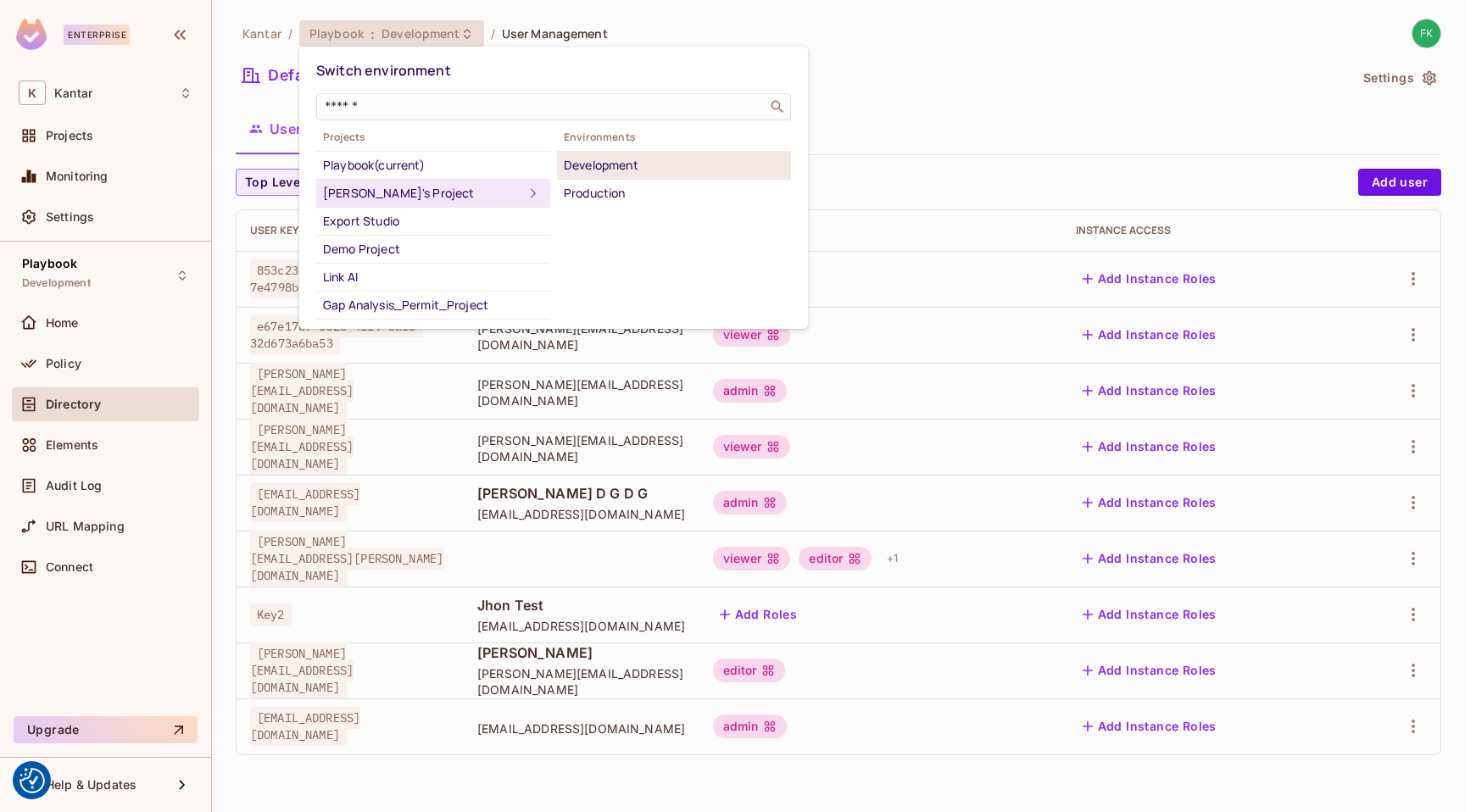
click at [657, 168] on div "Development" at bounding box center [674, 165] width 220 height 21
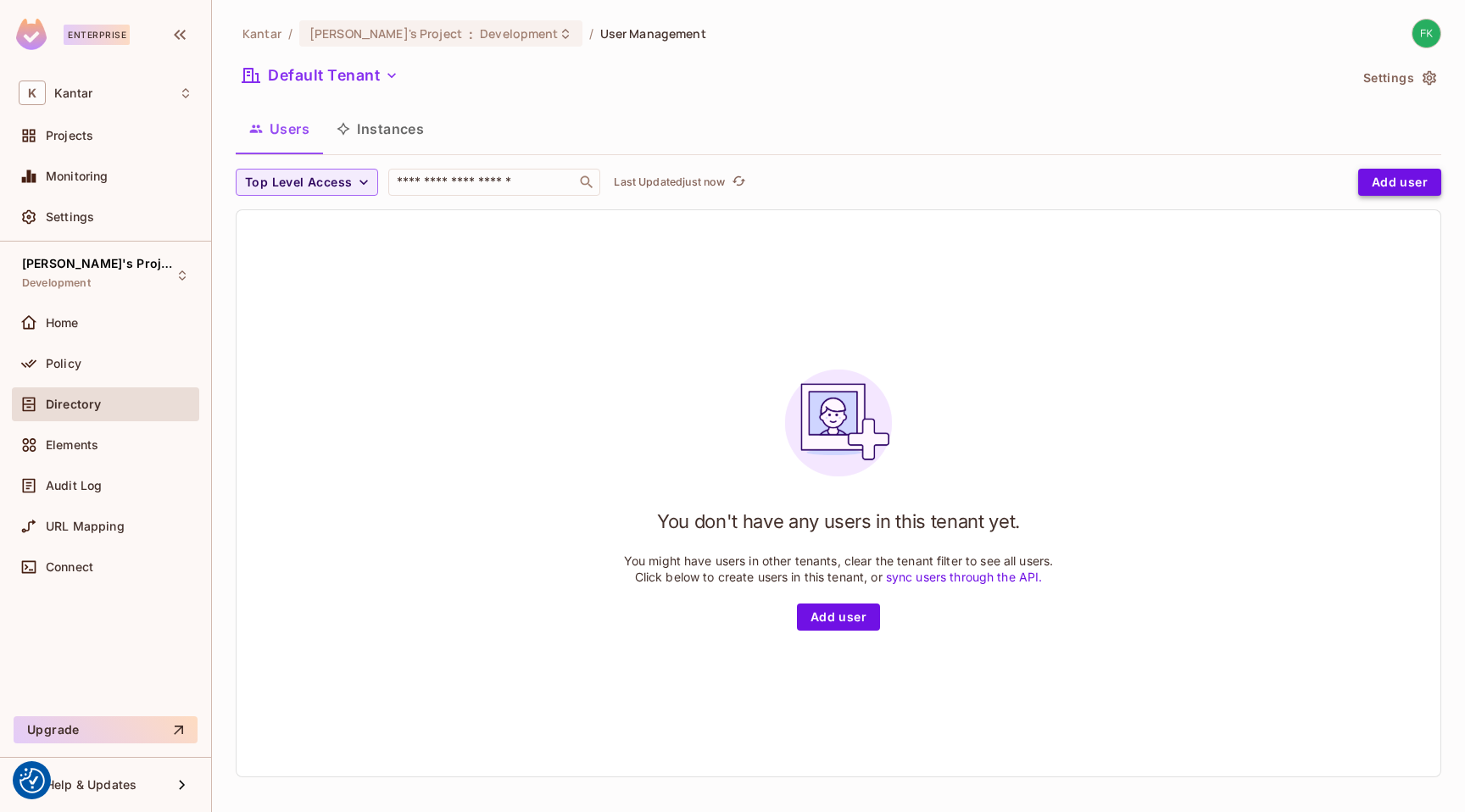
click at [1376, 181] on button "Add user" at bounding box center [1399, 182] width 83 height 27
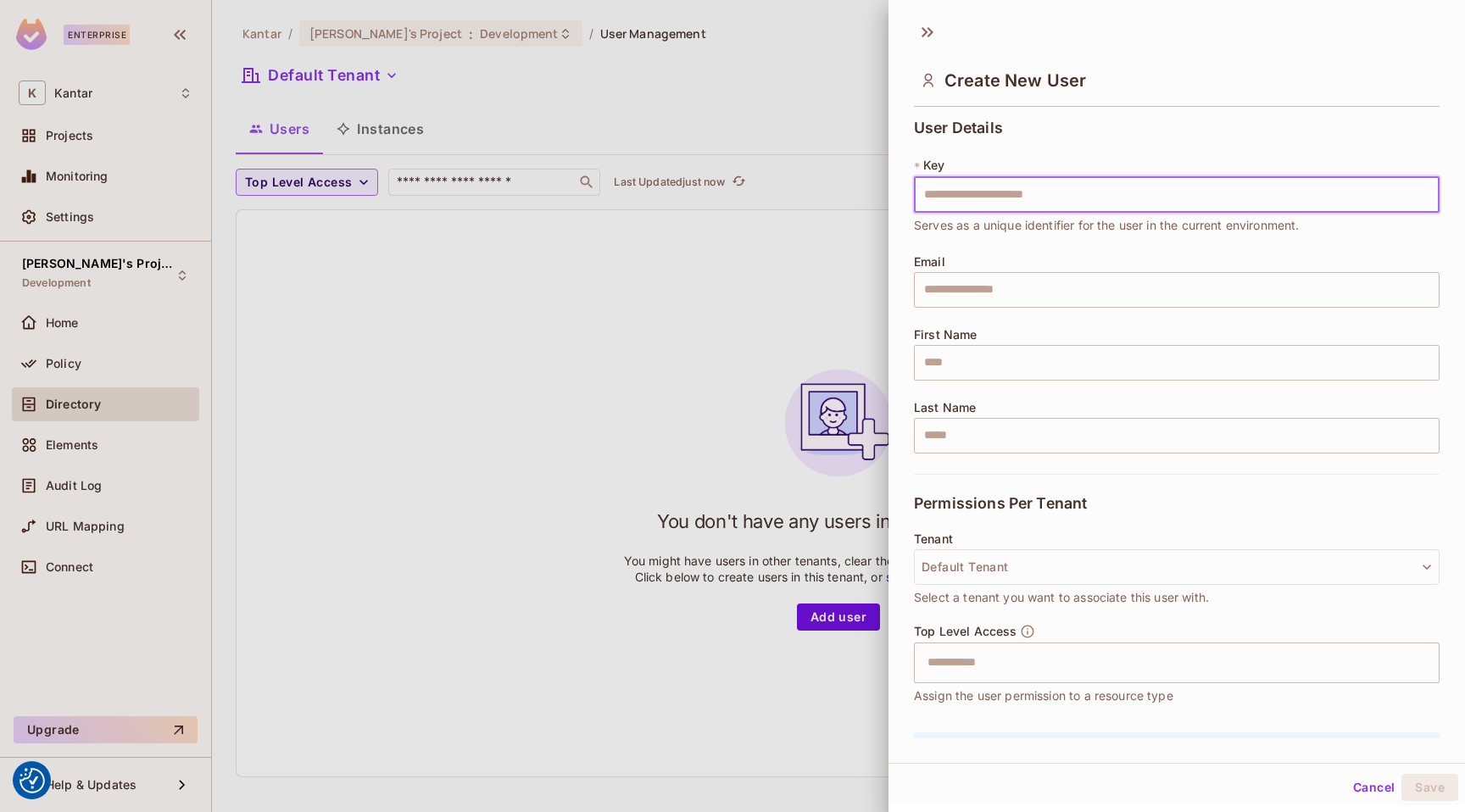
click at [1005, 194] on input "text" at bounding box center [1177, 194] width 526 height 35
type input "*****"
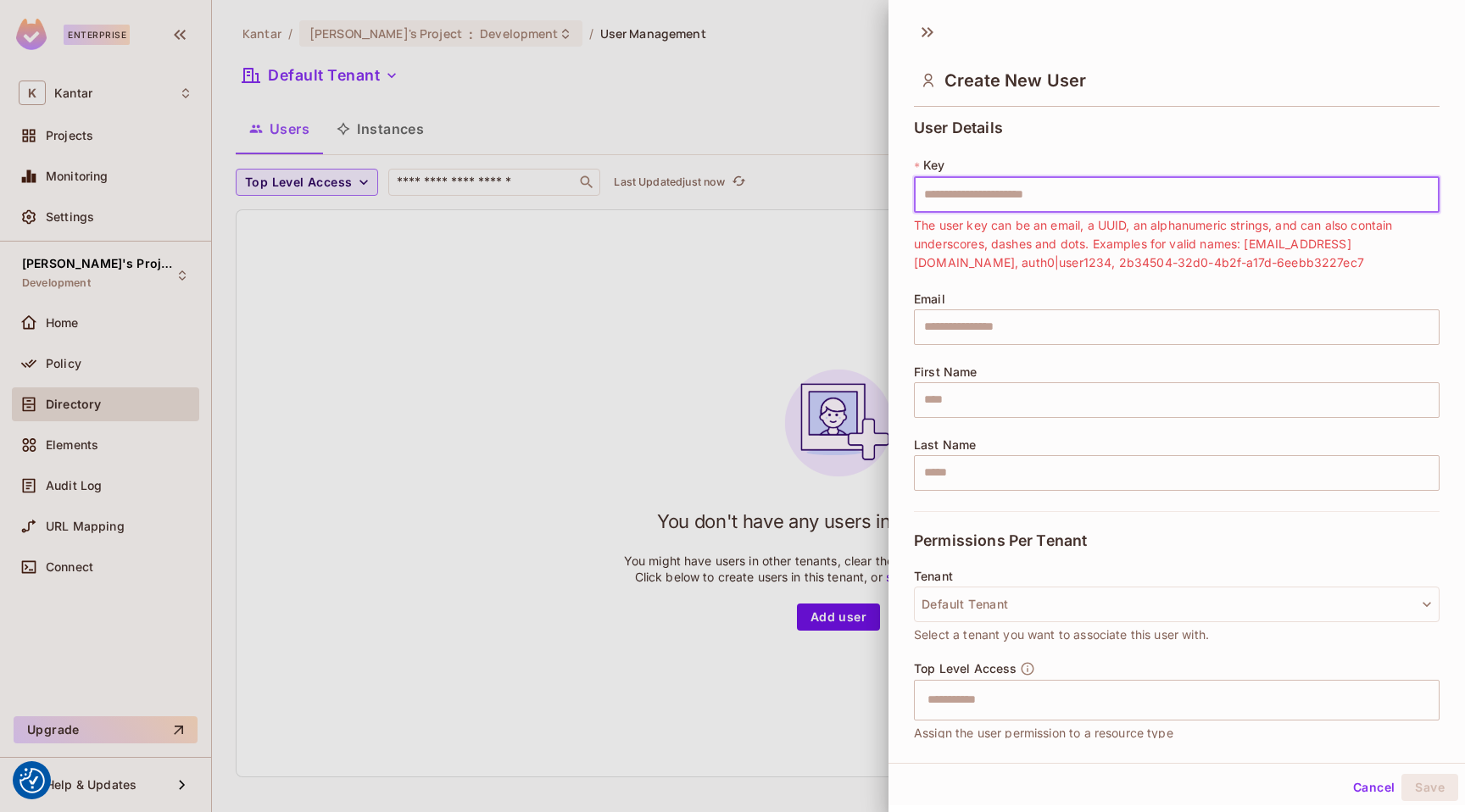
click at [958, 191] on input "text" at bounding box center [1177, 194] width 526 height 35
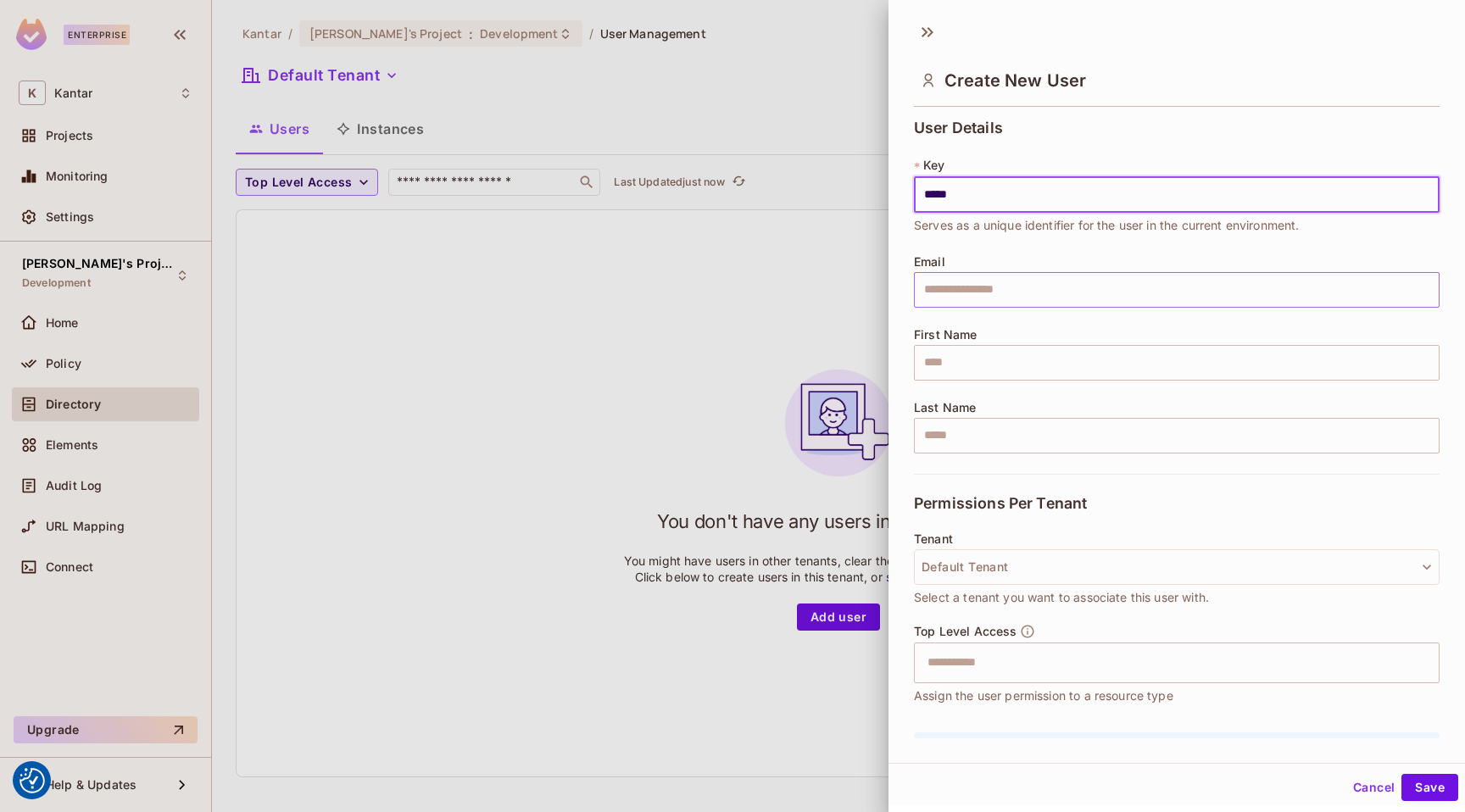
type input "*****"
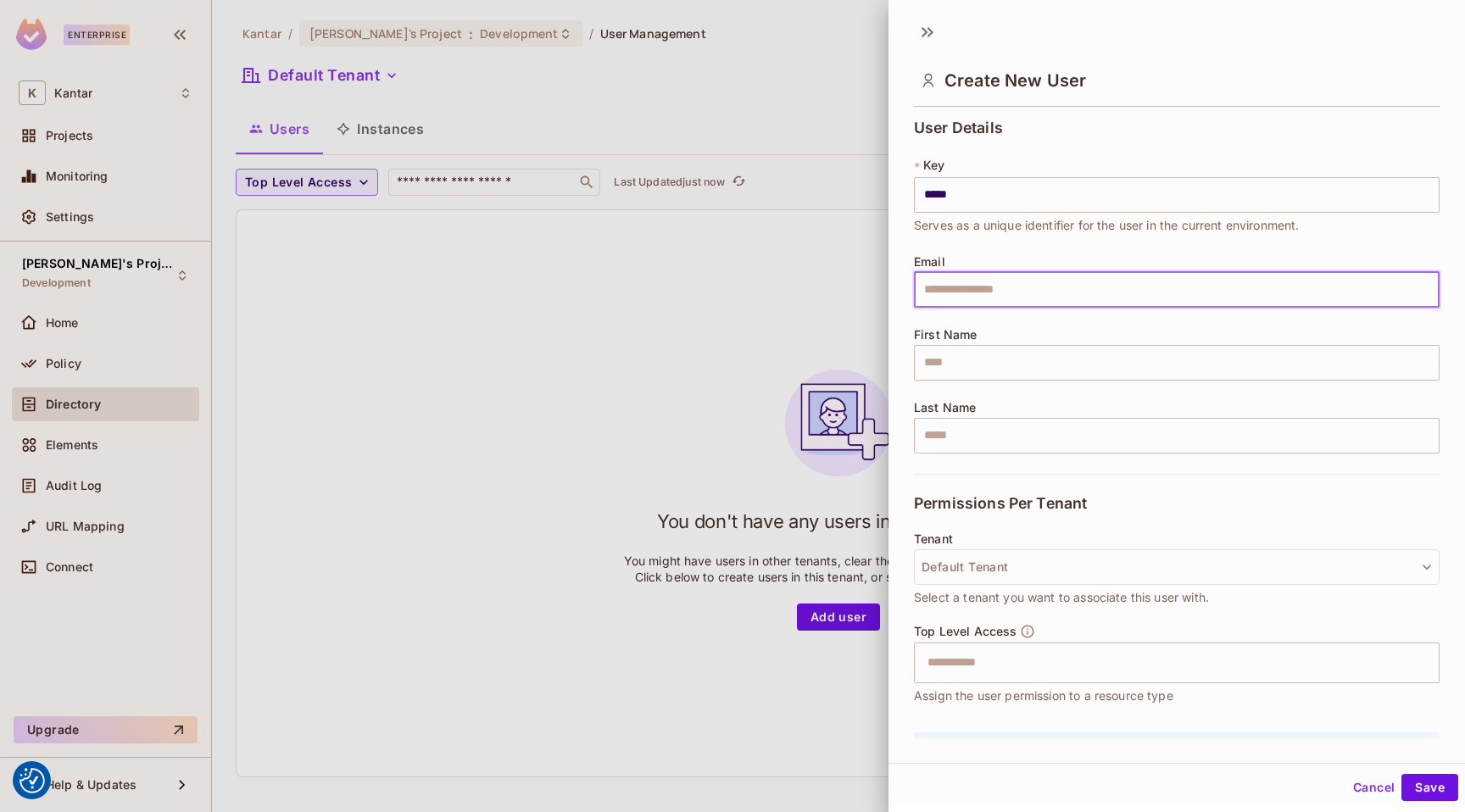
click at [980, 294] on input "text" at bounding box center [1177, 289] width 526 height 35
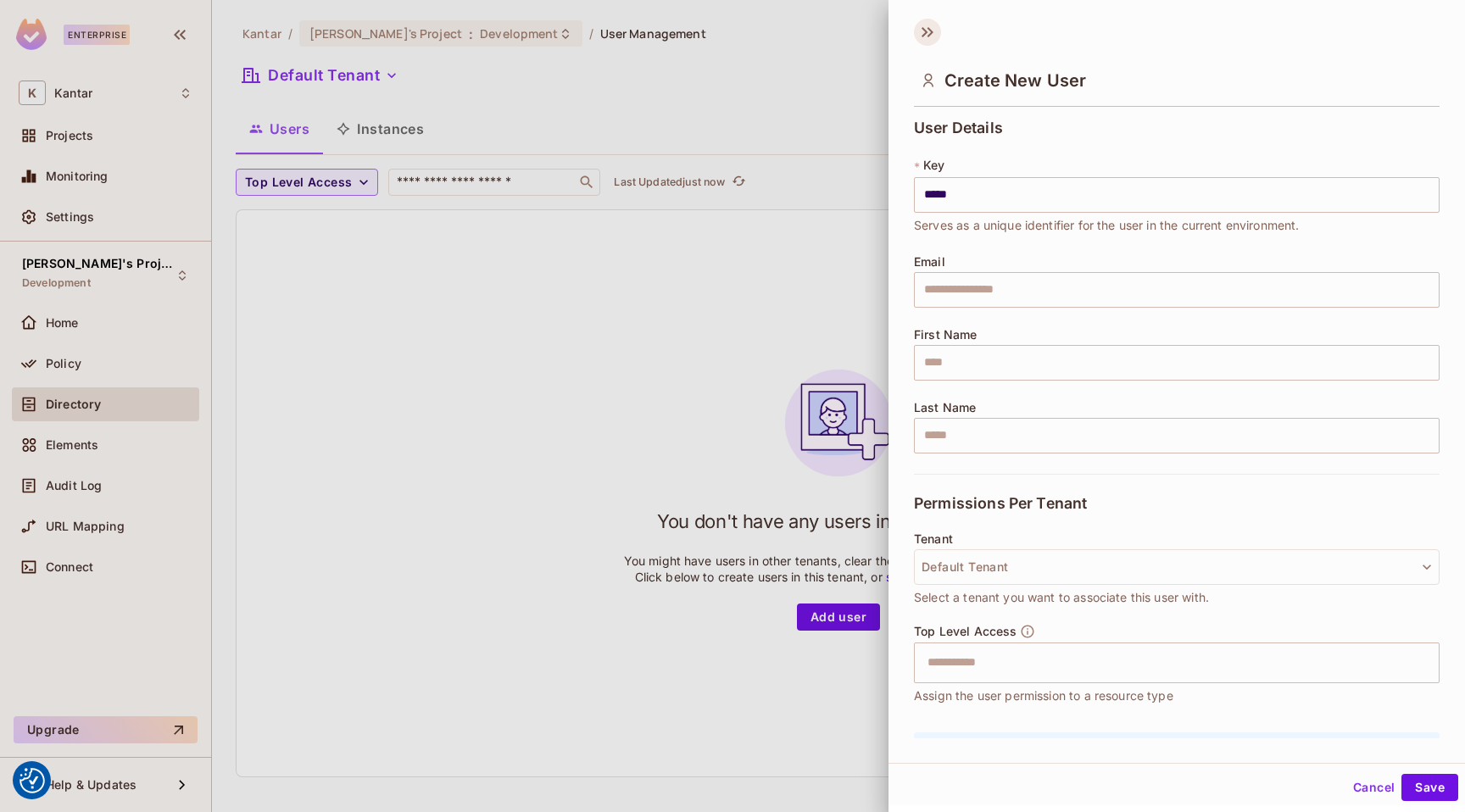
click at [928, 33] on icon at bounding box center [928, 33] width 27 height 27
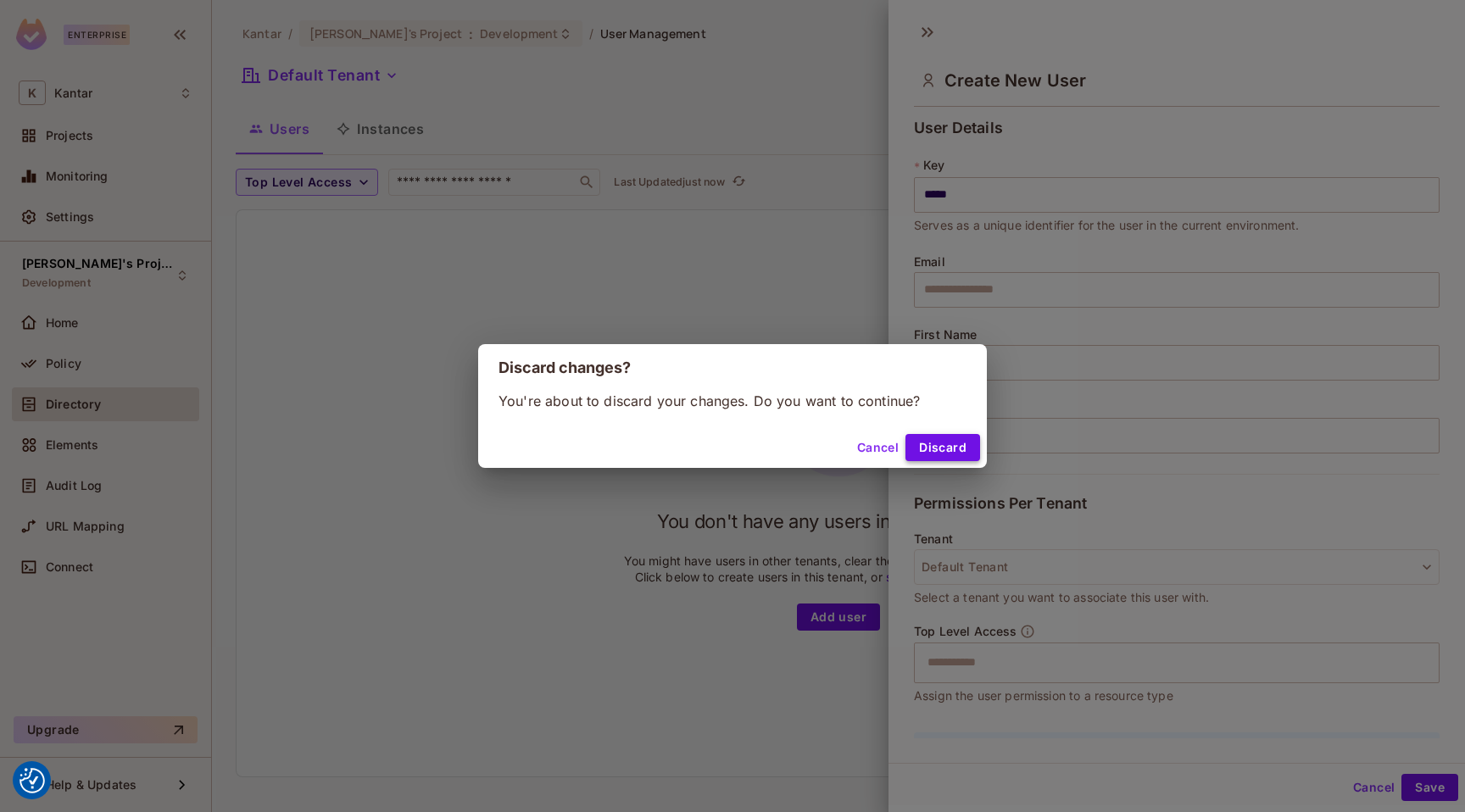
click at [950, 453] on button "Discard" at bounding box center [942, 447] width 75 height 27
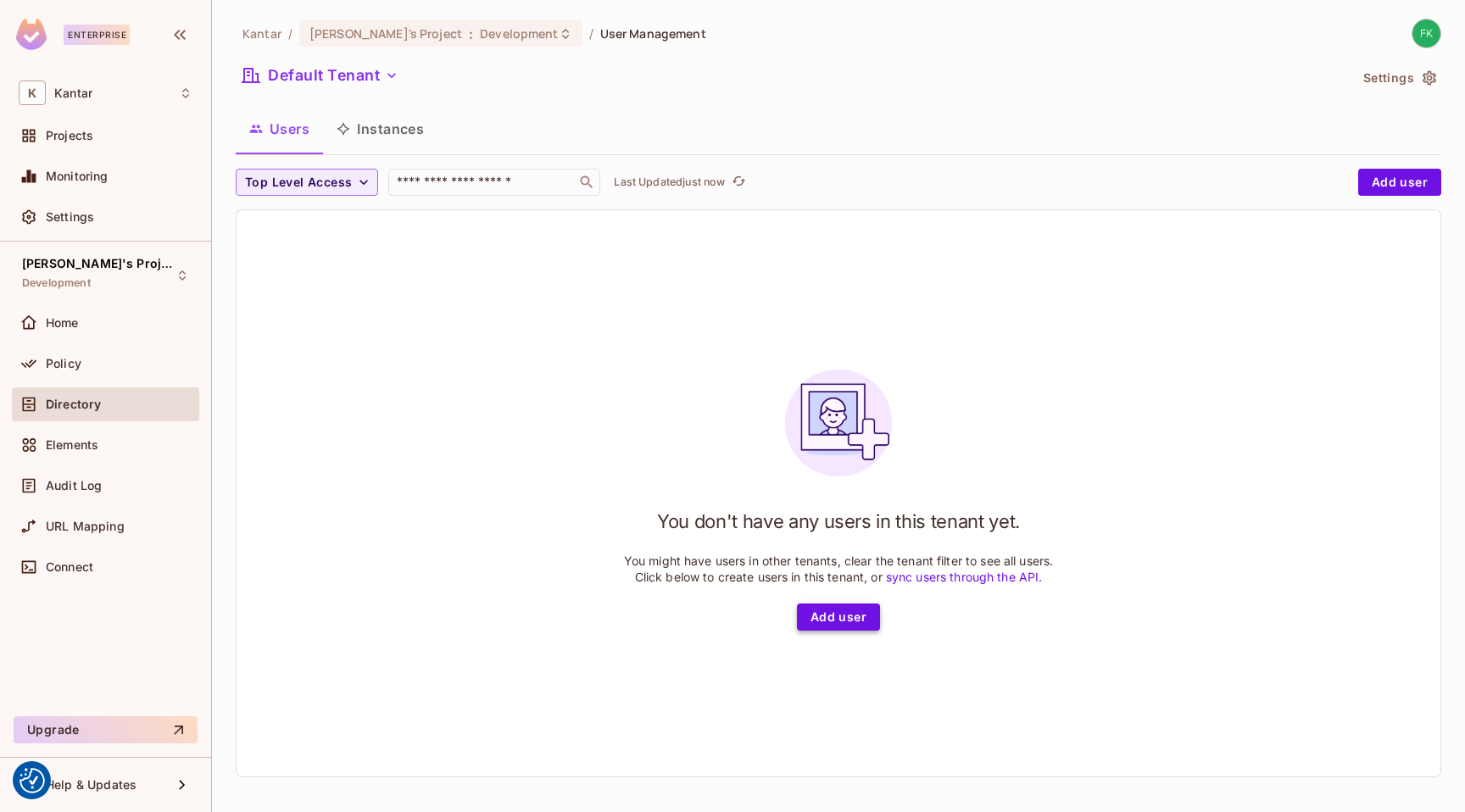
click at [802, 618] on button "Add user" at bounding box center [838, 617] width 83 height 27
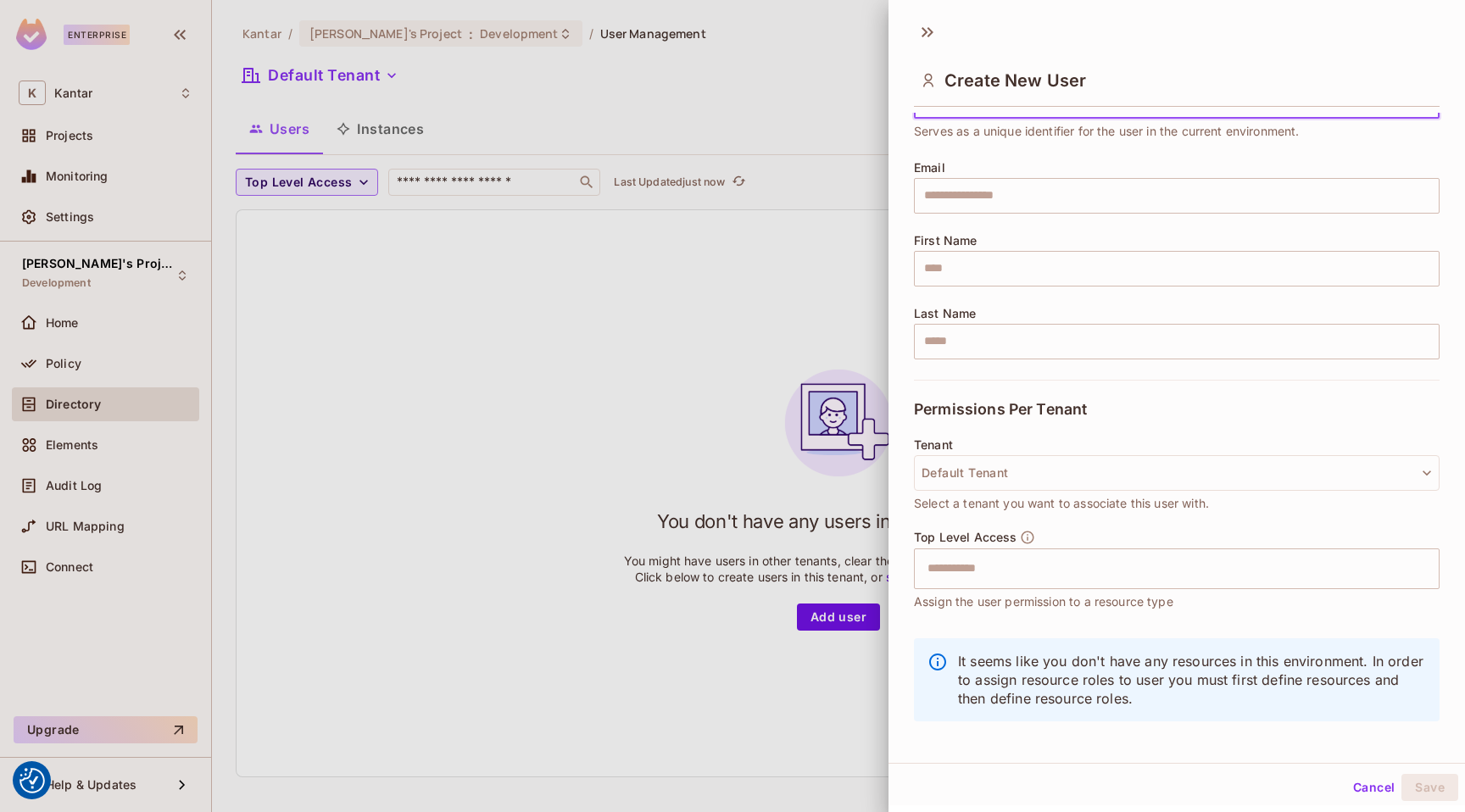
scroll to position [104, 0]
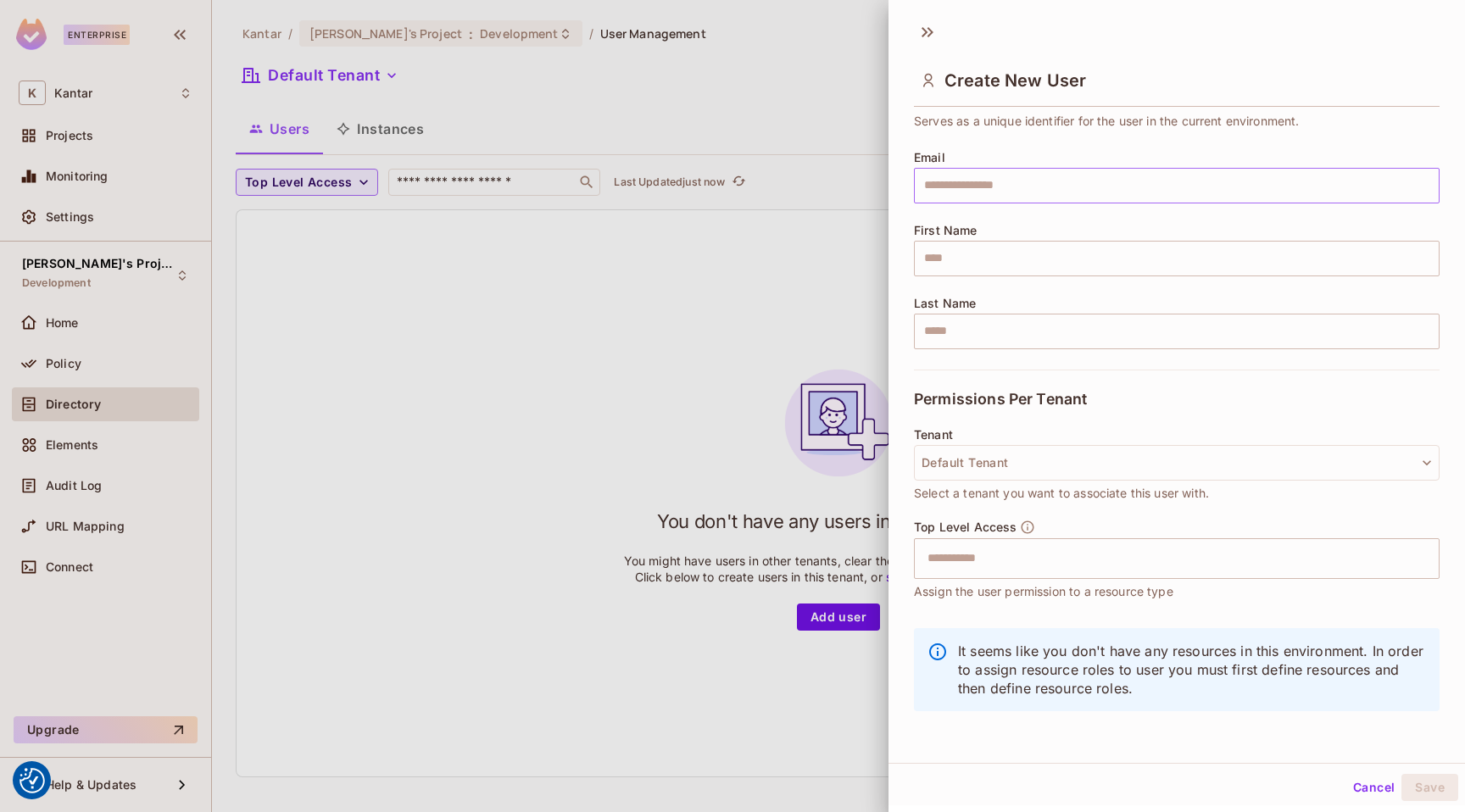
click at [966, 186] on input "text" at bounding box center [1177, 185] width 526 height 35
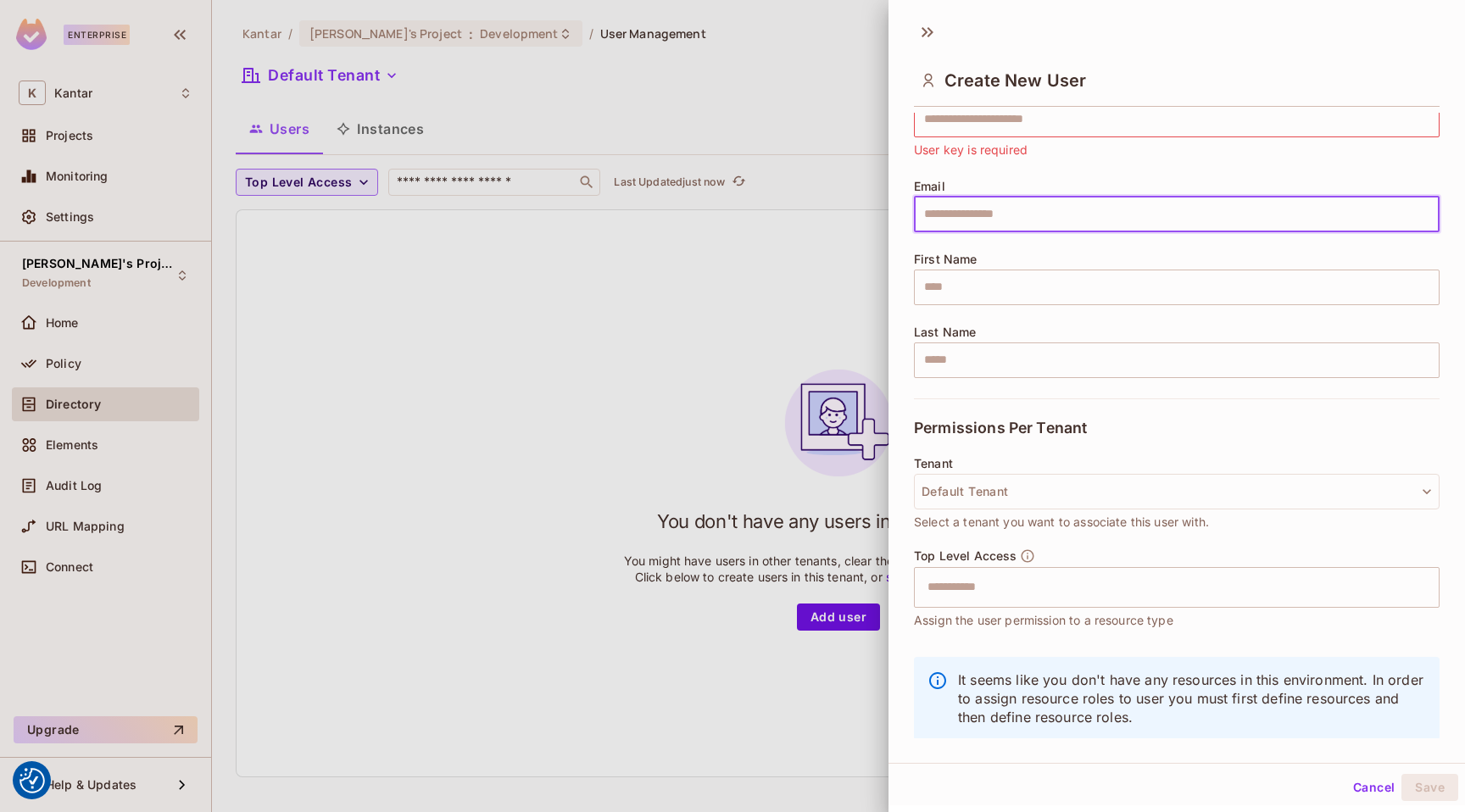
scroll to position [0, 0]
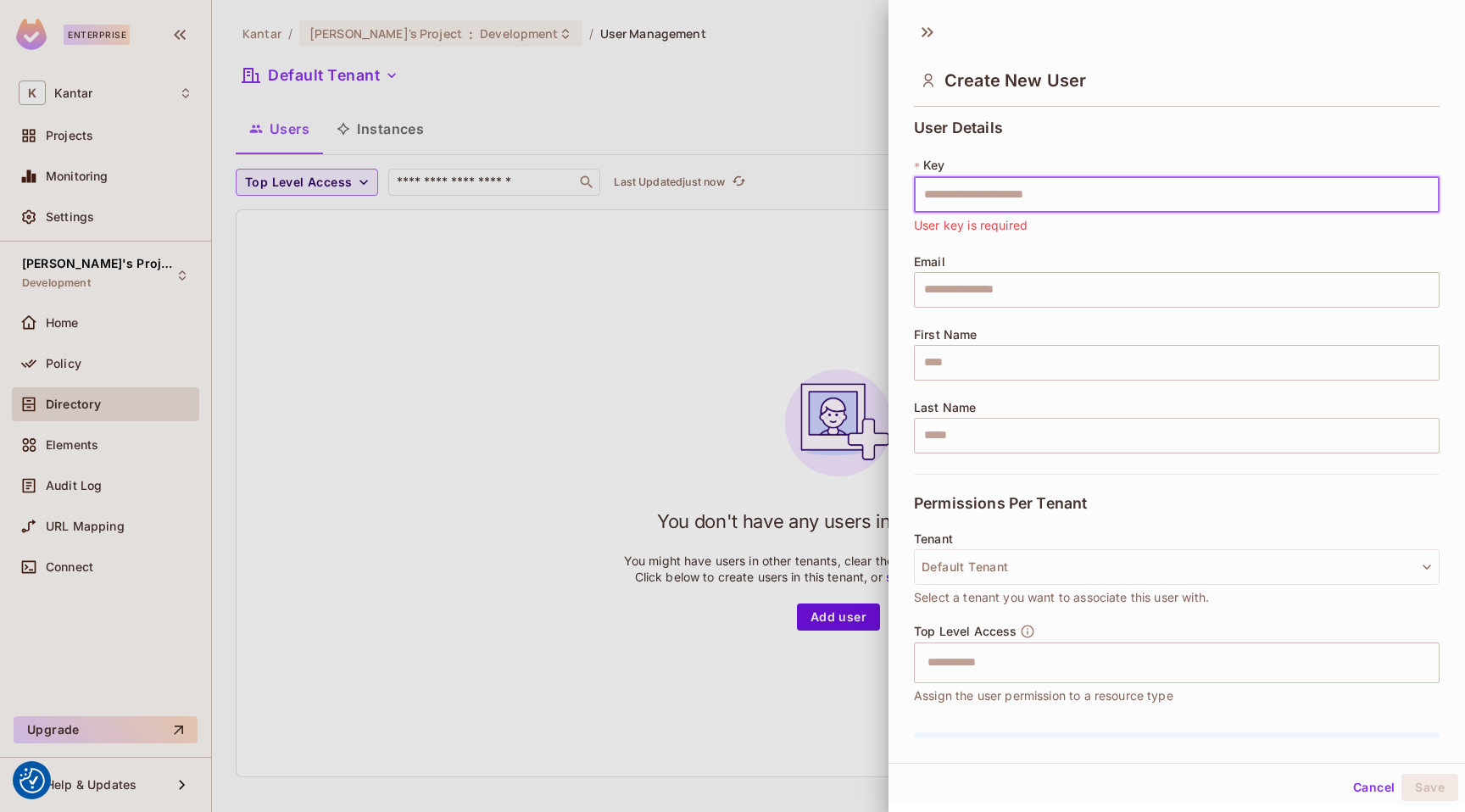
click at [975, 189] on input "text" at bounding box center [1177, 194] width 526 height 35
type input "**********"
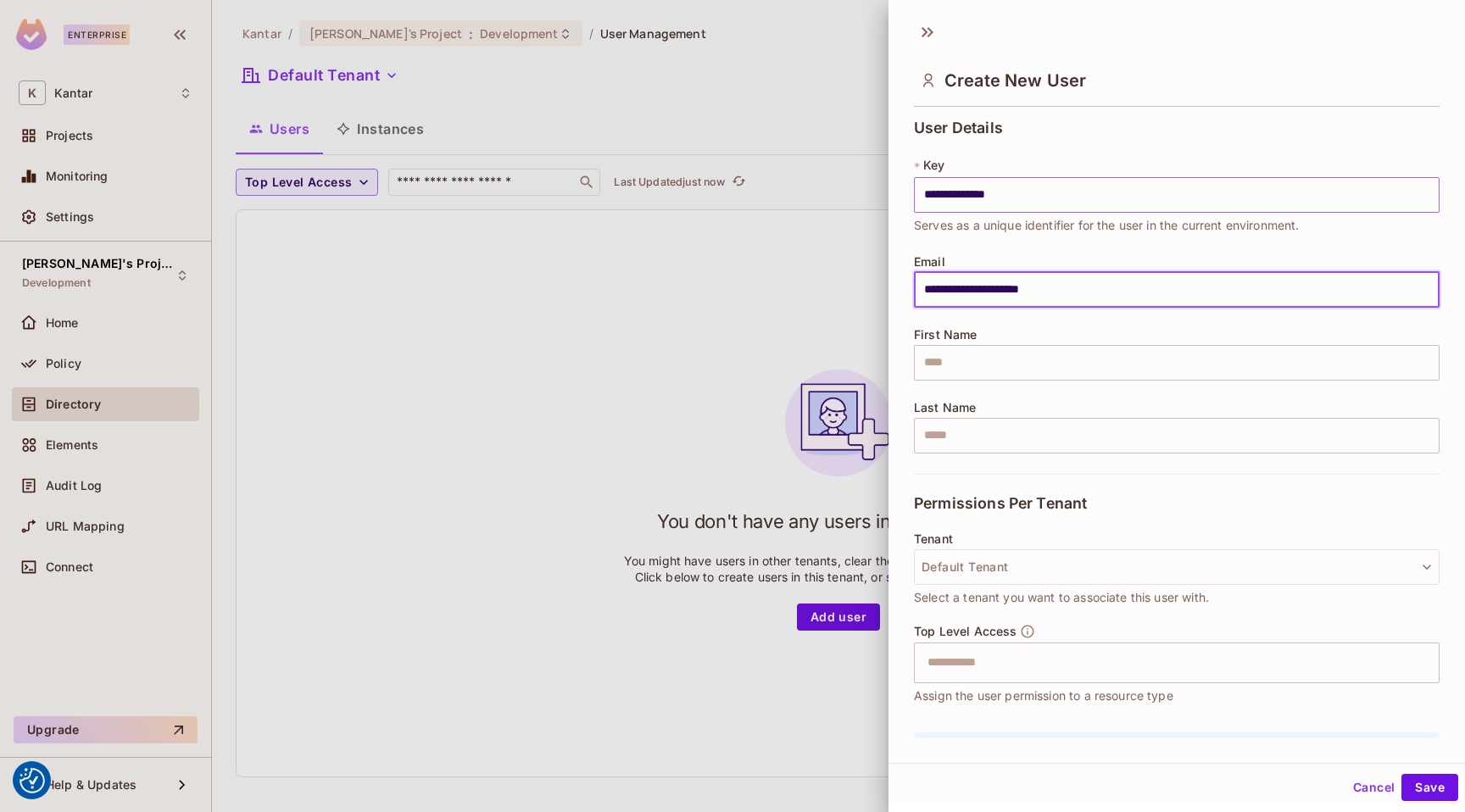
type input "**********"
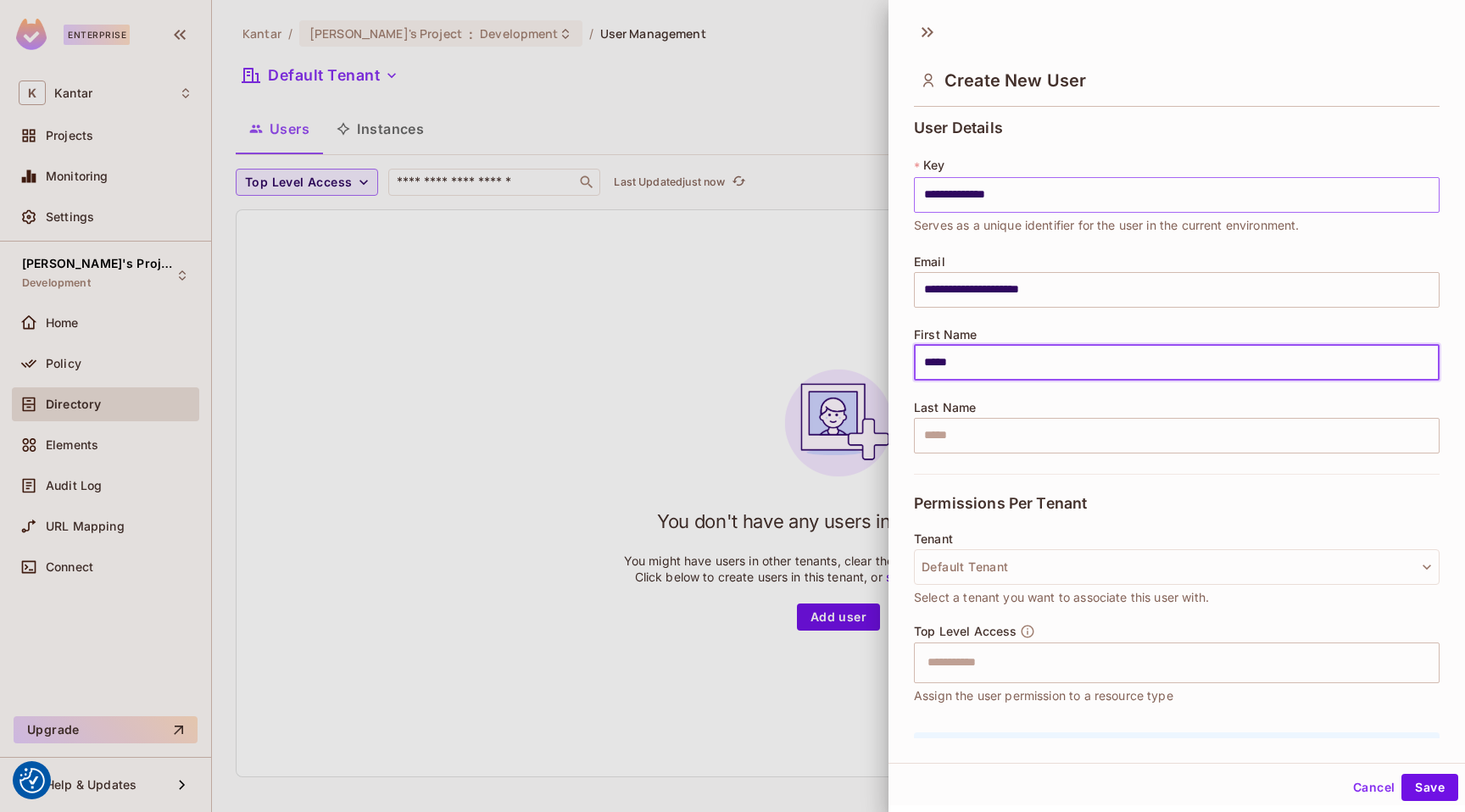
type input "*****"
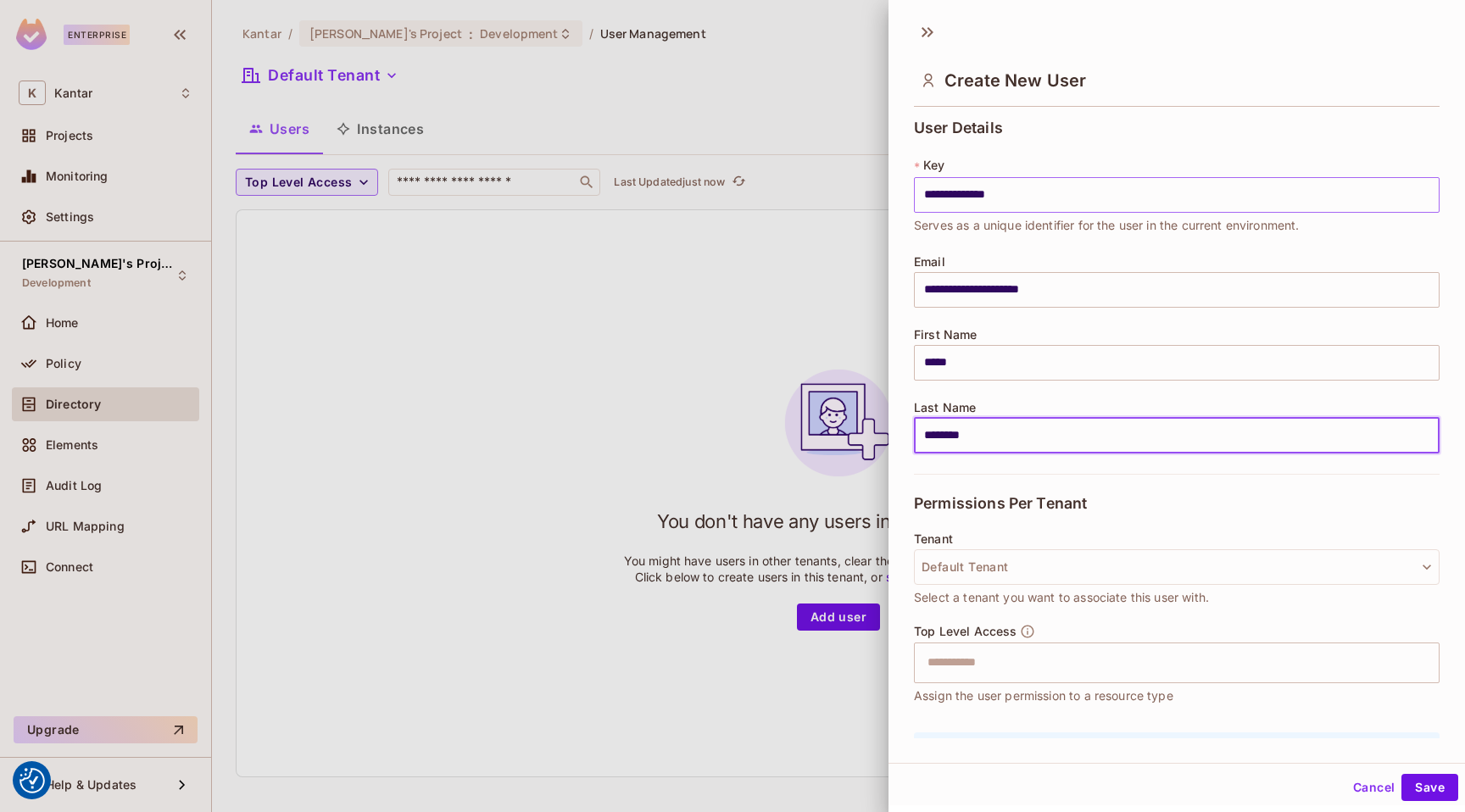
type input "********"
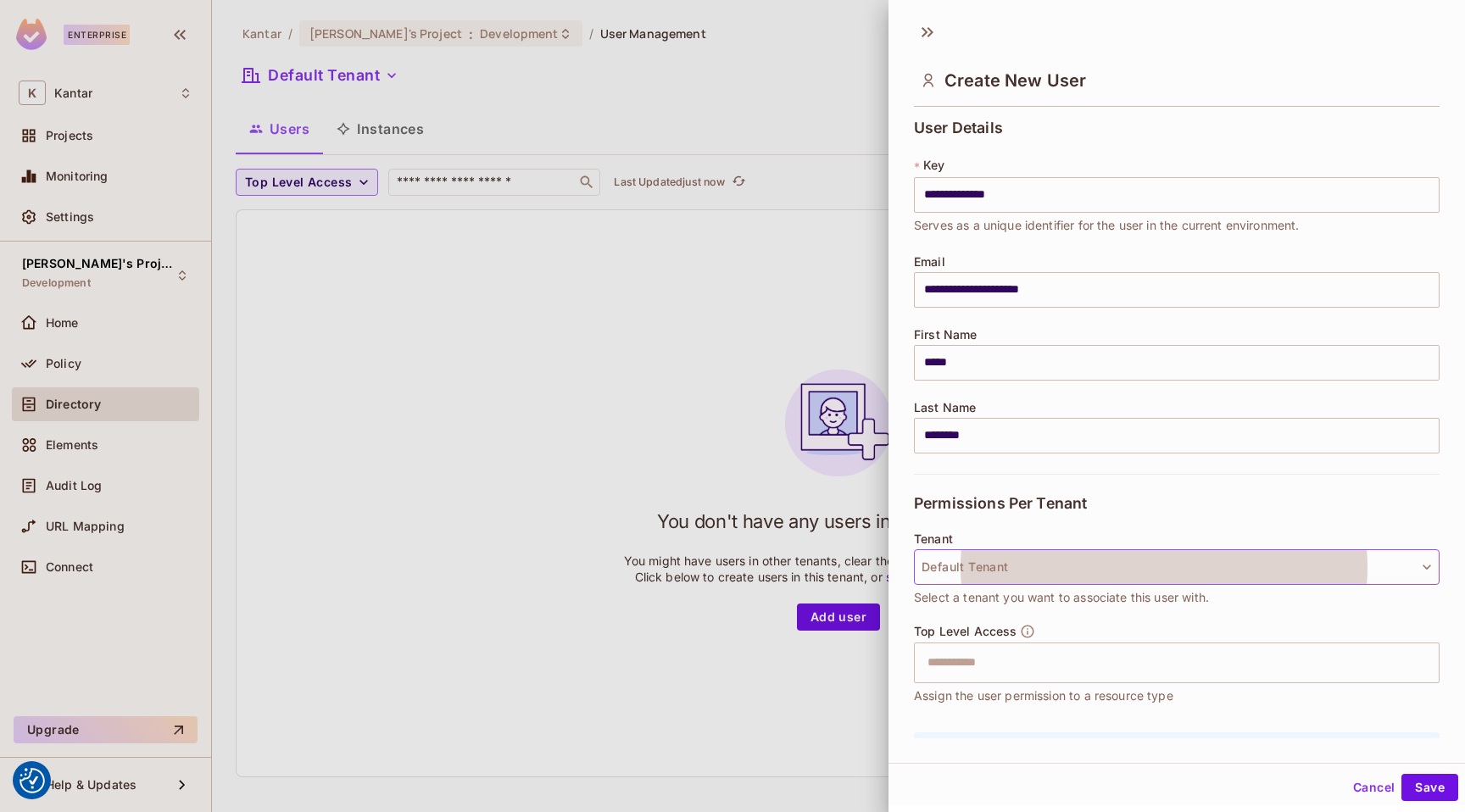
click at [998, 565] on button "Default Tenant" at bounding box center [1177, 566] width 526 height 35
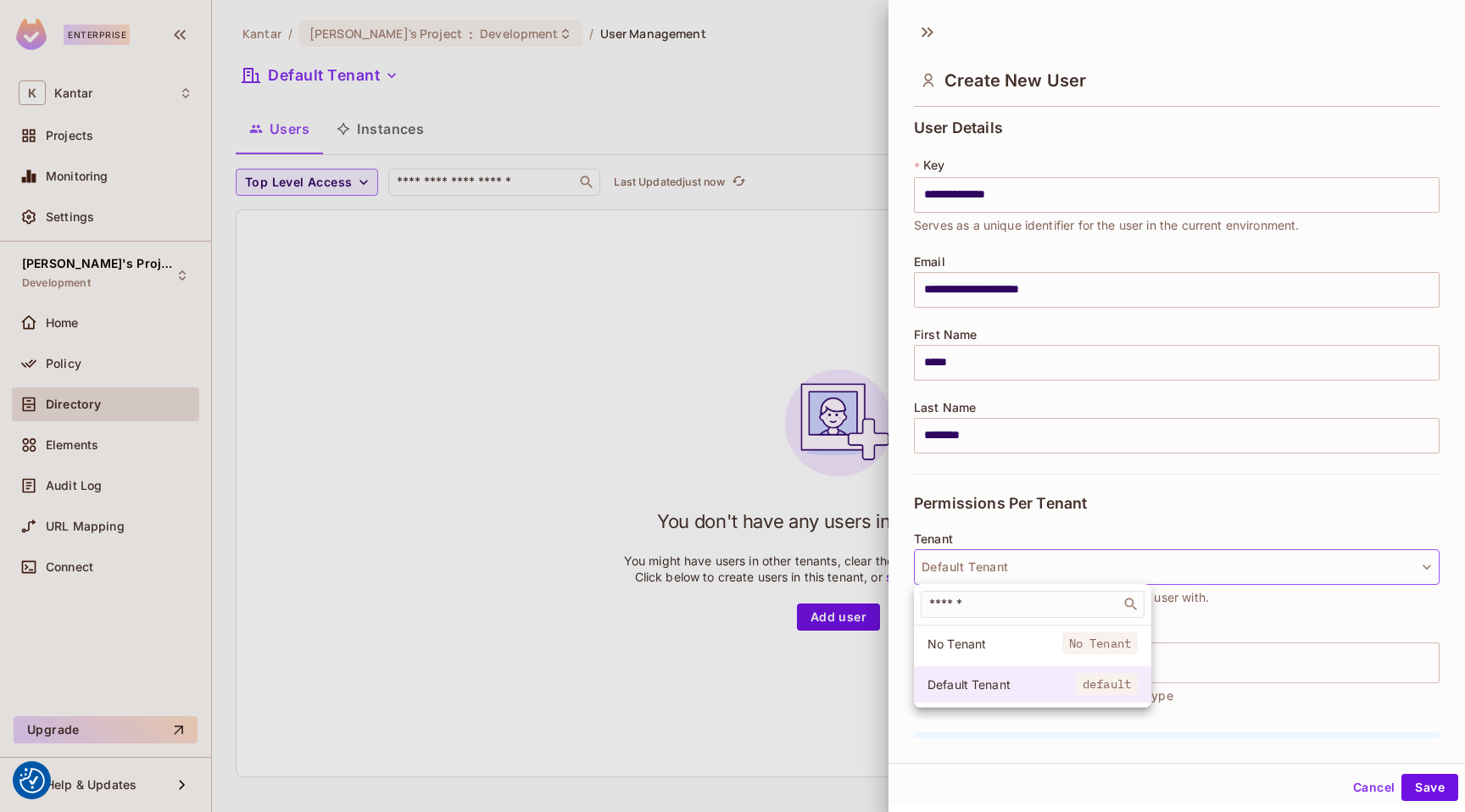
click at [997, 688] on span "Default Tenant" at bounding box center [1002, 685] width 148 height 16
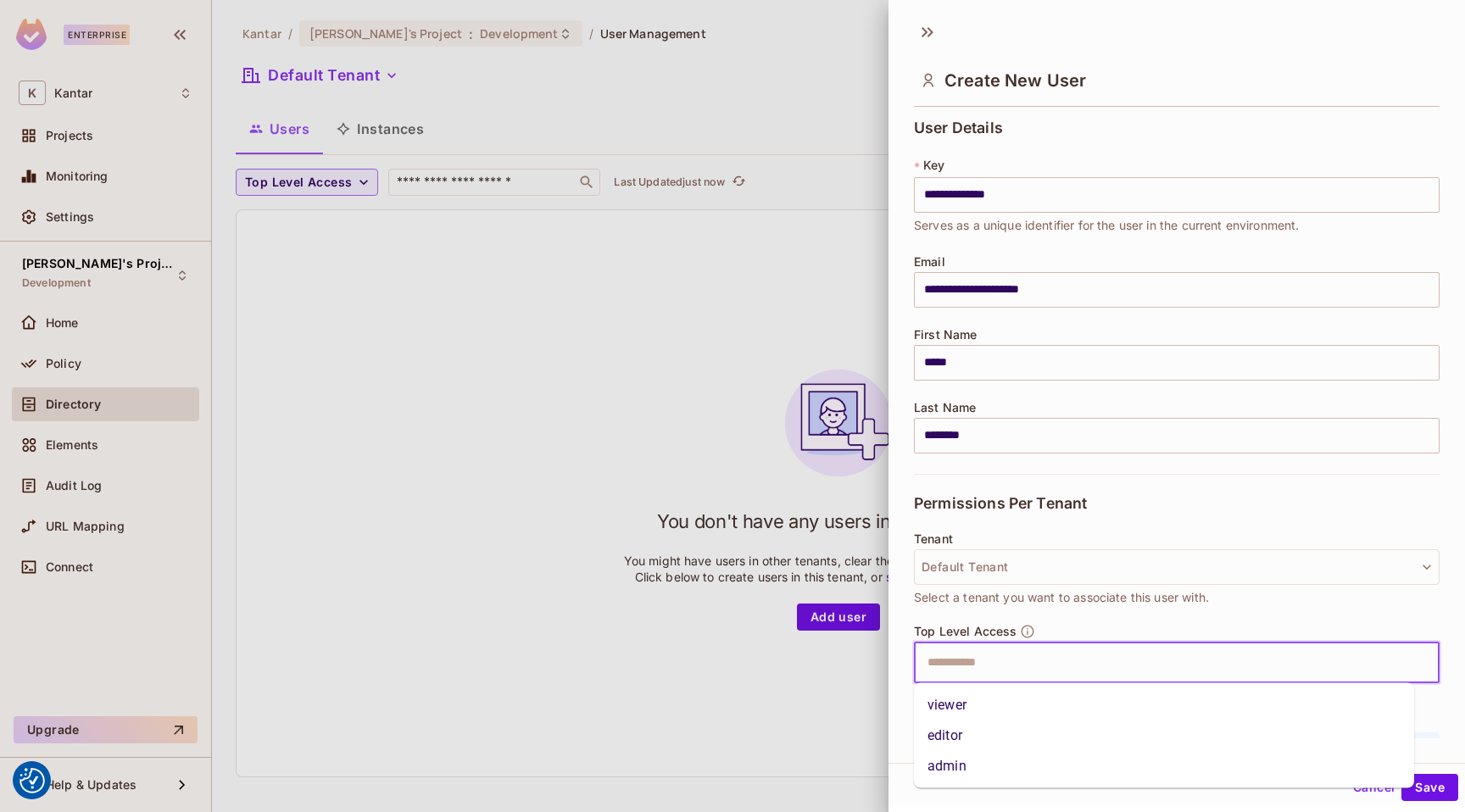
click at [995, 672] on input "text" at bounding box center [1161, 663] width 489 height 34
type input "**"
click at [984, 700] on li "admin" at bounding box center [1164, 705] width 500 height 31
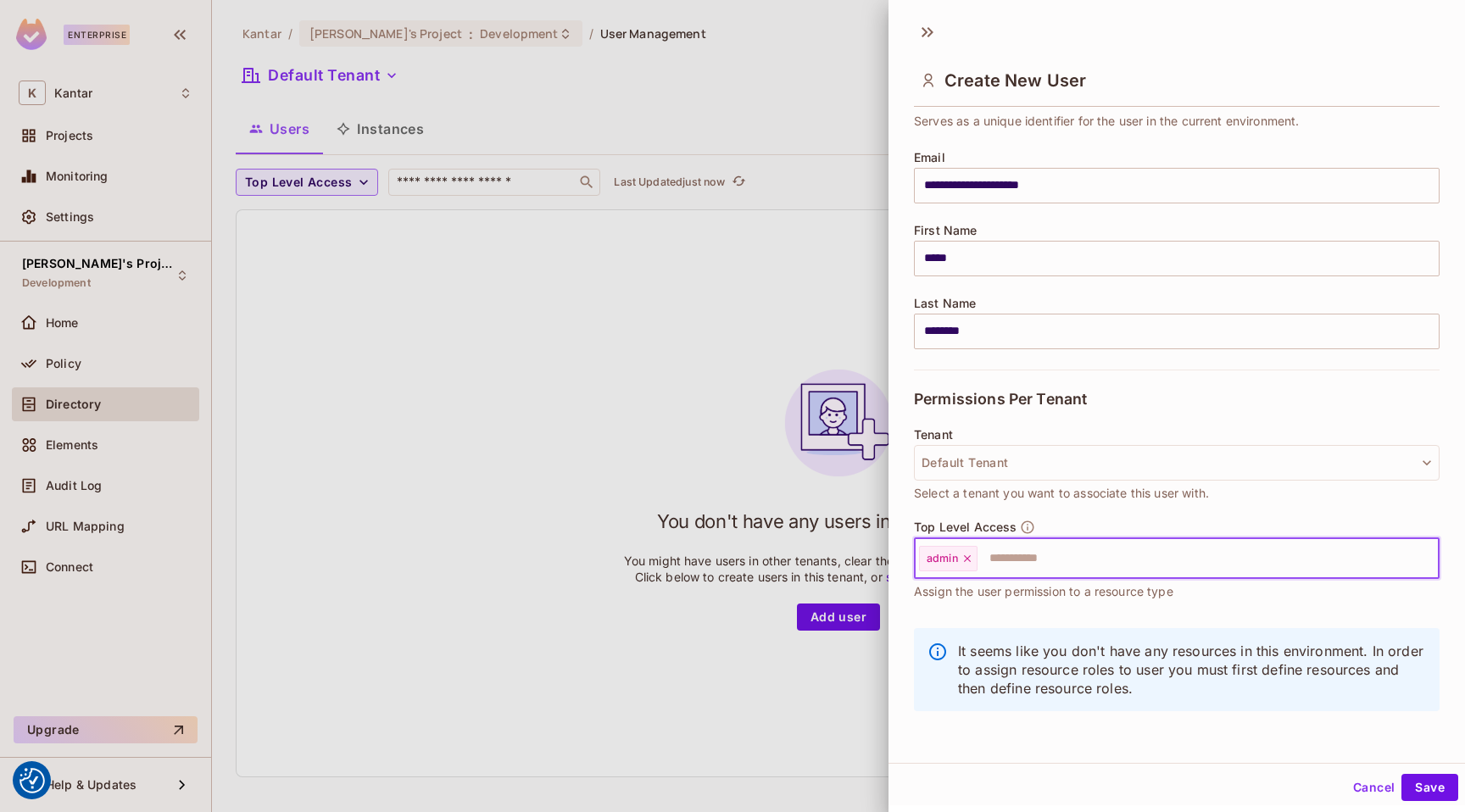
scroll to position [3, 0]
click at [1404, 791] on button "Save" at bounding box center [1429, 785] width 57 height 27
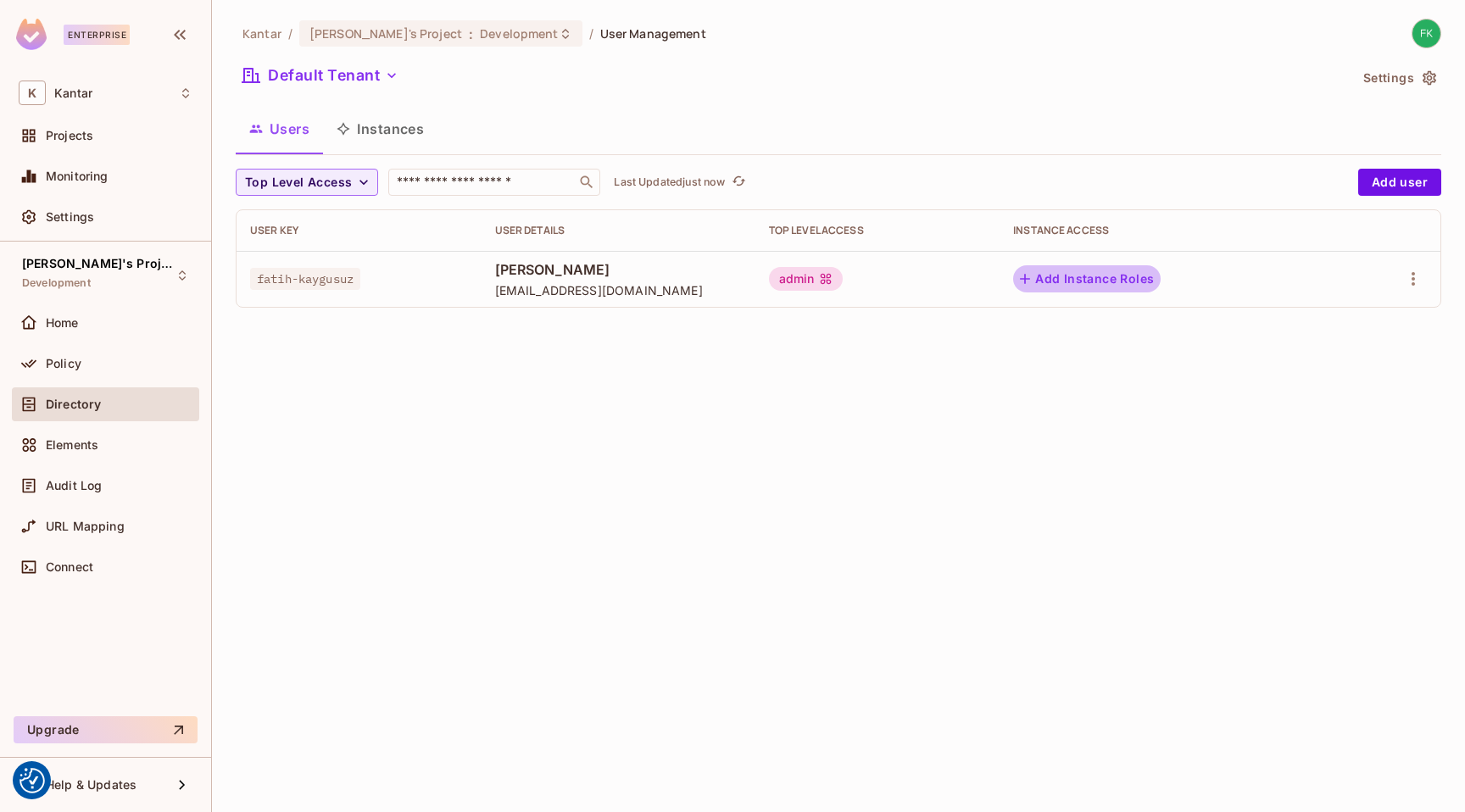
click at [1108, 282] on button "Add Instance Roles" at bounding box center [1086, 279] width 147 height 27
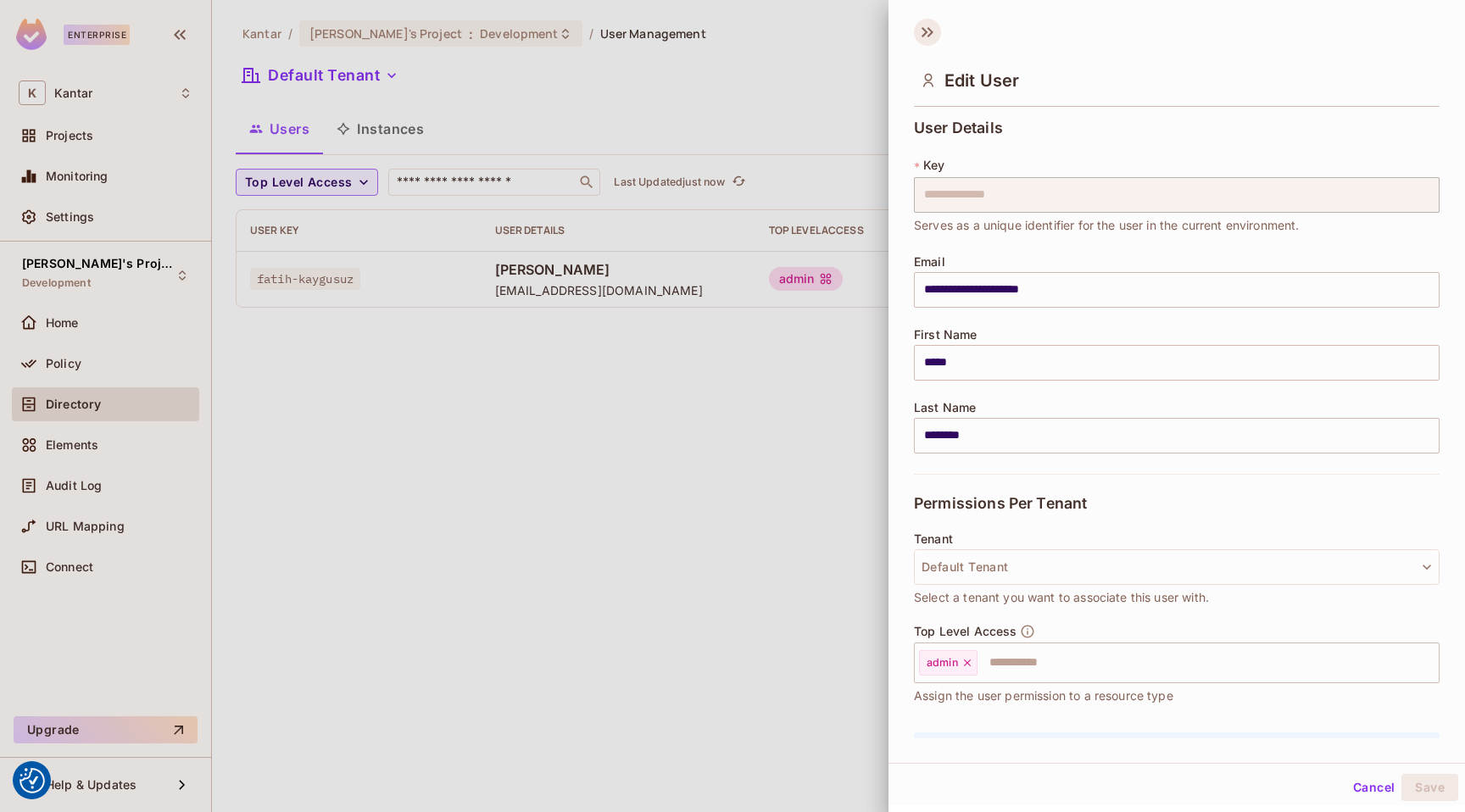
click at [928, 39] on icon at bounding box center [928, 33] width 27 height 27
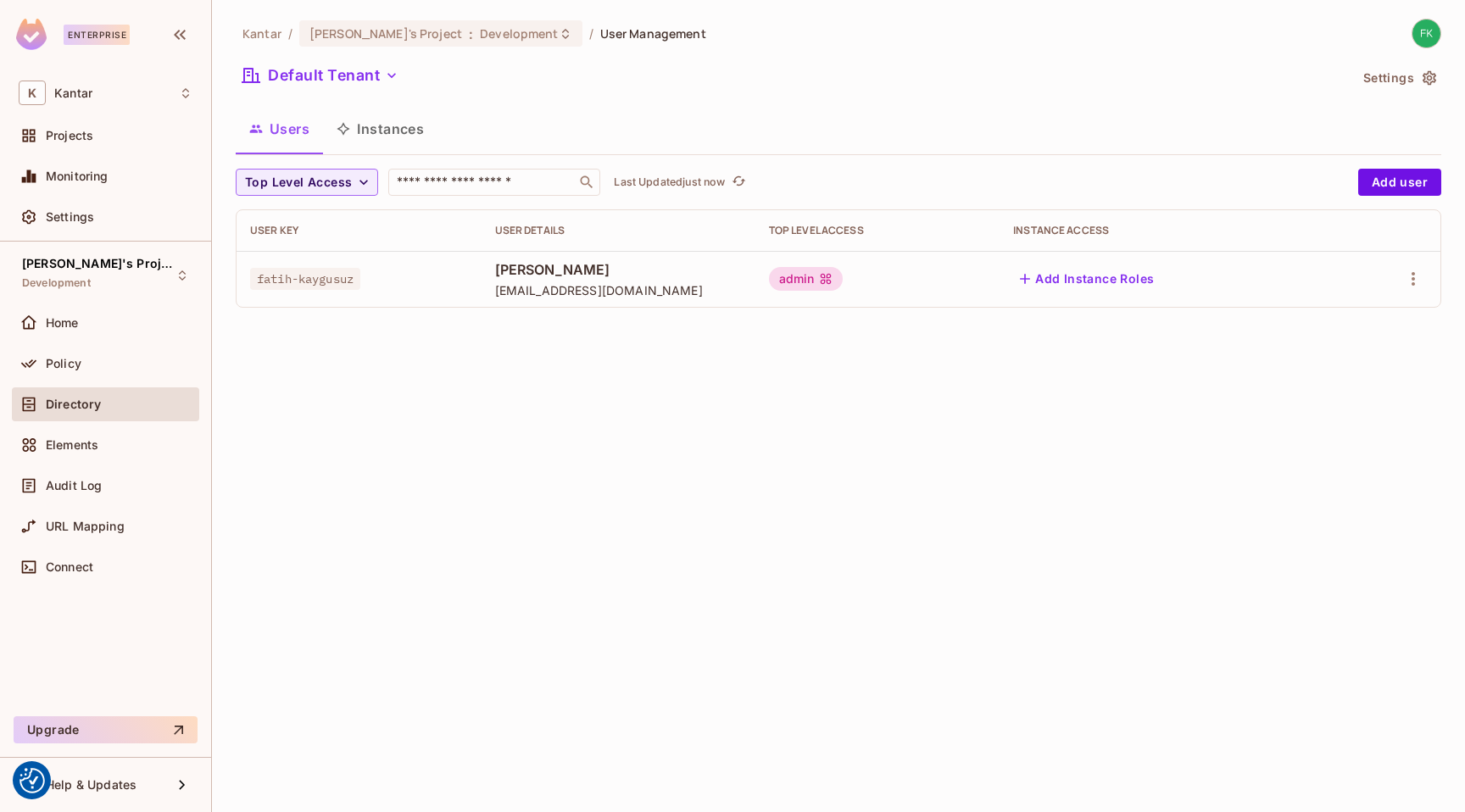
click at [751, 526] on div "Kantar / Fatih's Project : Development / User Management Default Tenant Setting…" at bounding box center [838, 406] width 1253 height 812
click at [1420, 275] on icon "button" at bounding box center [1413, 278] width 21 height 21
click at [1420, 275] on div at bounding box center [732, 406] width 1465 height 812
click at [1416, 181] on button "Add user" at bounding box center [1399, 182] width 83 height 27
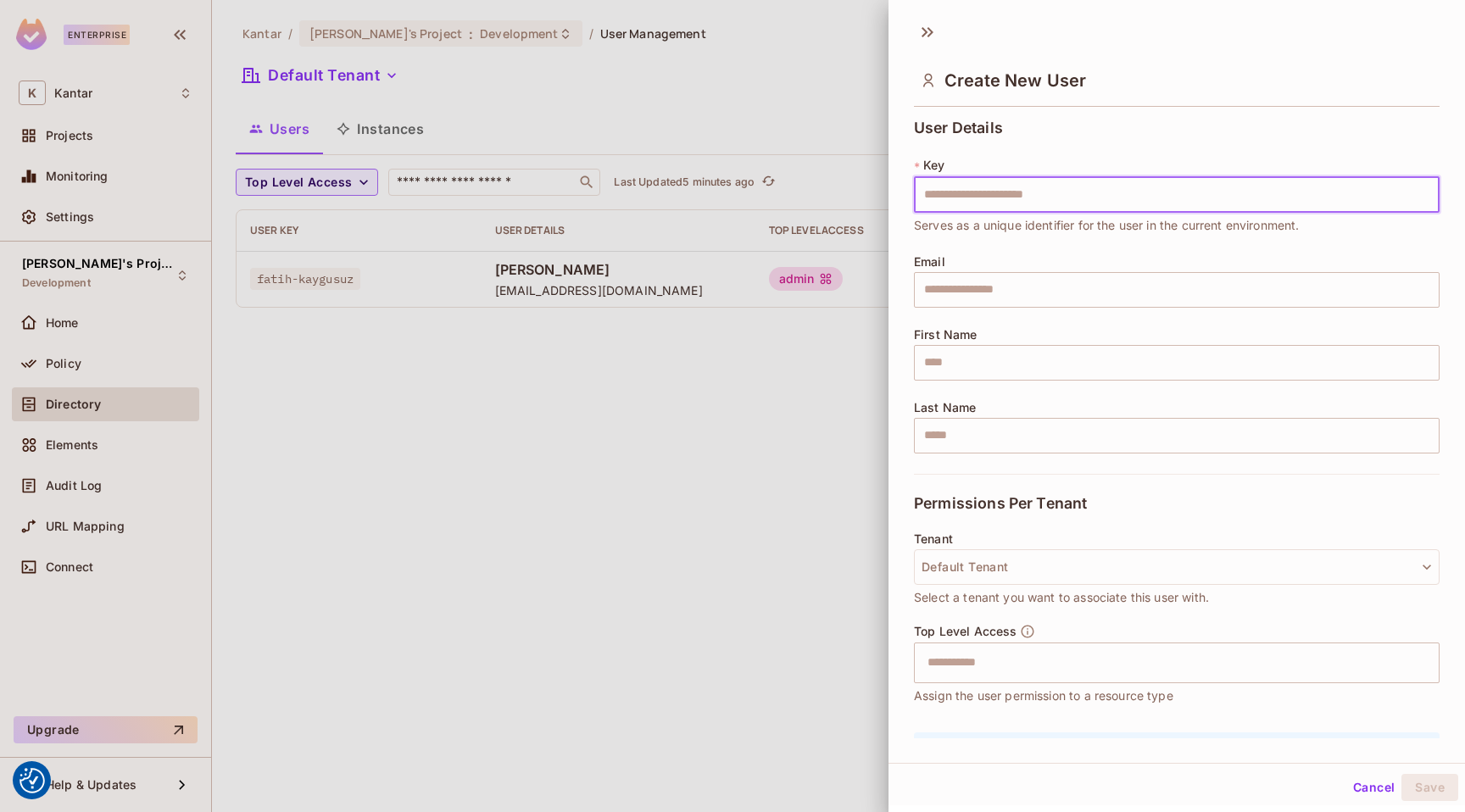
drag, startPoint x: 1416, startPoint y: 181, endPoint x: 1407, endPoint y: 182, distance: 9.1
click at [1408, 182] on input "text" at bounding box center [1177, 194] width 526 height 35
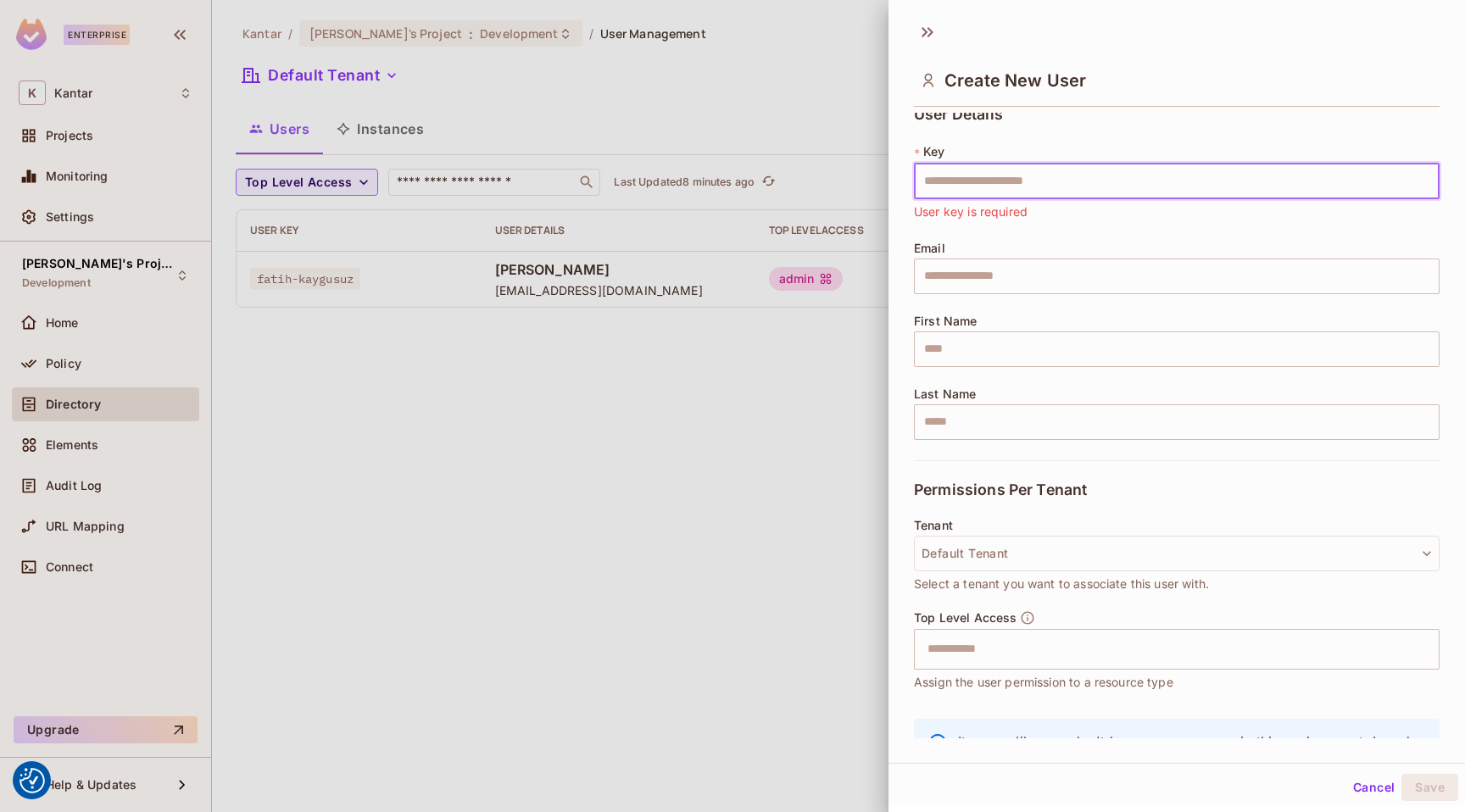
scroll to position [0, 0]
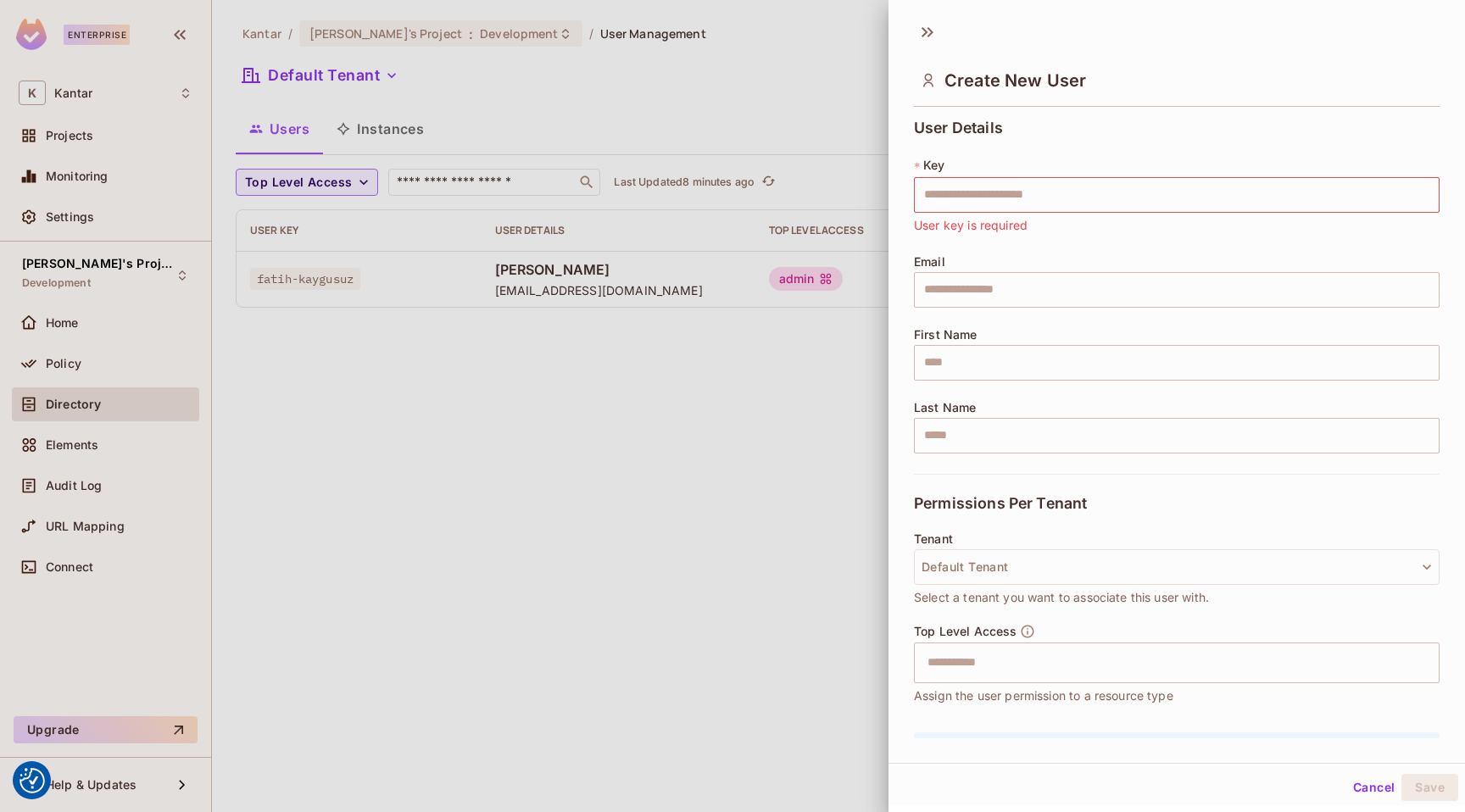
click at [616, 364] on div at bounding box center [732, 406] width 1465 height 812
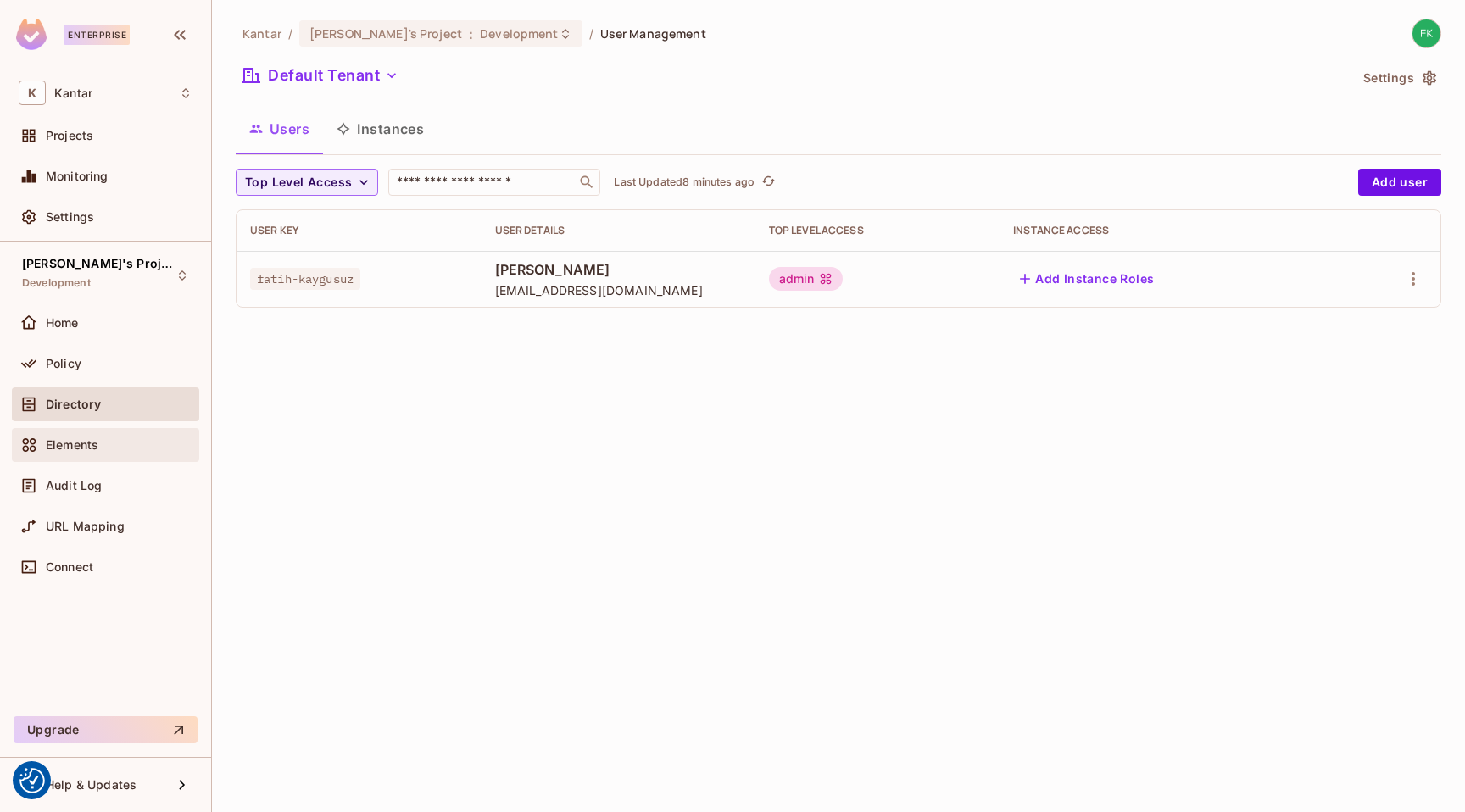
click at [130, 434] on div "Elements" at bounding box center [106, 444] width 173 height 21
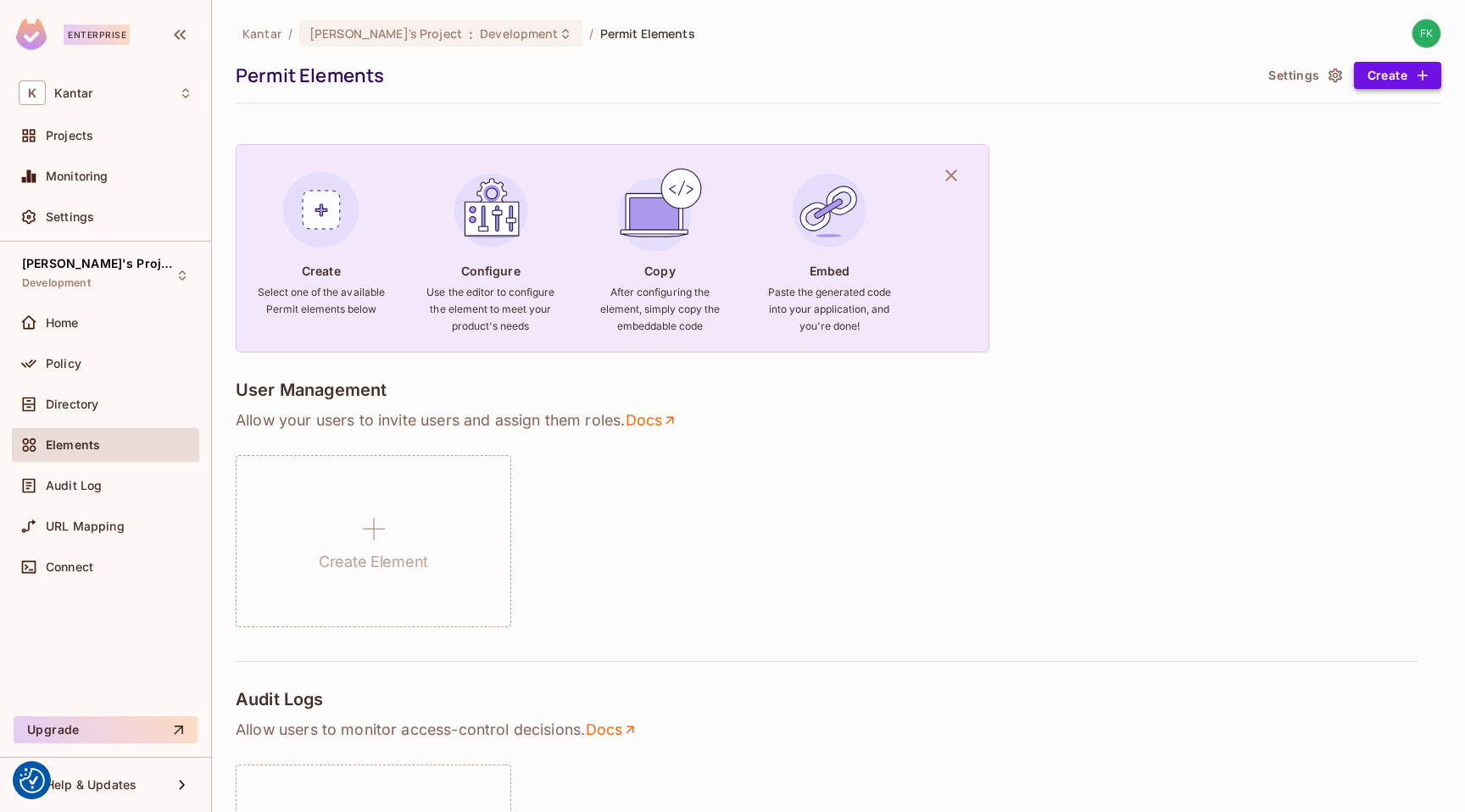
click at [1364, 77] on button "Create" at bounding box center [1397, 76] width 88 height 27
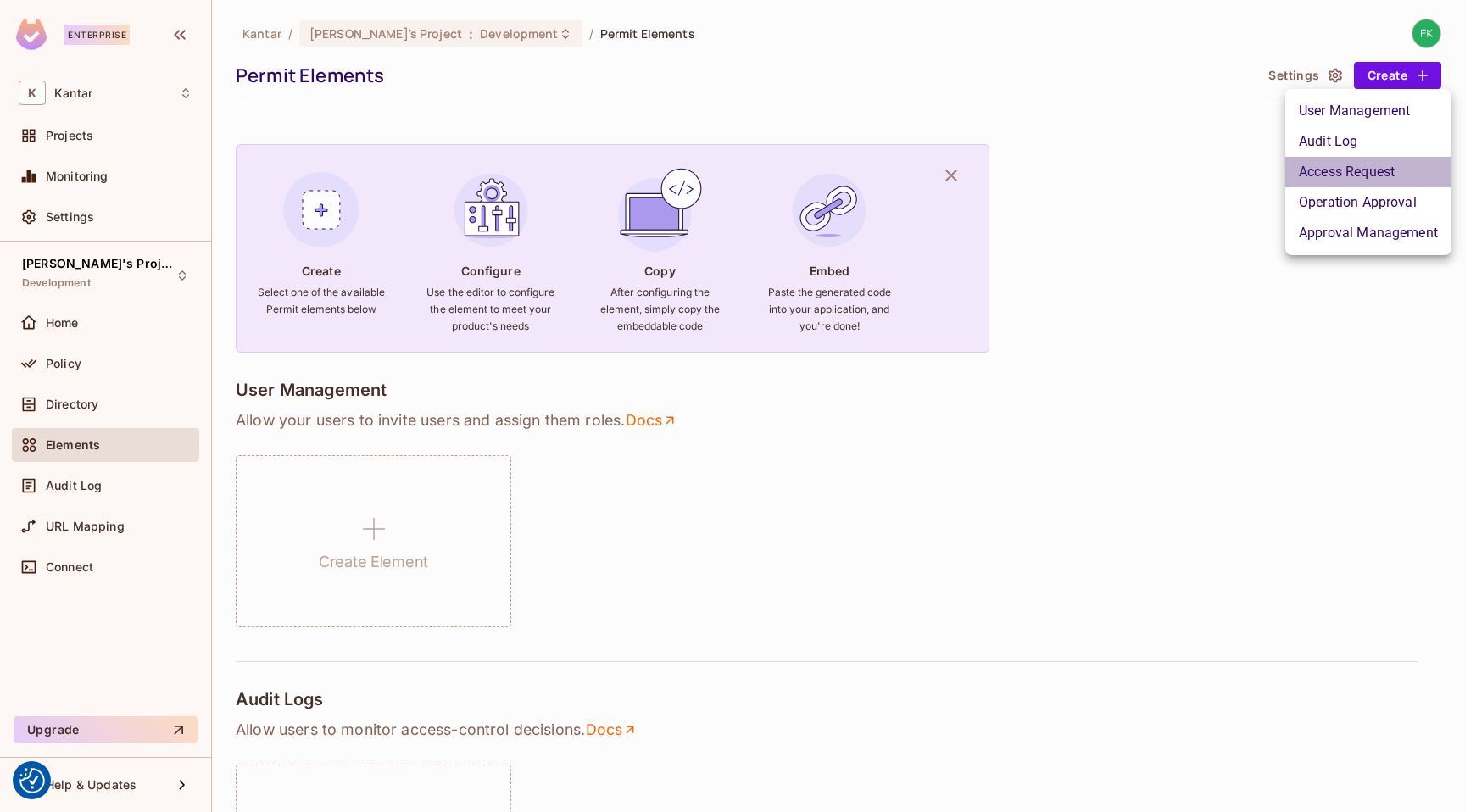
click at [1363, 168] on li "Access Request" at bounding box center [1368, 173] width 166 height 31
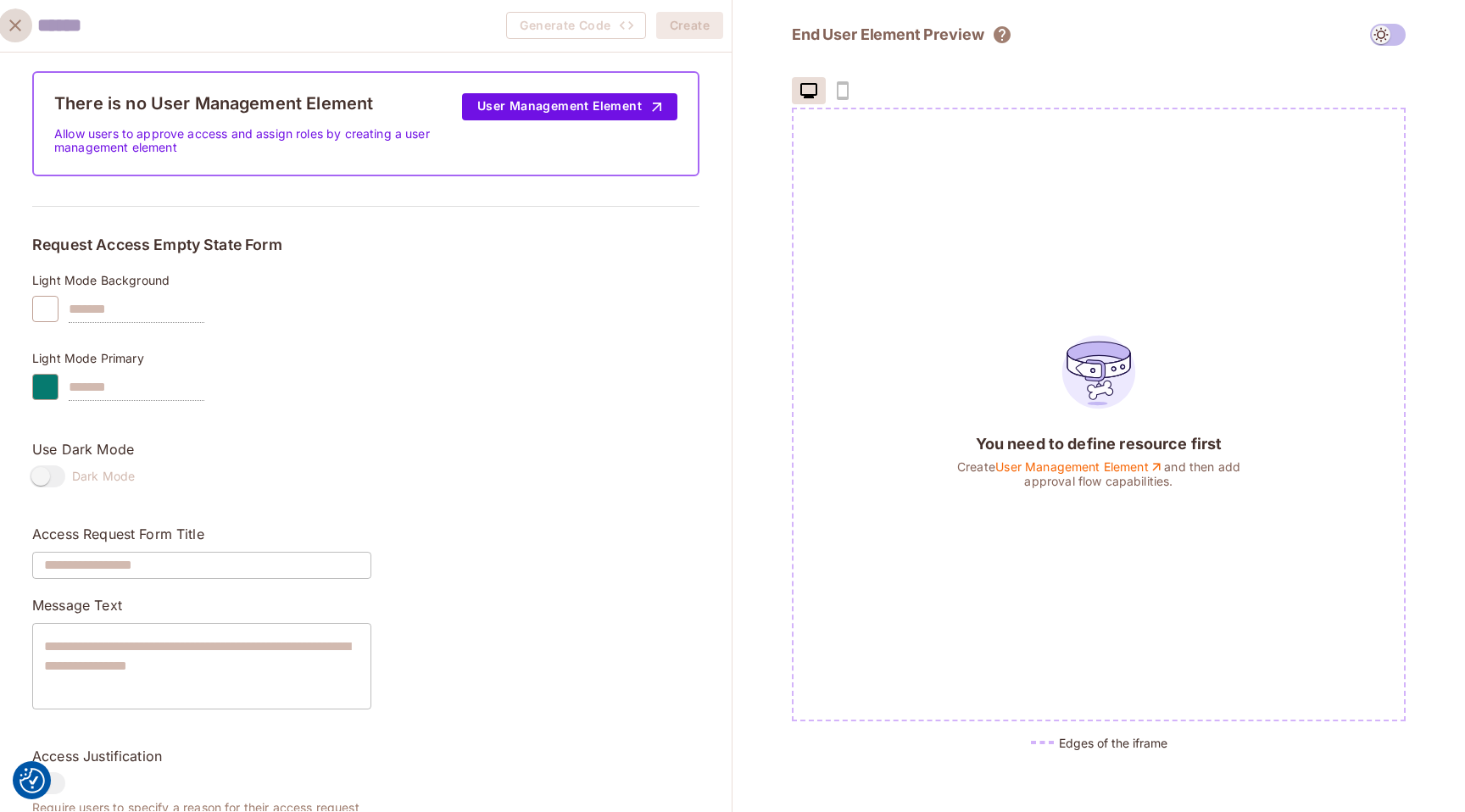
click at [12, 29] on icon "close" at bounding box center [14, 25] width 12 height 12
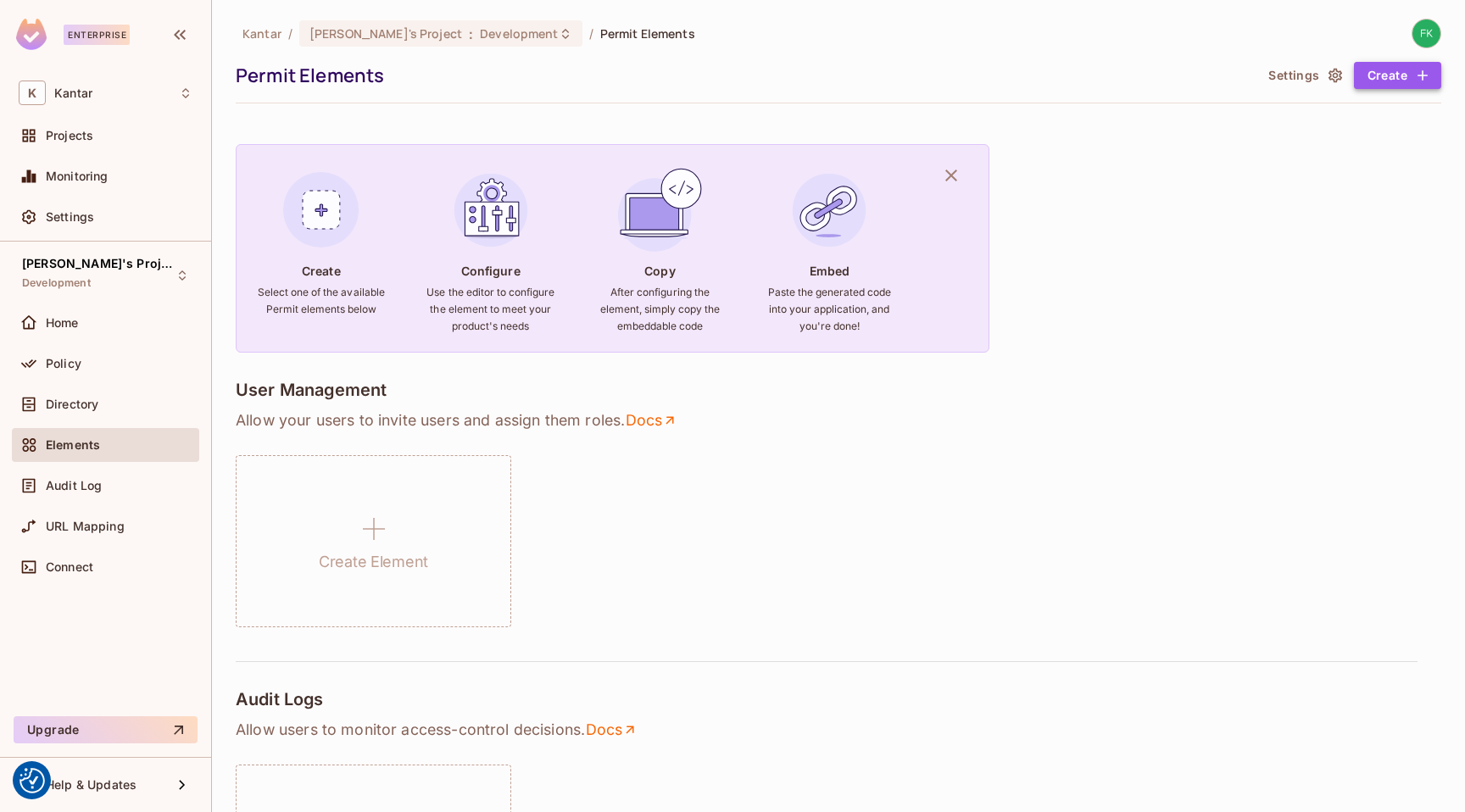
click at [1363, 76] on button "Create" at bounding box center [1397, 76] width 88 height 27
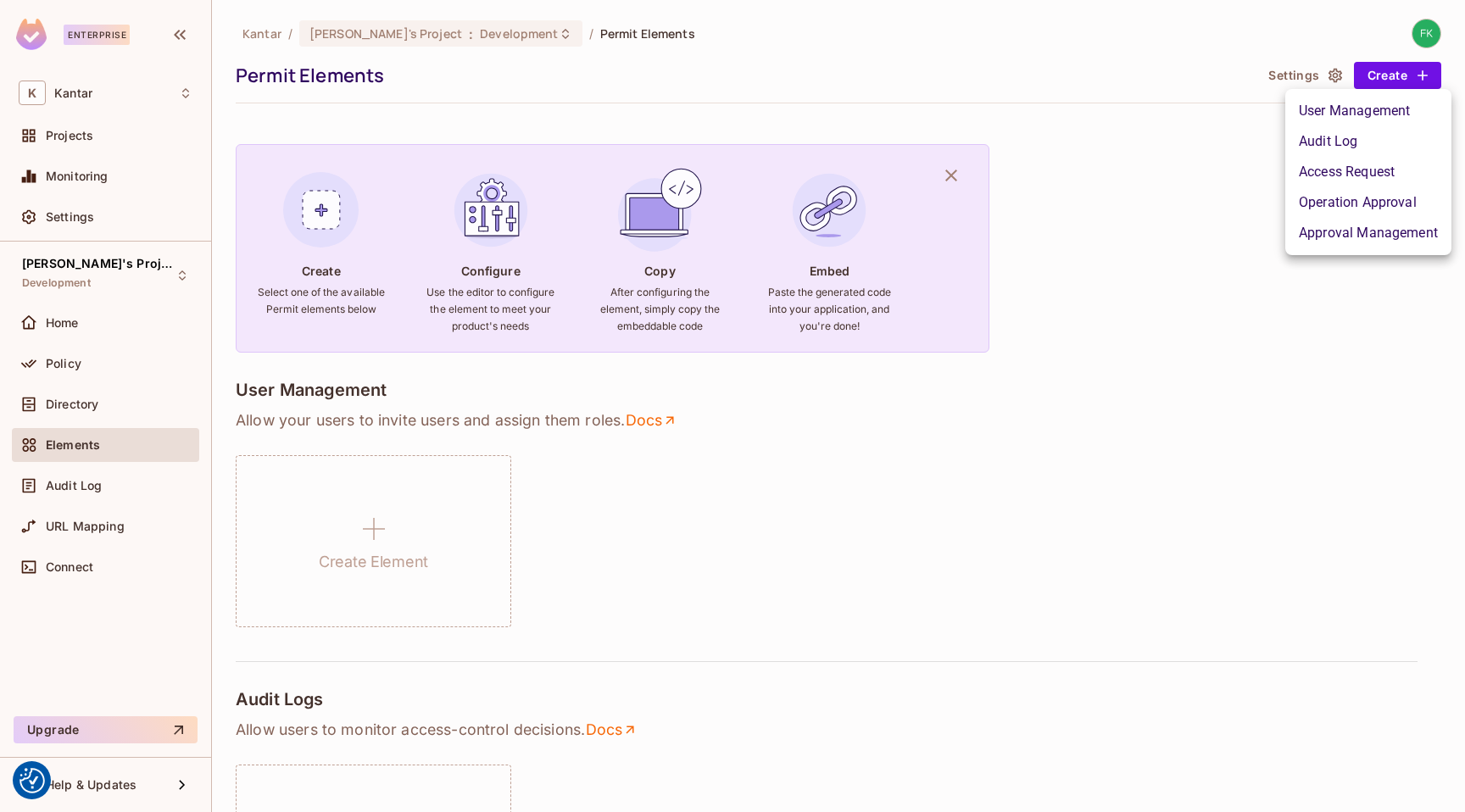
click at [1398, 117] on li "User Management" at bounding box center [1368, 111] width 166 height 31
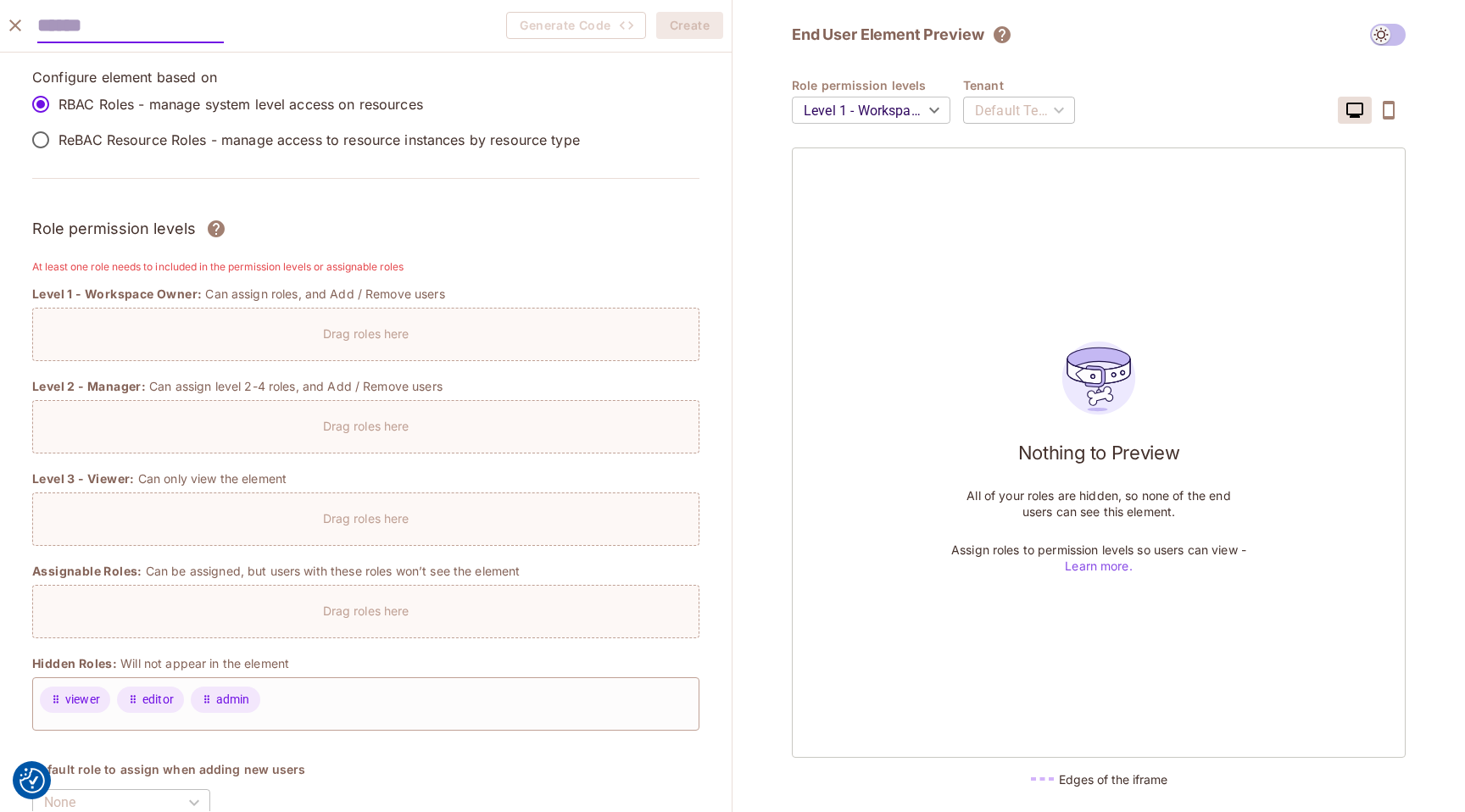
click at [17, 17] on icon "close" at bounding box center [15, 25] width 21 height 21
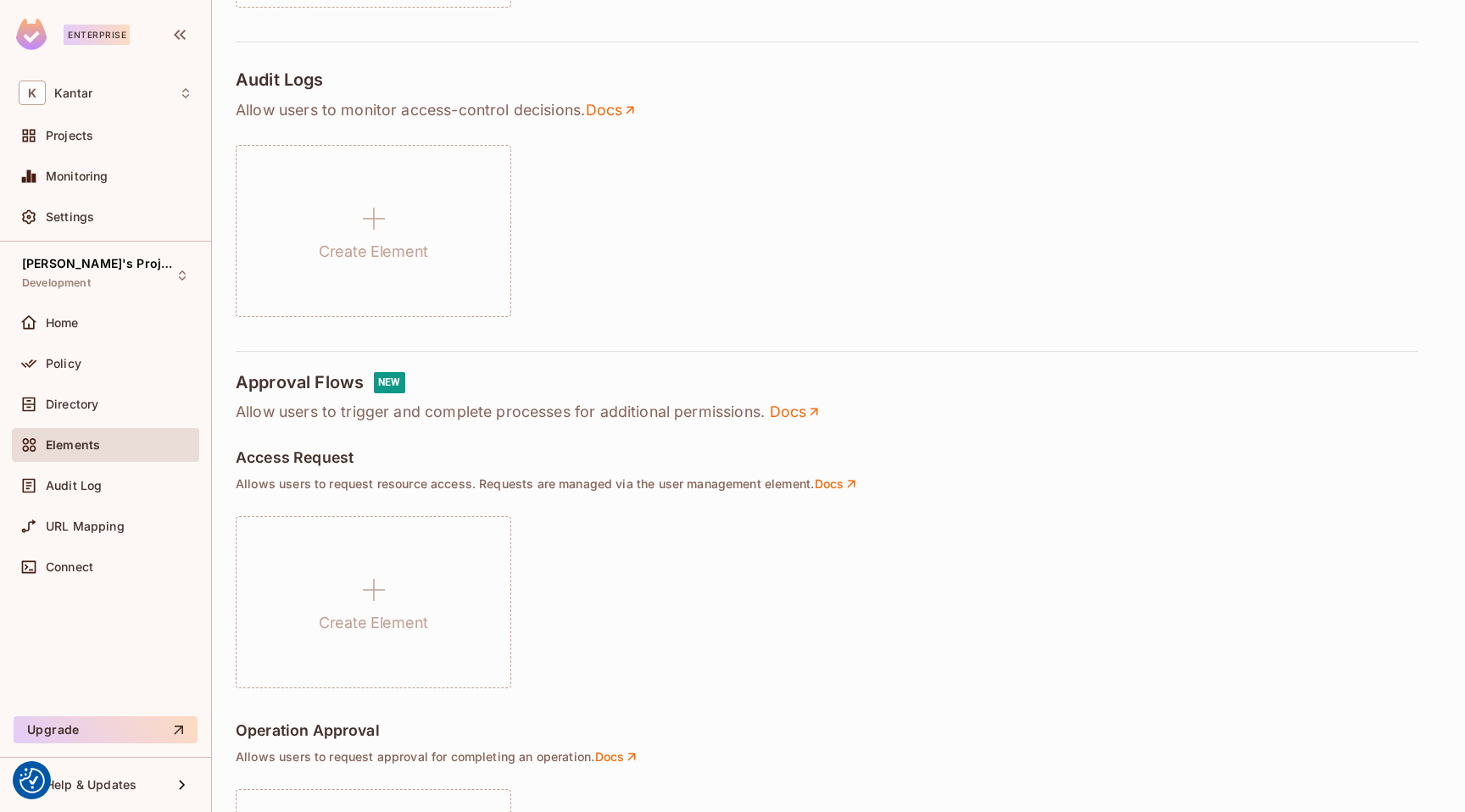
scroll to position [1077, 0]
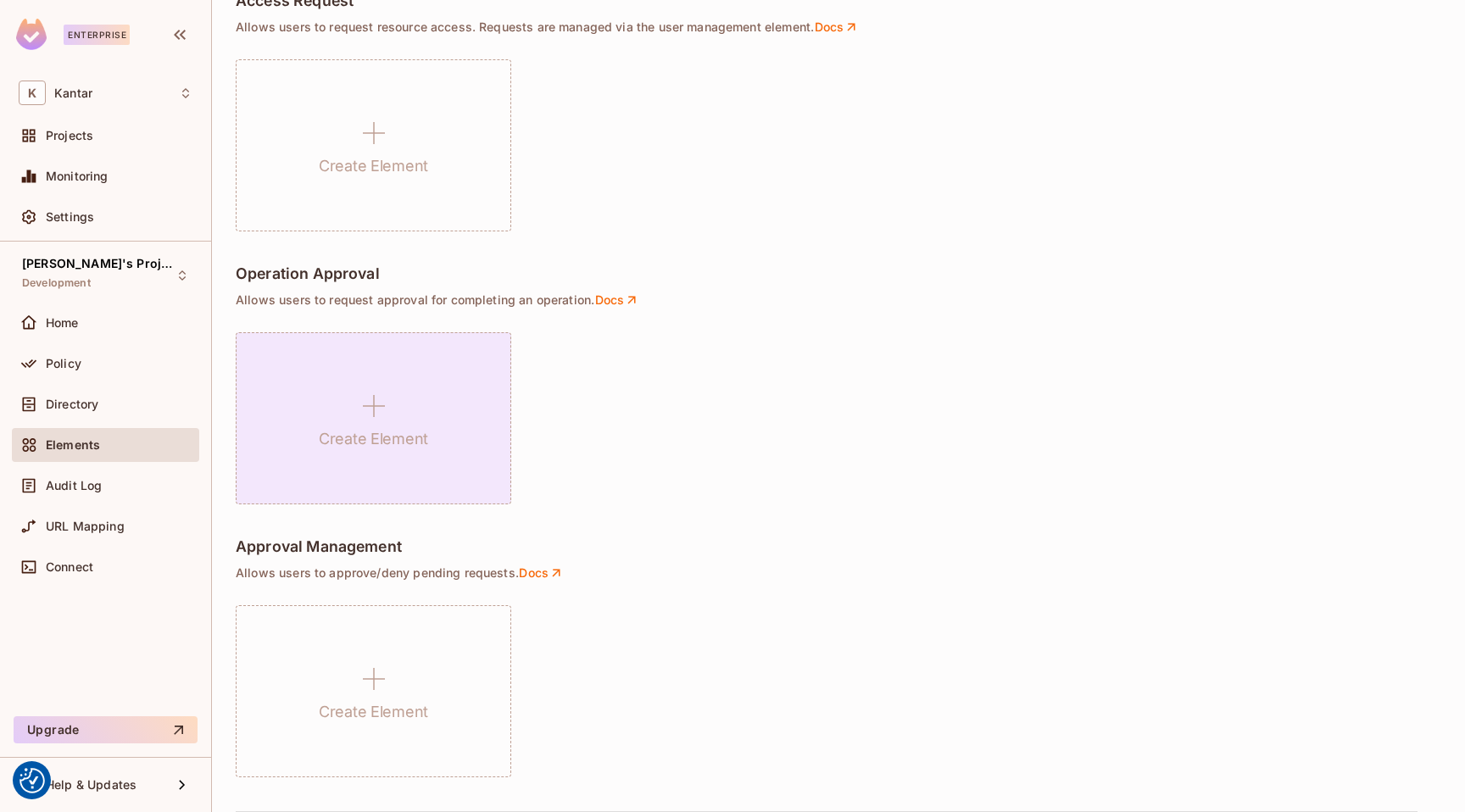
click at [359, 404] on icon at bounding box center [373, 406] width 41 height 41
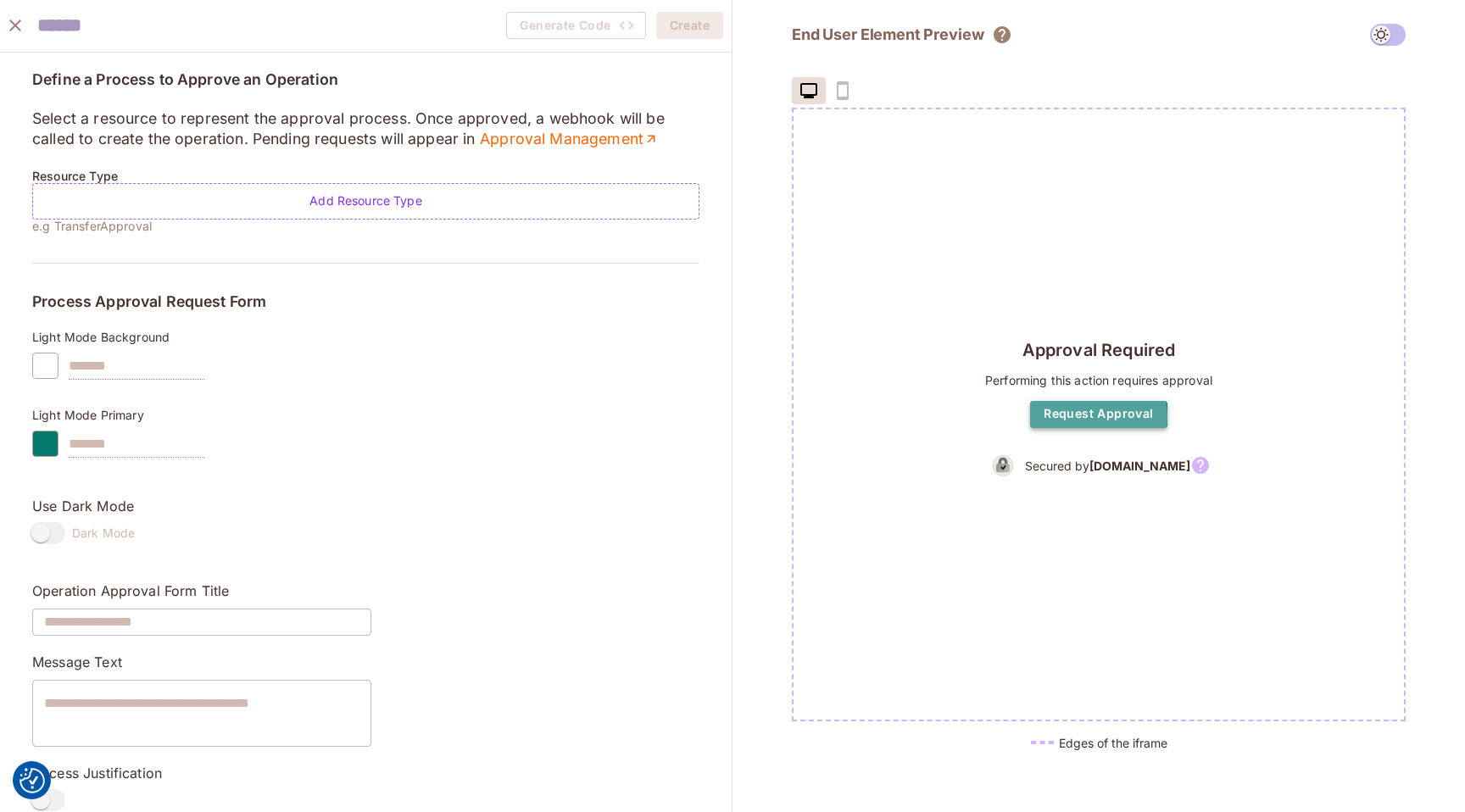
click at [1096, 416] on button "Request Approval" at bounding box center [1097, 415] width 136 height 27
click at [4, 31] on button "close" at bounding box center [15, 25] width 34 height 34
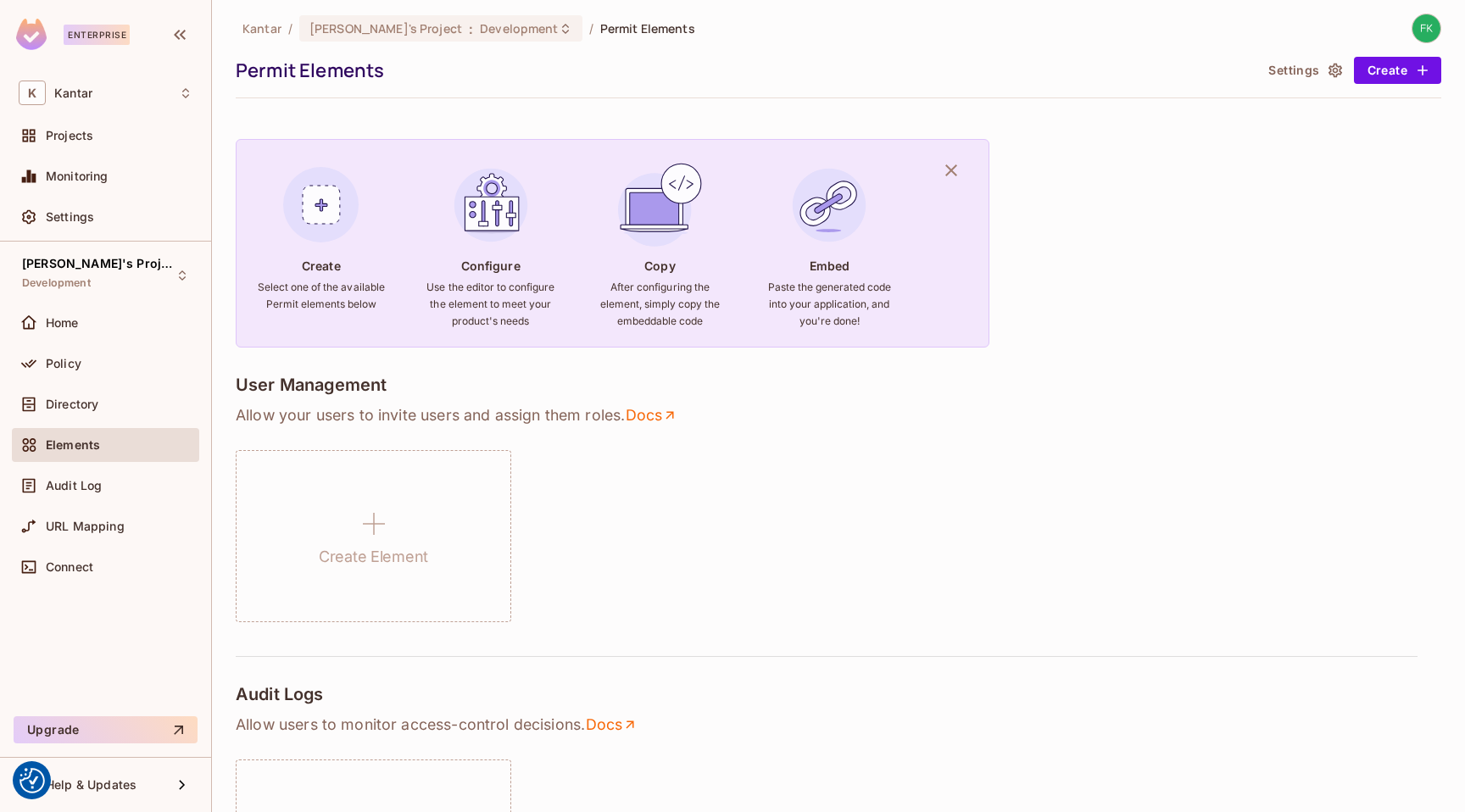
scroll to position [0, 0]
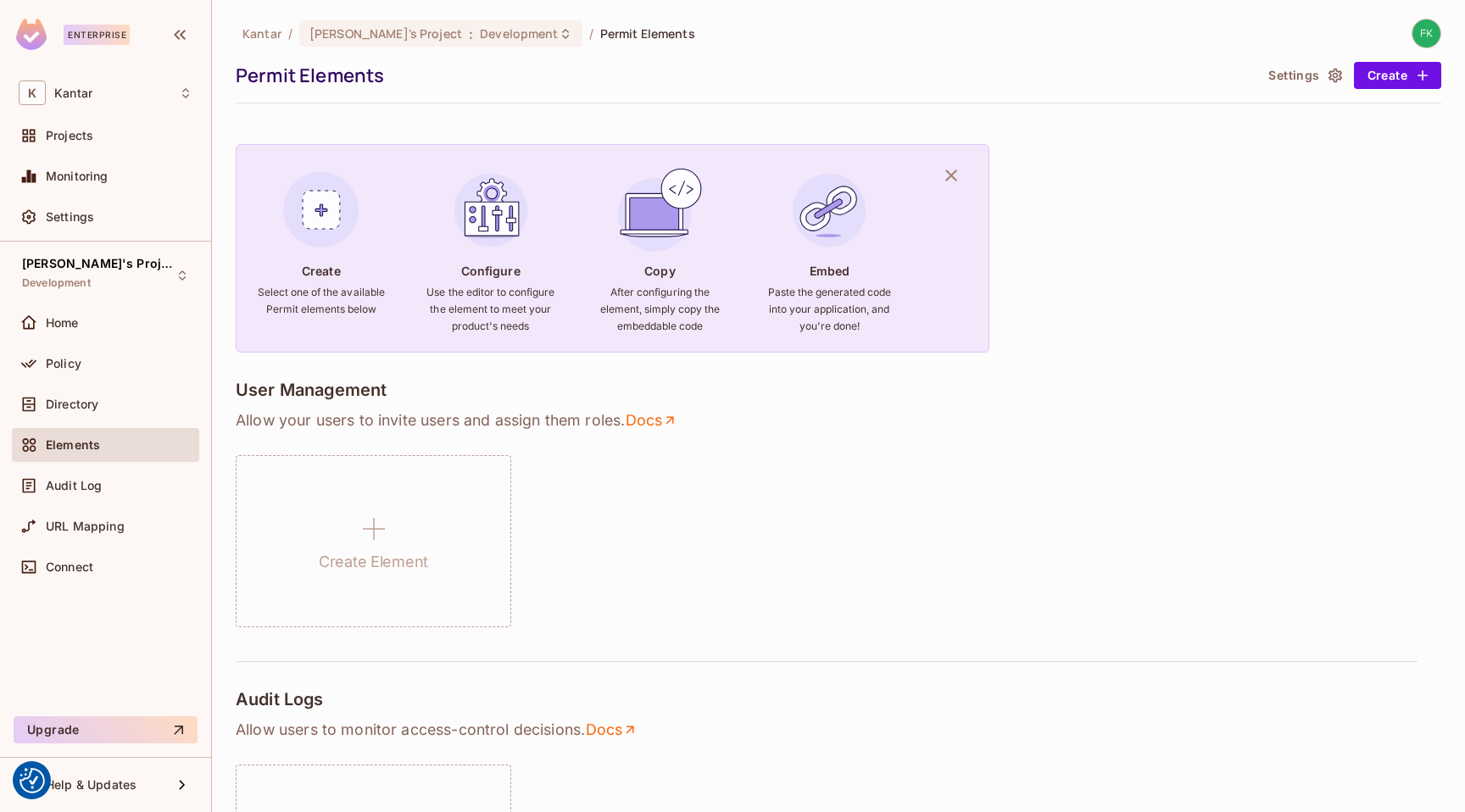
click at [314, 216] on img at bounding box center [321, 210] width 91 height 91
click at [65, 396] on div "Directory" at bounding box center [106, 404] width 173 height 21
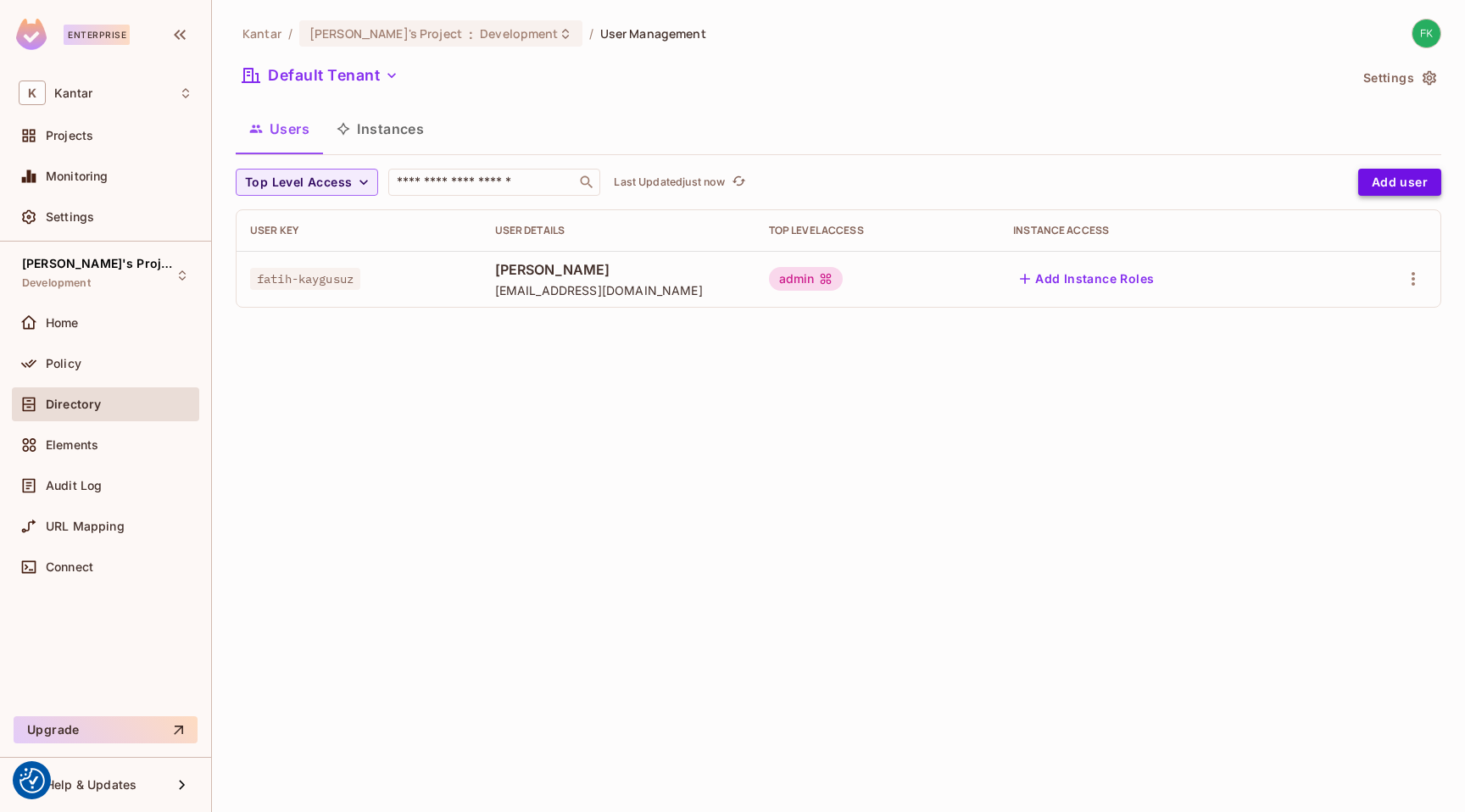
click at [1388, 181] on button "Add user" at bounding box center [1399, 182] width 83 height 27
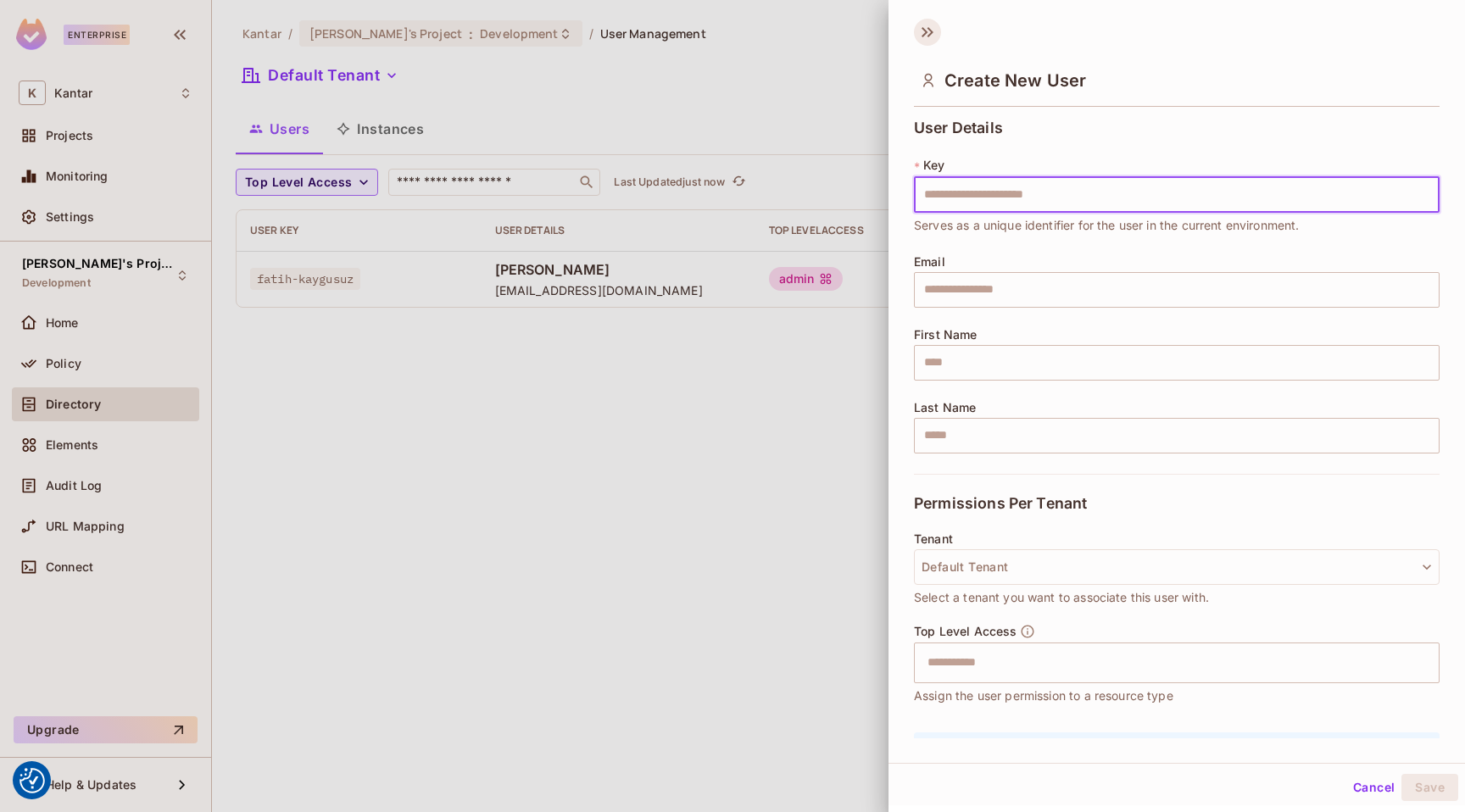
click at [928, 34] on icon at bounding box center [928, 33] width 27 height 27
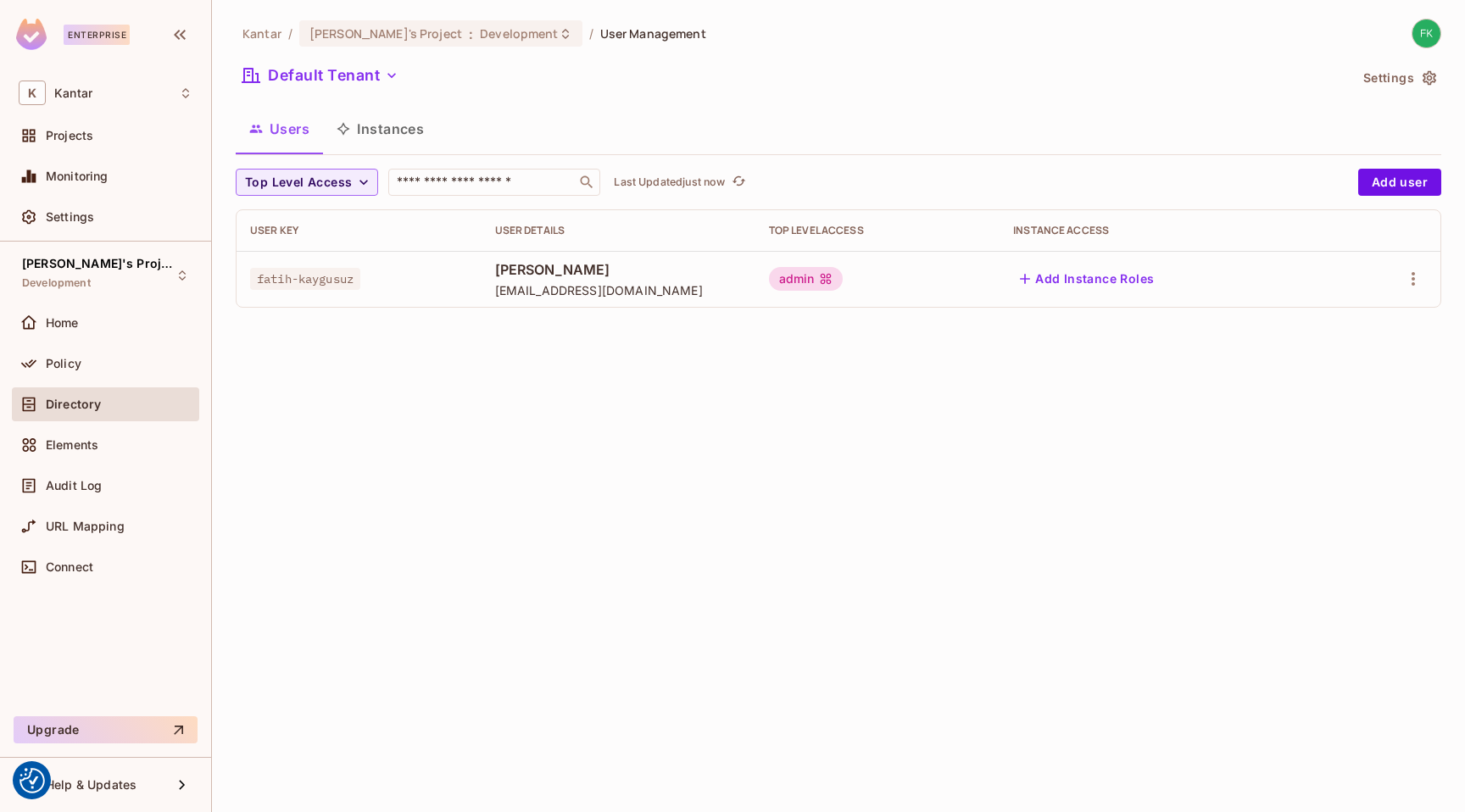
click at [401, 127] on button "Instances" at bounding box center [380, 128] width 115 height 42
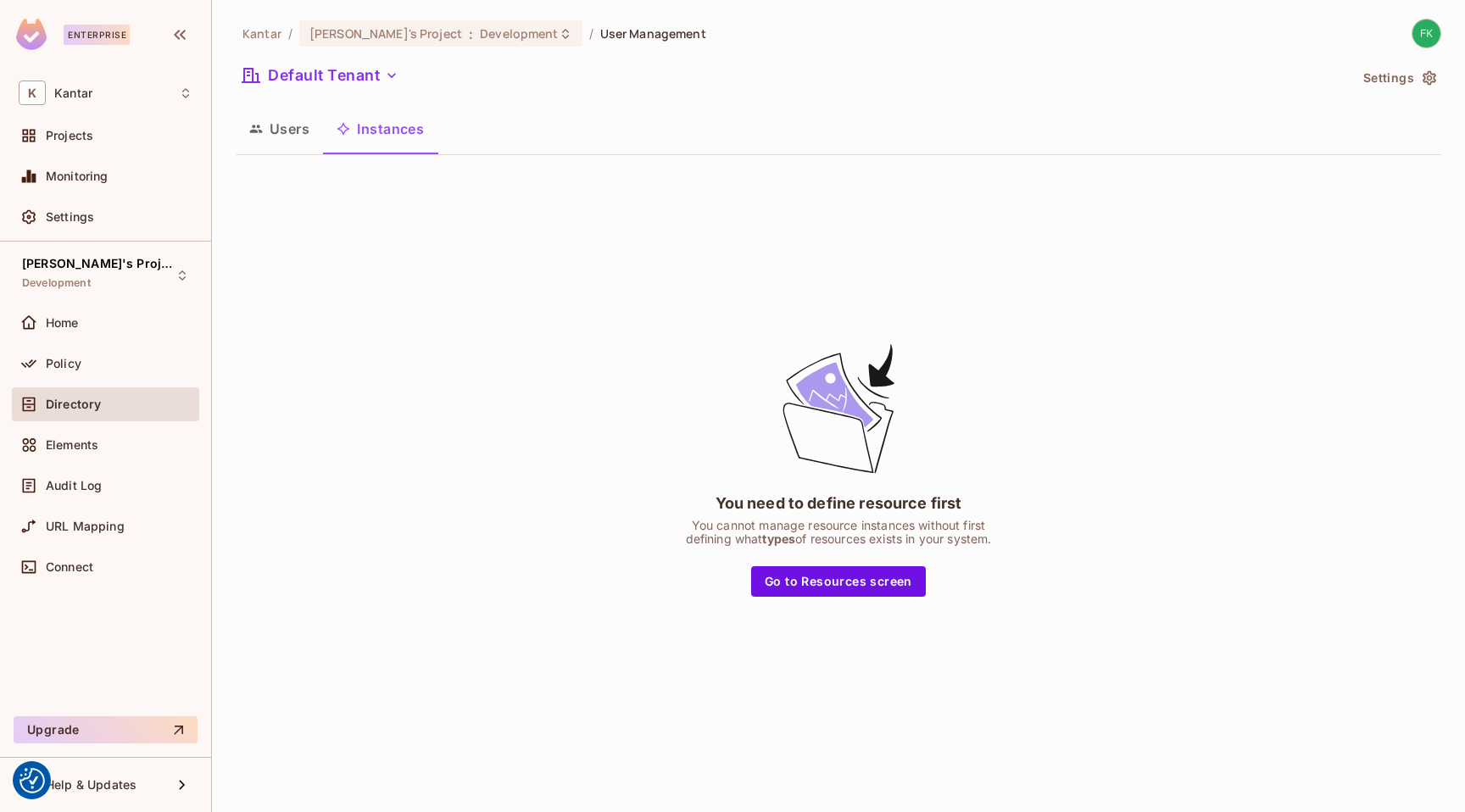
click at [299, 129] on button "Users" at bounding box center [279, 128] width 88 height 42
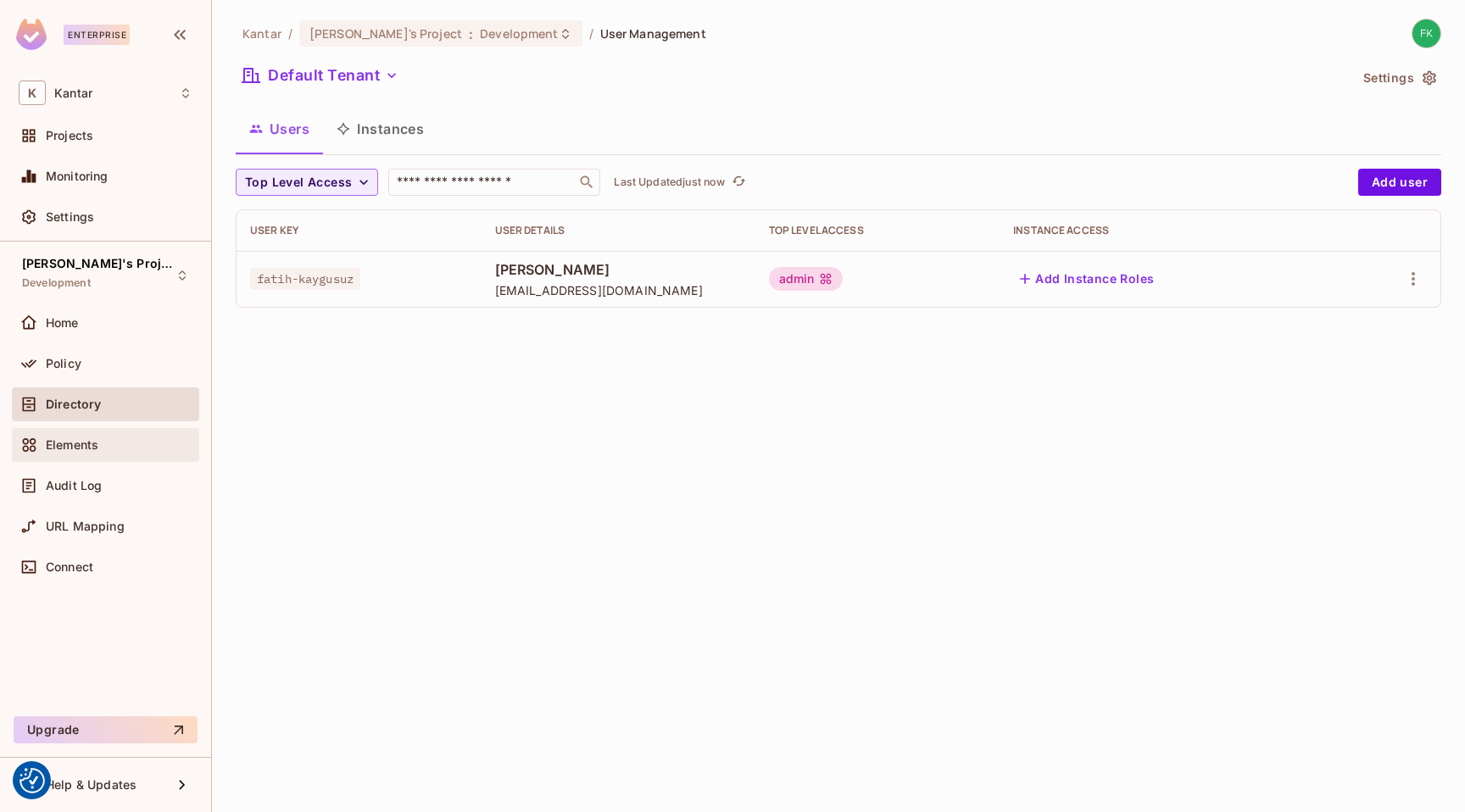
click at [56, 438] on span "Elements" at bounding box center [72, 444] width 52 height 14
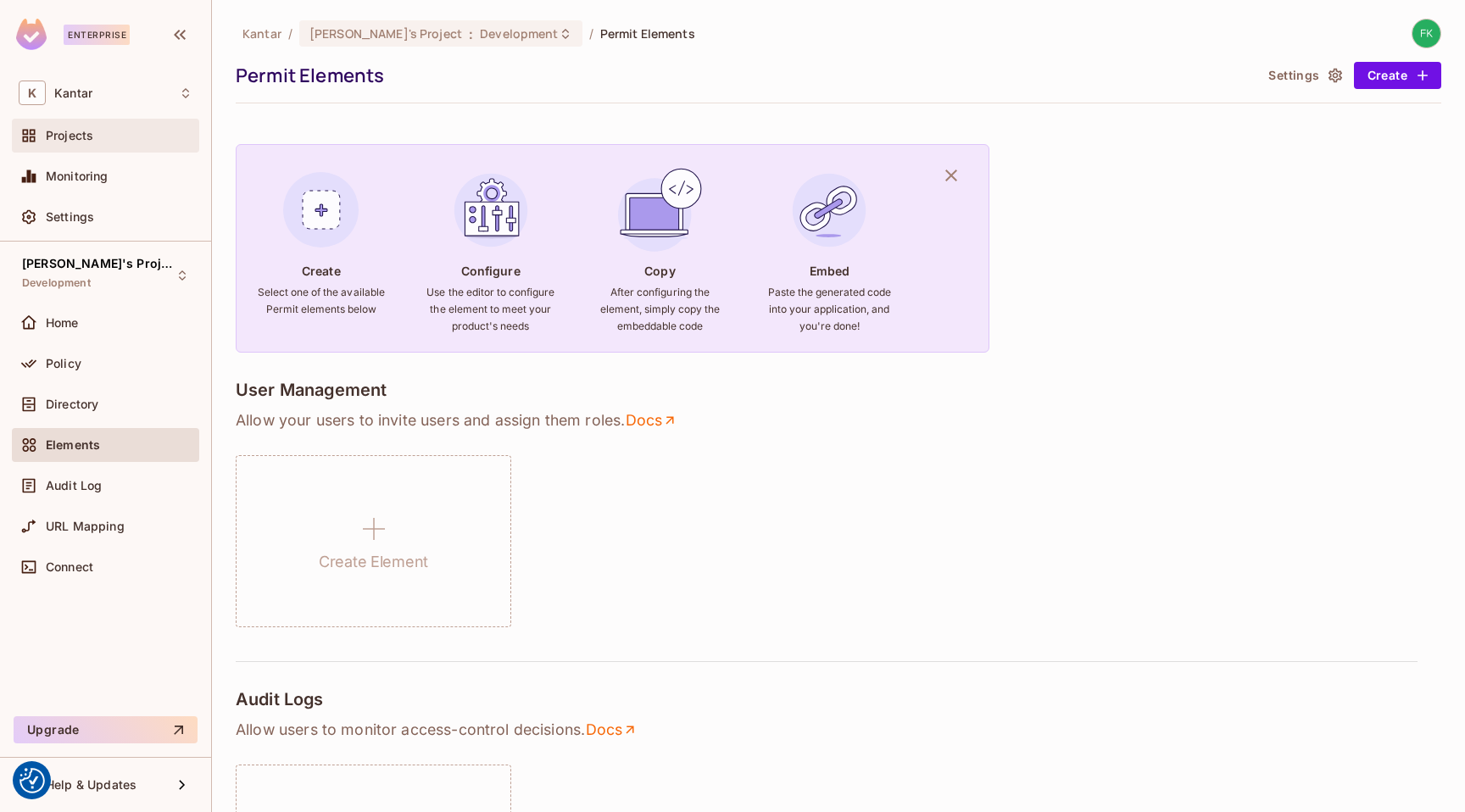
click at [124, 120] on div "Projects" at bounding box center [105, 135] width 187 height 34
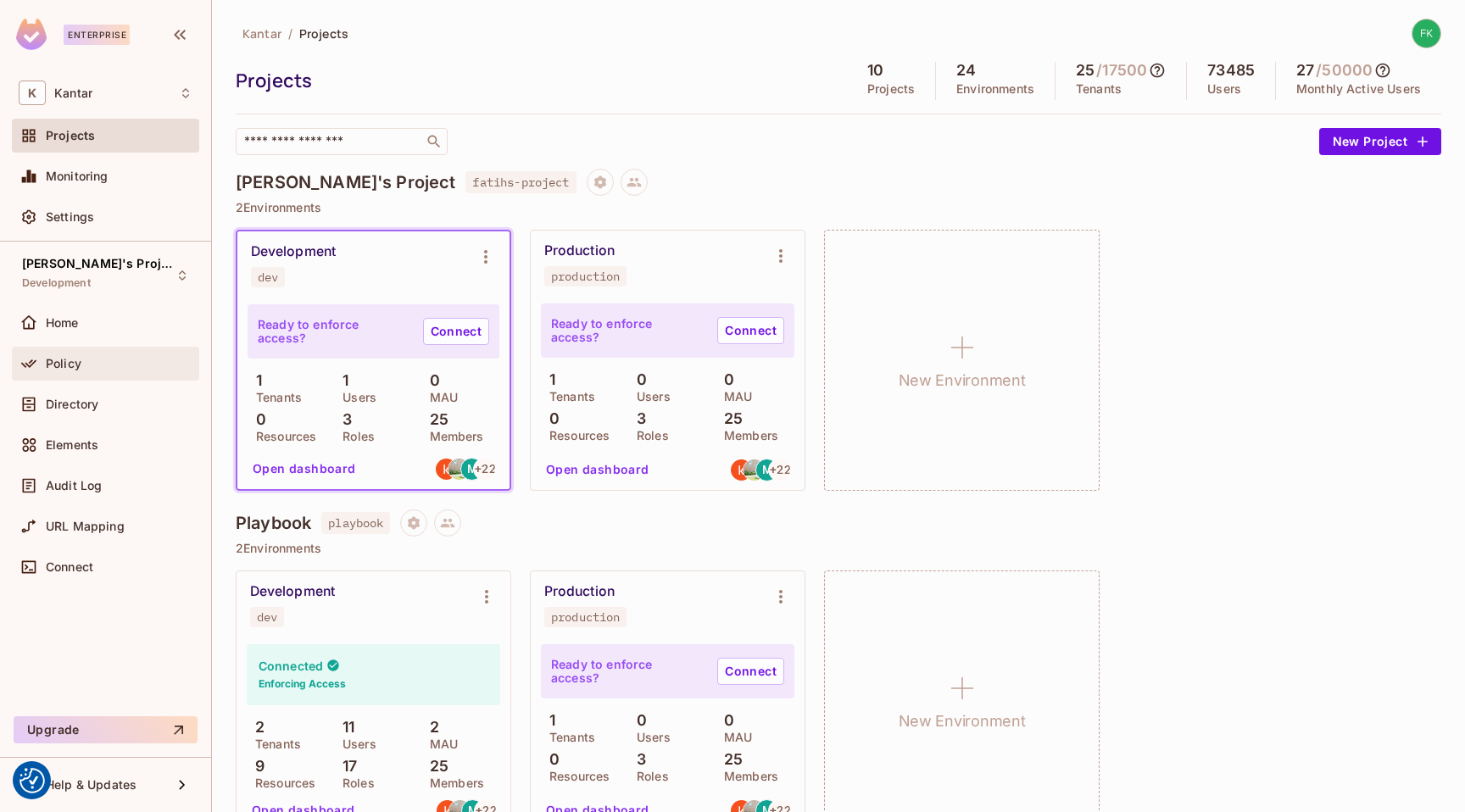
click at [134, 361] on div "Policy" at bounding box center [119, 363] width 146 height 14
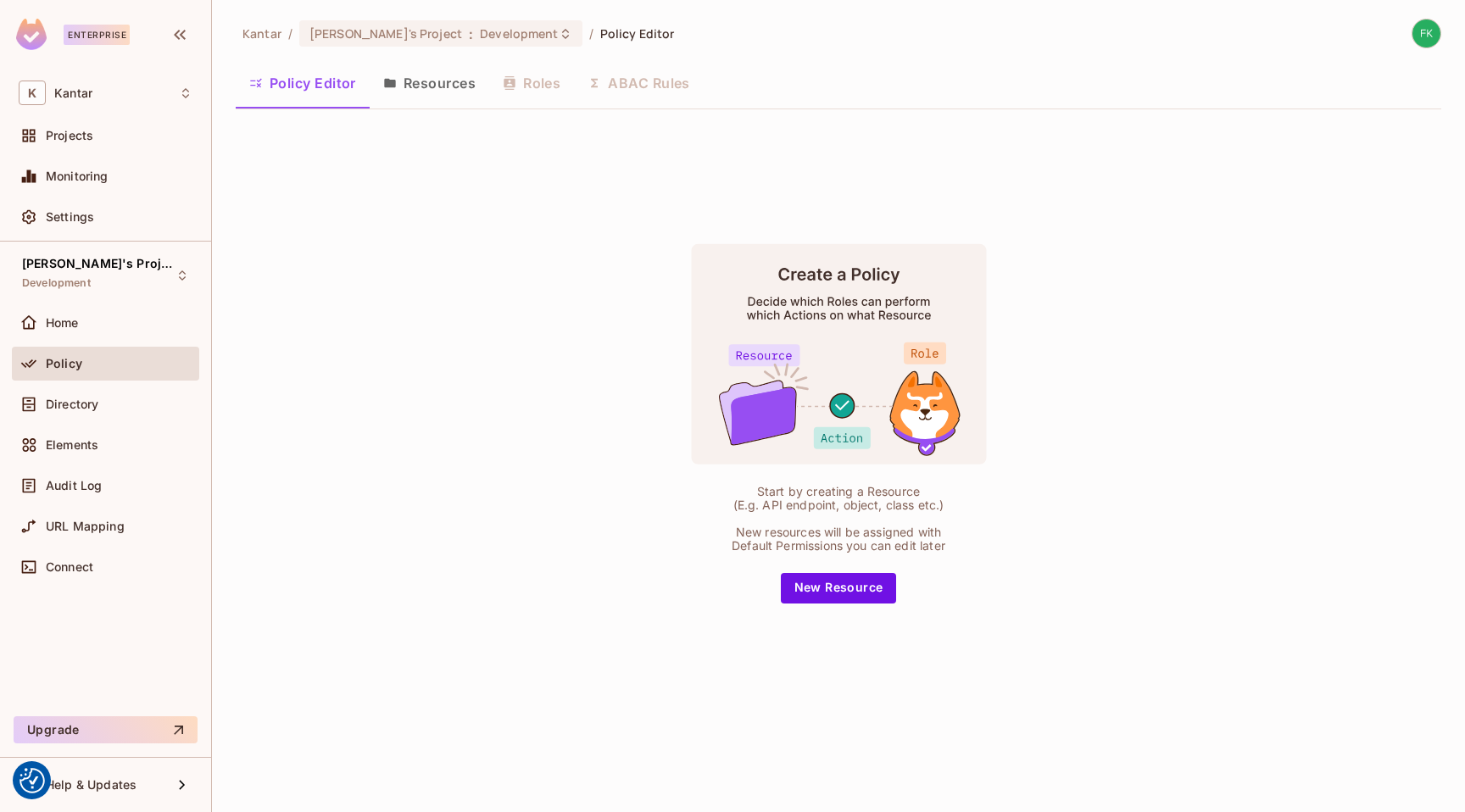
click at [441, 83] on button "Resources" at bounding box center [429, 83] width 119 height 42
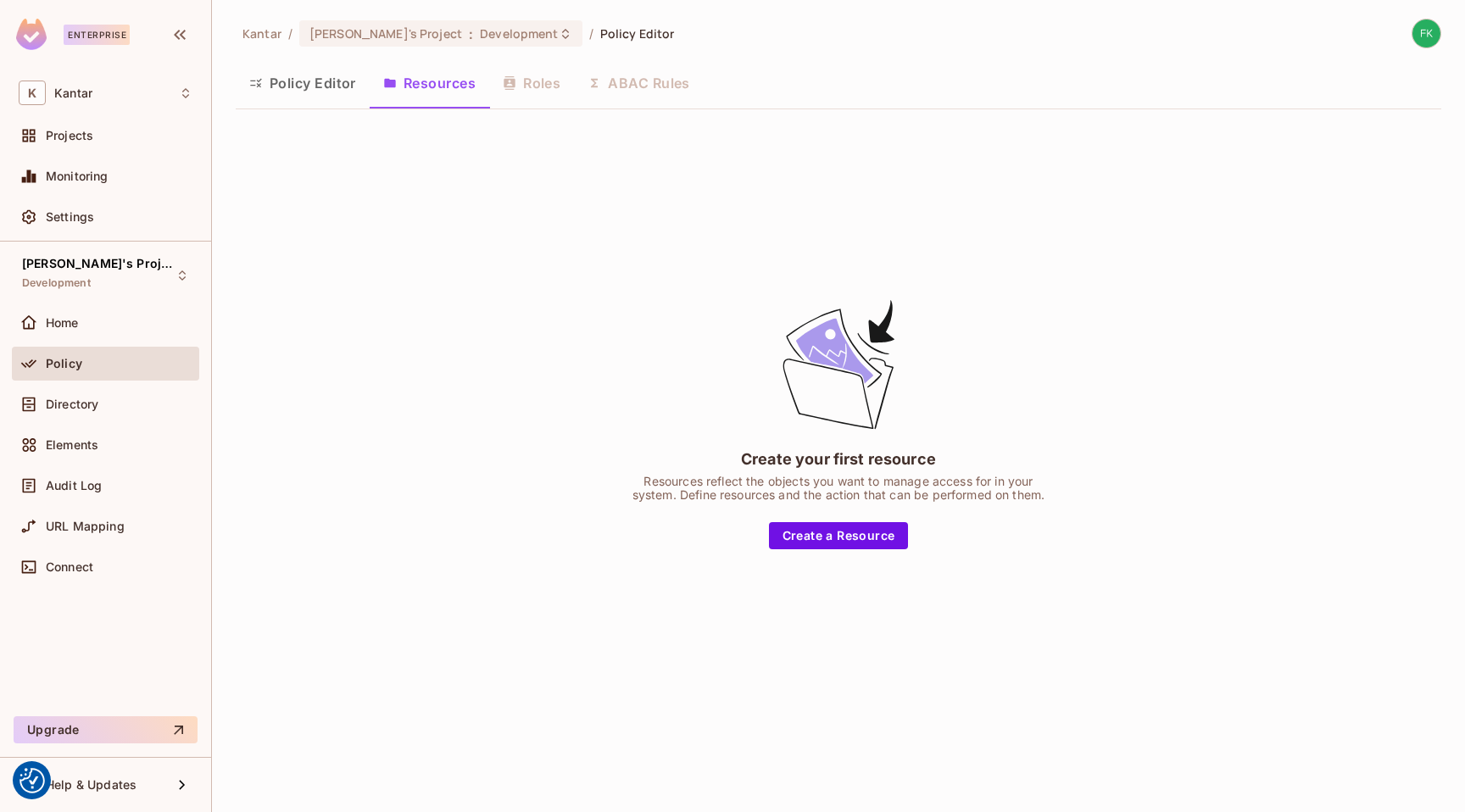
click at [530, 82] on div "Policy Editor Resources Roles ABAC Rules" at bounding box center [838, 83] width 1205 height 42
click at [114, 415] on div "Directory" at bounding box center [105, 405] width 187 height 34
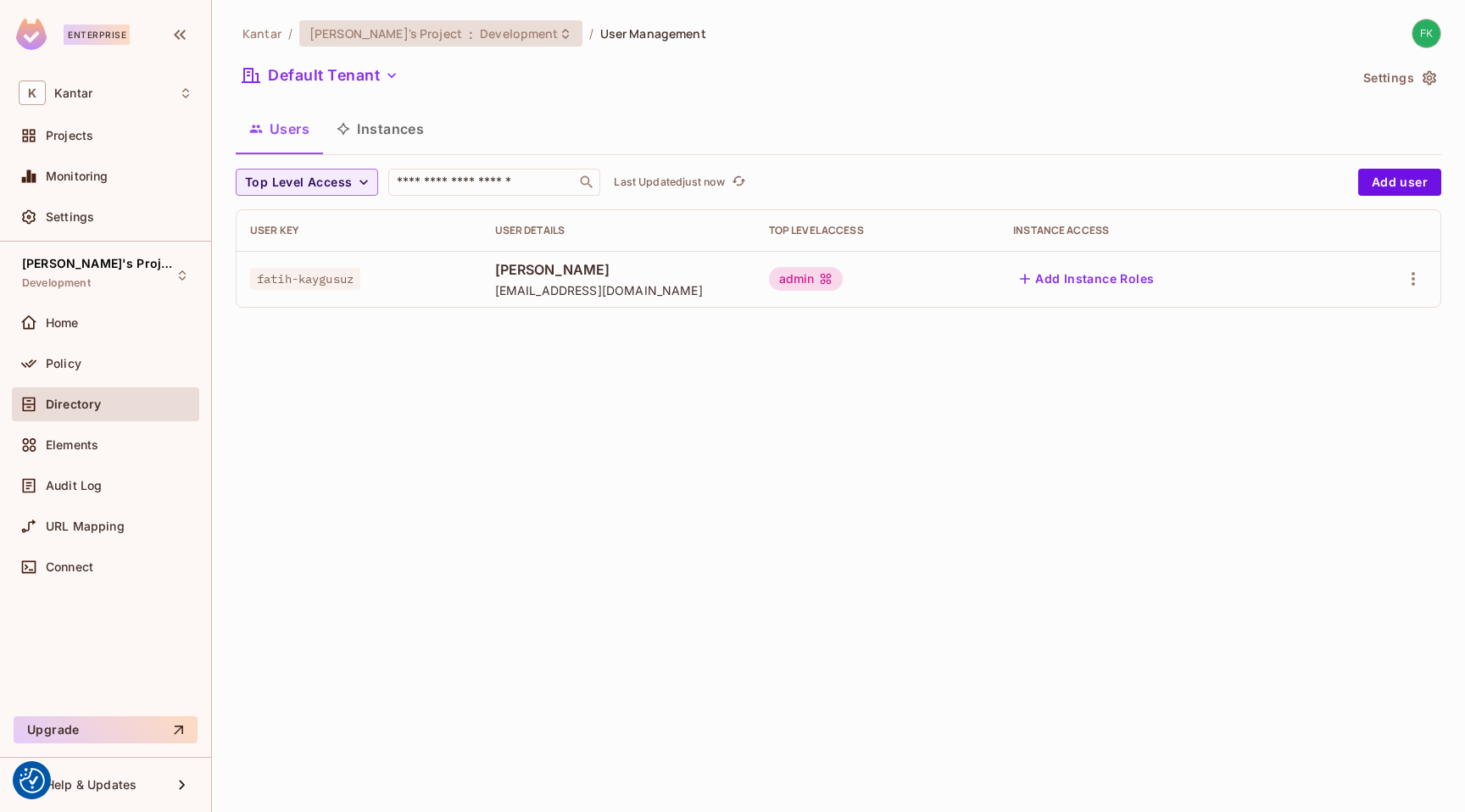
click at [393, 34] on div "Fatih's Project : Development" at bounding box center [431, 33] width 242 height 16
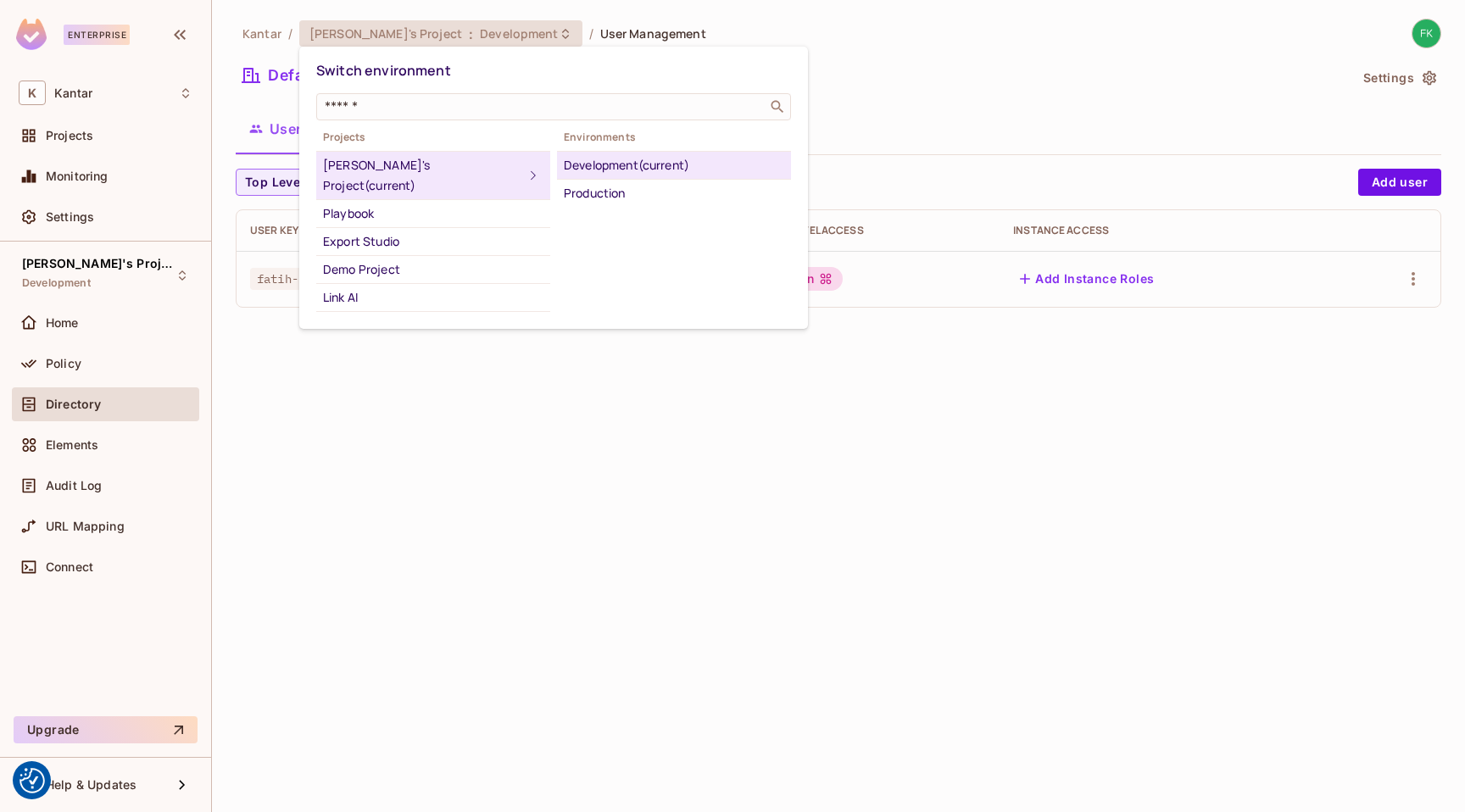
click at [378, 41] on div at bounding box center [732, 406] width 1465 height 812
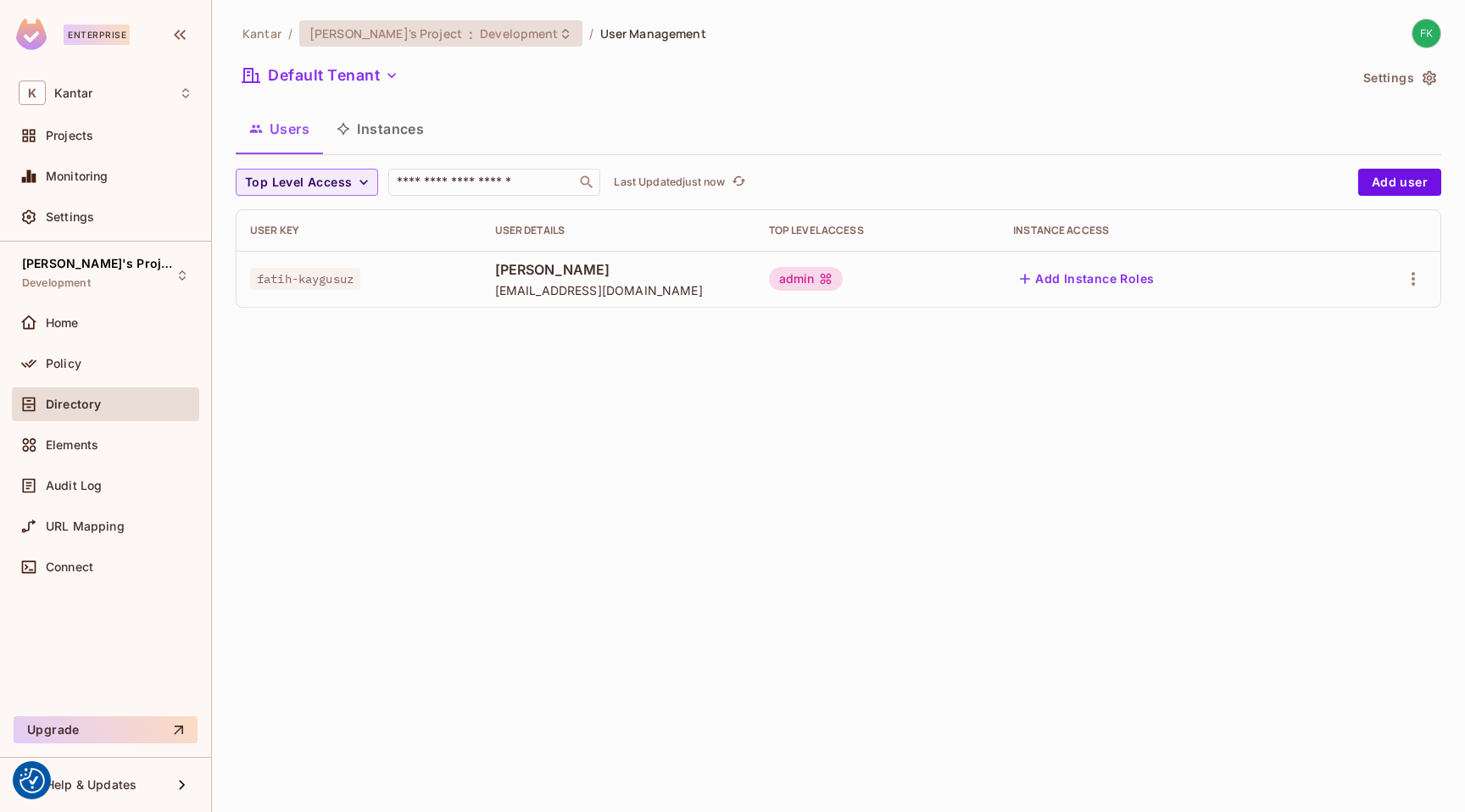
click at [480, 35] on span "Development" at bounding box center [518, 33] width 78 height 16
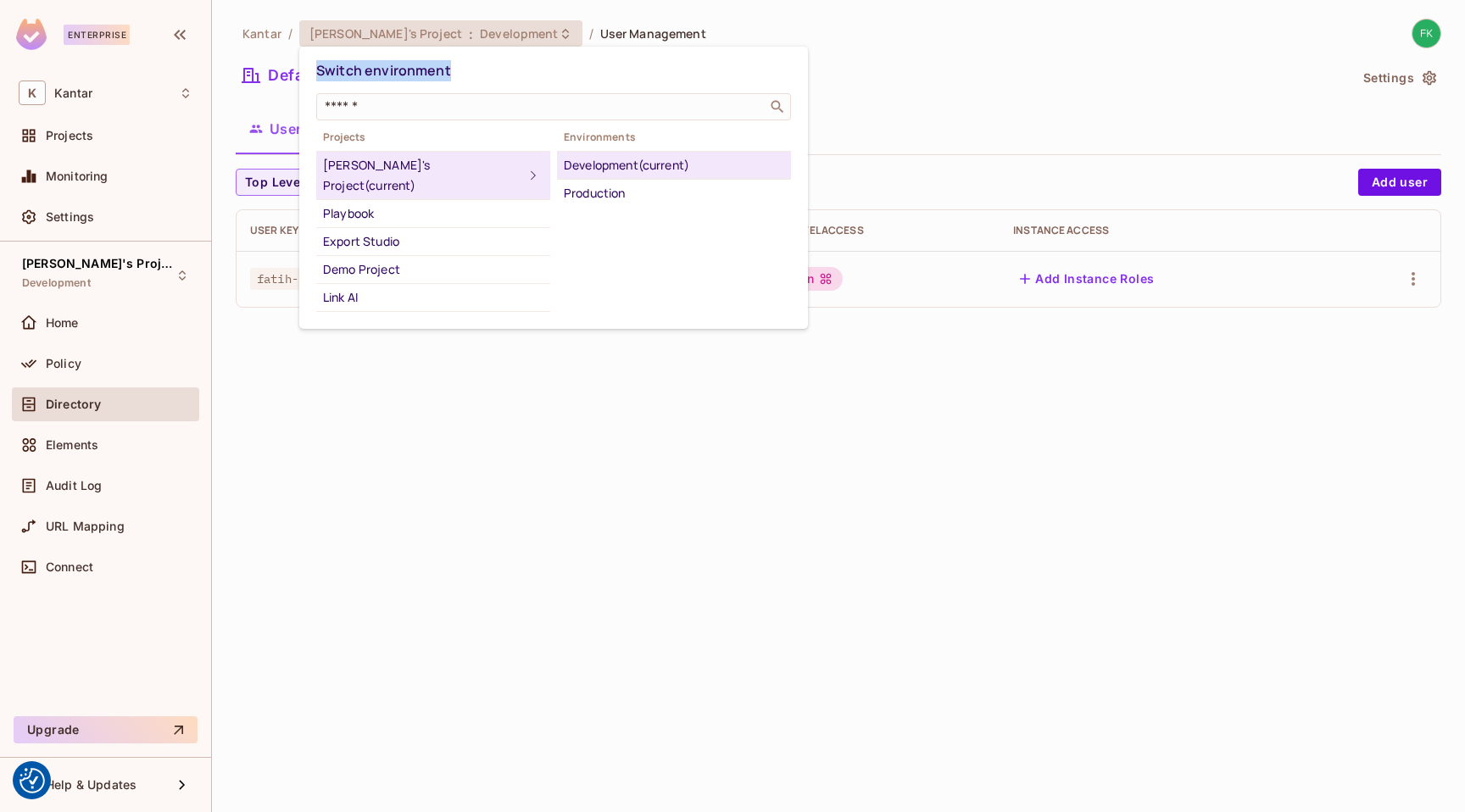
drag, startPoint x: 316, startPoint y: 71, endPoint x: 468, endPoint y: 70, distance: 152.0
click at [468, 70] on div "Switch environment" at bounding box center [554, 70] width 475 height 32
click at [469, 70] on div "Switch environment" at bounding box center [554, 70] width 475 height 32
drag, startPoint x: 469, startPoint y: 70, endPoint x: 315, endPoint y: 69, distance: 154.0
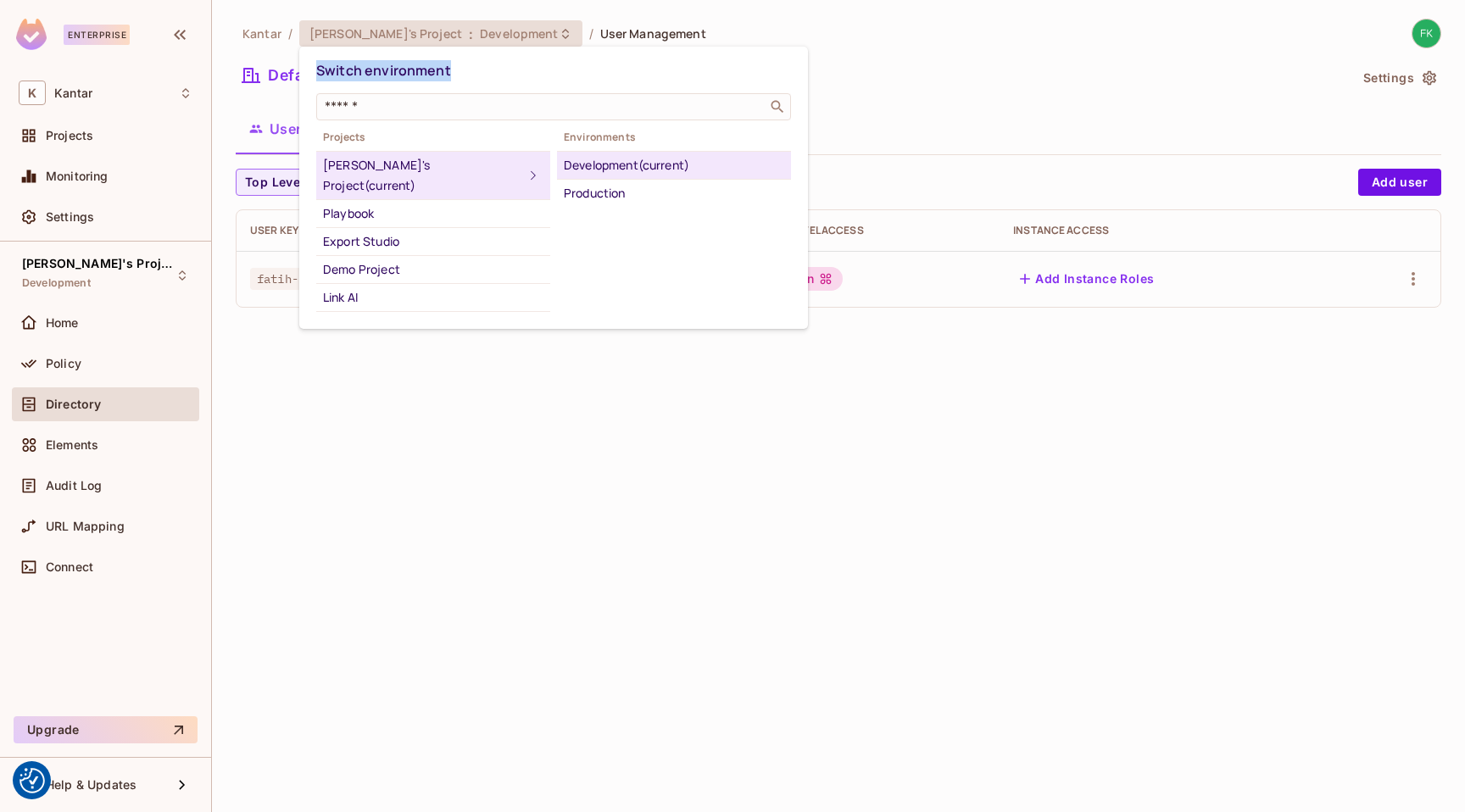
click at [316, 69] on div "Switch environment" at bounding box center [554, 70] width 475 height 32
click at [316, 69] on span "Switch environment" at bounding box center [383, 70] width 135 height 19
click at [863, 564] on div at bounding box center [732, 406] width 1465 height 812
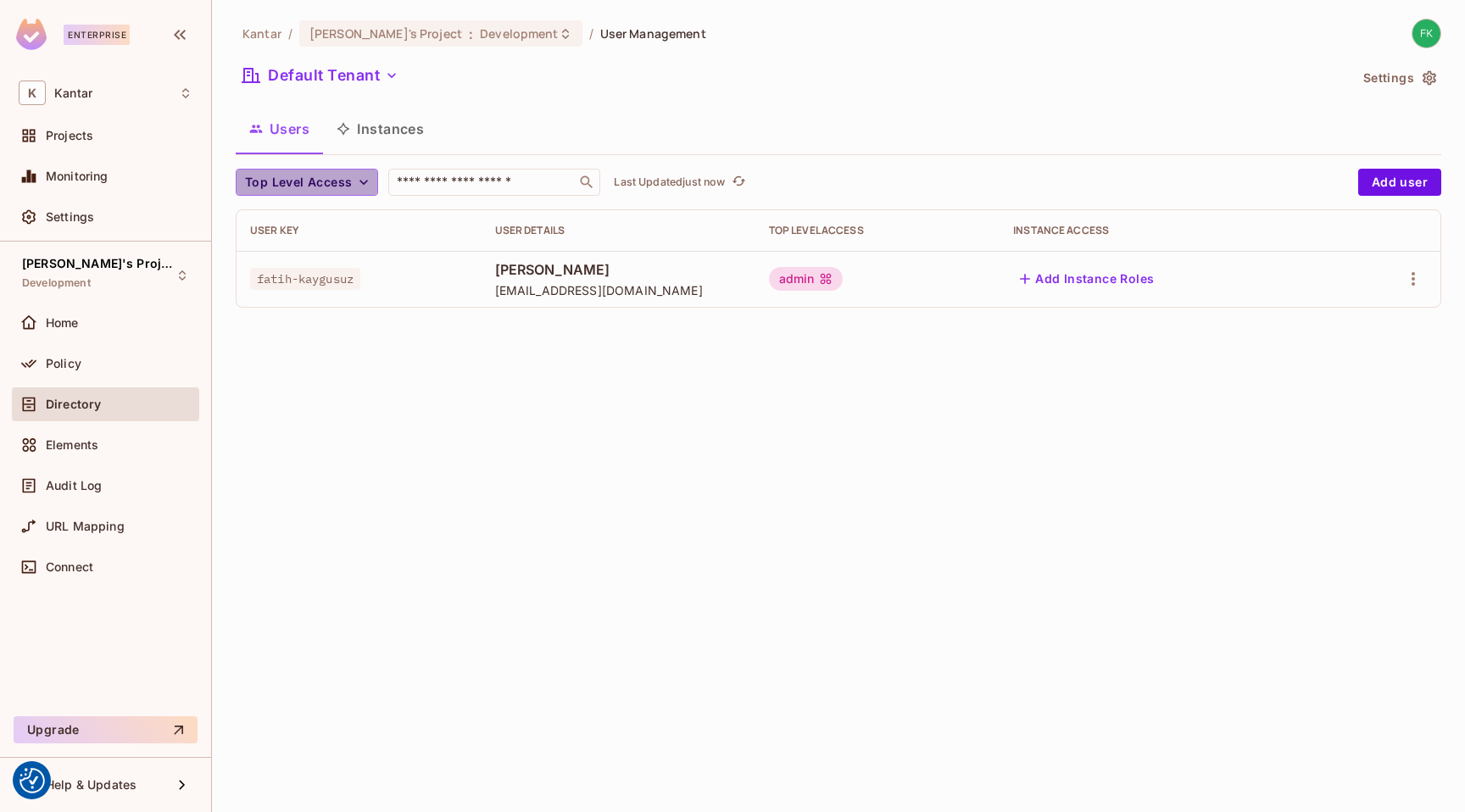
click at [341, 181] on span "Top Level Access" at bounding box center [298, 182] width 107 height 21
click at [339, 352] on div at bounding box center [732, 406] width 1465 height 812
drag, startPoint x: 1194, startPoint y: 228, endPoint x: 1295, endPoint y: 229, distance: 101.0
click at [1295, 229] on div "Instance Access" at bounding box center [1167, 230] width 310 height 14
drag, startPoint x: 1248, startPoint y: 301, endPoint x: 1295, endPoint y: 279, distance: 51.9
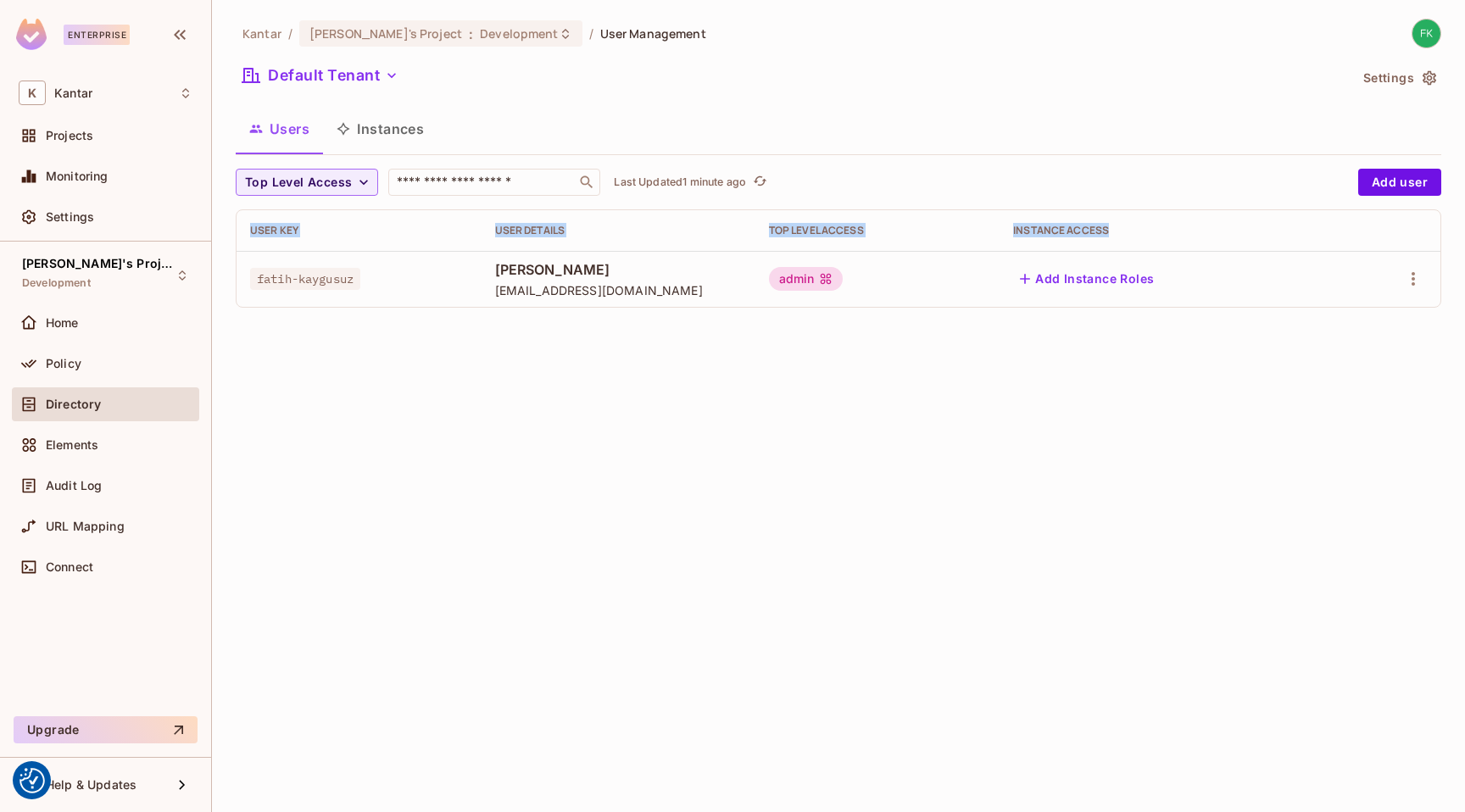
click at [1258, 298] on table "User Key User Details Top Level Access Instance Access fatih-kaygusuz Fatih Kay…" at bounding box center [838, 258] width 1204 height 97
click at [654, 417] on div "Kantar / Fatih's Project : Development / User Management Default Tenant Setting…" at bounding box center [838, 406] width 1253 height 812
click at [947, 447] on div "Kantar / Fatih's Project : Development / User Management Default Tenant Setting…" at bounding box center [838, 406] width 1253 height 812
